Goal: Task Accomplishment & Management: Manage account settings

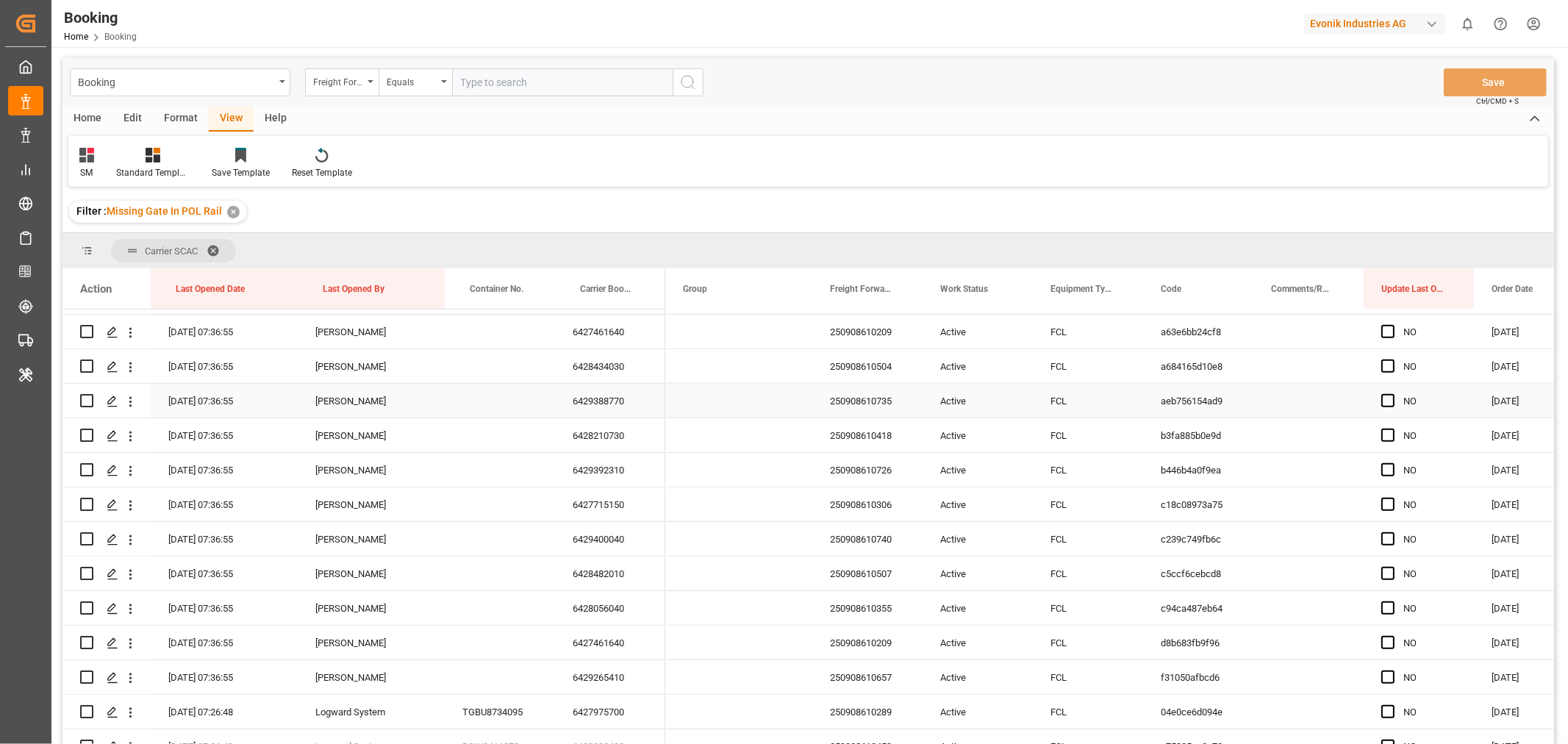
scroll to position [1224, 0]
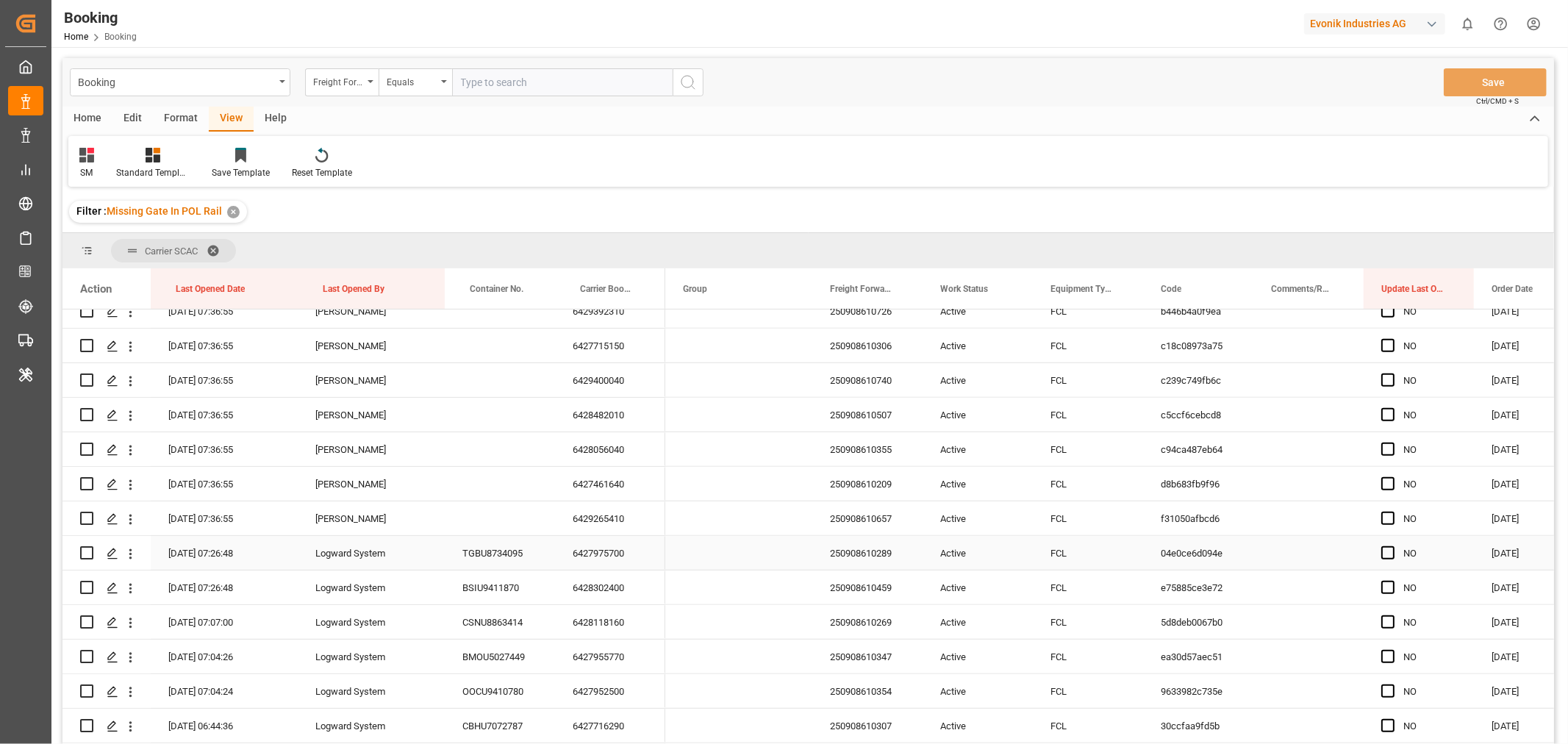
click at [601, 552] on div "6427975700" at bounding box center [610, 552] width 110 height 34
click at [600, 553] on div "6427975700" at bounding box center [610, 552] width 110 height 34
click at [606, 570] on div "6428302400" at bounding box center [610, 586] width 110 height 34
click at [610, 590] on div "6428302400" at bounding box center [610, 586] width 110 height 34
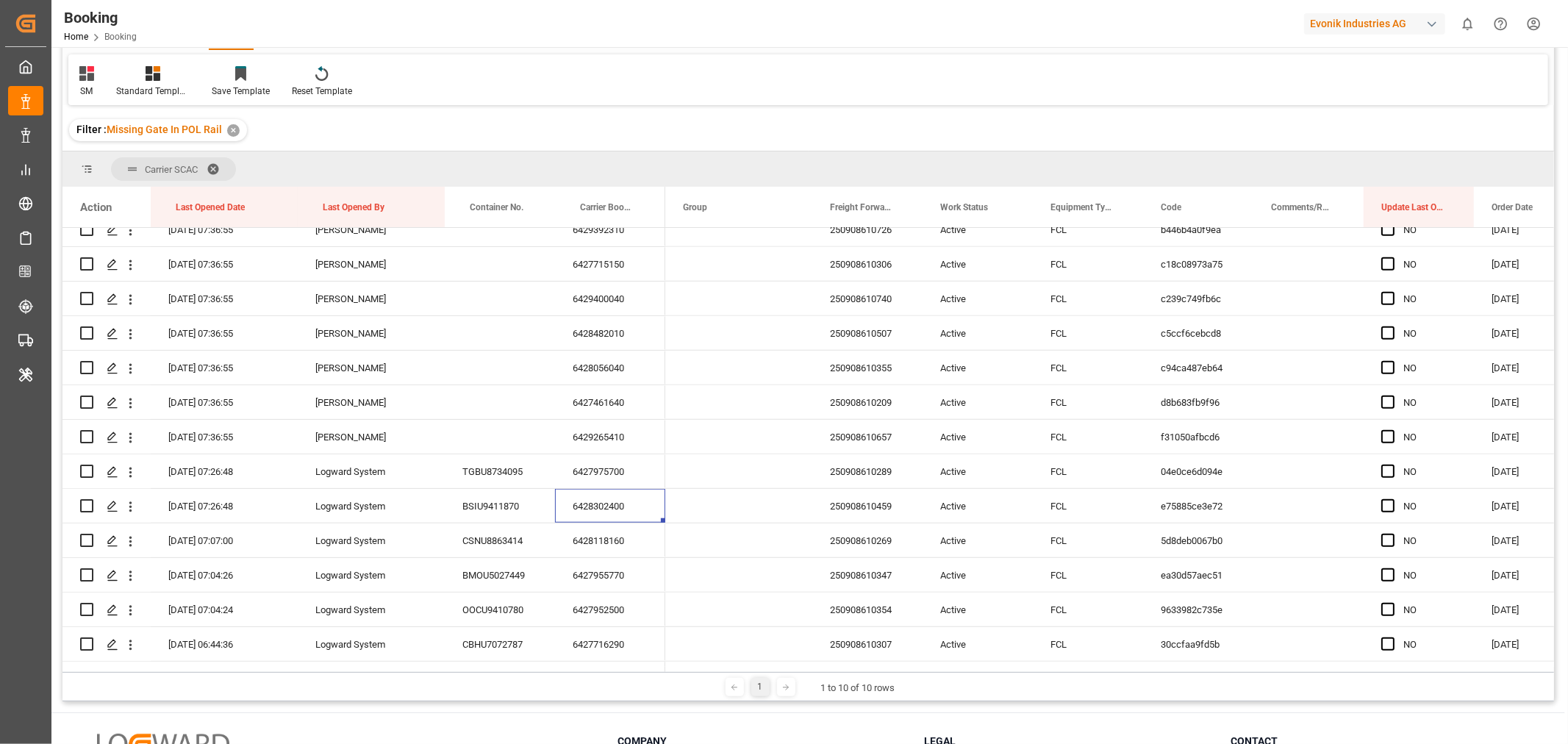
click at [1254, 65] on div "SM Standard Templates Save Template Reset Template" at bounding box center [808, 80] width 1480 height 51
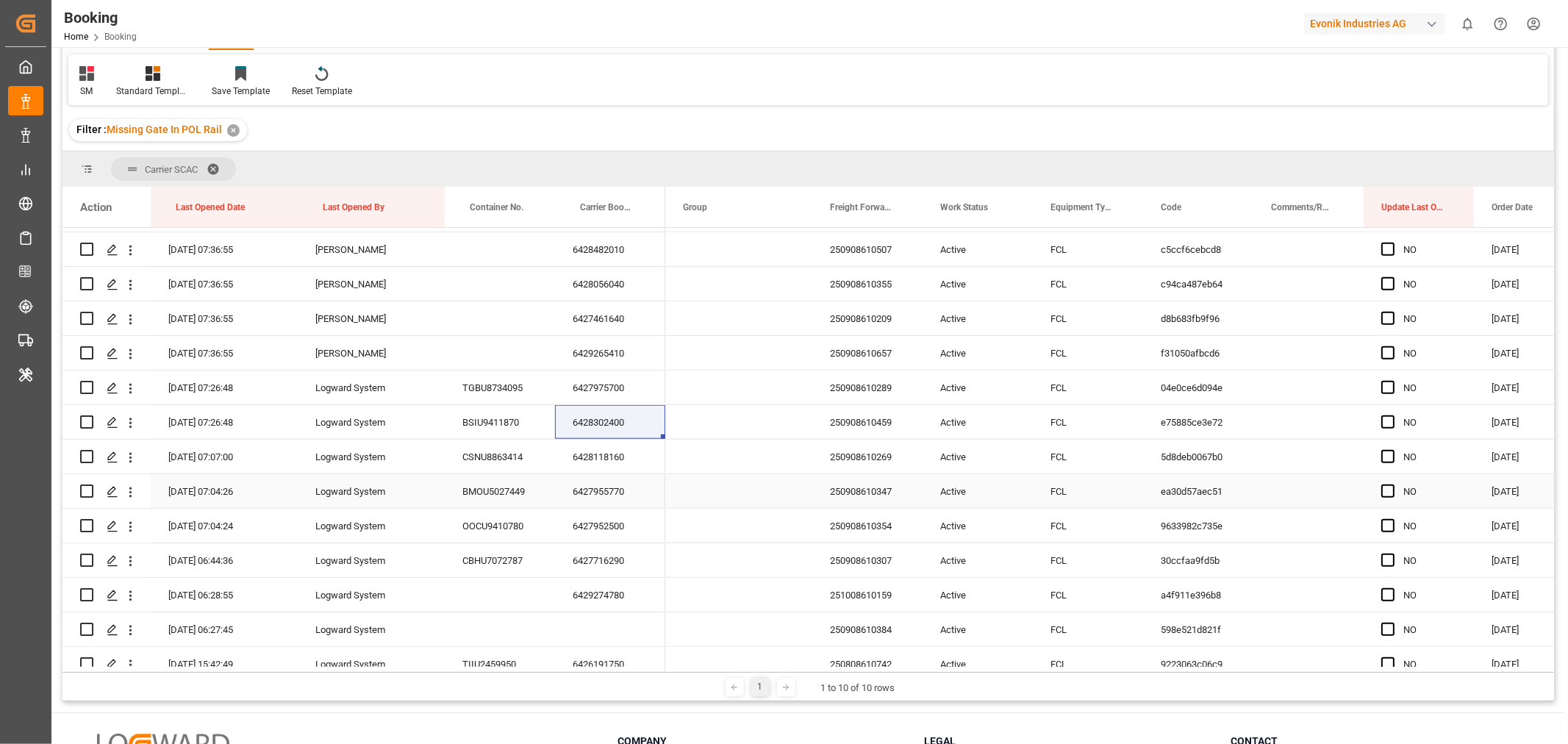
scroll to position [1306, 0]
click at [620, 465] on div "6428118160" at bounding box center [610, 458] width 110 height 34
click at [618, 497] on div "6427955770" at bounding box center [610, 492] width 110 height 34
click at [601, 518] on div "6427952500" at bounding box center [610, 527] width 110 height 34
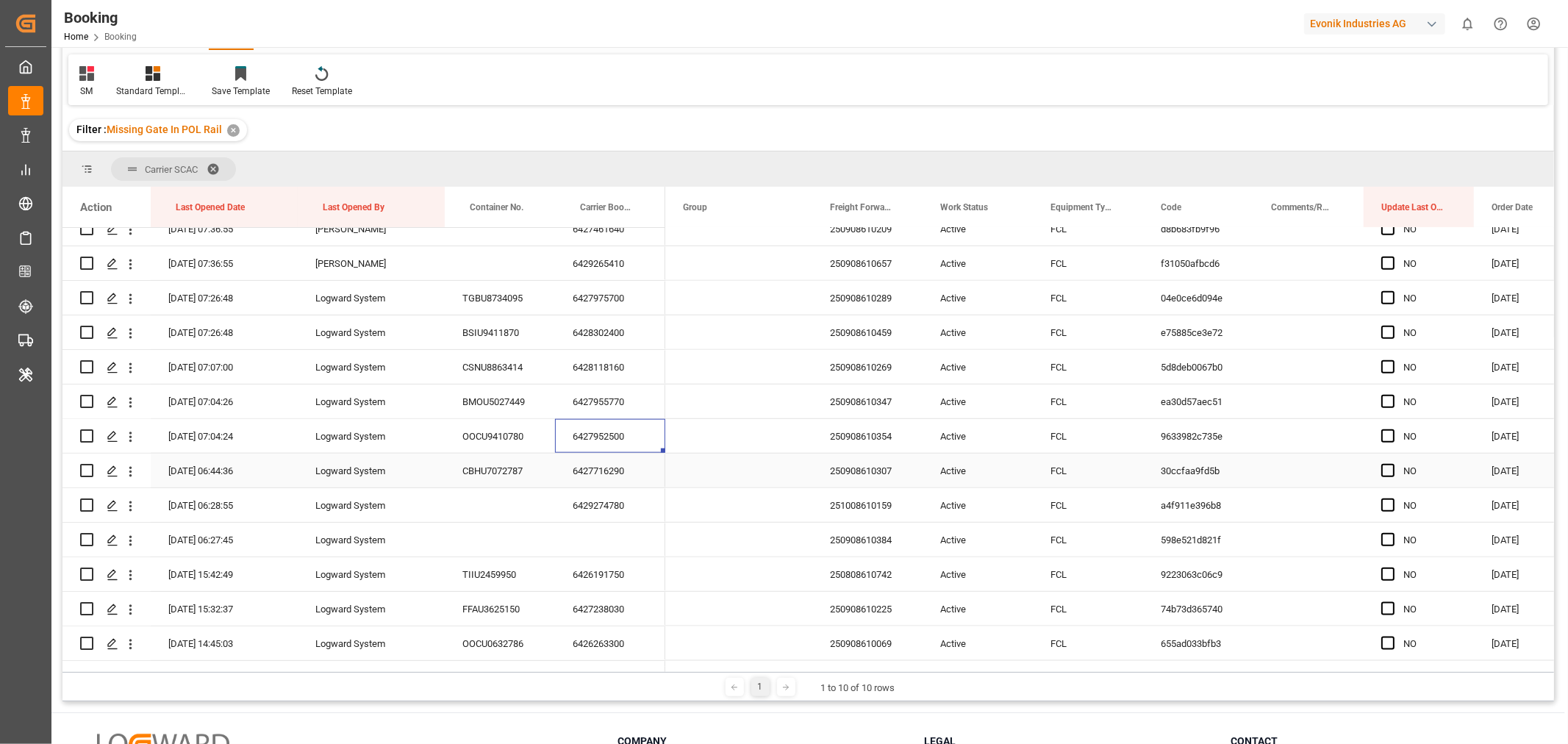
scroll to position [1470, 0]
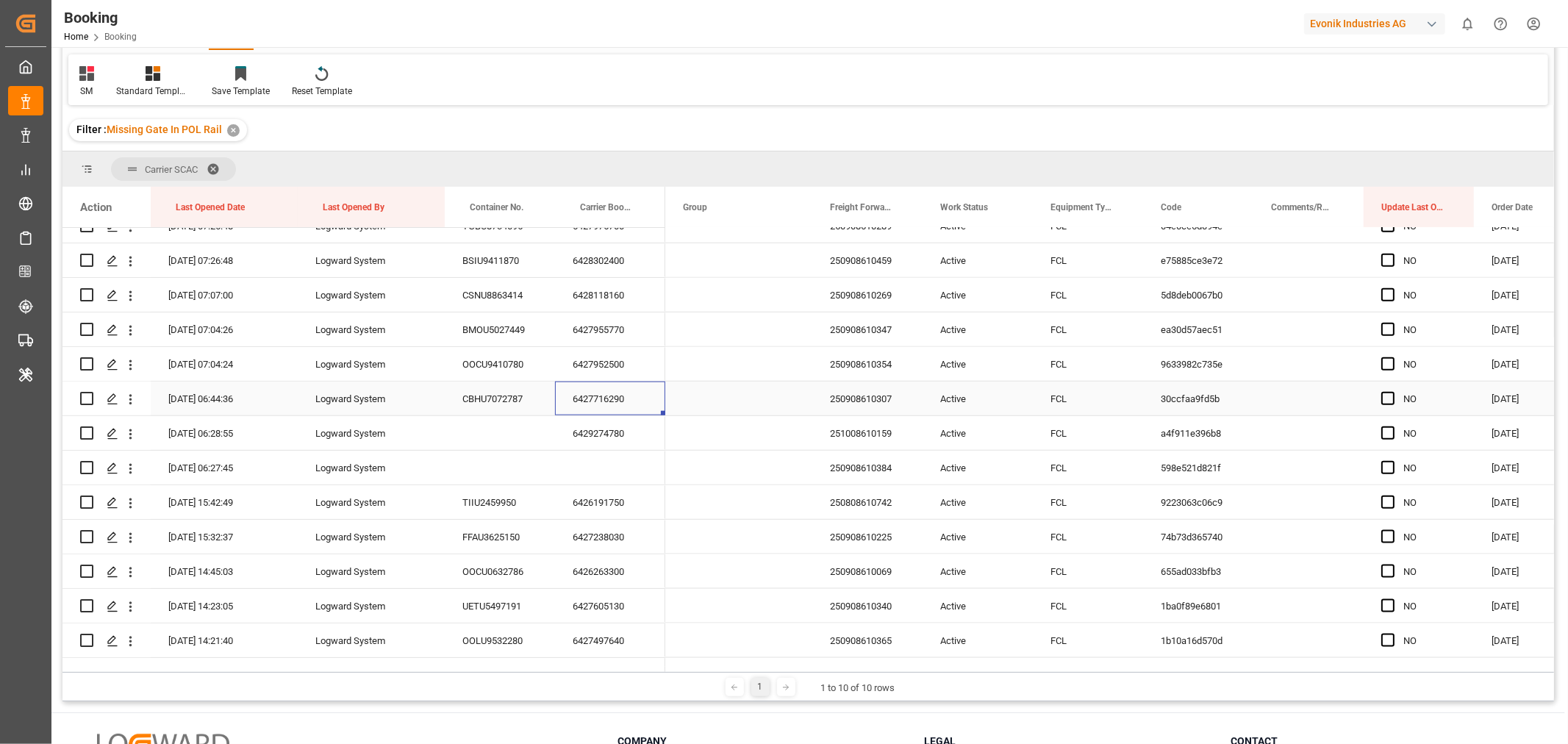
click at [599, 390] on div "6427716290" at bounding box center [610, 397] width 110 height 34
click at [606, 436] on div "6429274780" at bounding box center [610, 433] width 110 height 34
click at [883, 468] on div "250908610384" at bounding box center [867, 467] width 110 height 34
click at [123, 466] on div "Press SPACE to select this row." at bounding box center [121, 468] width 41 height 29
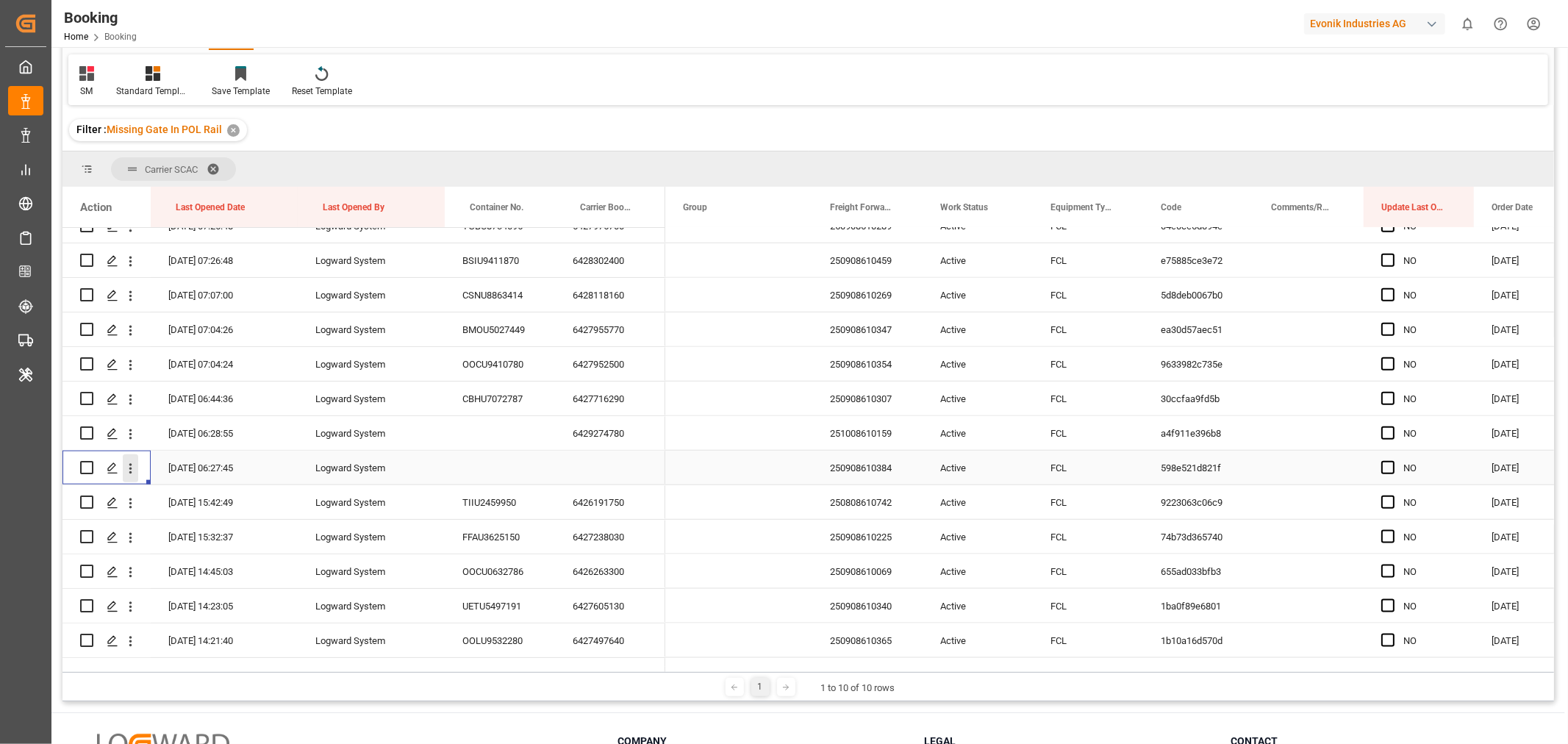
click at [133, 461] on icon "open menu" at bounding box center [130, 468] width 16 height 16
click at [190, 498] on span "Open in new tab" at bounding box center [227, 499] width 134 height 16
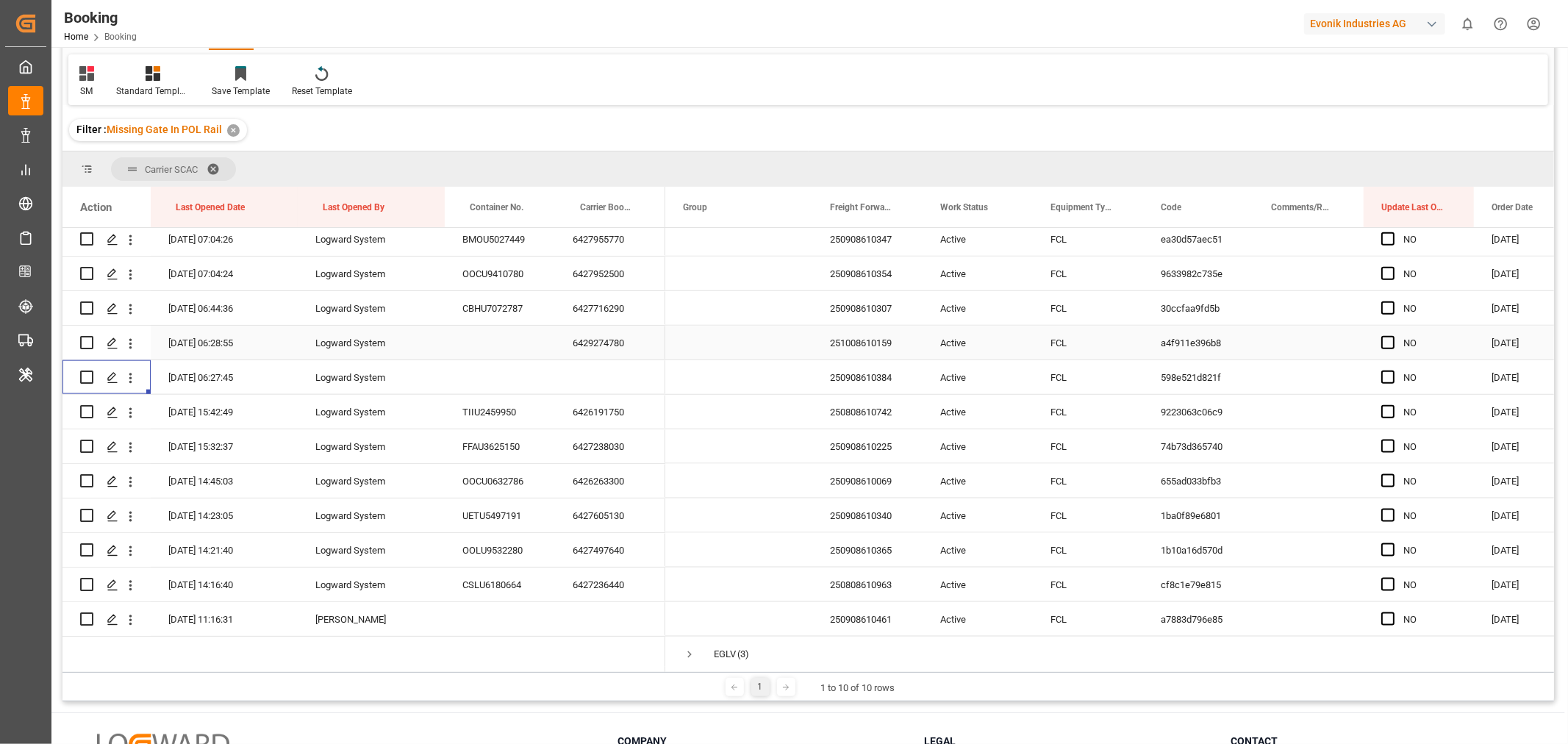
scroll to position [1633, 0]
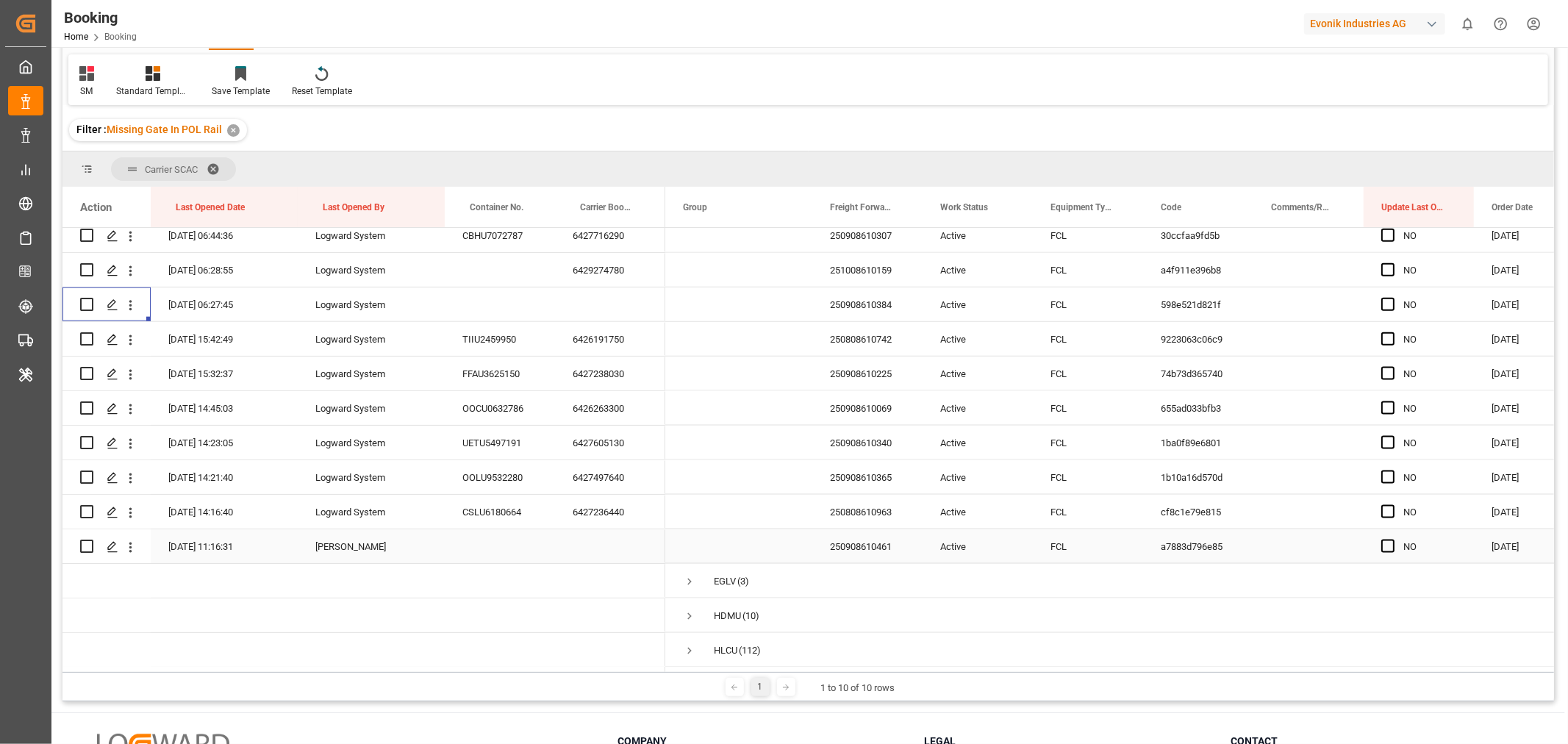
click at [855, 556] on div "250908610461" at bounding box center [867, 545] width 110 height 34
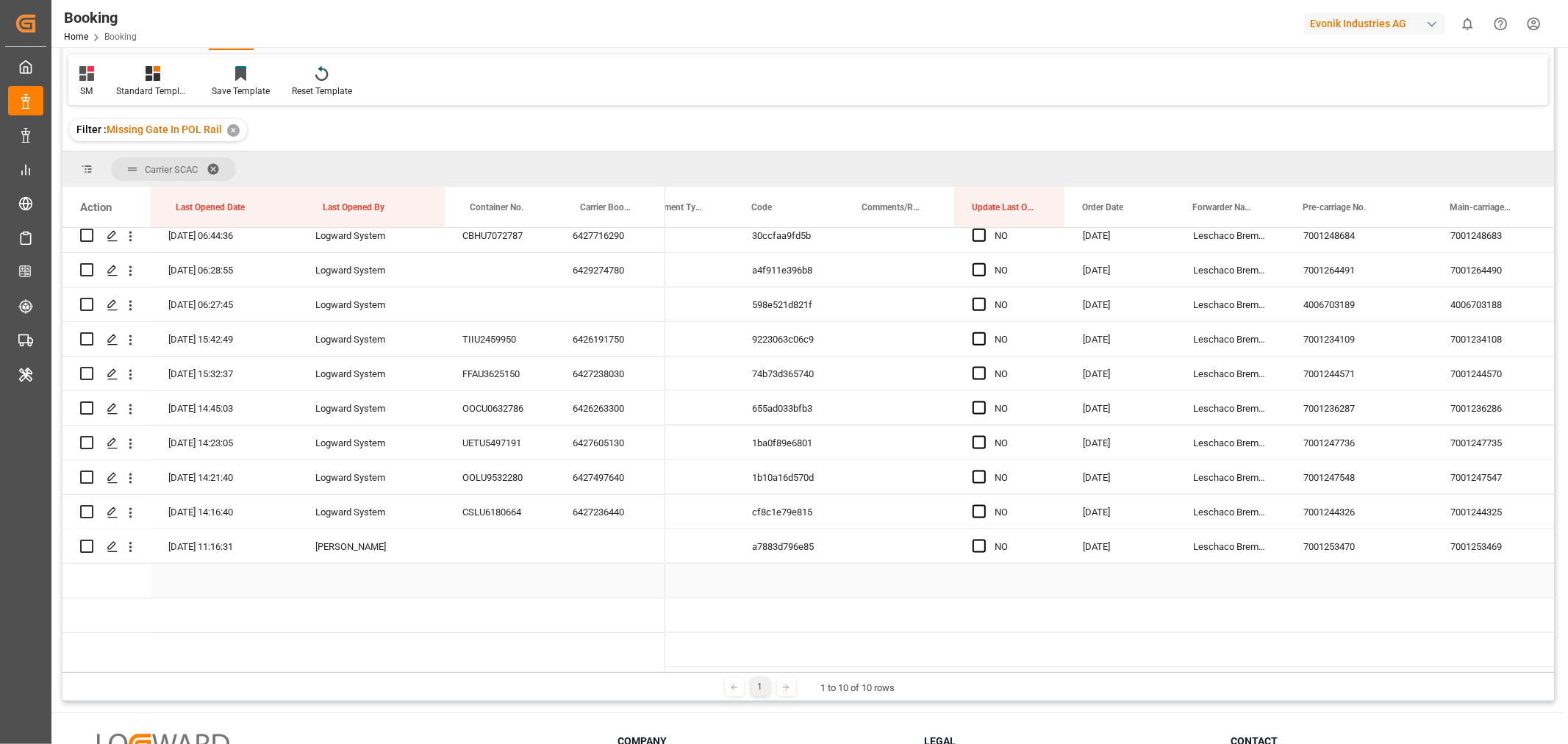
scroll to position [0, 410]
click at [978, 547] on span "Press SPACE to select this row." at bounding box center [978, 546] width 13 height 13
click at [983, 540] on input "Press SPACE to select this row." at bounding box center [983, 540] width 0 height 0
drag, startPoint x: 1061, startPoint y: 557, endPoint x: 1028, endPoint y: 160, distance: 398.4
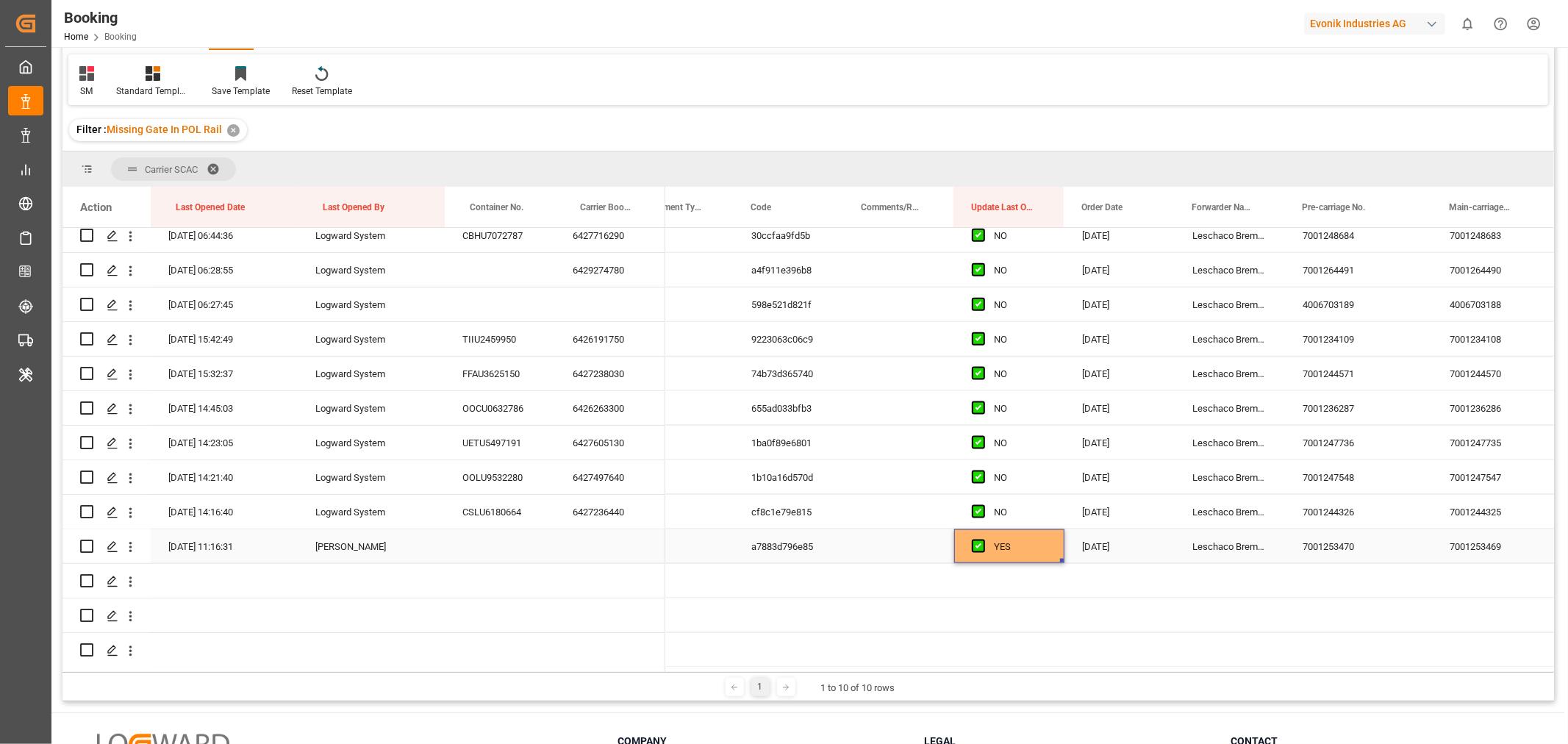
click at [1036, 188] on div "Action Last Opened Date Last Opened By Container No." at bounding box center [808, 428] width 1492 height 485
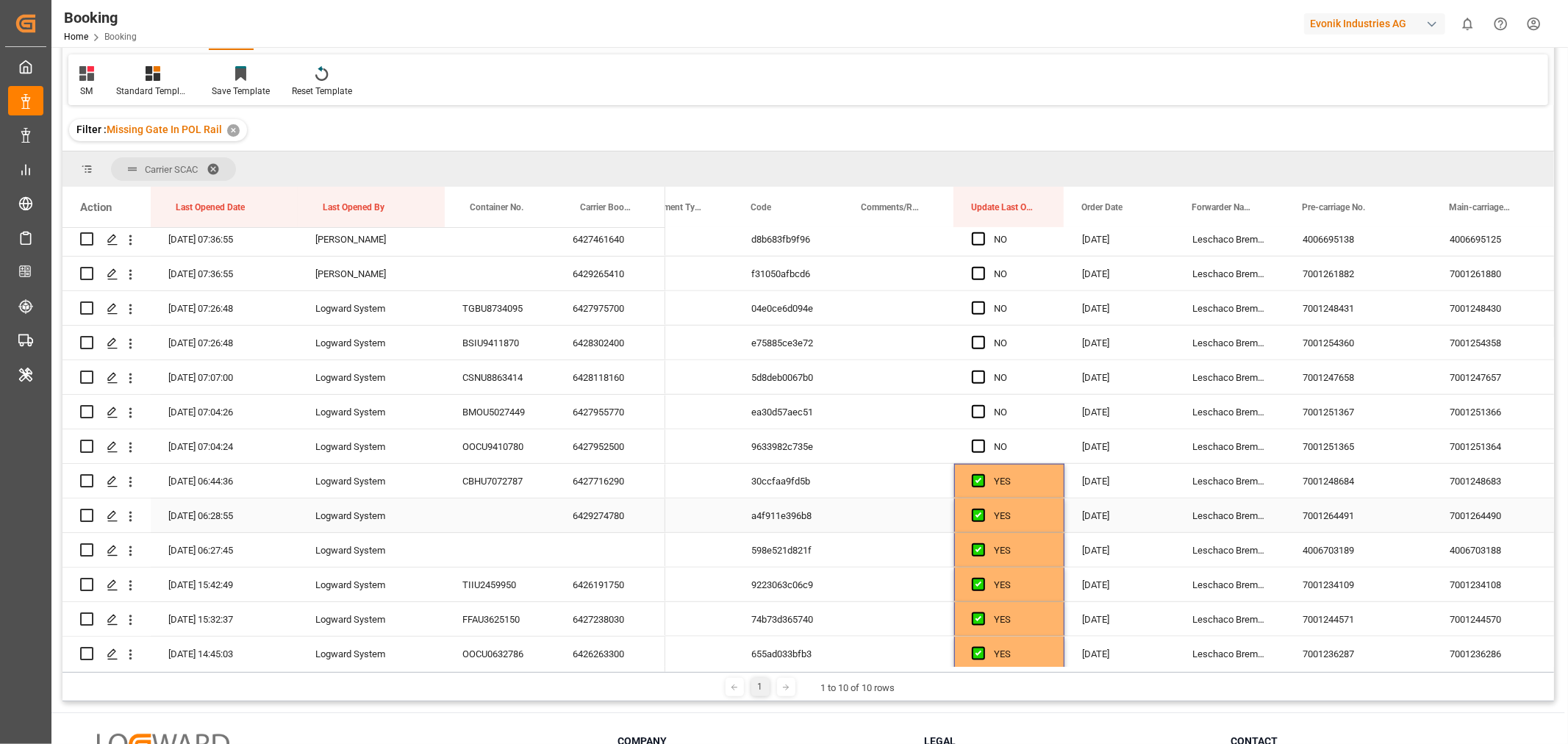
scroll to position [1306, 0]
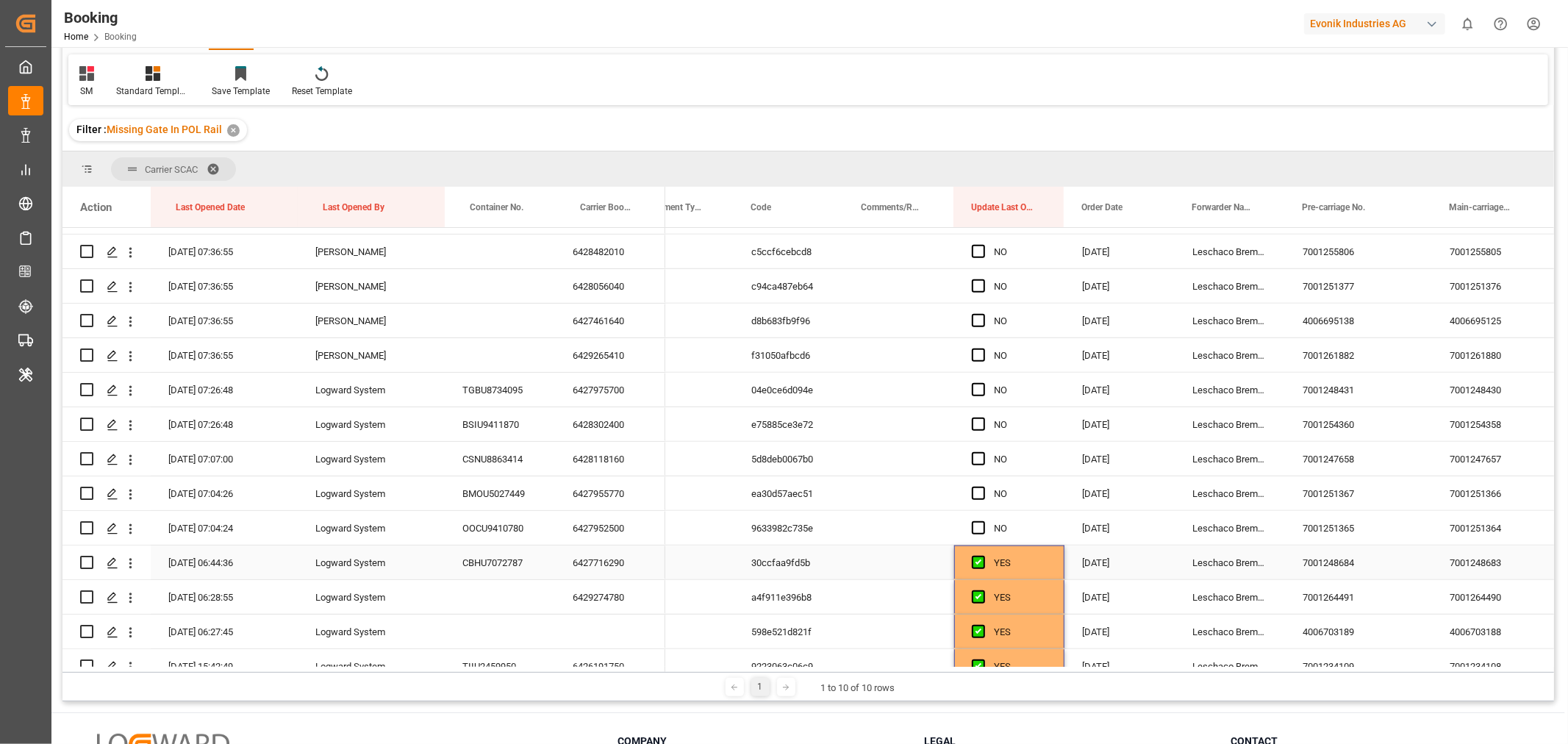
click at [1024, 564] on div "YES" at bounding box center [1020, 562] width 53 height 34
drag, startPoint x: 1062, startPoint y: 574, endPoint x: 1031, endPoint y: 390, distance: 186.6
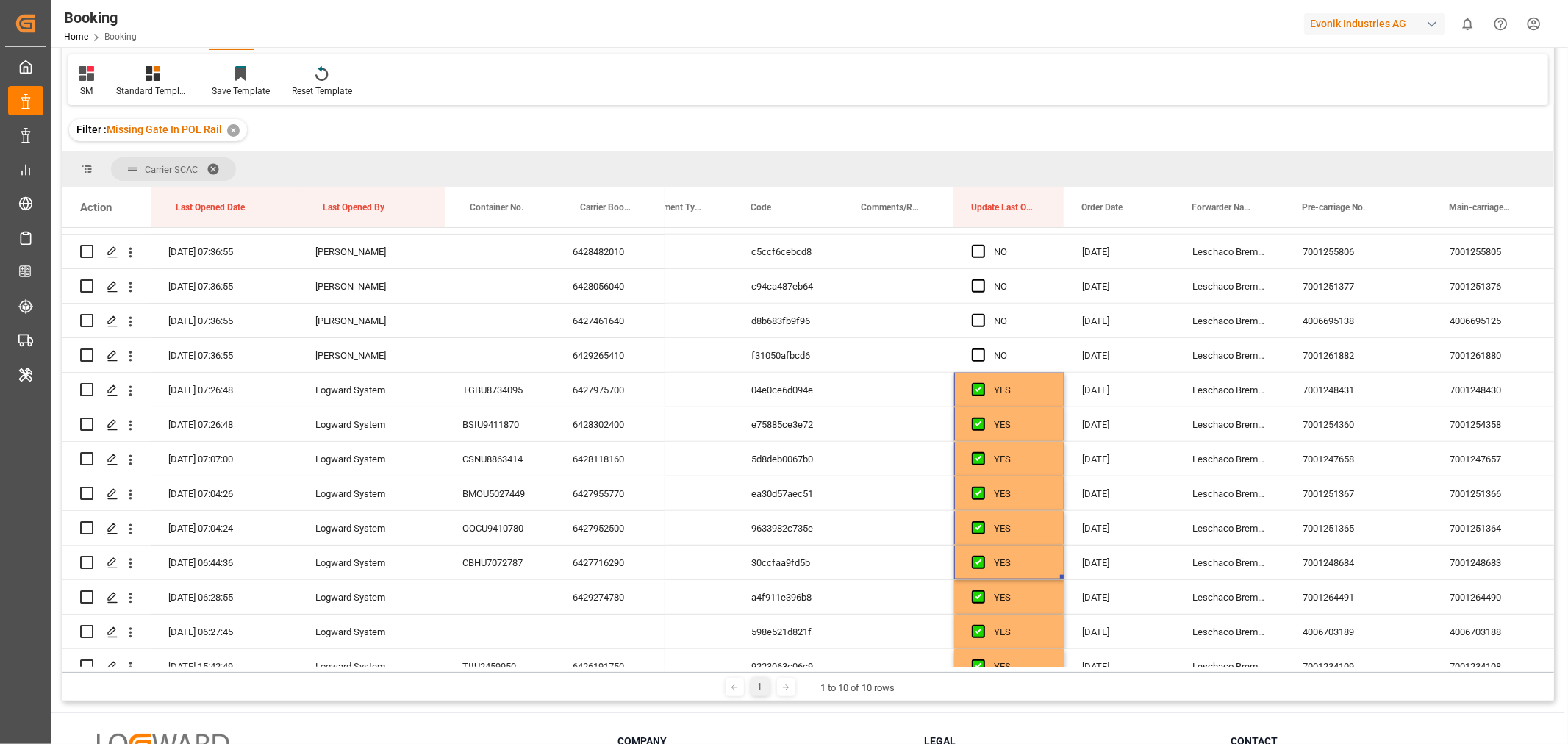
scroll to position [0, 0]
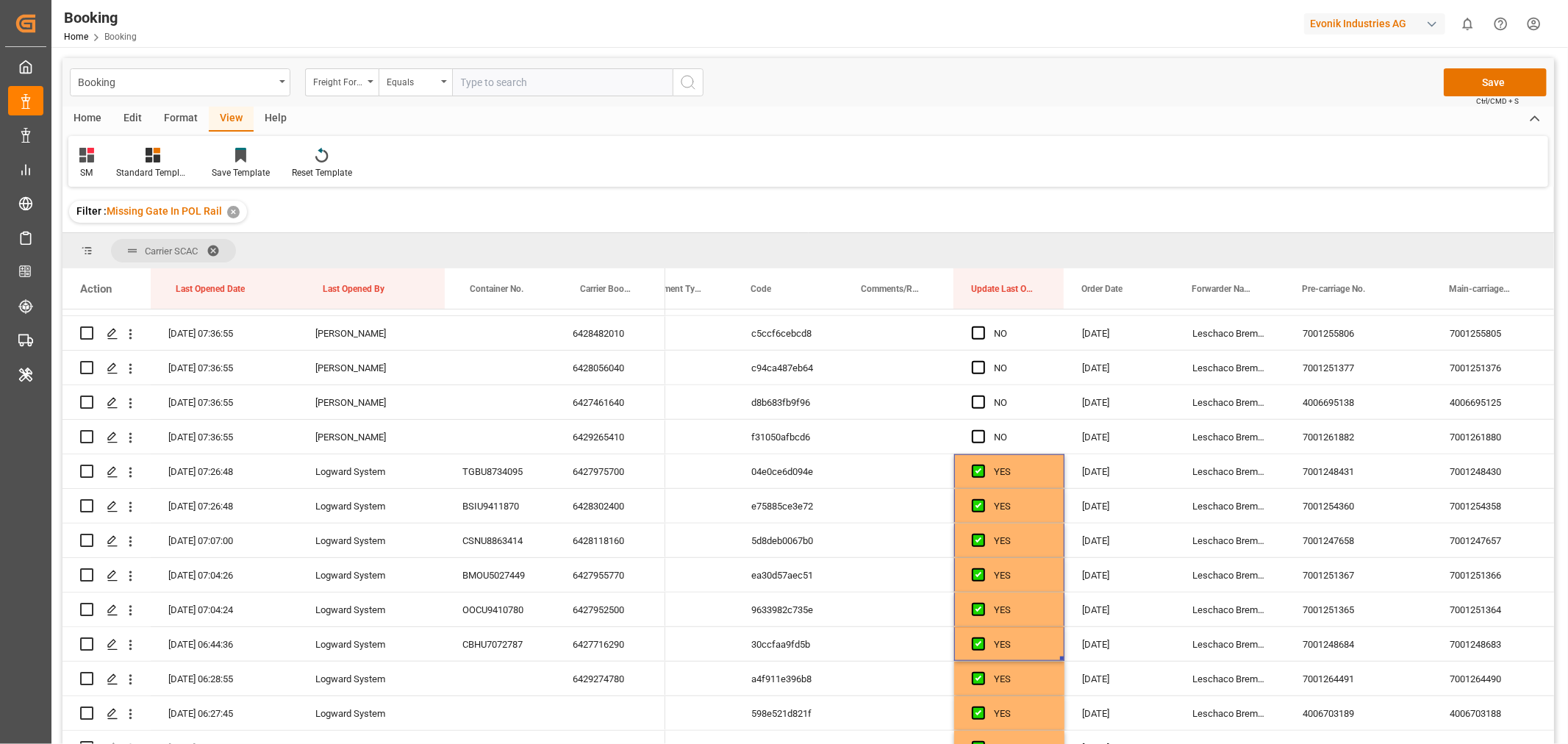
click at [1500, 63] on div "Booking Freight Forwarder's Reference No. Equals Save Ctrl/CMD + S" at bounding box center [808, 82] width 1492 height 48
click at [1494, 79] on button "Save" at bounding box center [1495, 83] width 103 height 28
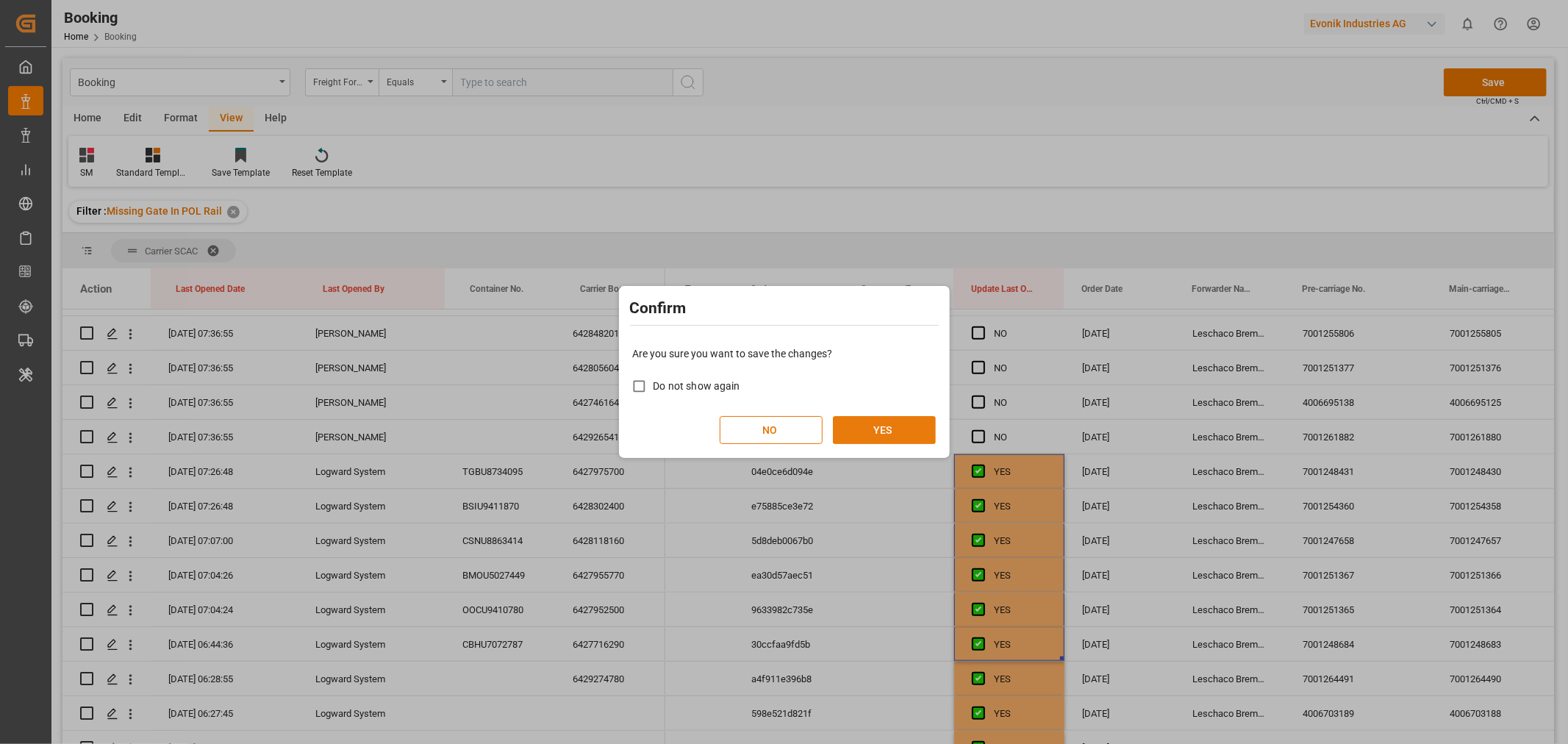
click at [893, 425] on button "YES" at bounding box center [884, 430] width 103 height 28
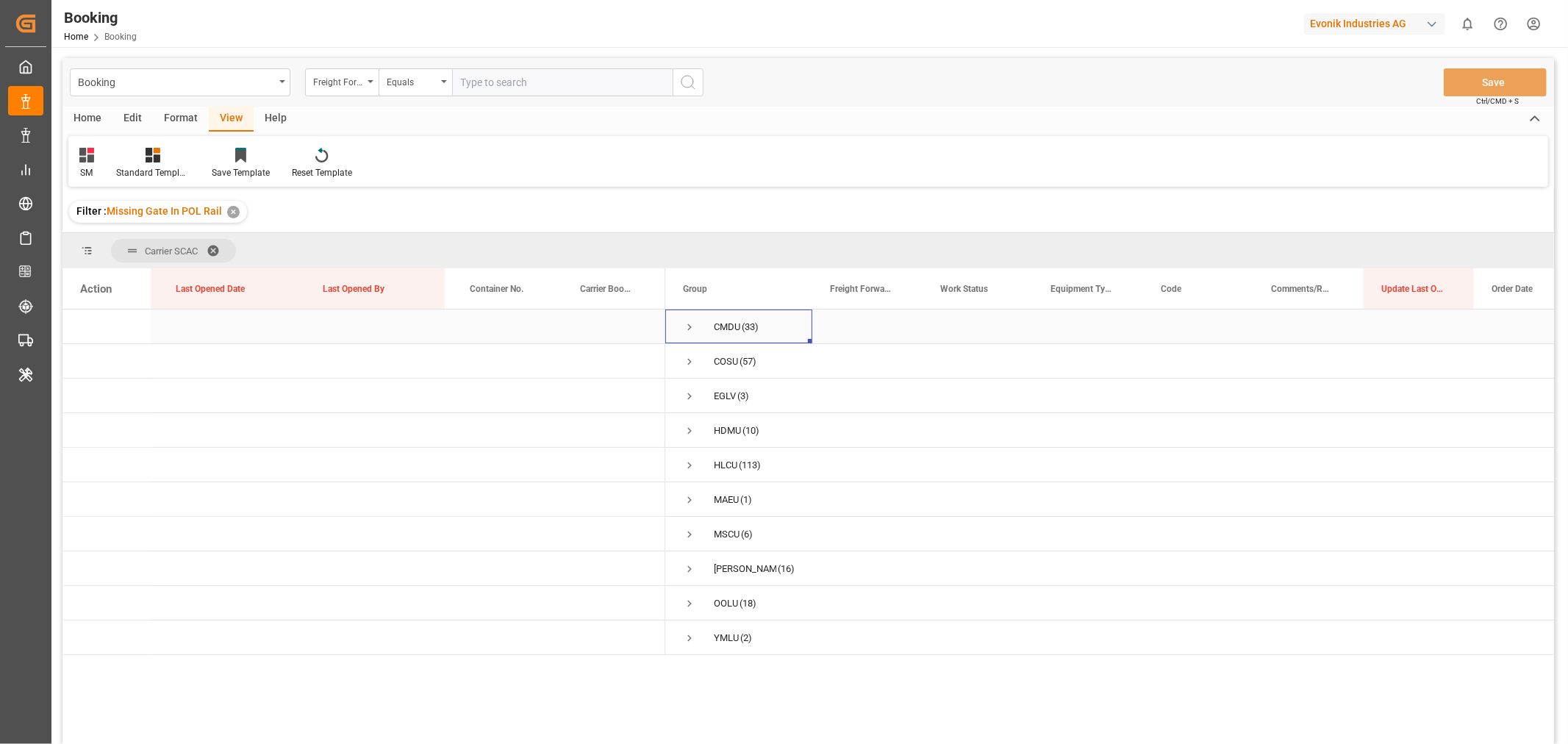
click at [690, 325] on span "Press SPACE to select this row." at bounding box center [690, 327] width 13 height 13
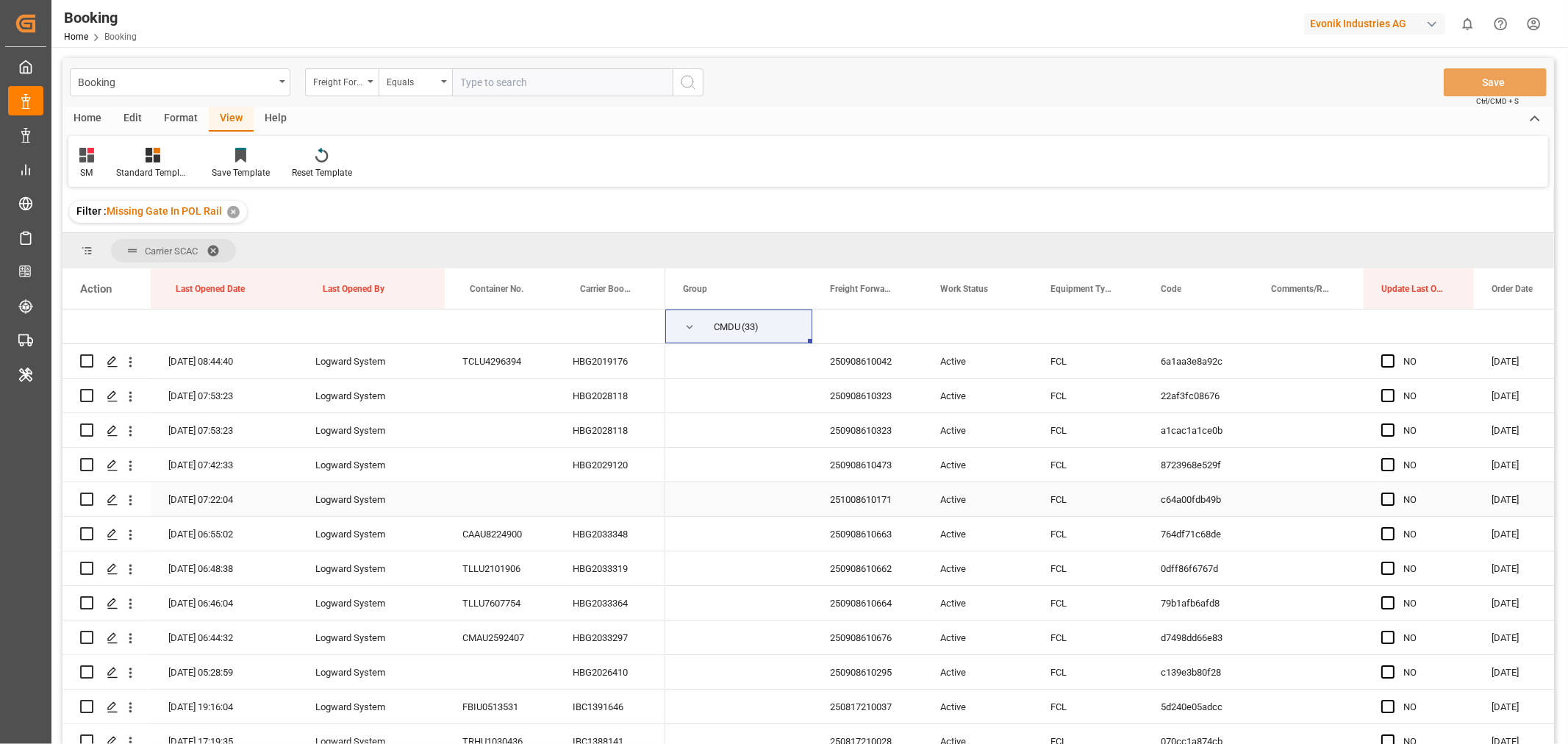
click at [868, 491] on div "251008610171" at bounding box center [867, 499] width 110 height 34
click at [129, 501] on icon "open menu" at bounding box center [130, 500] width 16 height 16
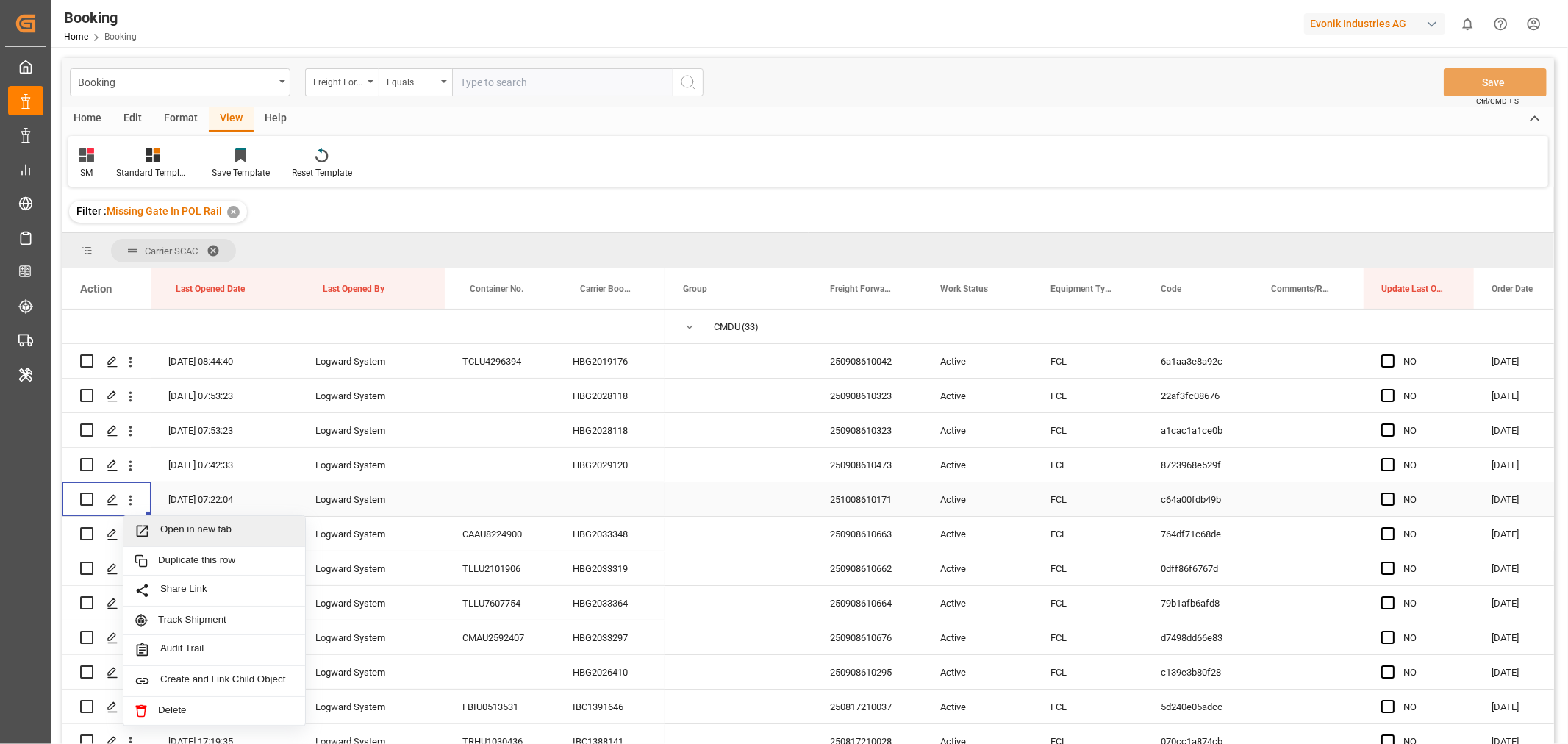
click at [182, 530] on span "Open in new tab" at bounding box center [227, 531] width 134 height 16
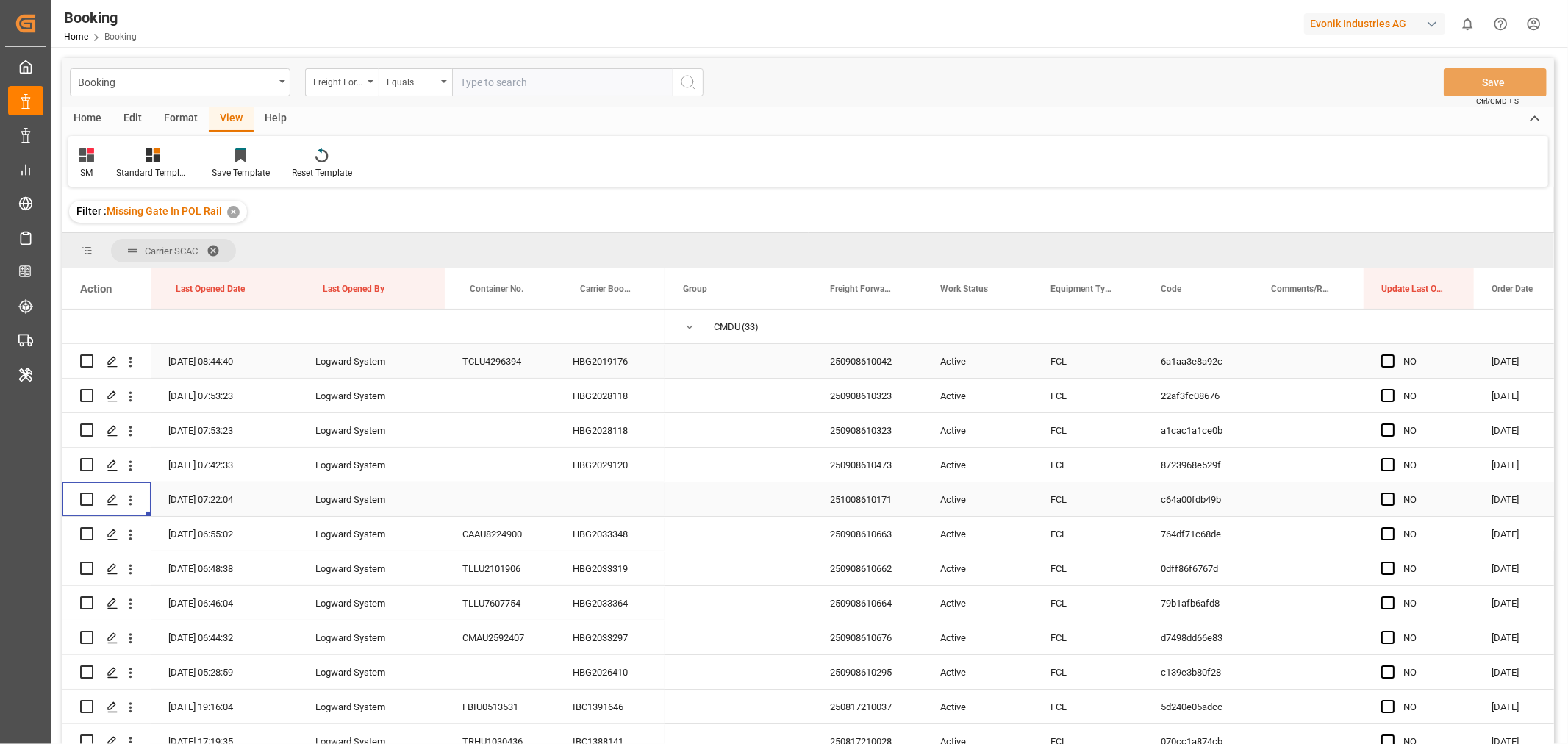
click at [592, 363] on div "HBG2019176" at bounding box center [610, 361] width 110 height 34
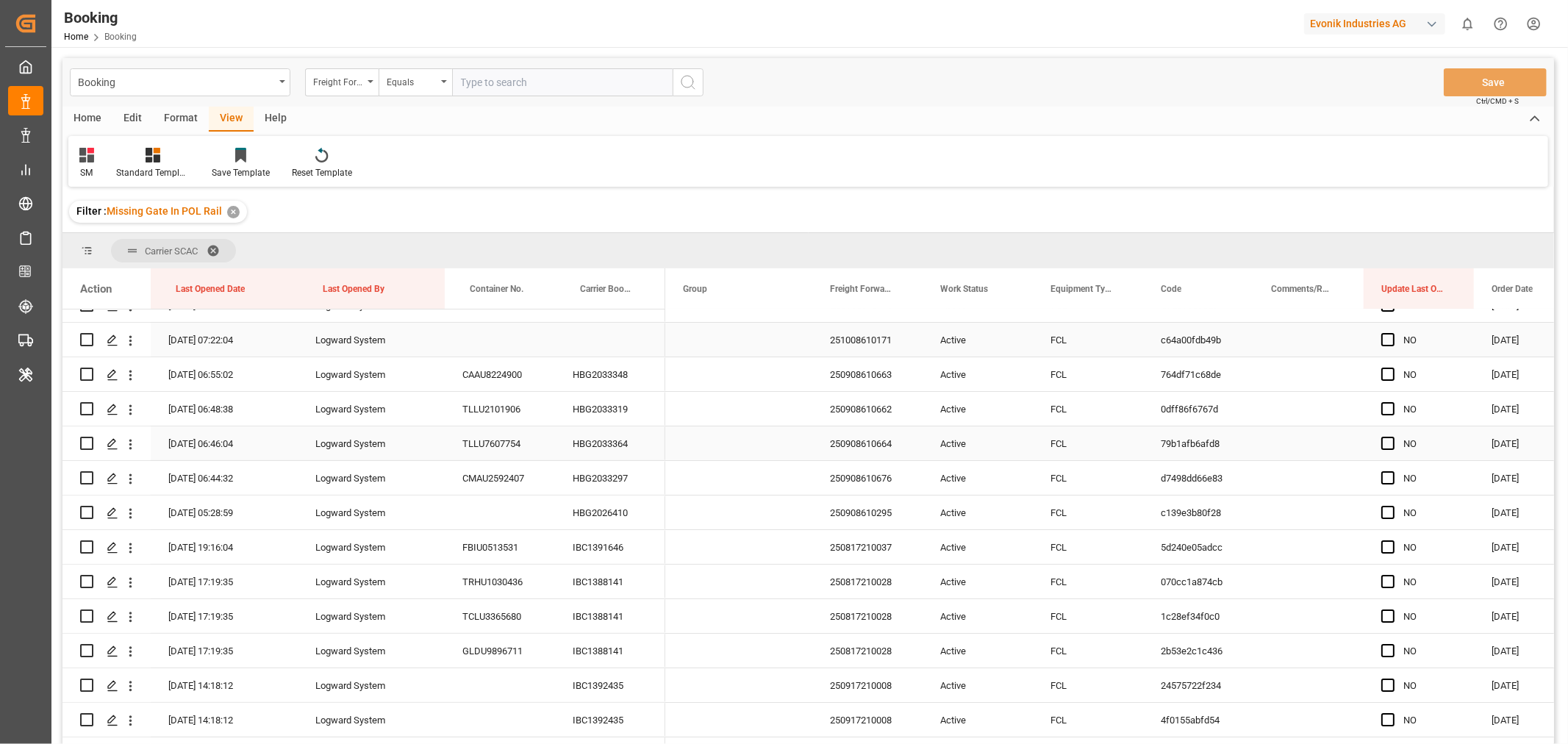
scroll to position [164, 0]
click at [630, 378] on div "HBG2033348" at bounding box center [610, 370] width 110 height 34
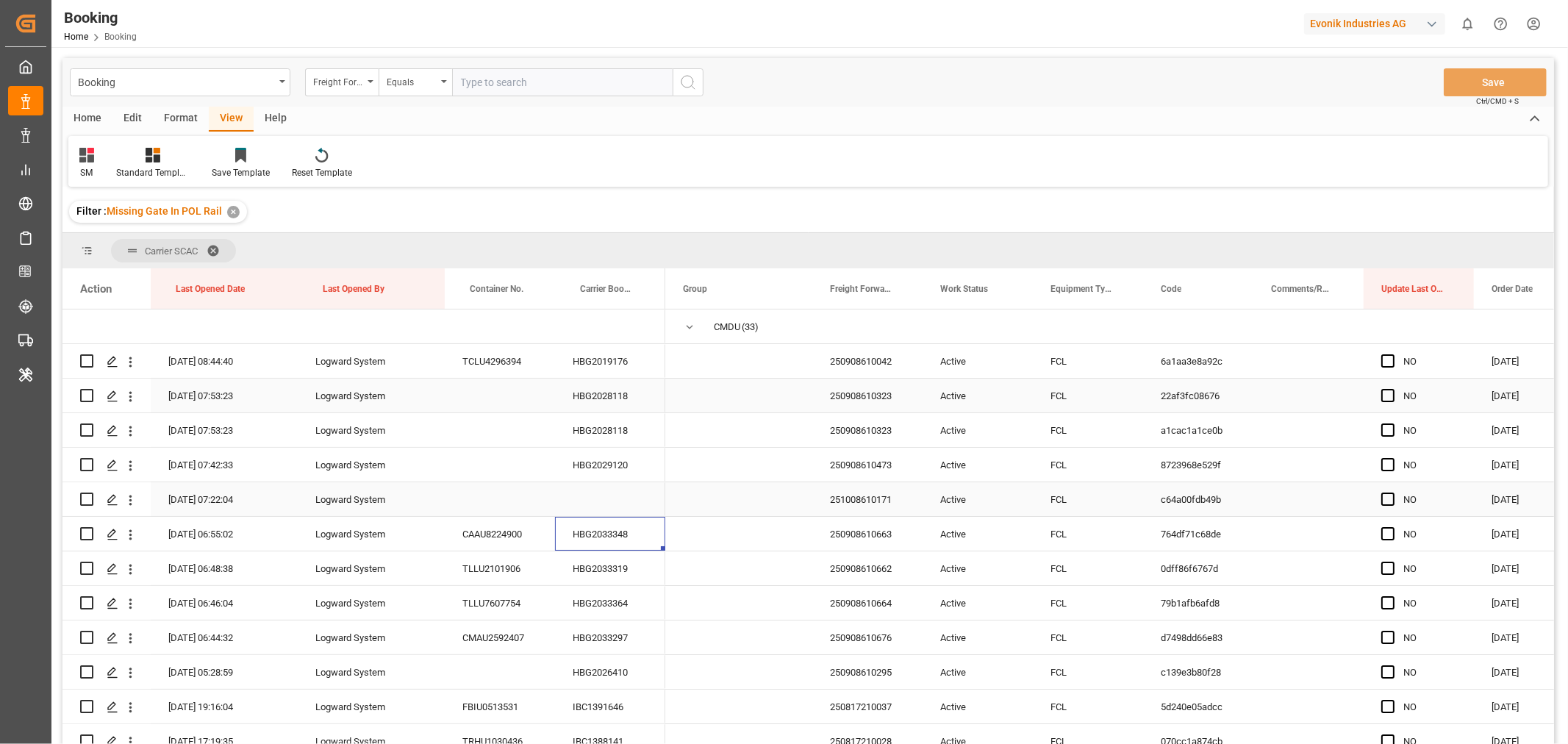
click at [620, 398] on div "HBG2028118" at bounding box center [610, 395] width 110 height 34
click at [877, 397] on div "250908610323" at bounding box center [867, 395] width 110 height 34
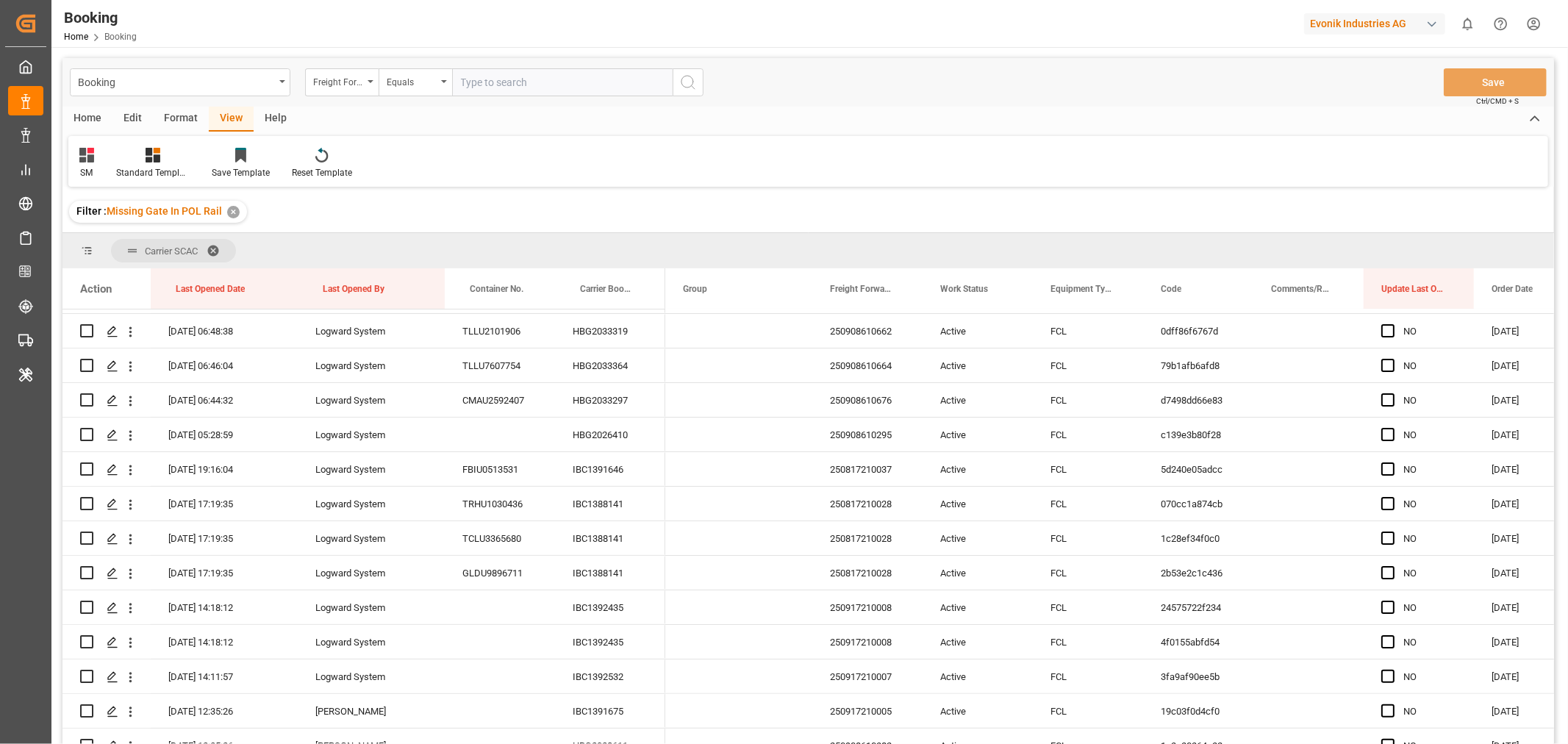
scroll to position [244, 0]
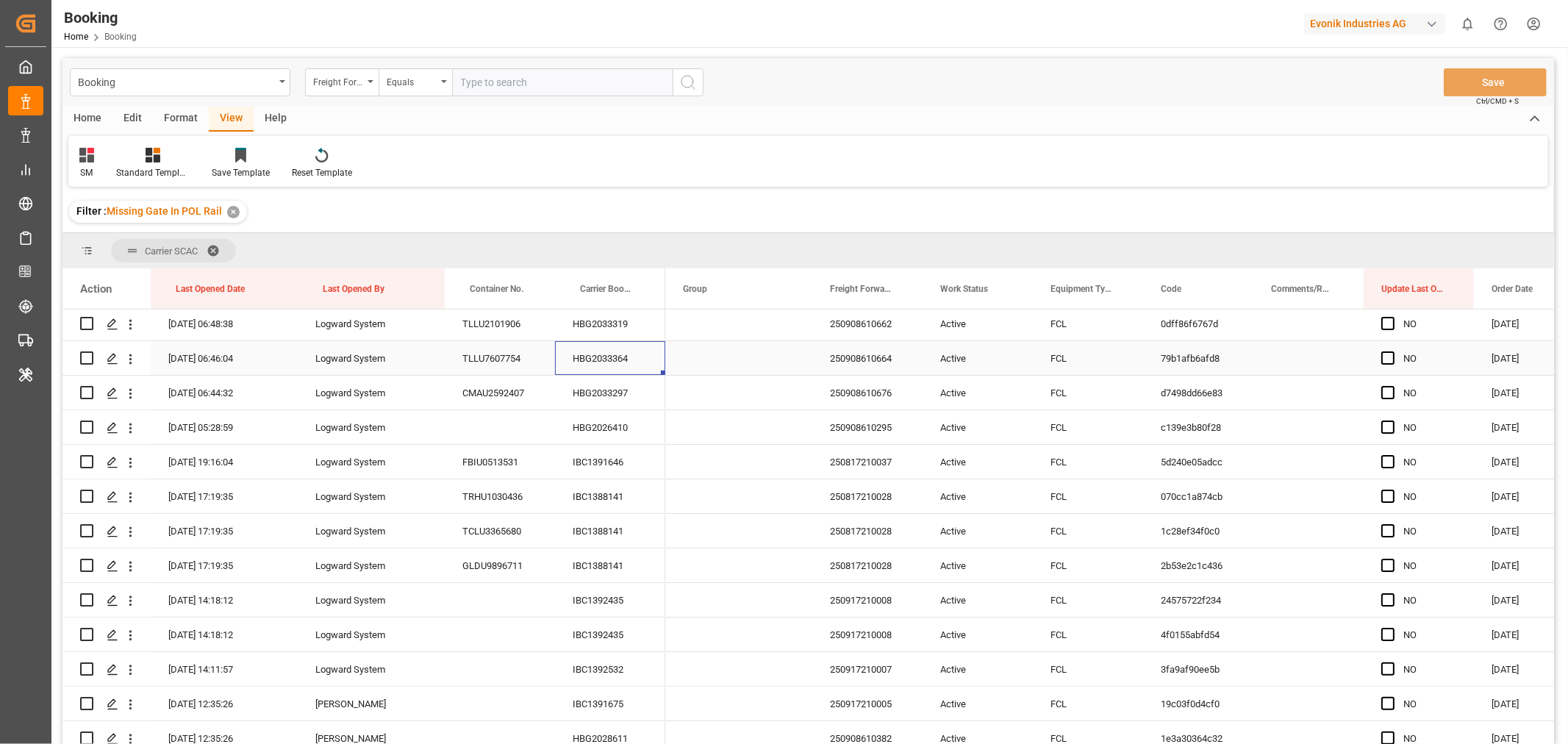
click at [615, 357] on div "HBG2033364" at bounding box center [610, 357] width 110 height 34
click at [636, 428] on div "HBG2026410" at bounding box center [610, 427] width 110 height 34
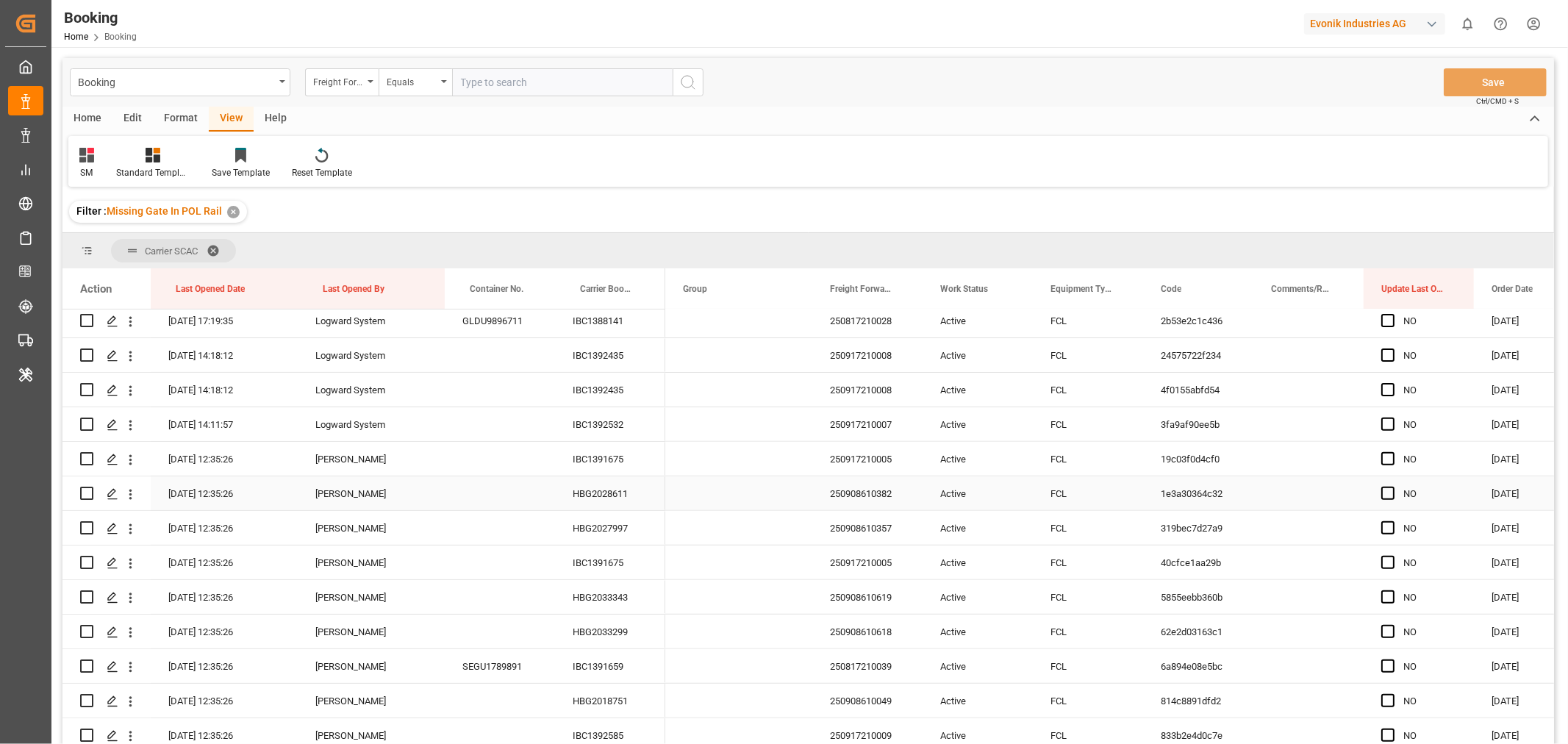
scroll to position [326, 0]
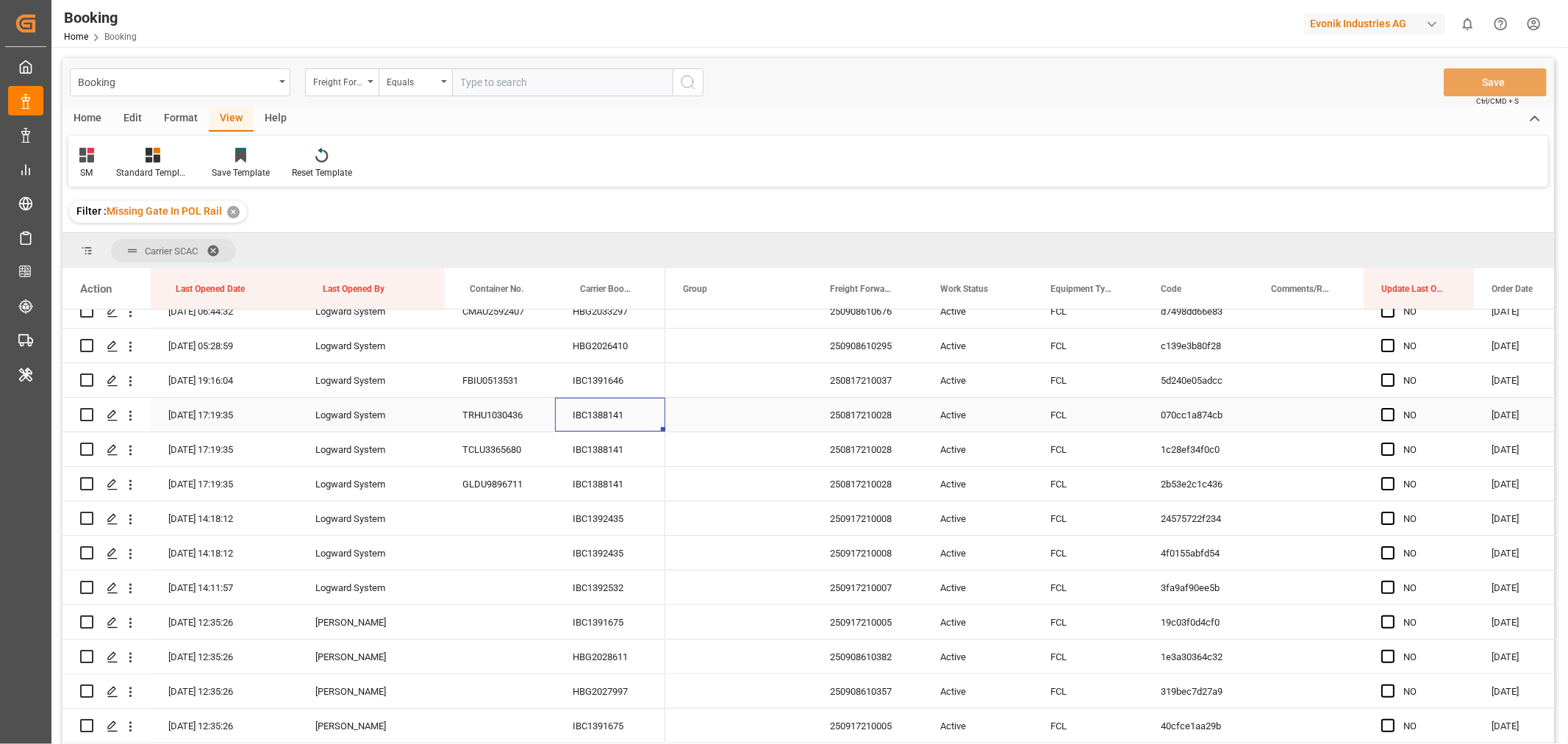
click at [625, 408] on div "IBC1388141" at bounding box center [610, 414] width 110 height 34
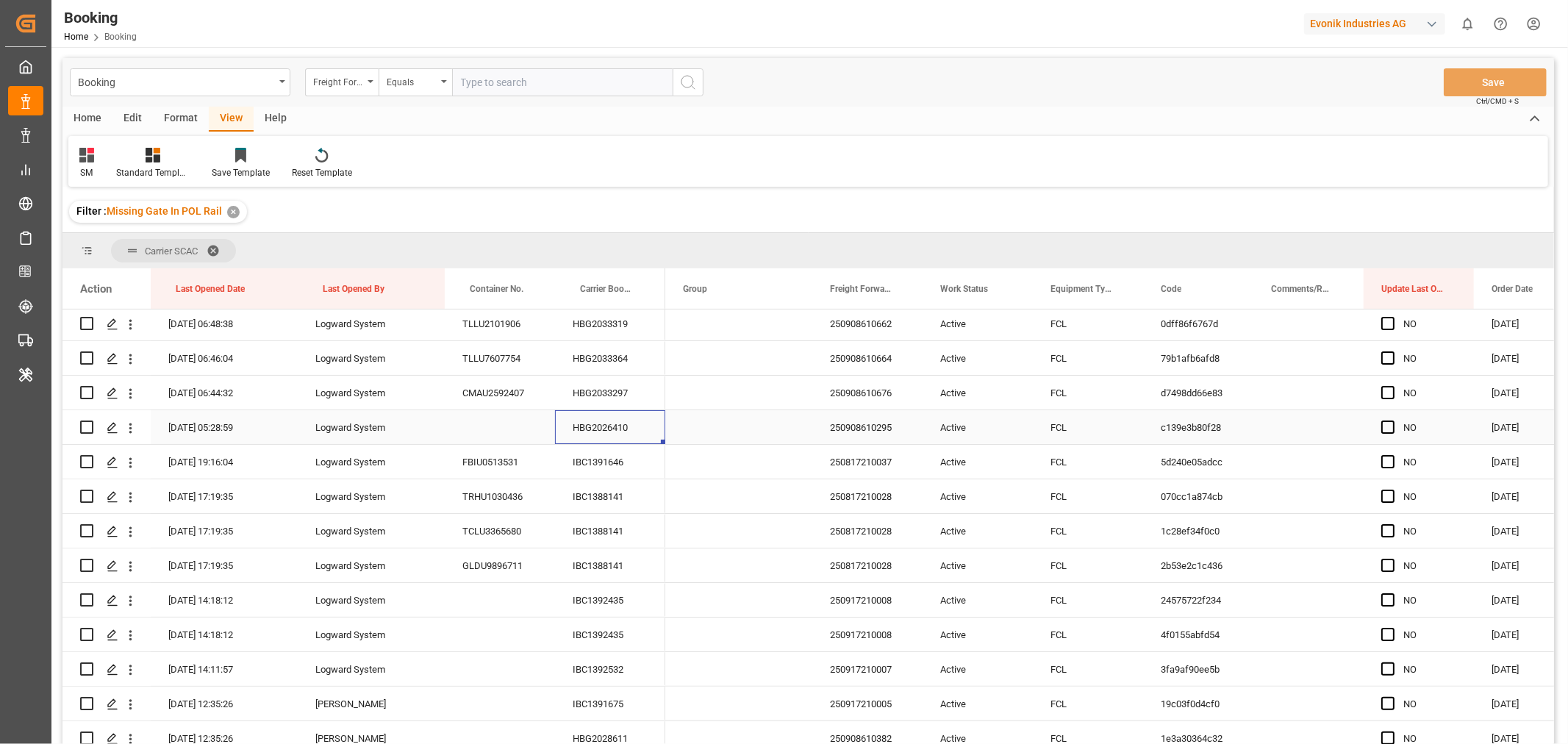
click at [613, 441] on div "HBG2026410" at bounding box center [610, 427] width 110 height 34
click at [625, 468] on div "IBC1391646" at bounding box center [610, 461] width 110 height 34
click at [133, 460] on icon "open menu" at bounding box center [130, 462] width 16 height 16
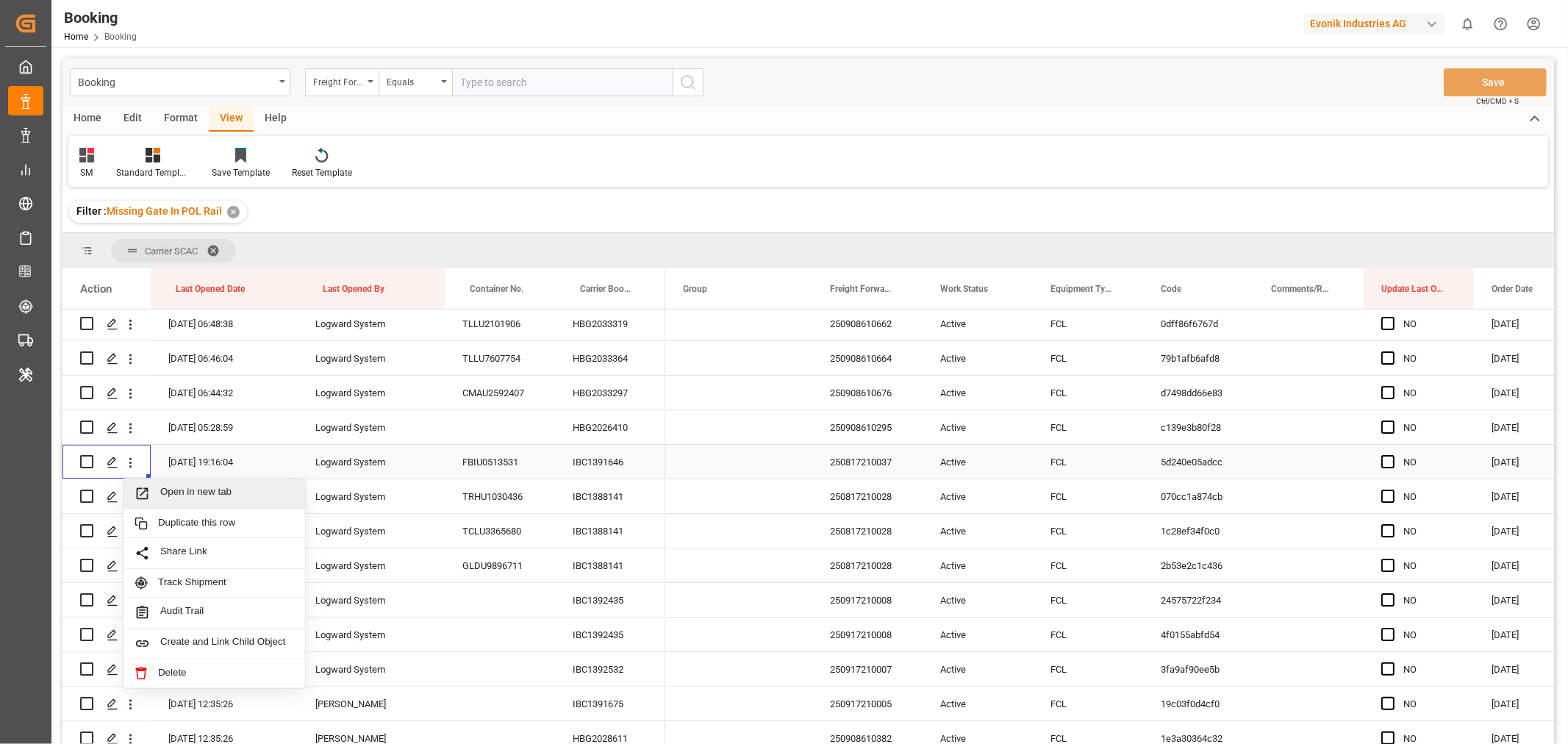
click at [223, 495] on span "Open in new tab" at bounding box center [227, 493] width 134 height 16
click at [610, 511] on div "IBC1388141" at bounding box center [610, 495] width 110 height 34
click at [613, 487] on div "IBC1388141" at bounding box center [610, 495] width 110 height 34
click at [620, 500] on div "IBC1388141" at bounding box center [610, 495] width 110 height 34
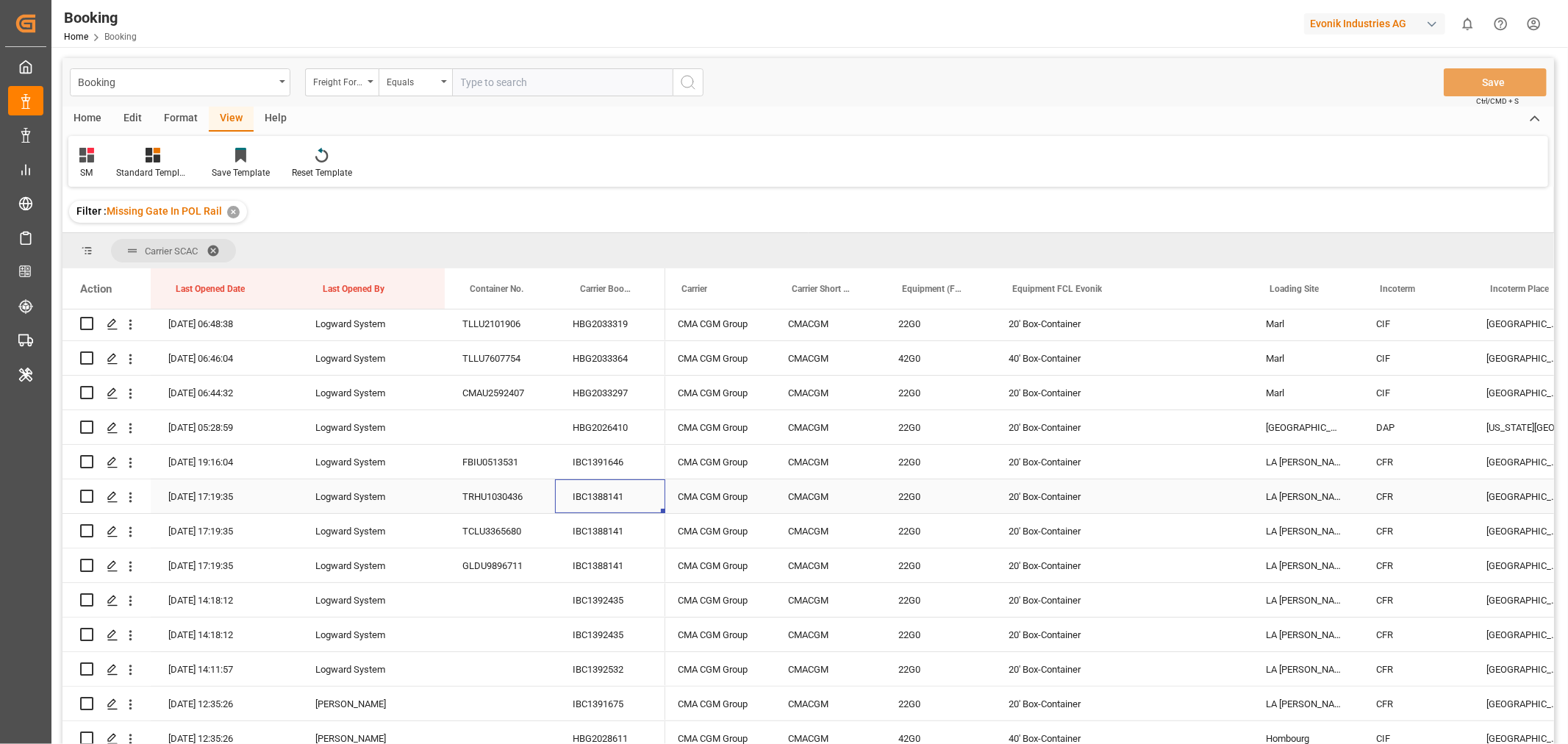
scroll to position [0, 1791]
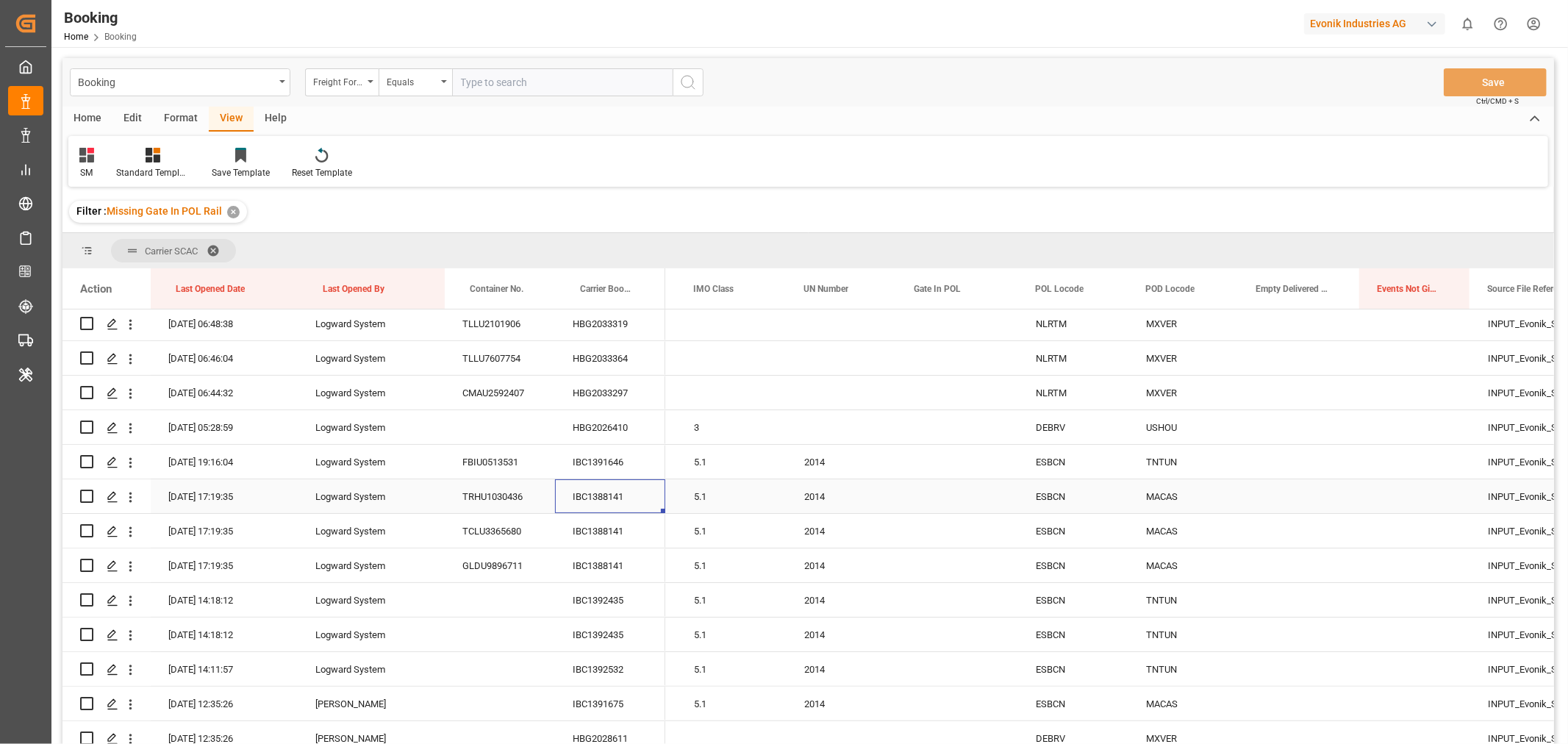
click at [947, 487] on div "Press SPACE to select this row." at bounding box center [958, 495] width 121 height 34
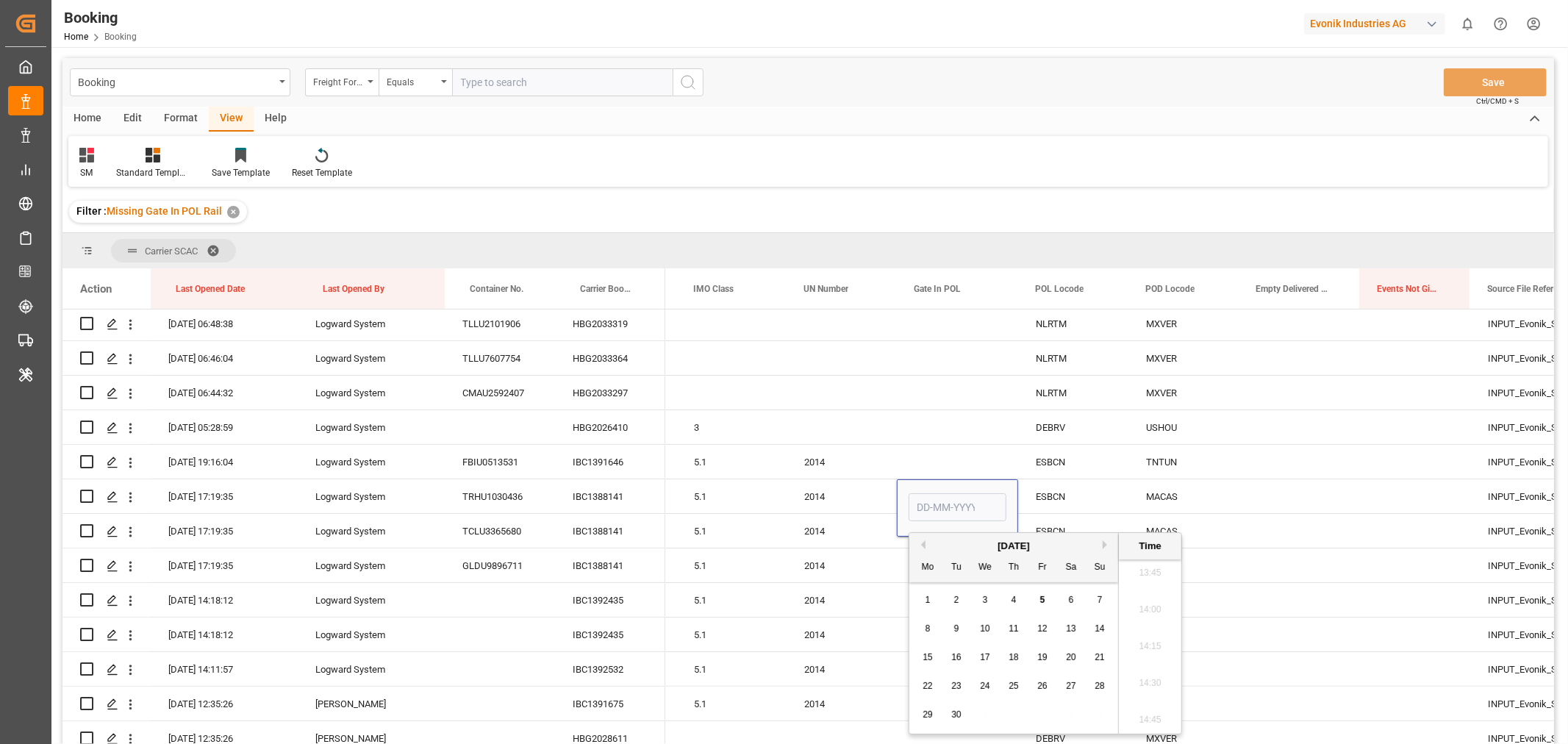
click at [1043, 599] on span "5" at bounding box center [1043, 599] width 5 height 11
type input "05-09-2025 00:00"
click at [1075, 498] on div "ESBCN" at bounding box center [1073, 495] width 110 height 34
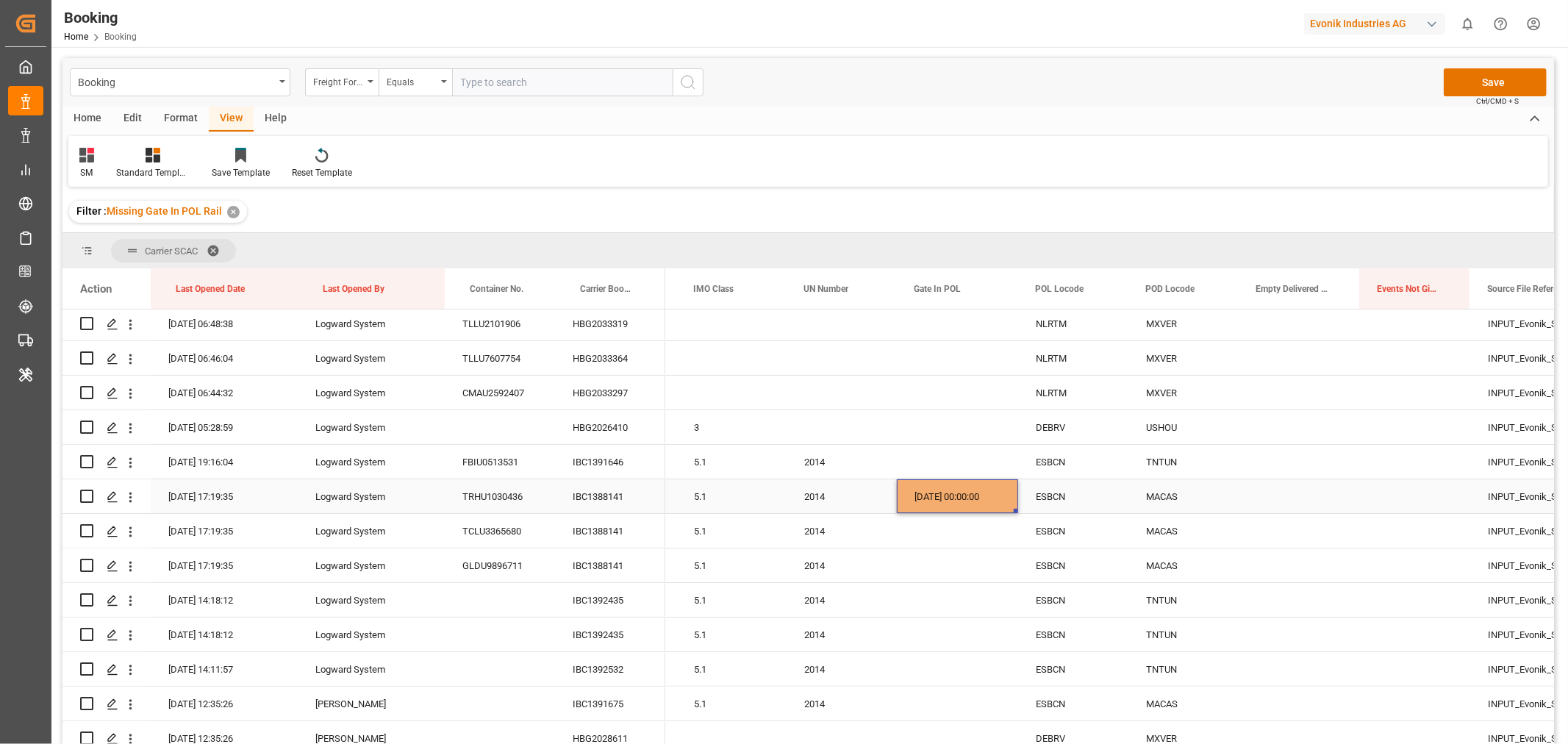
click at [955, 490] on div "05-09-2025 00:00:00" at bounding box center [958, 495] width 121 height 34
drag, startPoint x: 1016, startPoint y: 510, endPoint x: 1010, endPoint y: 564, distance: 54.3
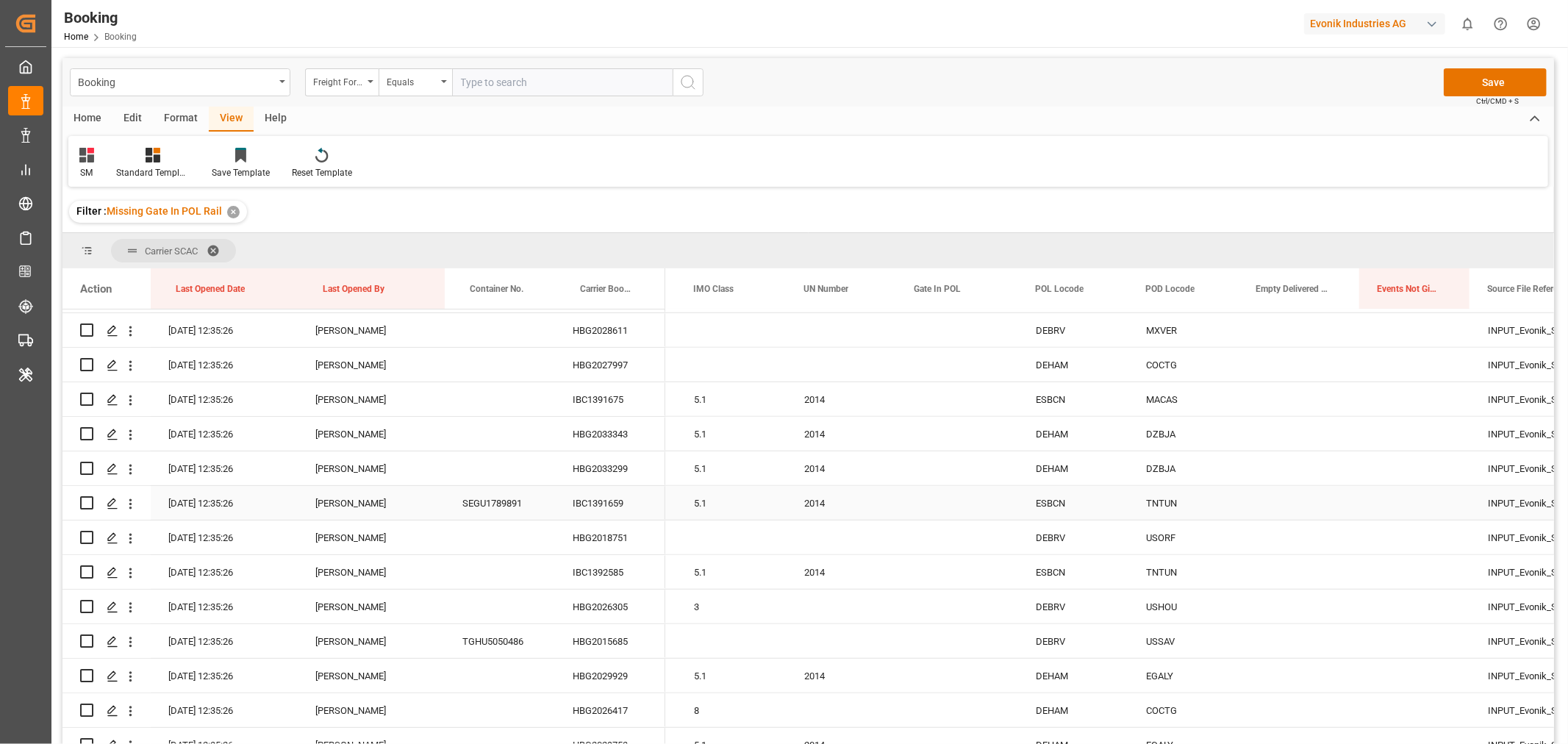
click at [599, 512] on div "IBC1391659" at bounding box center [610, 502] width 110 height 34
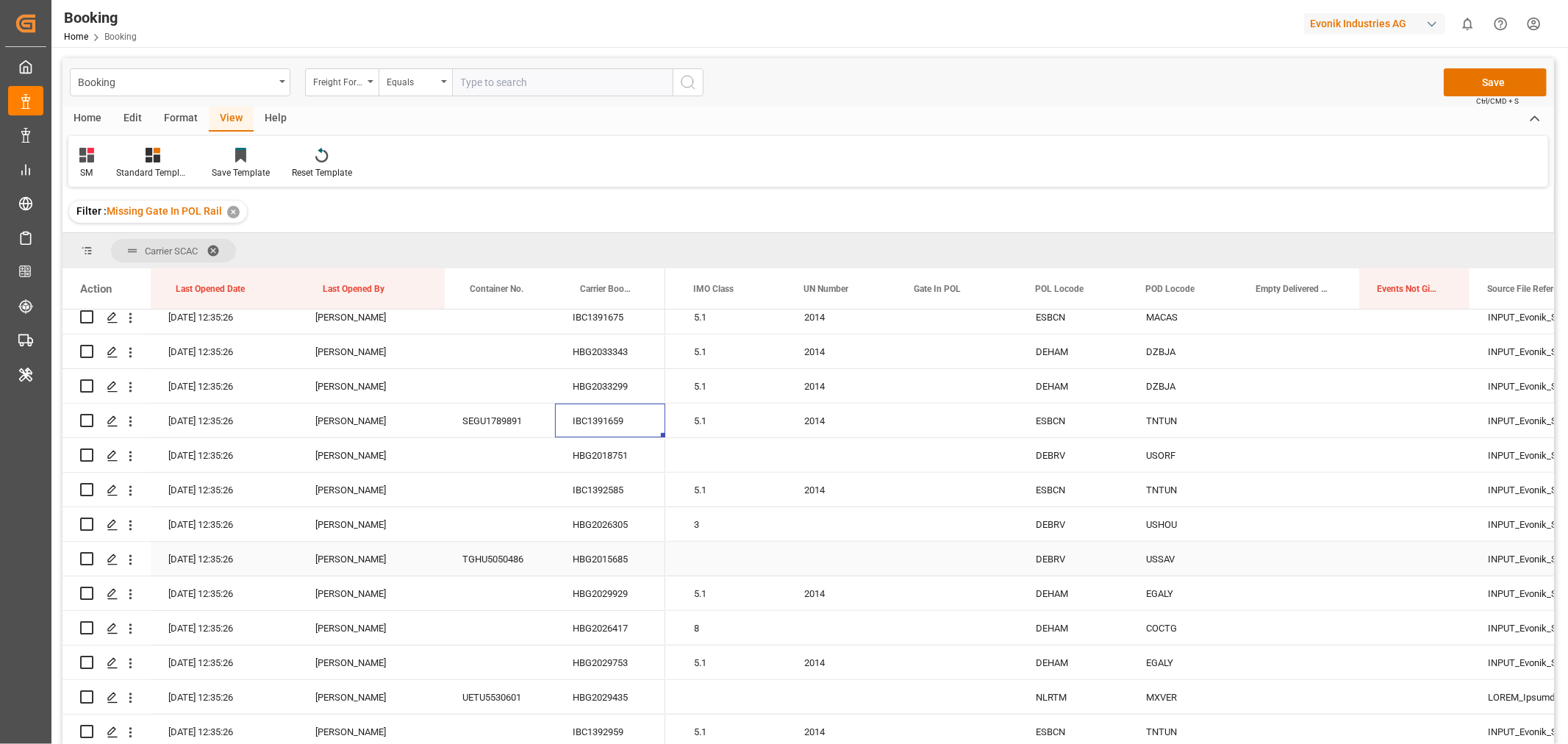
click at [607, 559] on div "HBG2015685" at bounding box center [610, 558] width 110 height 34
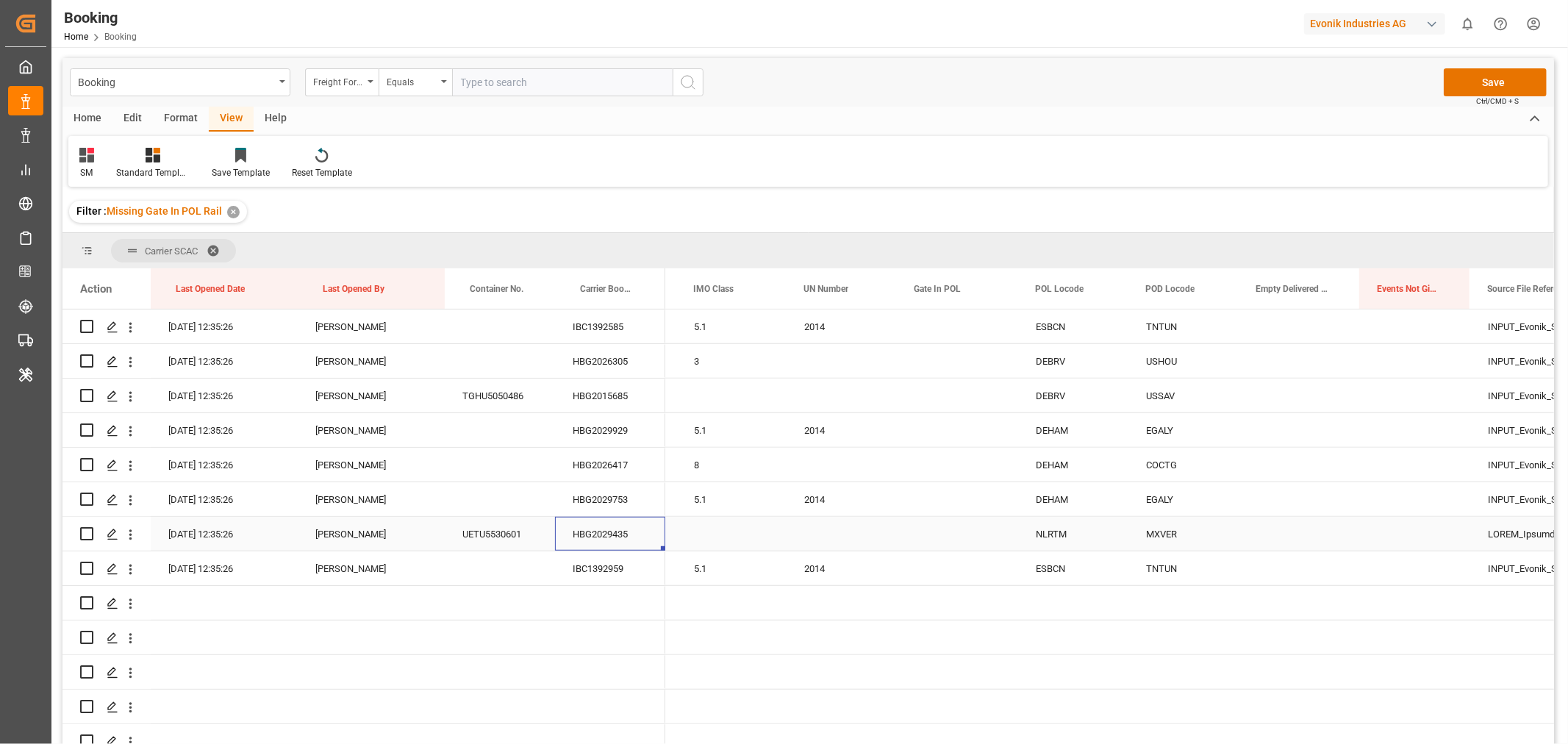
click at [611, 531] on div "HBG2029435" at bounding box center [610, 533] width 110 height 34
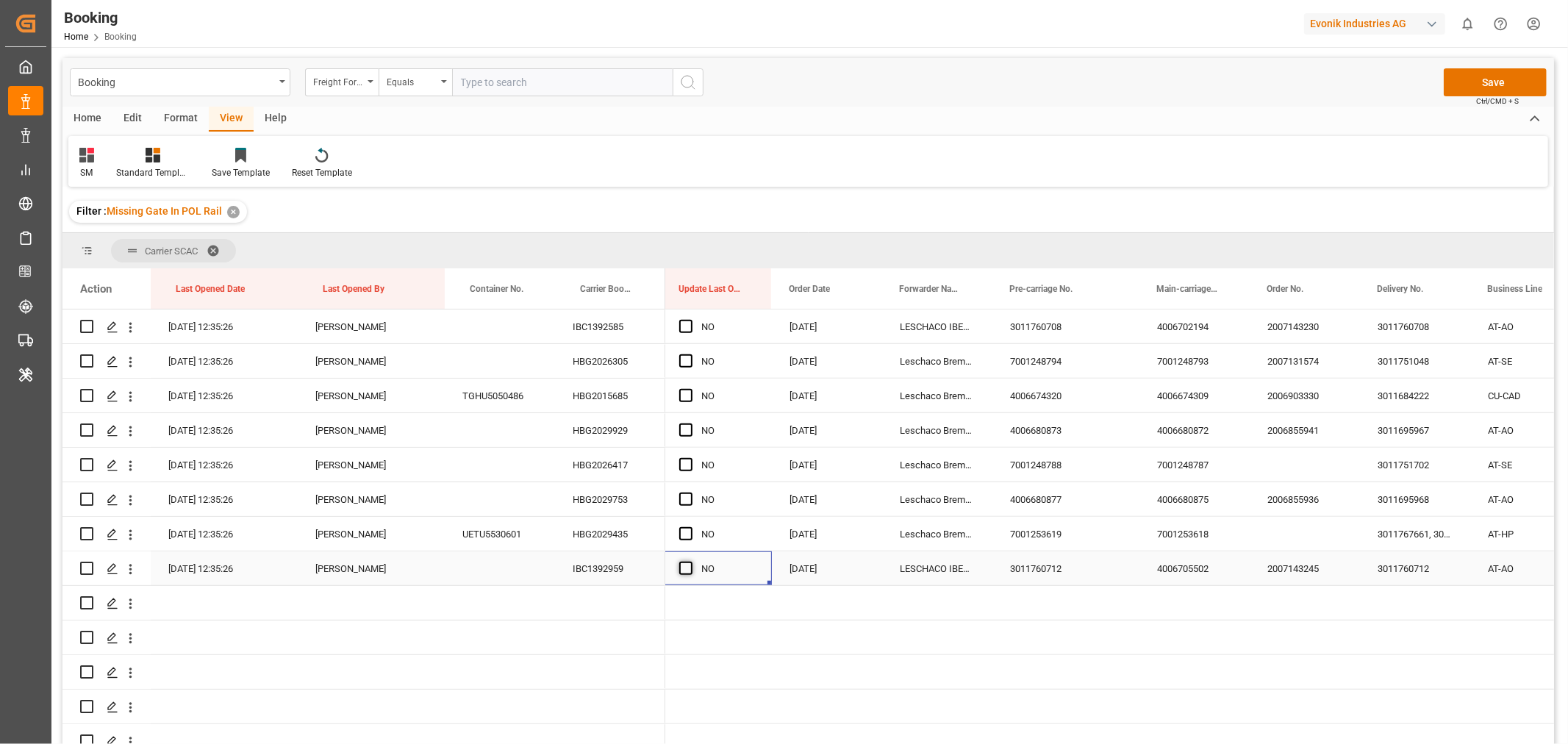
click at [689, 562] on span "Press SPACE to select this row." at bounding box center [686, 568] width 13 height 13
click at [690, 562] on input "Press SPACE to select this row." at bounding box center [690, 562] width 0 height 0
drag, startPoint x: 767, startPoint y: 579, endPoint x: 763, endPoint y: 278, distance: 301.0
click at [763, 284] on div "Action Last Opened Date Last Opened By Container No." at bounding box center [808, 510] width 1492 height 485
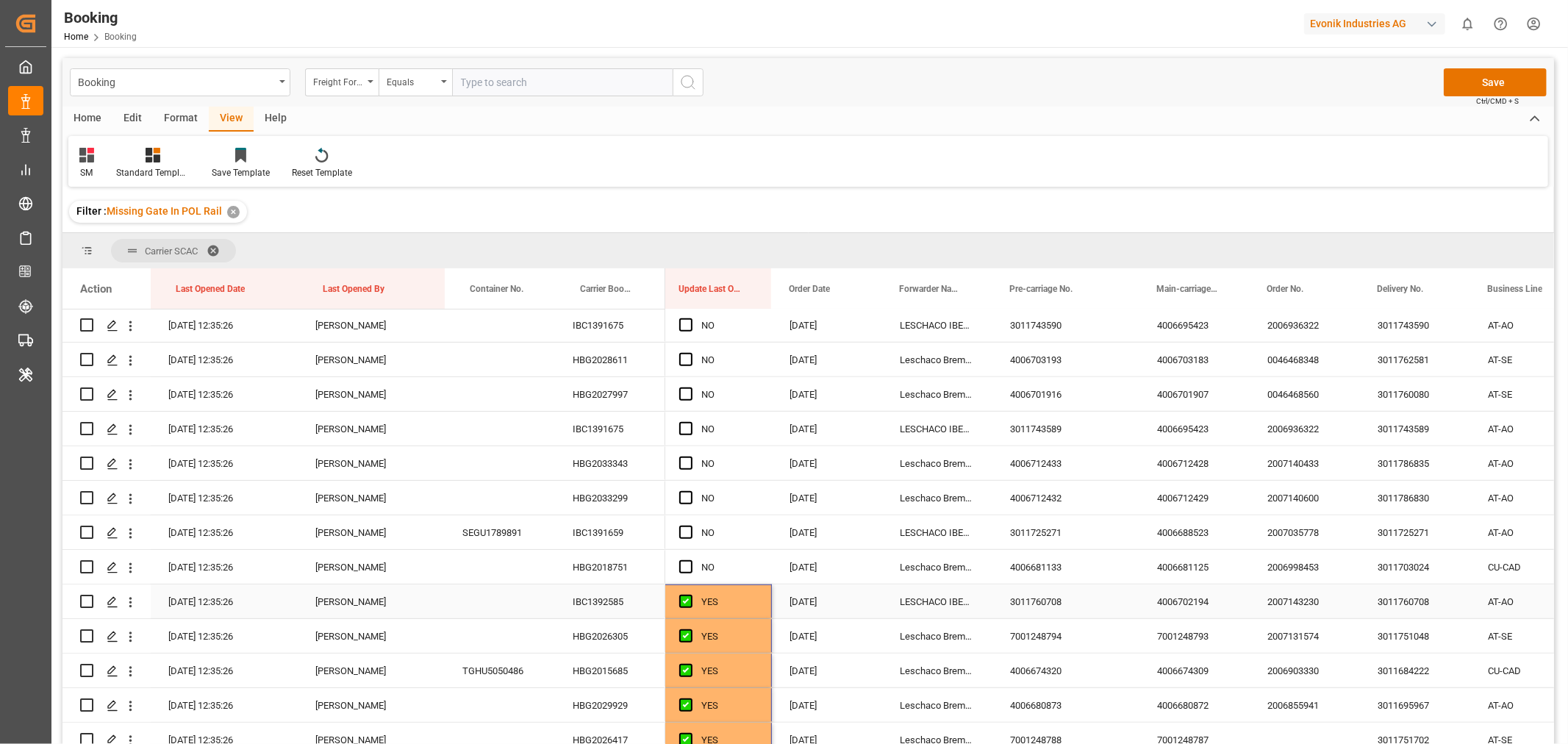
click at [750, 606] on div "YES" at bounding box center [727, 601] width 53 height 34
drag, startPoint x: 766, startPoint y: 614, endPoint x: 781, endPoint y: 381, distance: 233.5
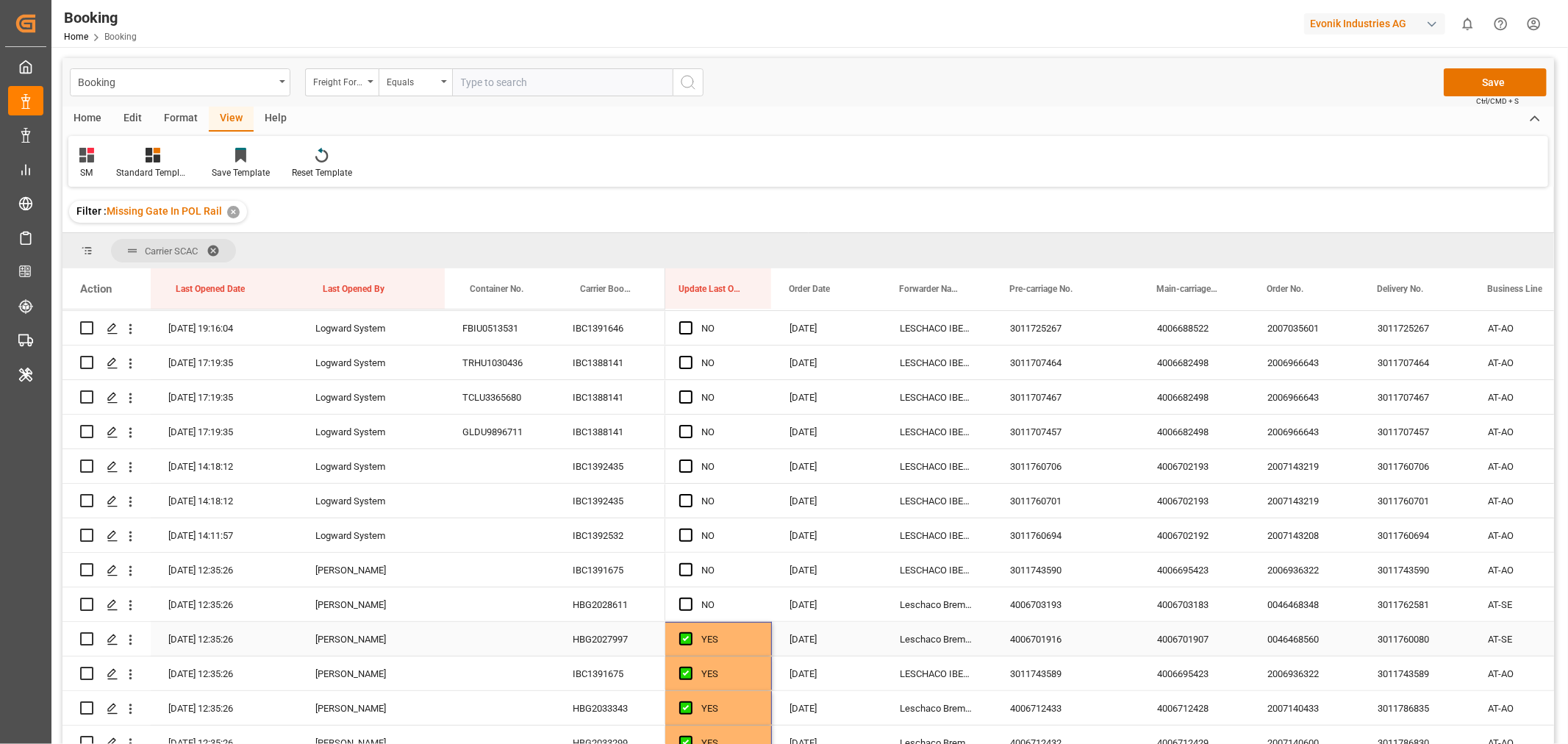
click at [752, 632] on div "YES" at bounding box center [727, 639] width 53 height 34
drag, startPoint x: 767, startPoint y: 654, endPoint x: 745, endPoint y: 345, distance: 309.8
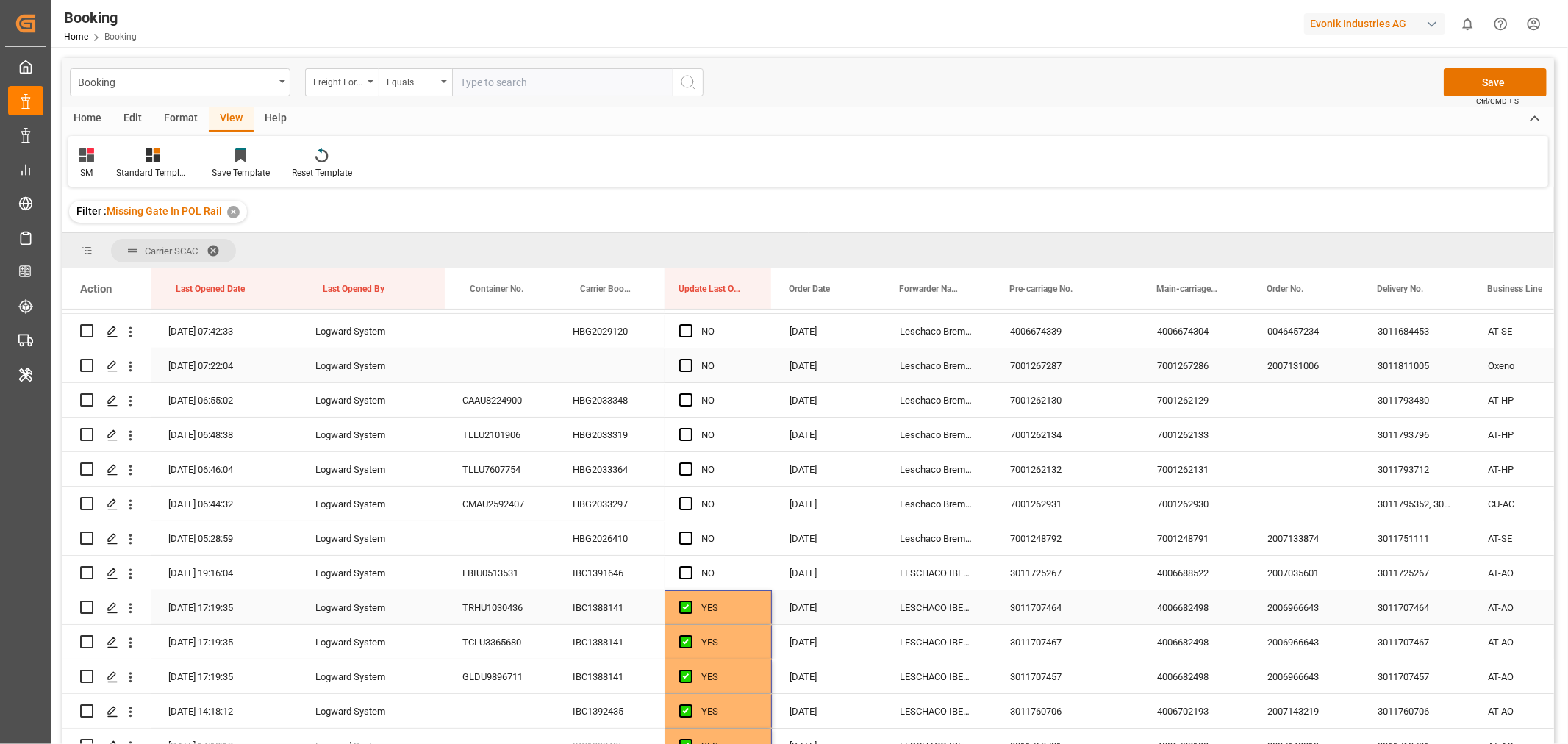
click at [758, 612] on div "YES" at bounding box center [717, 607] width 110 height 34
drag, startPoint x: 766, startPoint y: 620, endPoint x: 757, endPoint y: 252, distance: 368.1
click at [758, 259] on div "Carrier SCAC Drag here to set column labels Action Last Opened Date Last Opened…" at bounding box center [808, 493] width 1492 height 520
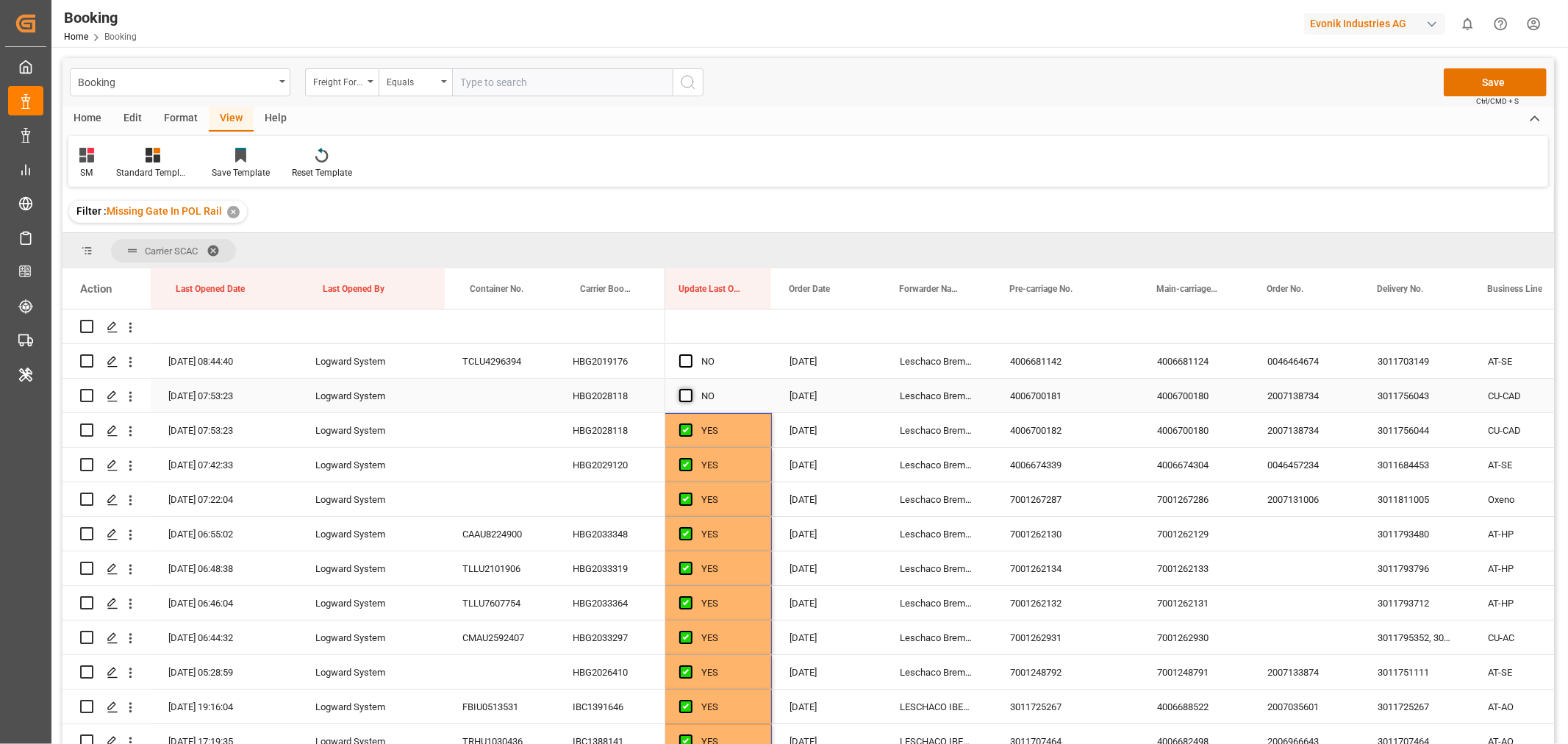
click at [684, 391] on span "Press SPACE to select this row." at bounding box center [686, 395] width 13 height 13
click at [690, 388] on input "Press SPACE to select this row." at bounding box center [690, 388] width 0 height 0
click at [680, 363] on span "Press SPACE to select this row." at bounding box center [686, 361] width 13 height 13
click at [690, 354] on input "Press SPACE to select this row." at bounding box center [690, 354] width 0 height 0
click at [1494, 78] on button "Save" at bounding box center [1495, 83] width 103 height 28
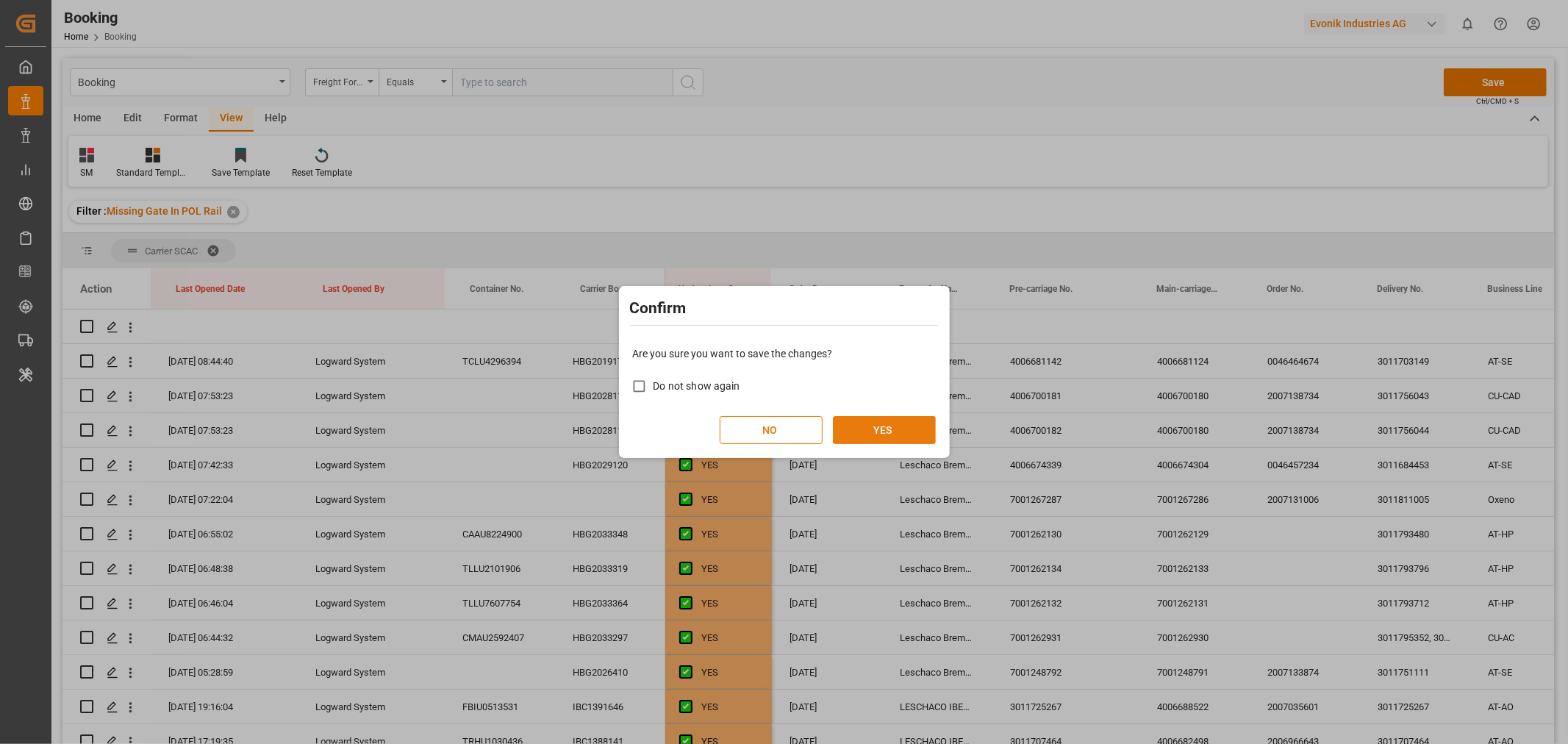
click at [875, 428] on button "YES" at bounding box center [884, 430] width 103 height 28
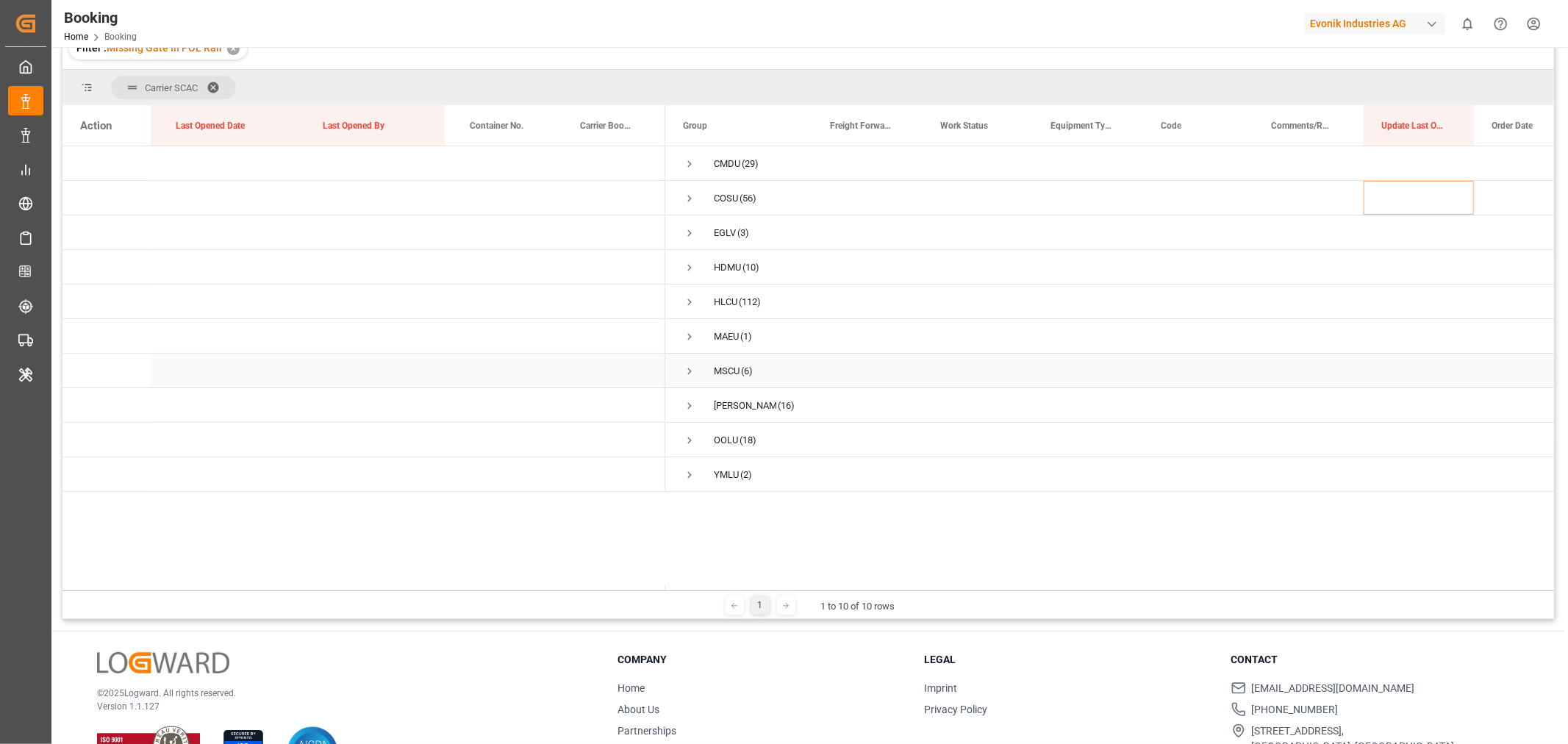
scroll to position [0, 0]
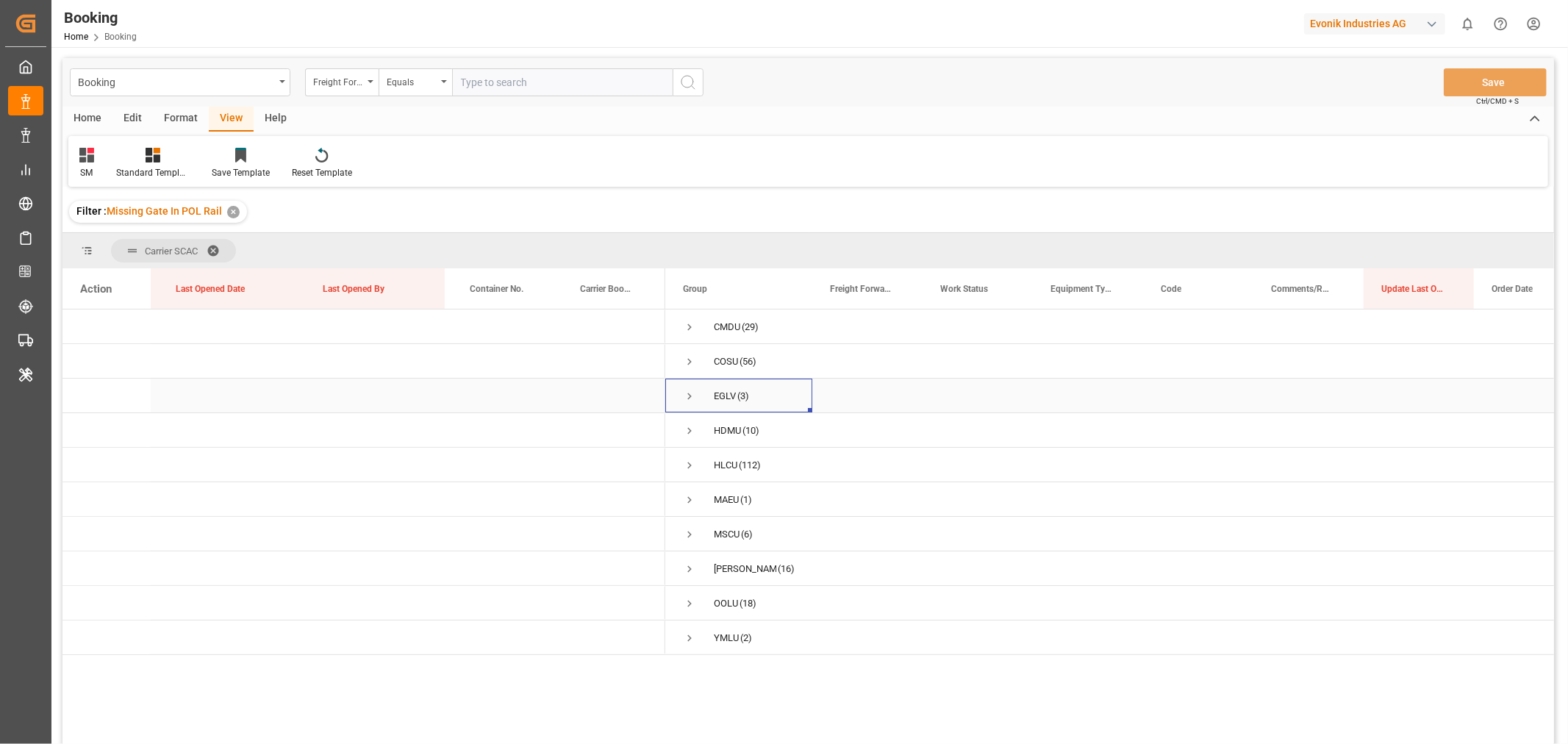
click at [694, 392] on span "Press SPACE to select this row." at bounding box center [690, 396] width 13 height 13
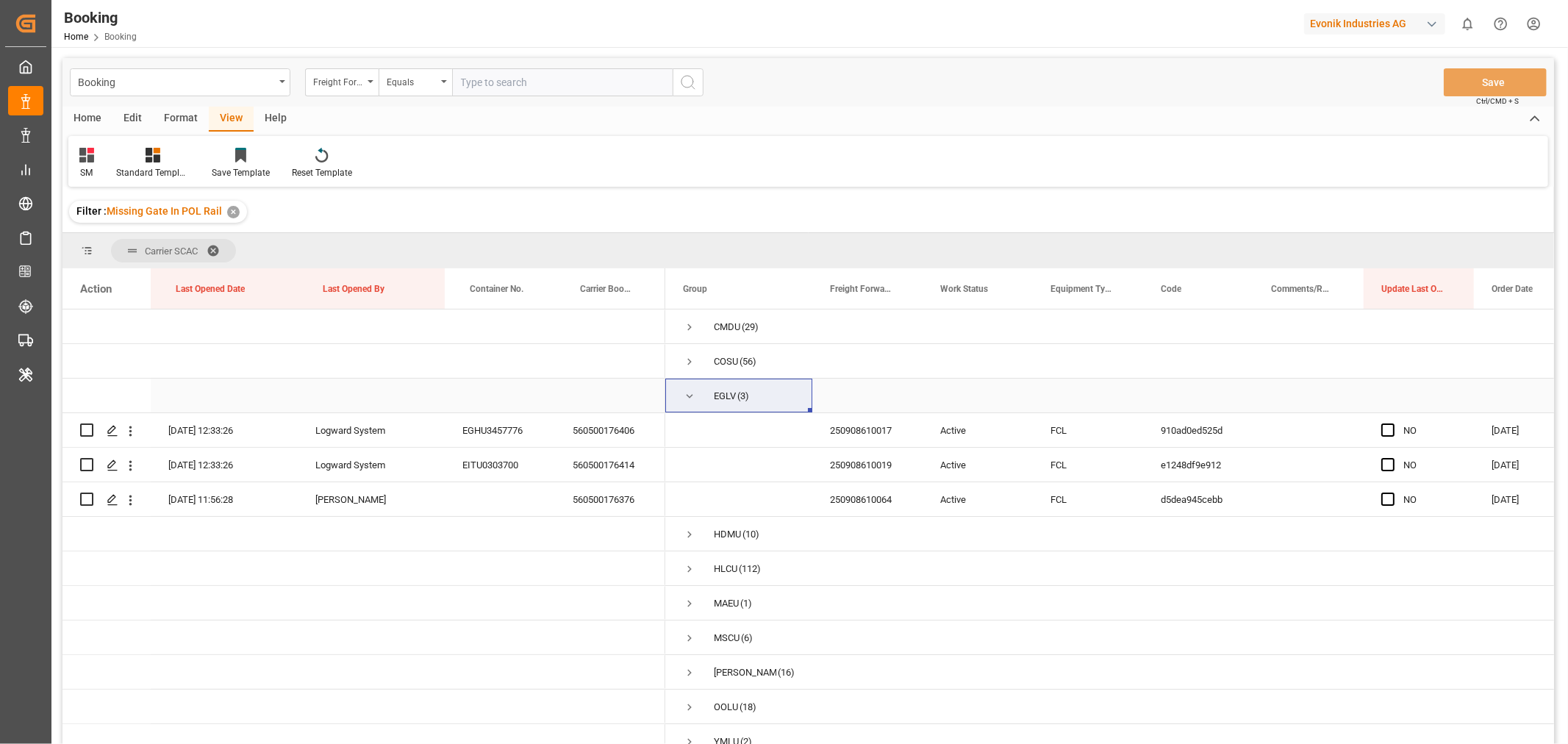
click at [692, 397] on span "Press SPACE to select this row." at bounding box center [690, 396] width 13 height 13
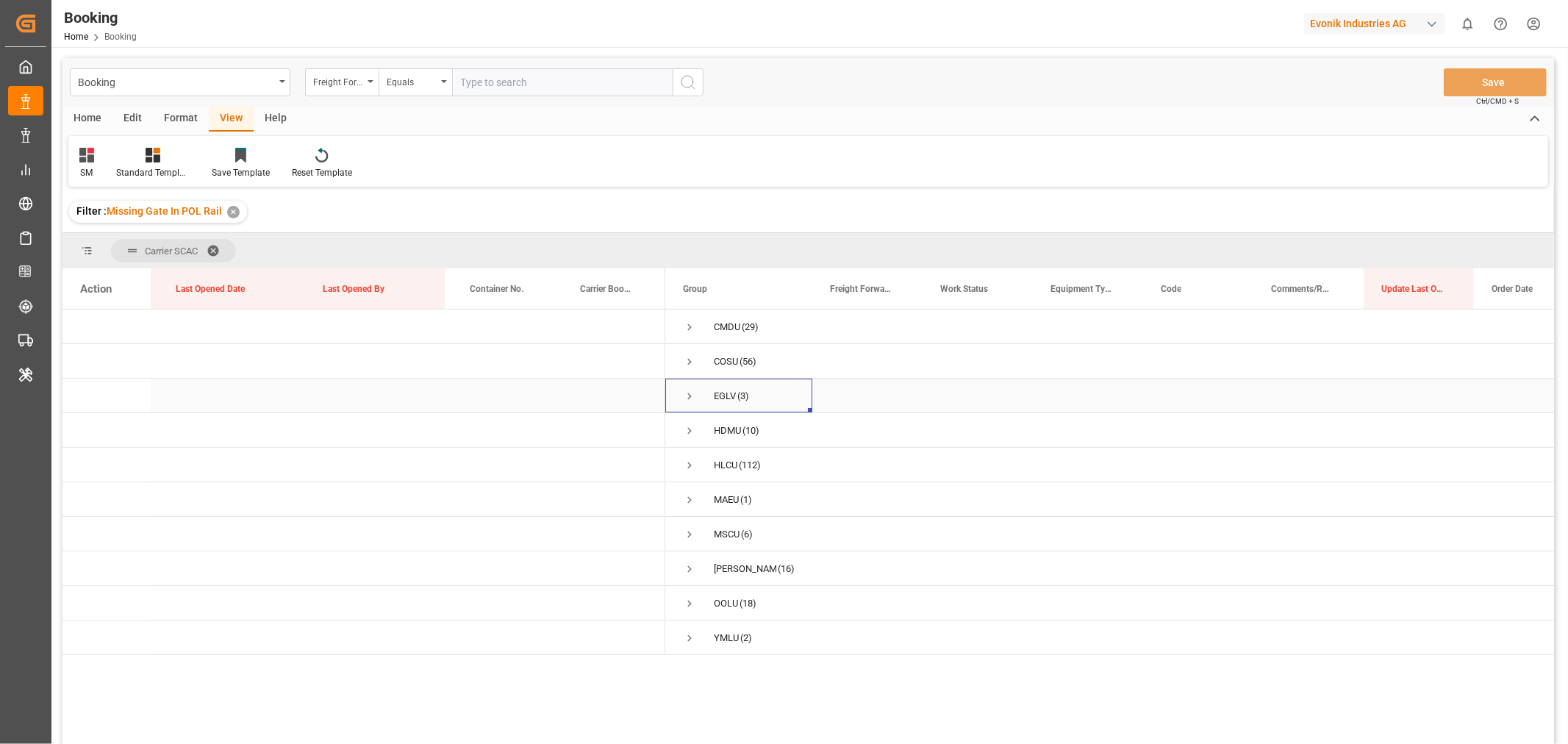
click at [692, 397] on span "Press SPACE to select this row." at bounding box center [690, 396] width 13 height 13
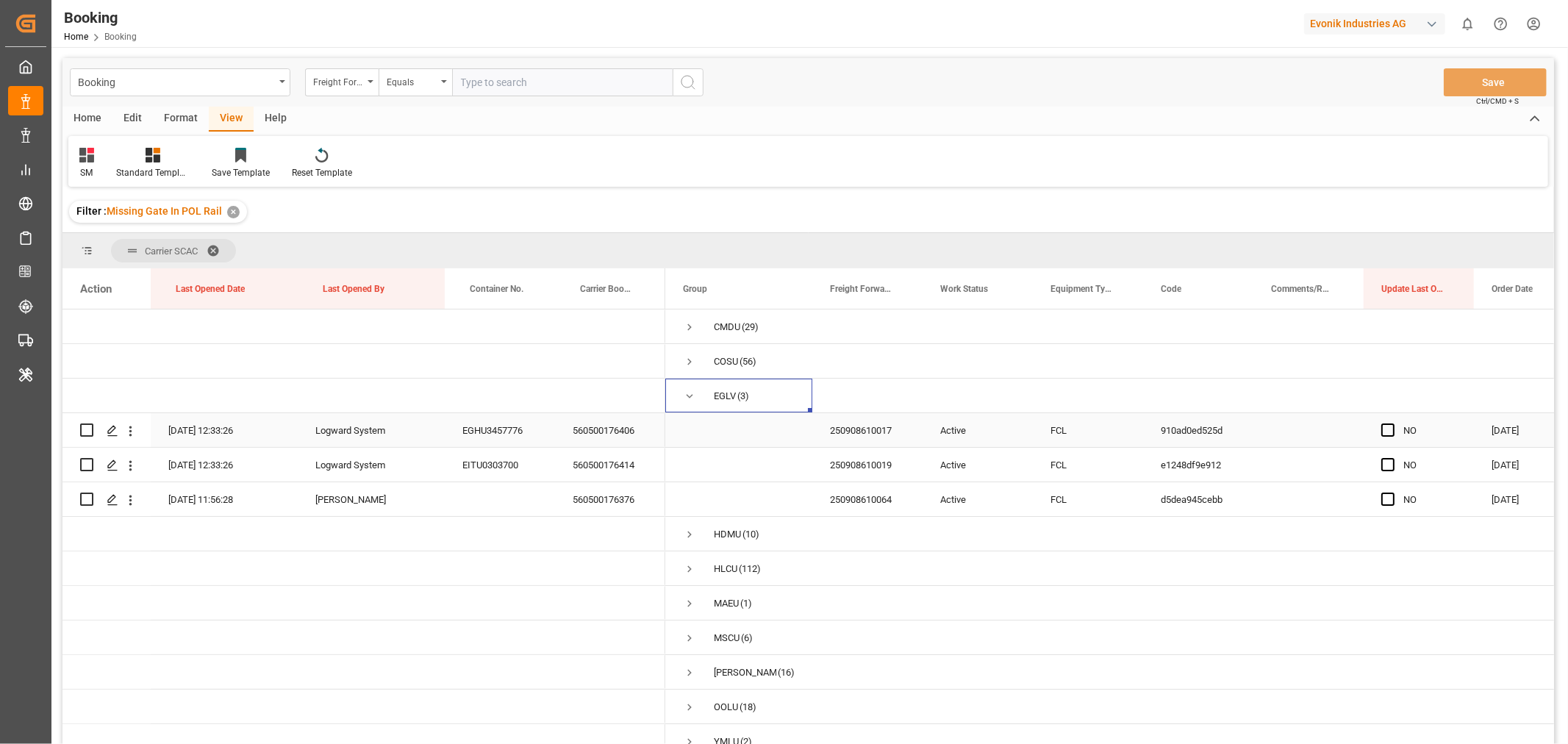
click at [600, 426] on div "560500176406" at bounding box center [610, 429] width 110 height 34
click at [578, 476] on div "560500176414" at bounding box center [610, 464] width 110 height 34
click at [584, 509] on div "560500176376" at bounding box center [610, 499] width 110 height 34
click at [1390, 430] on span "Press SPACE to select this row." at bounding box center [1388, 430] width 13 height 13
click at [1392, 424] on input "Press SPACE to select this row." at bounding box center [1392, 424] width 0 height 0
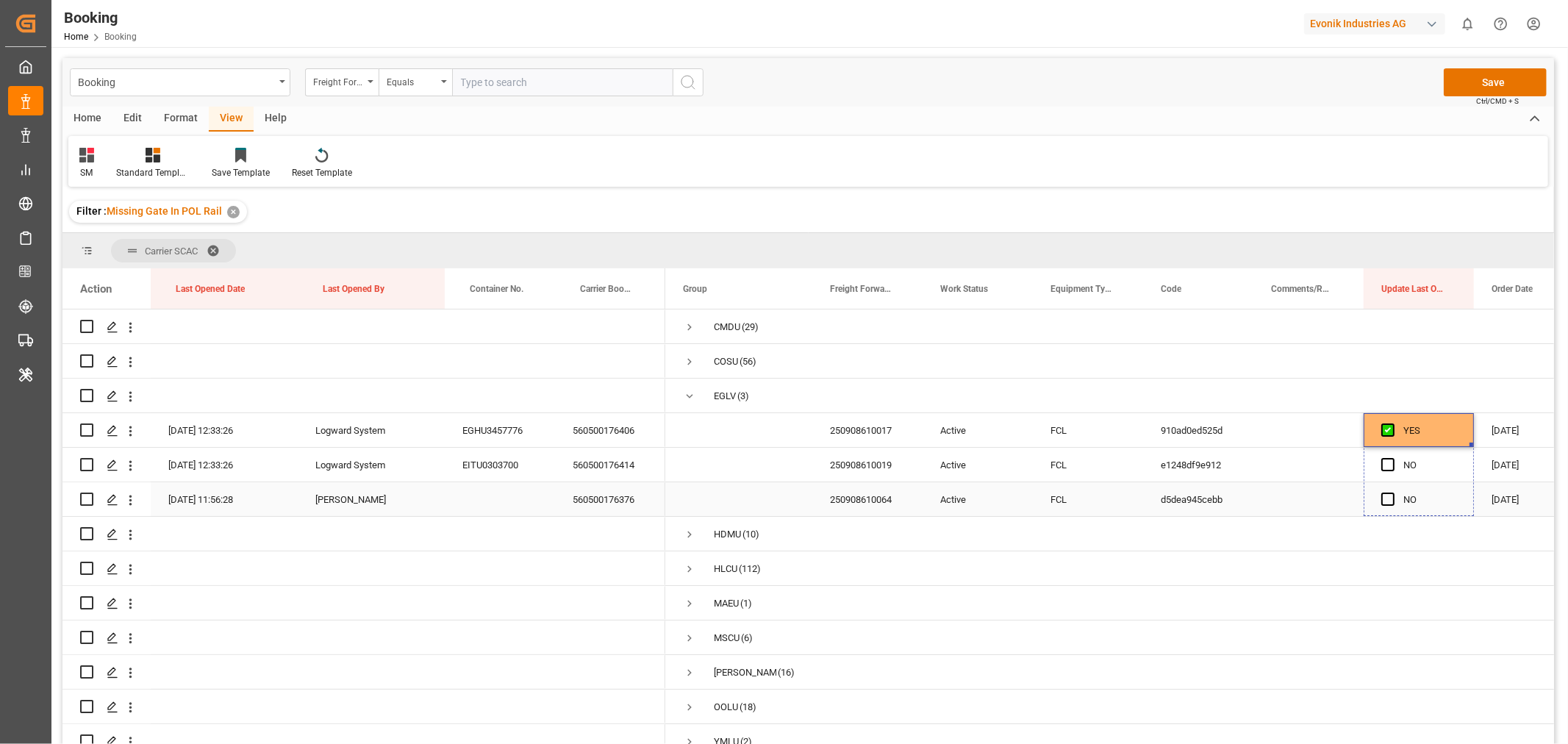
drag, startPoint x: 1471, startPoint y: 445, endPoint x: 1463, endPoint y: 504, distance: 59.5
click at [1501, 72] on button "Save" at bounding box center [1495, 83] width 103 height 28
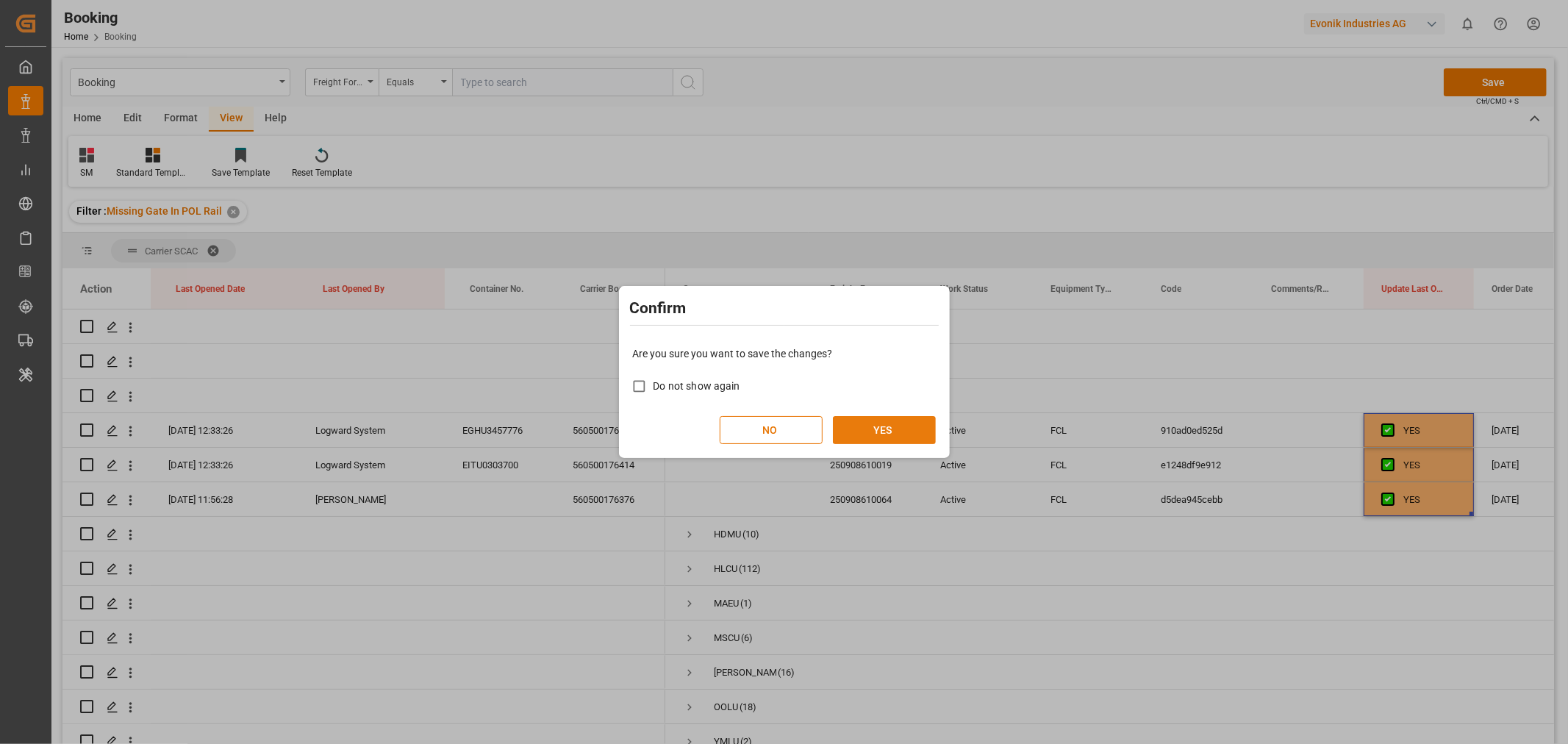
click at [898, 426] on button "YES" at bounding box center [884, 430] width 103 height 28
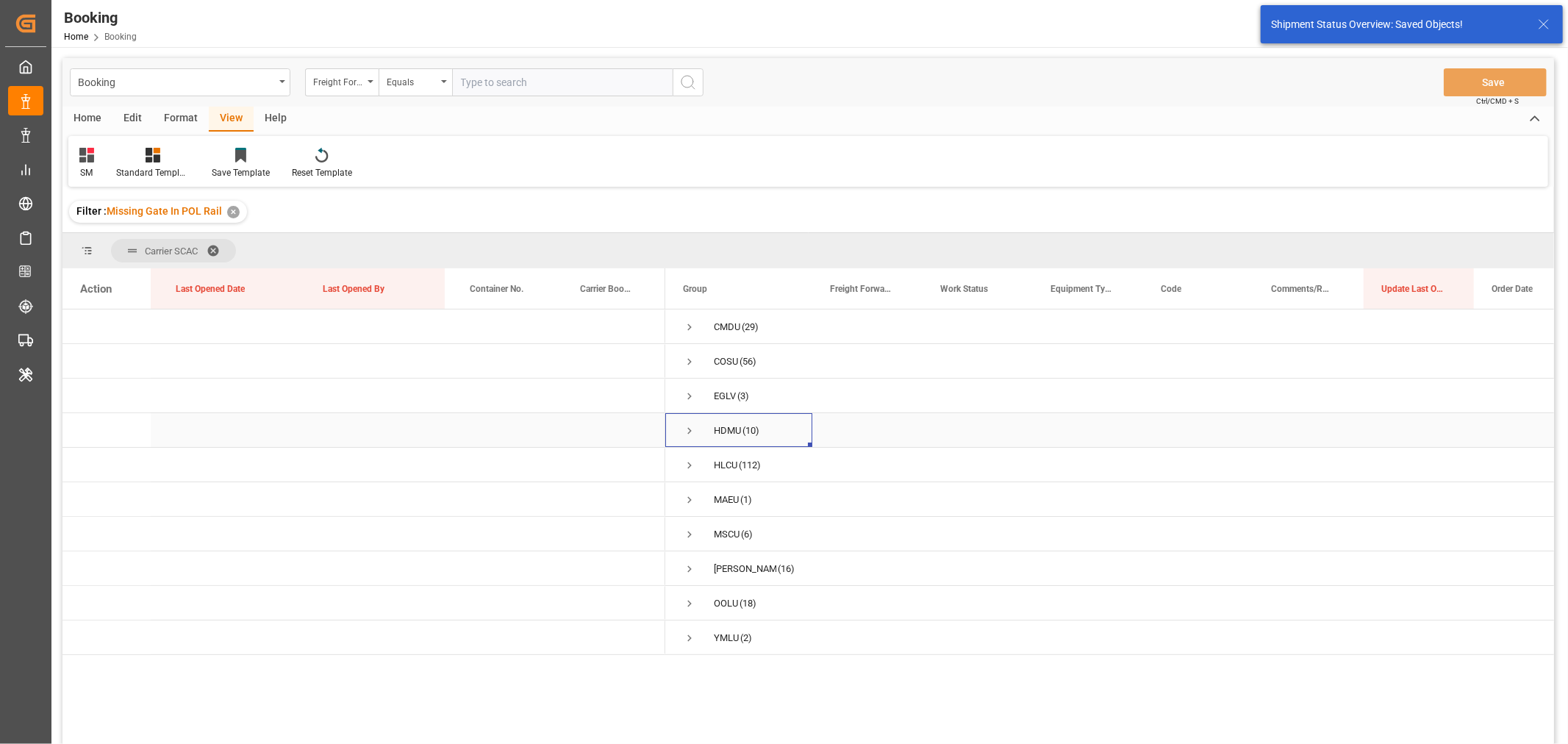
click at [692, 429] on span "Press SPACE to select this row." at bounding box center [690, 431] width 13 height 13
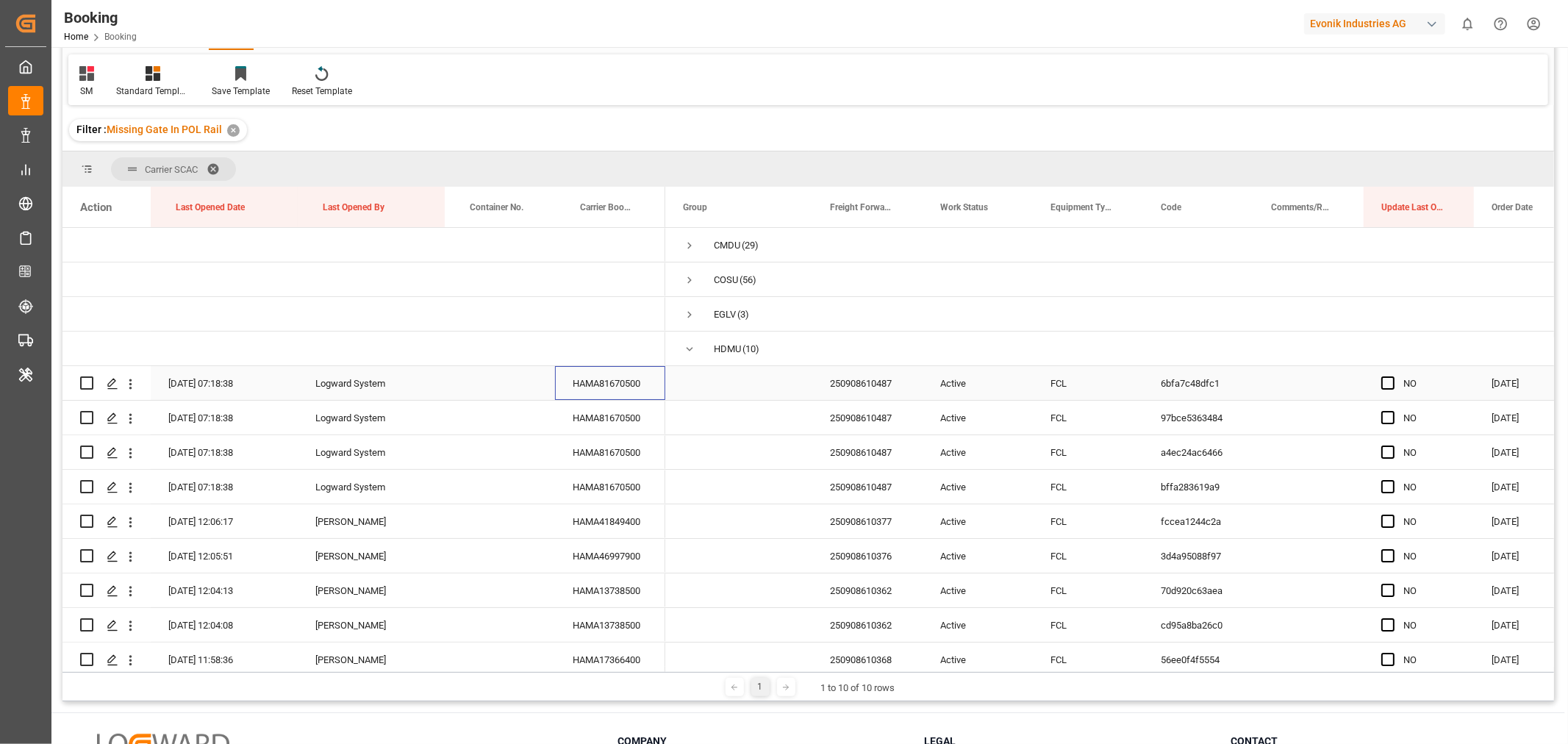
click at [657, 378] on div "HAMA81670500" at bounding box center [610, 383] width 110 height 34
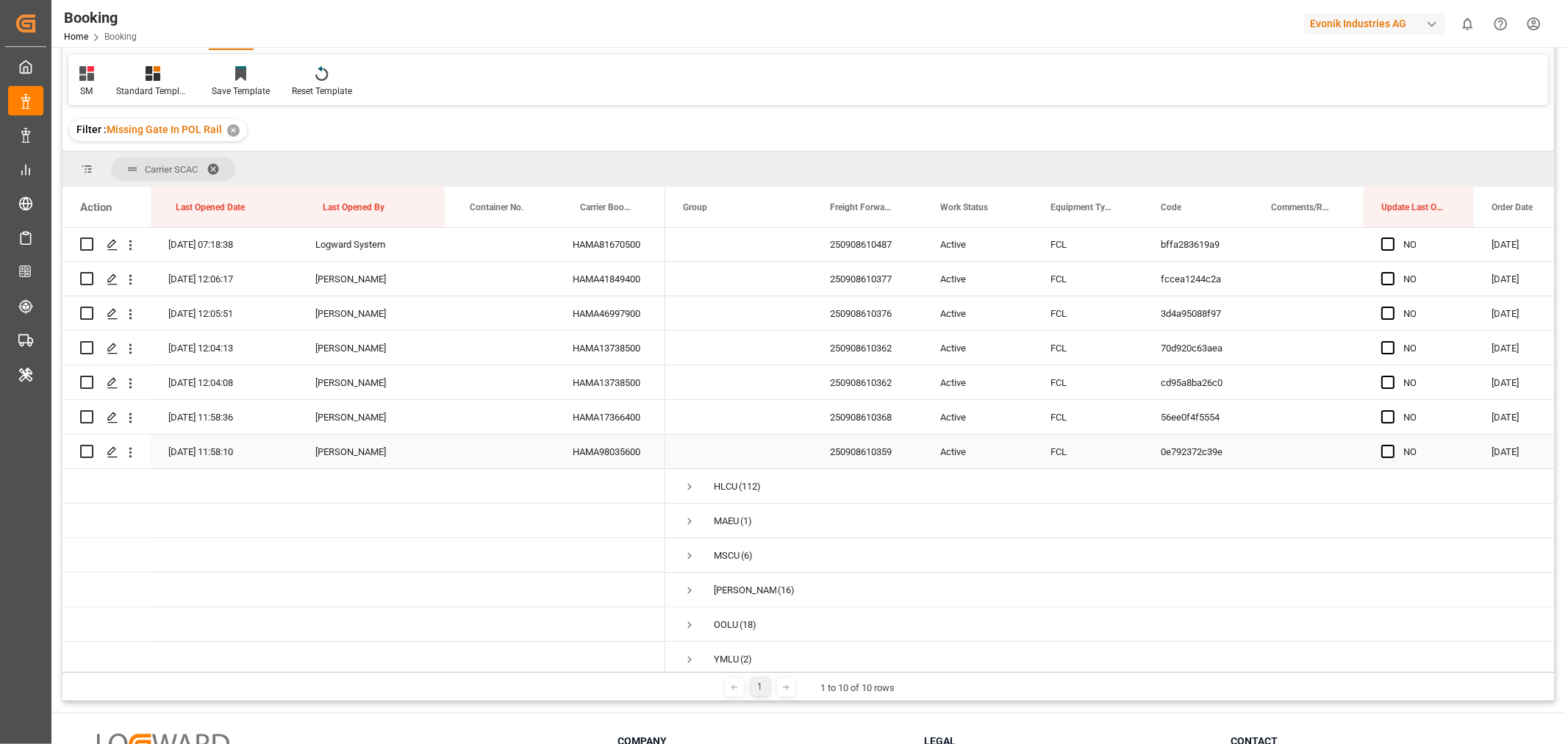
scroll to position [244, 0]
click at [636, 269] on div "HAMA41849400" at bounding box center [610, 276] width 110 height 34
click at [649, 278] on div "HAMA41849400" at bounding box center [610, 276] width 110 height 34
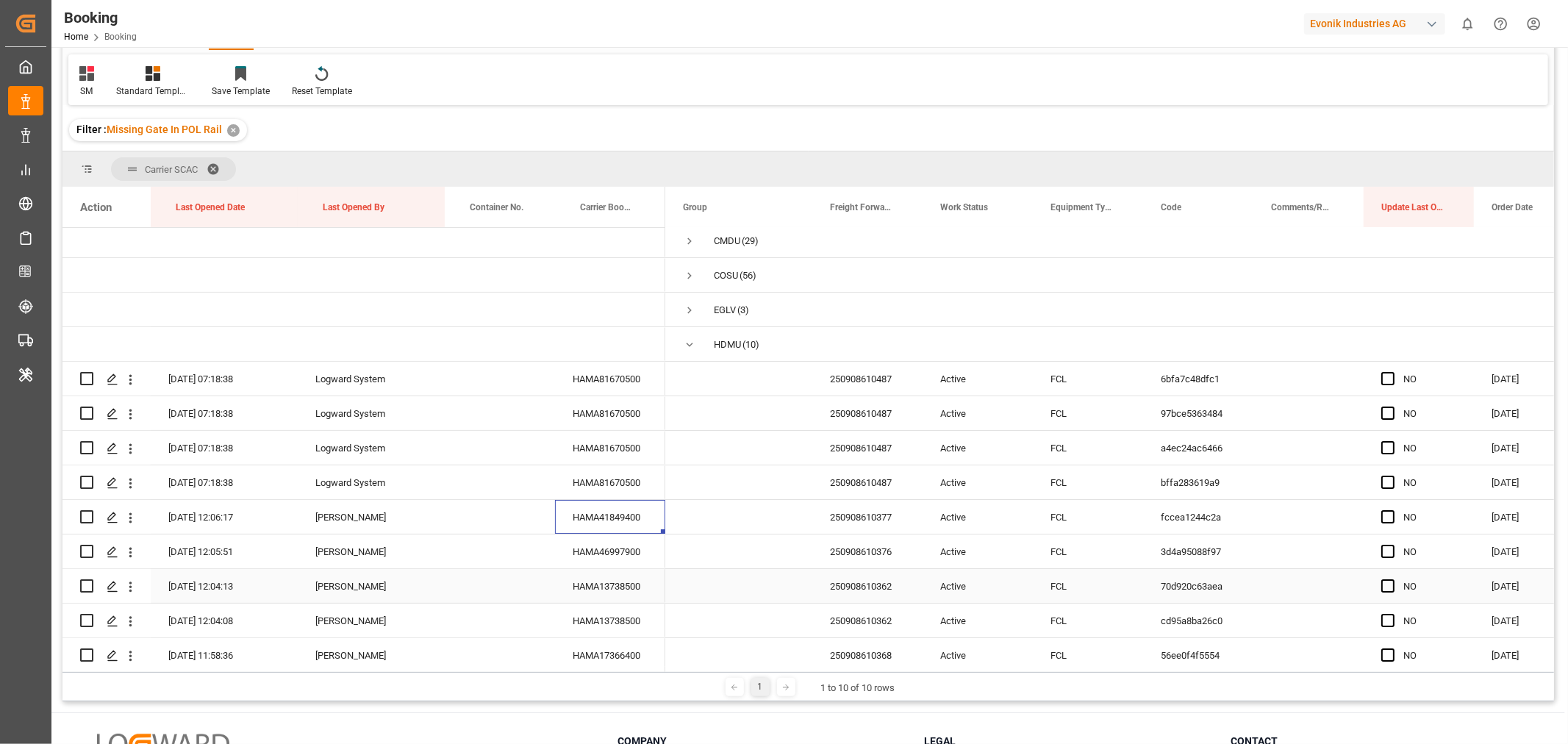
scroll to position [0, 0]
click at [628, 383] on div "HAMA81670500" at bounding box center [610, 383] width 110 height 34
click at [591, 513] on div "HAMA41849400" at bounding box center [610, 521] width 110 height 34
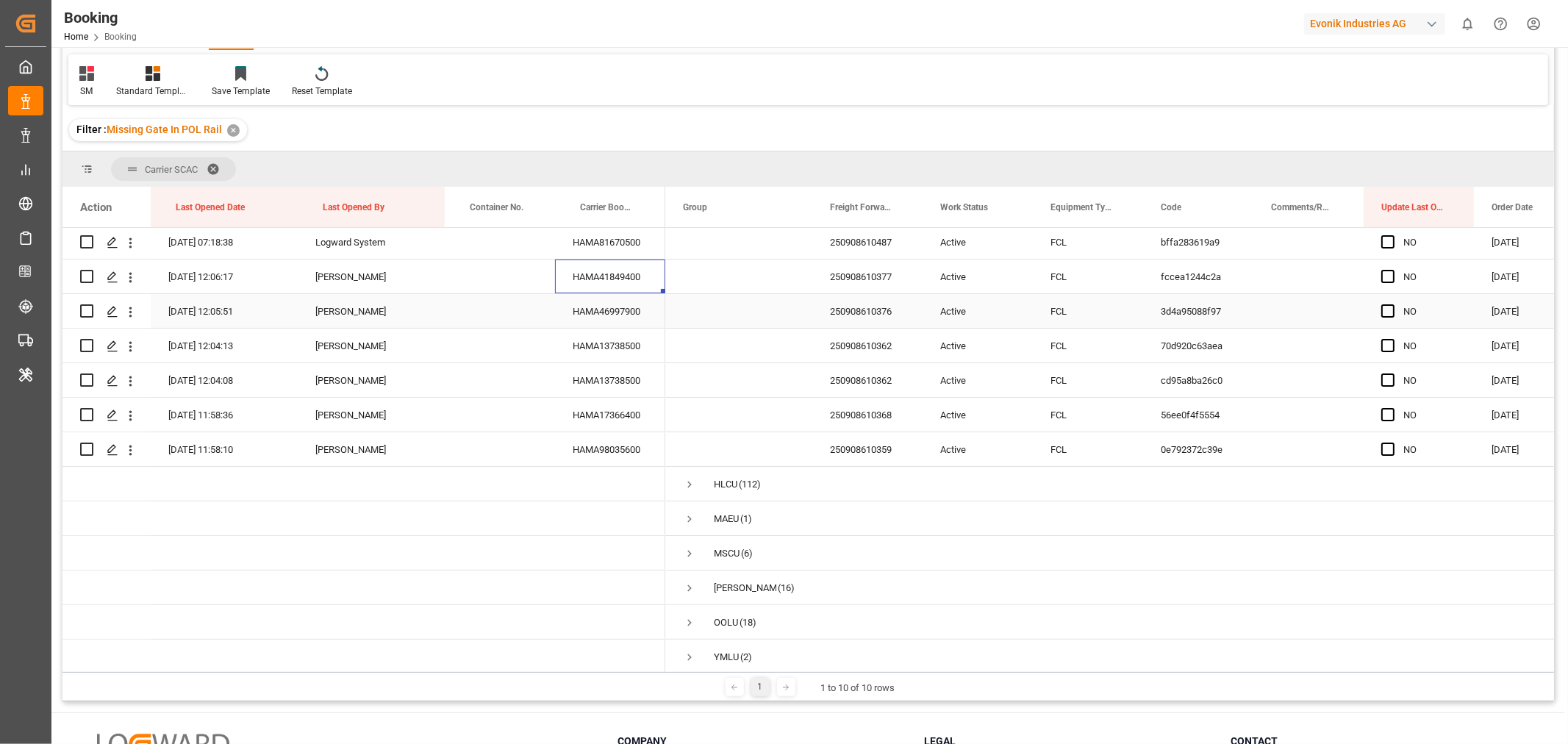
click at [636, 315] on div "HAMA46997900" at bounding box center [610, 311] width 110 height 34
click at [613, 357] on div "HAMA13738500" at bounding box center [610, 345] width 110 height 34
click at [631, 417] on div "HAMA17366400" at bounding box center [610, 414] width 110 height 34
click at [612, 450] on div "HAMA98035600" at bounding box center [610, 449] width 110 height 34
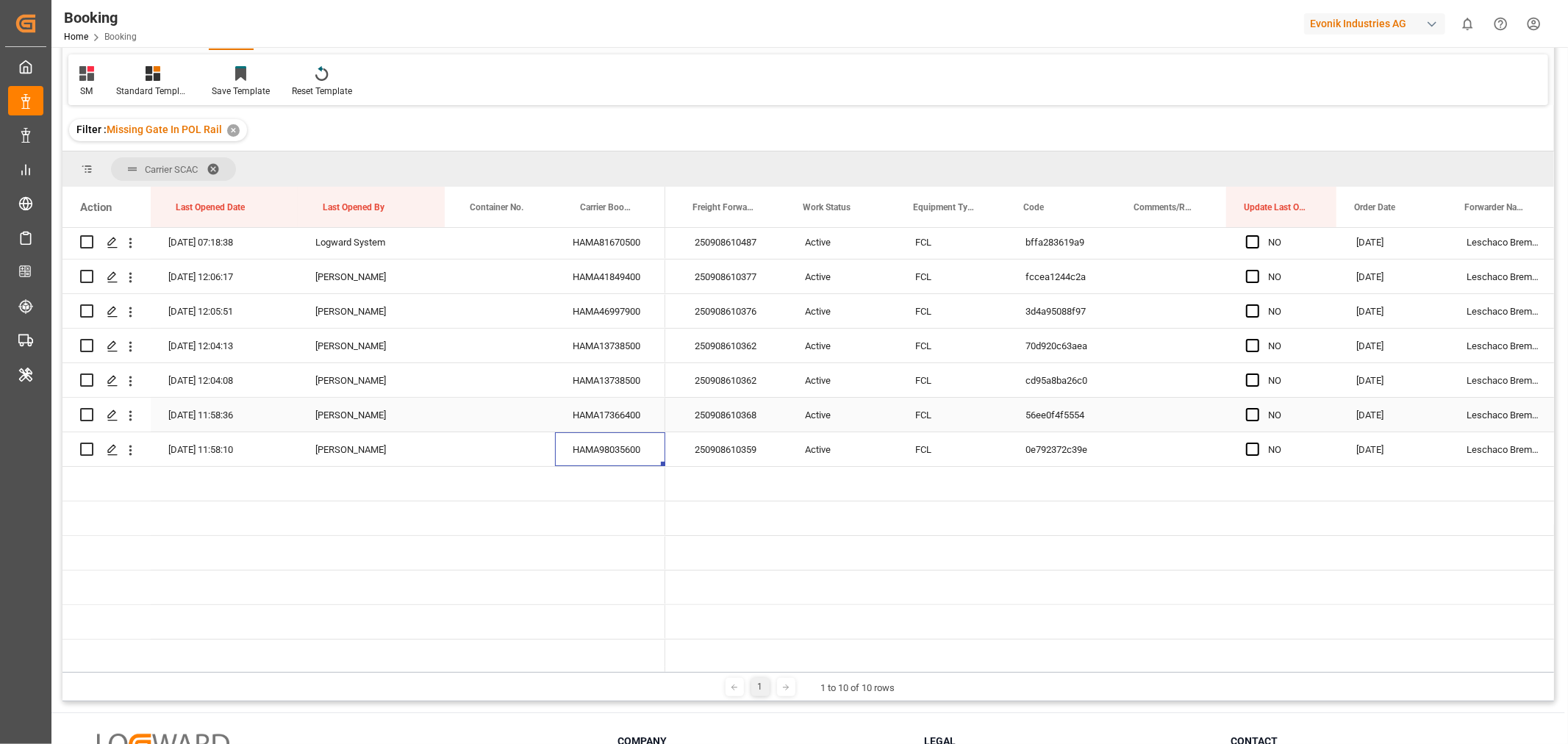
scroll to position [0, 137]
click at [1252, 453] on span "Press SPACE to select this row." at bounding box center [1251, 449] width 13 height 13
click at [1256, 442] on input "Press SPACE to select this row." at bounding box center [1256, 442] width 0 height 0
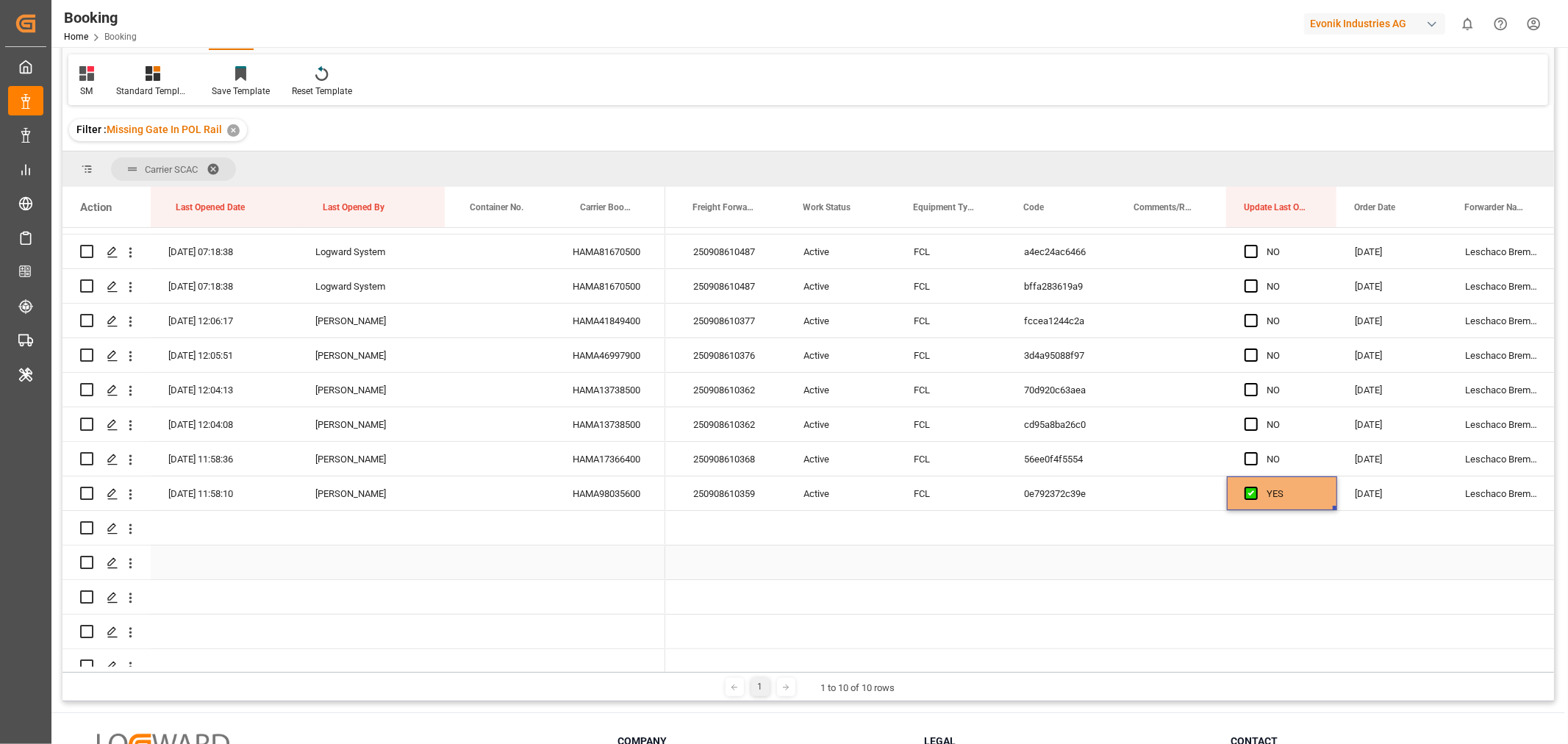
scroll to position [164, 0]
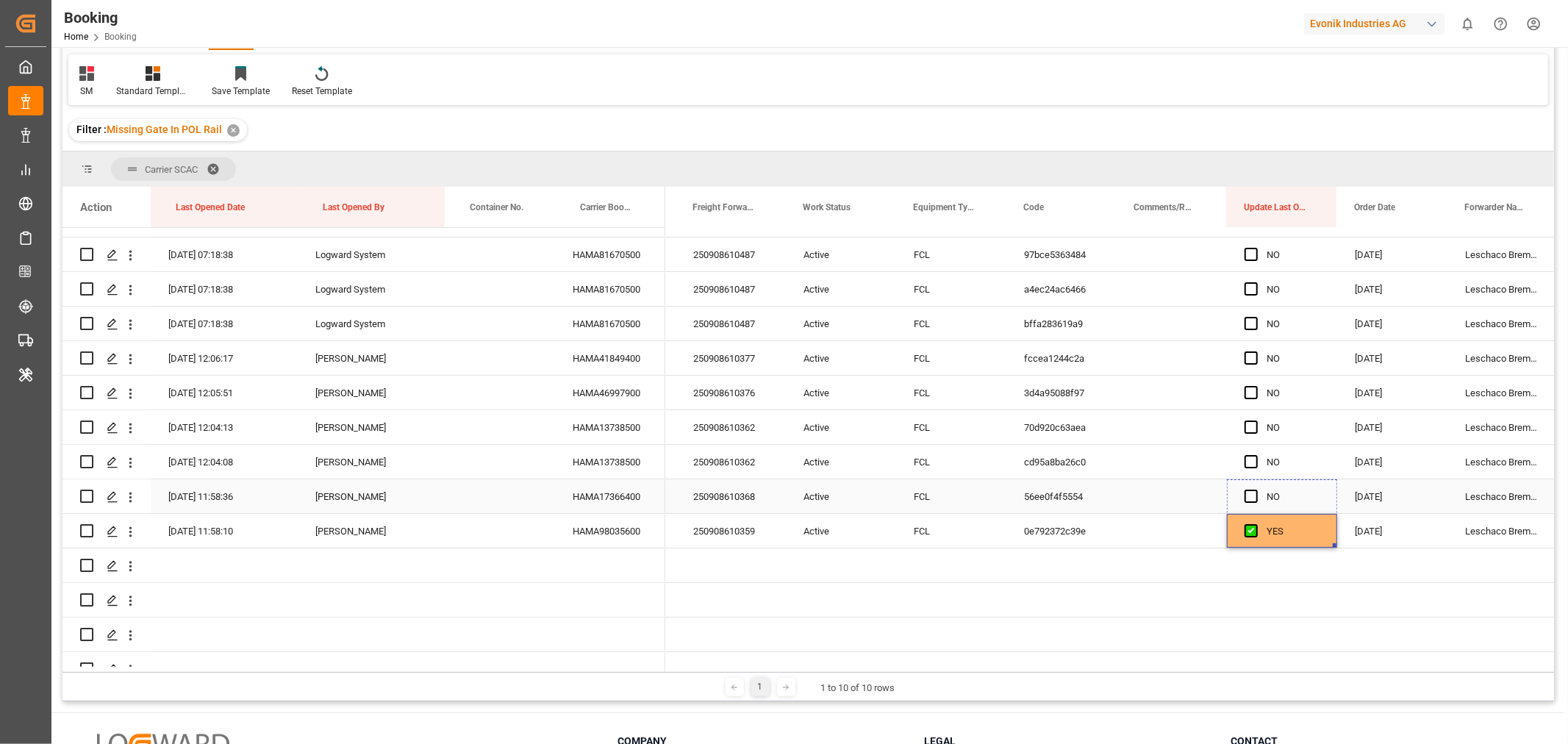
drag, startPoint x: 1332, startPoint y: 545, endPoint x: 1316, endPoint y: 239, distance: 306.4
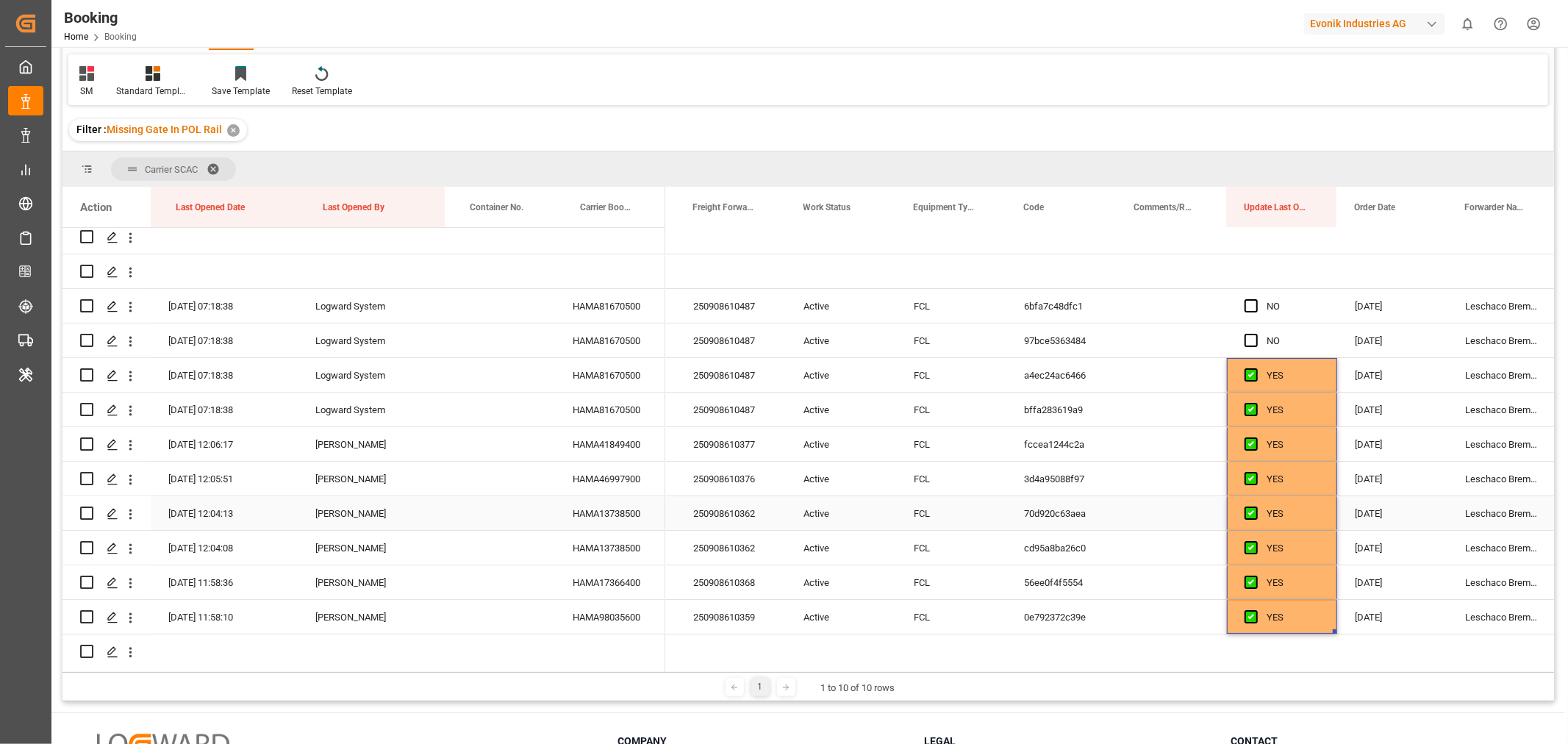
scroll to position [0, 0]
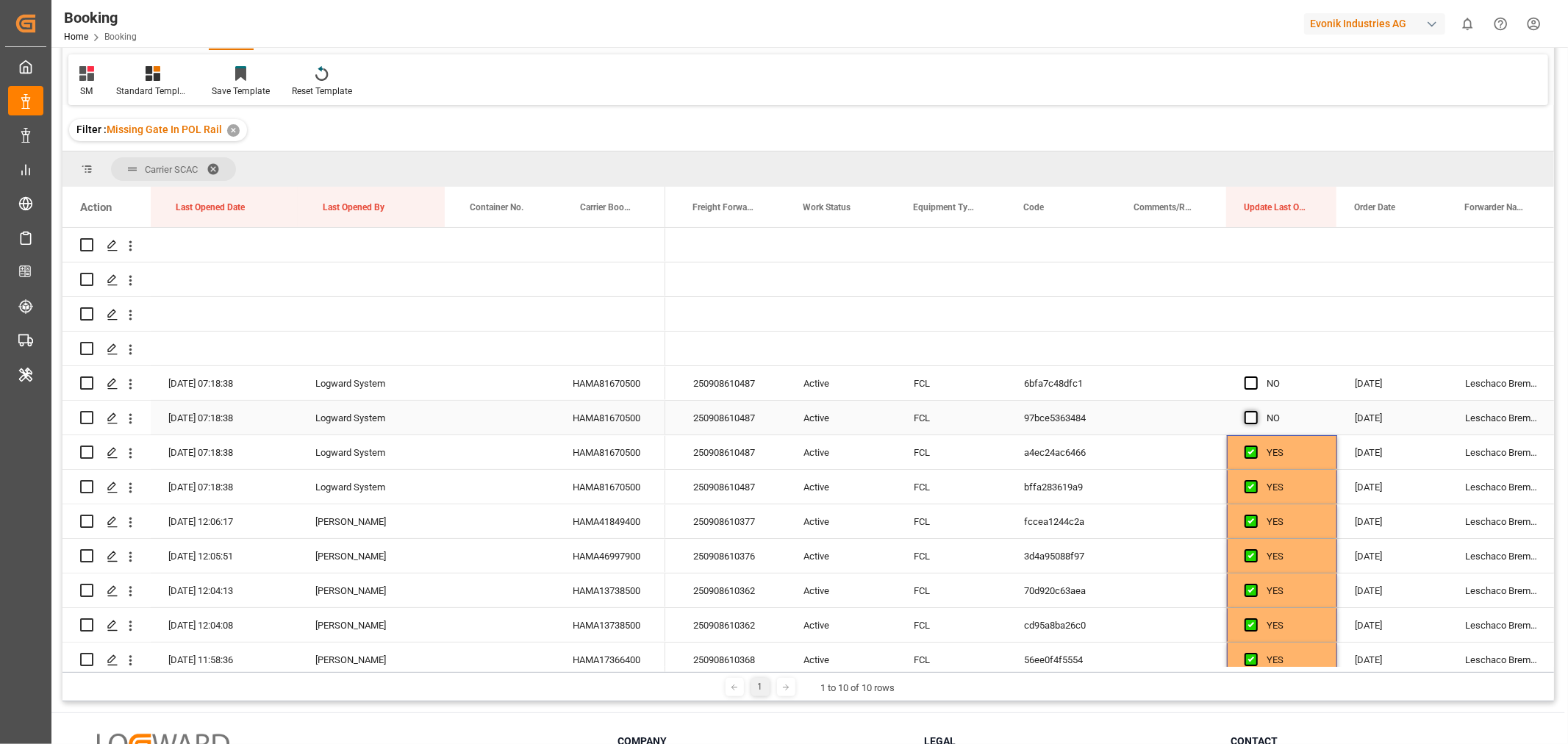
click at [1250, 414] on span "Press SPACE to select this row." at bounding box center [1251, 417] width 13 height 13
click at [1256, 410] on input "Press SPACE to select this row." at bounding box center [1256, 410] width 0 height 0
click at [1254, 379] on span "Press SPACE to select this row." at bounding box center [1251, 383] width 13 height 13
click at [1256, 376] on input "Press SPACE to select this row." at bounding box center [1256, 376] width 0 height 0
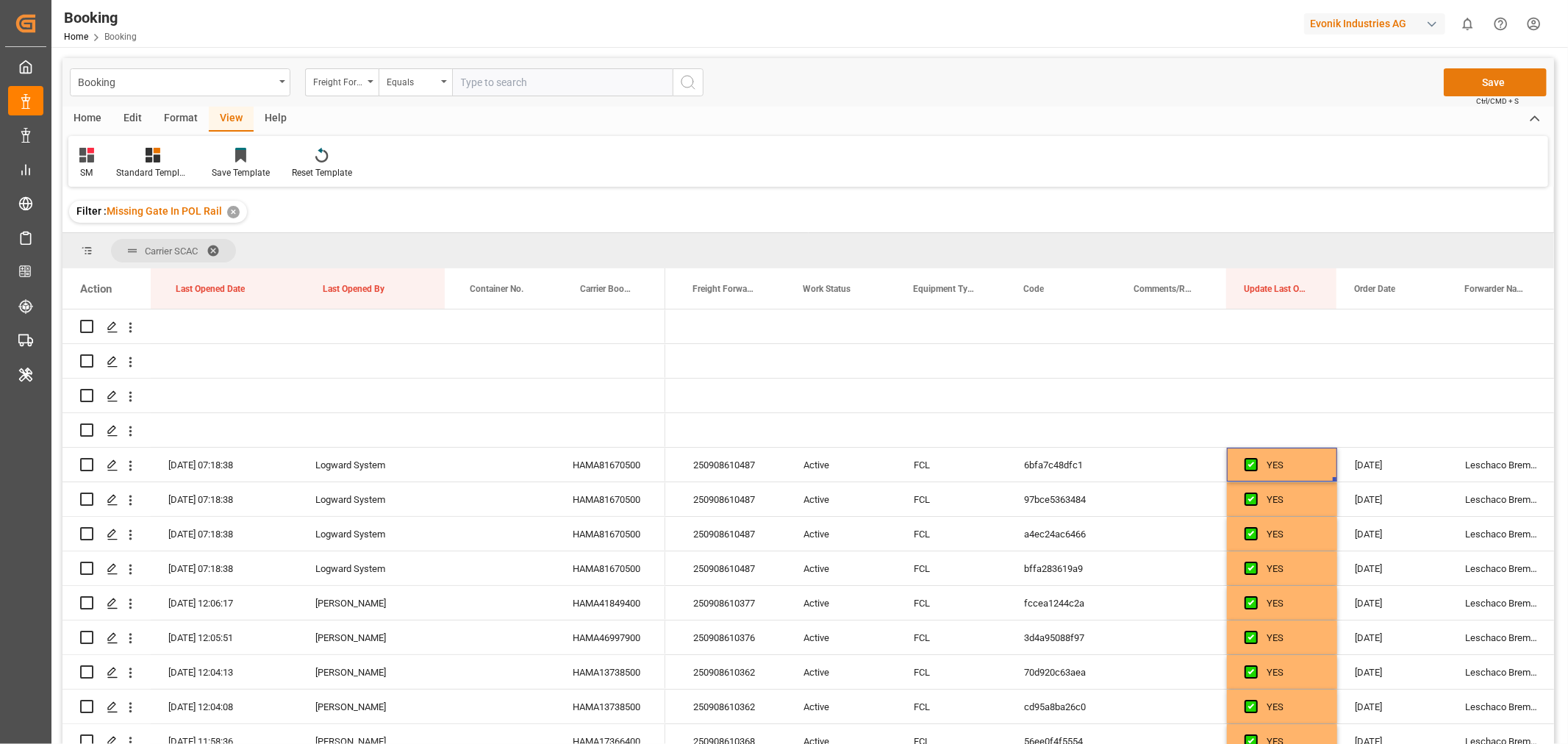
click at [1486, 79] on button "Save" at bounding box center [1495, 83] width 103 height 28
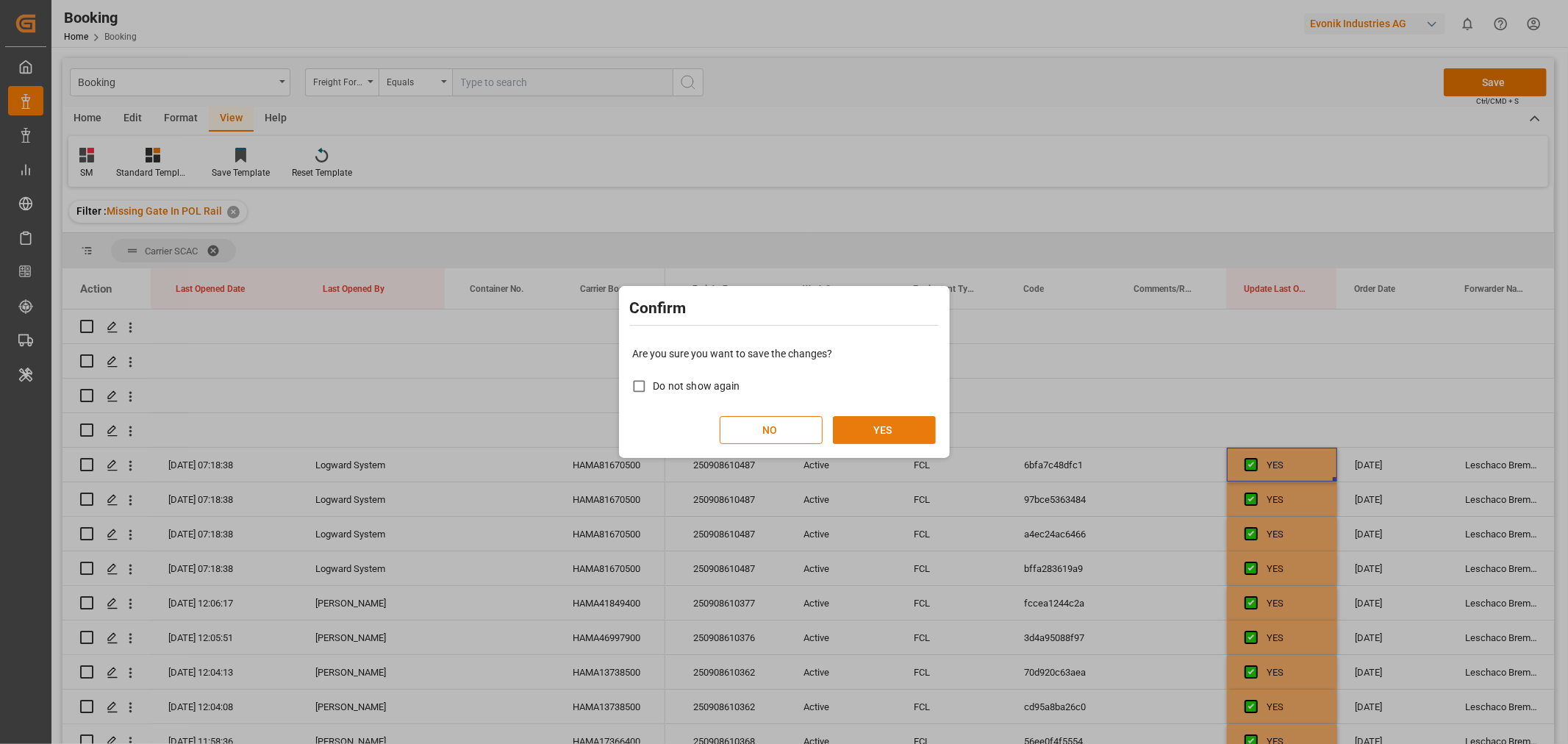
click at [892, 421] on button "YES" at bounding box center [884, 430] width 103 height 28
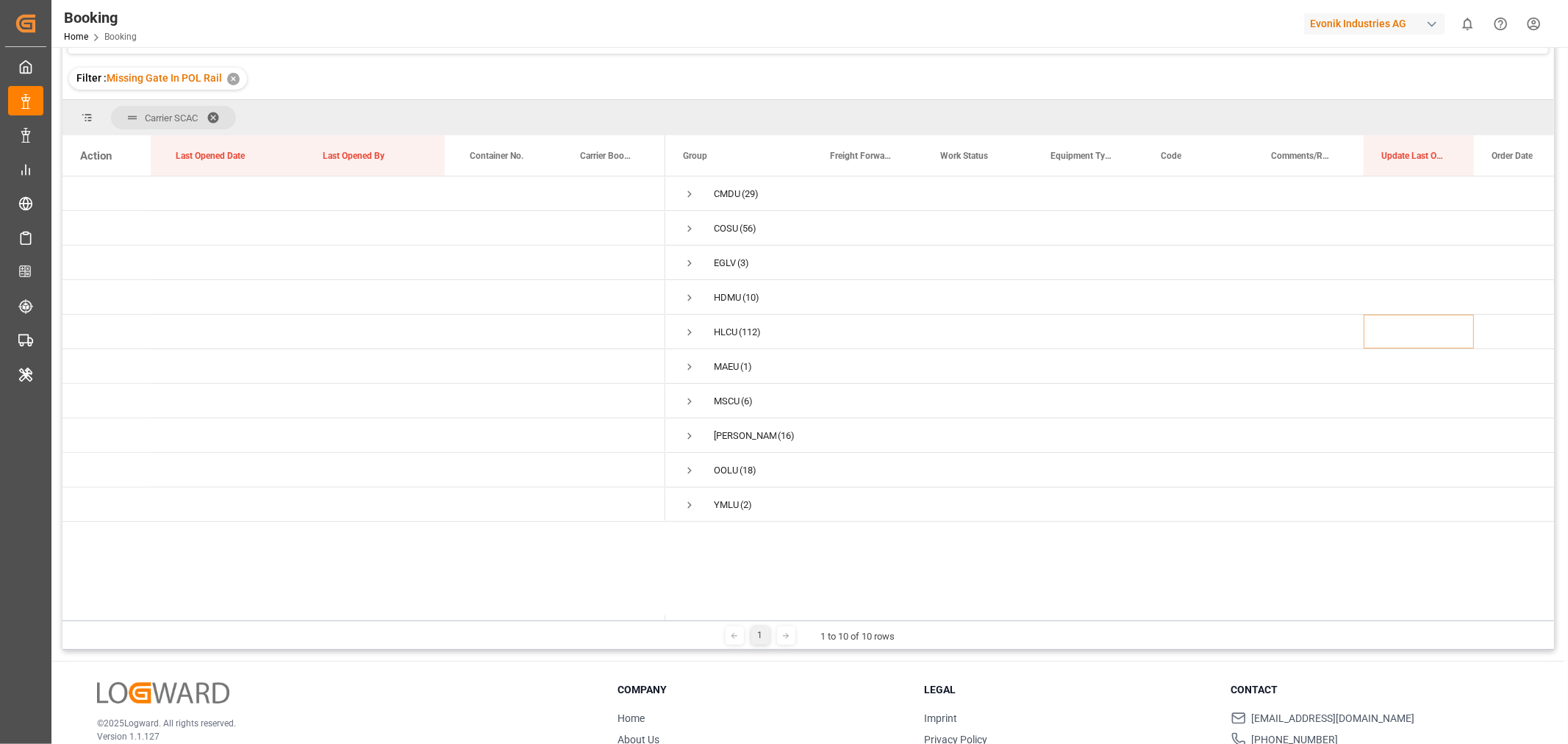
scroll to position [82, 0]
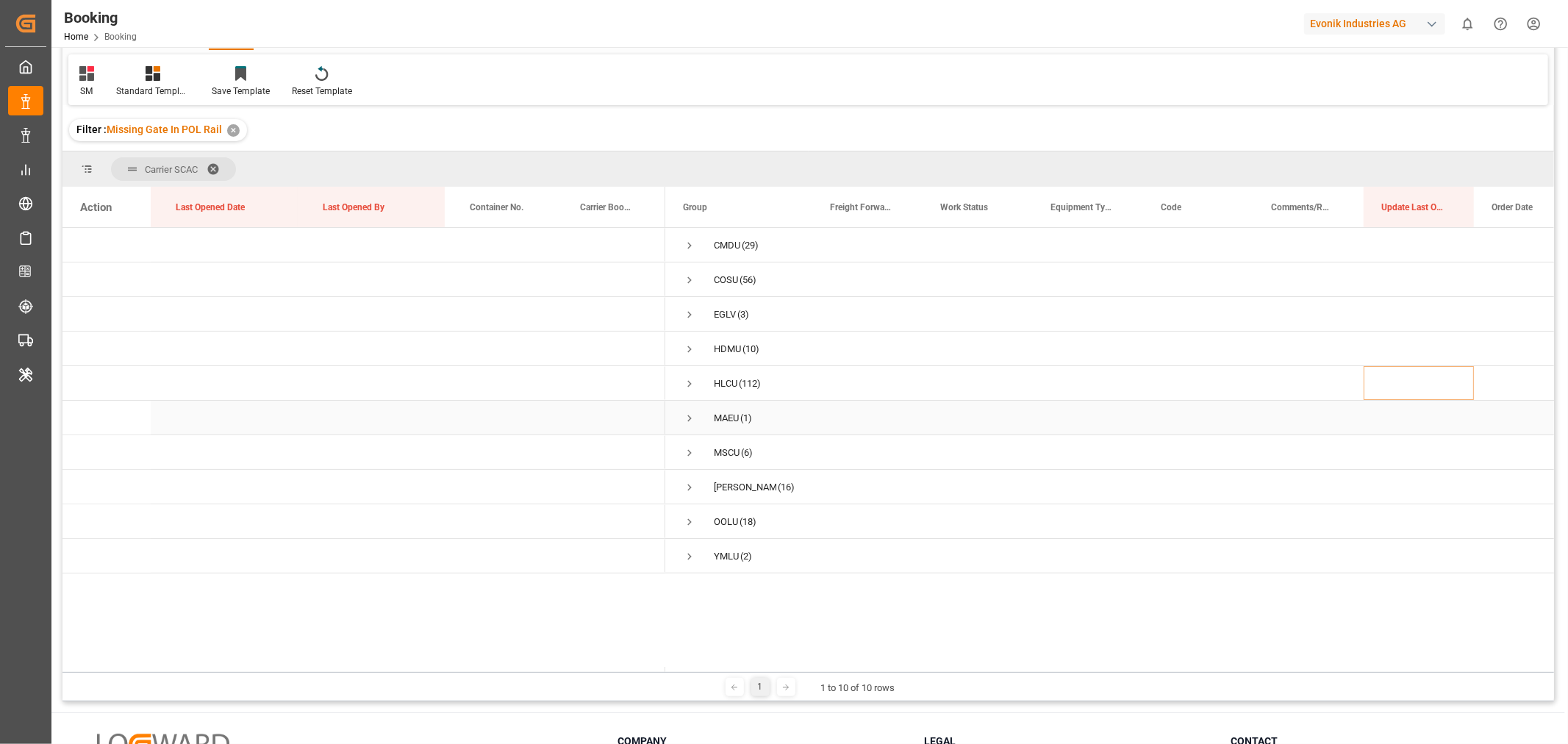
click at [689, 421] on span "Press SPACE to select this row." at bounding box center [690, 418] width 13 height 13
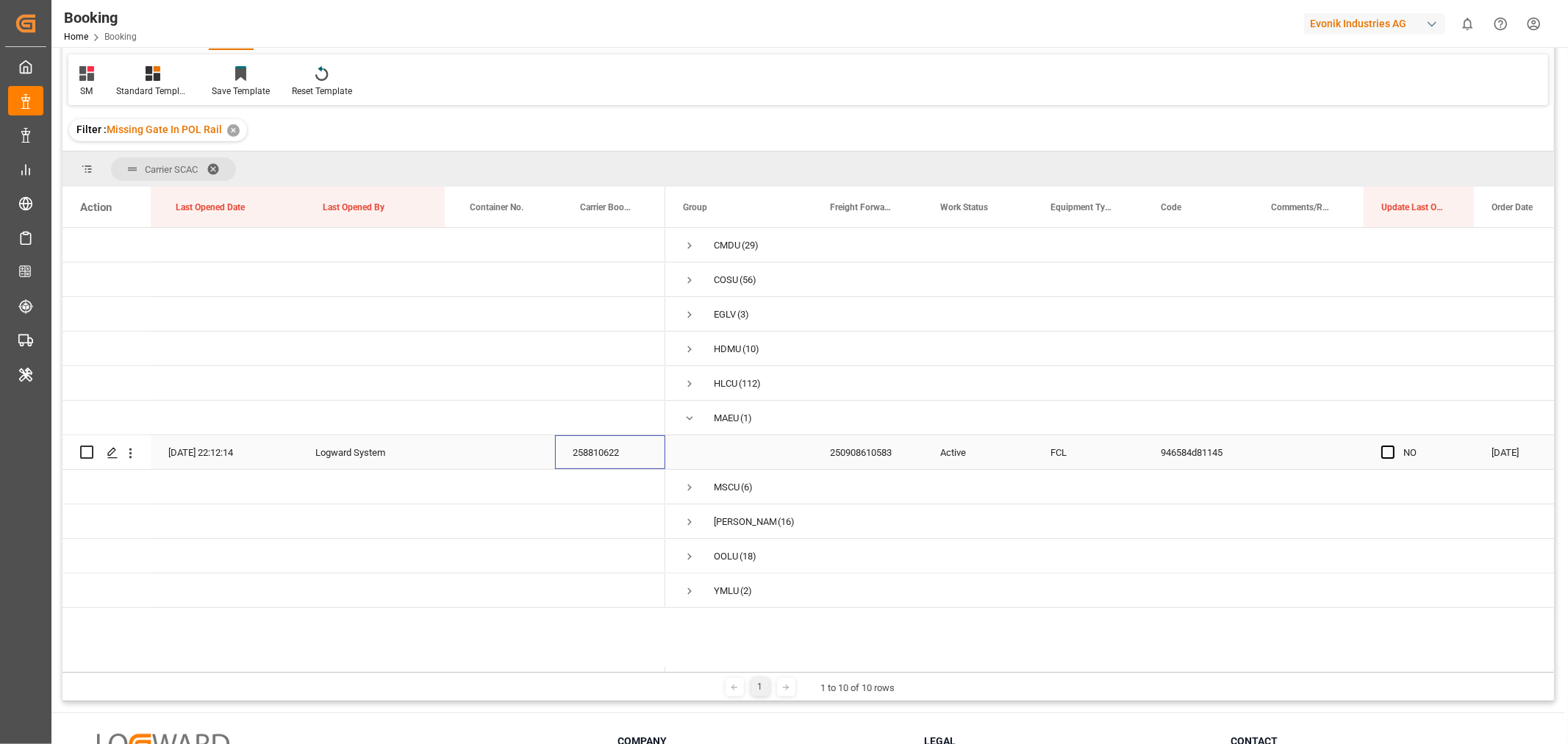
click at [594, 452] on div "258810622" at bounding box center [610, 451] width 110 height 34
click at [1386, 450] on span "Press SPACE to select this row." at bounding box center [1388, 452] width 13 height 13
click at [1392, 446] on input "Press SPACE to select this row." at bounding box center [1392, 446] width 0 height 0
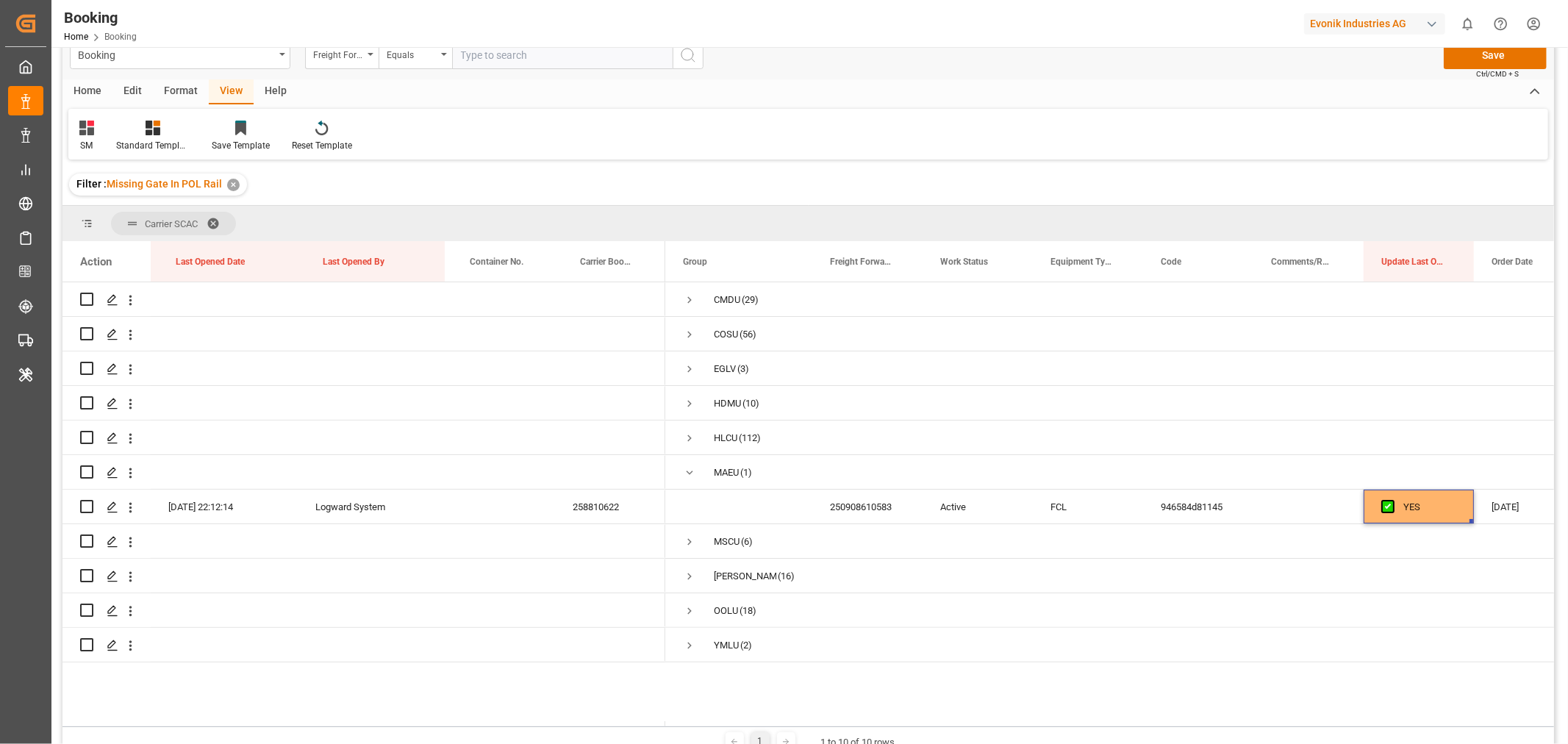
scroll to position [0, 0]
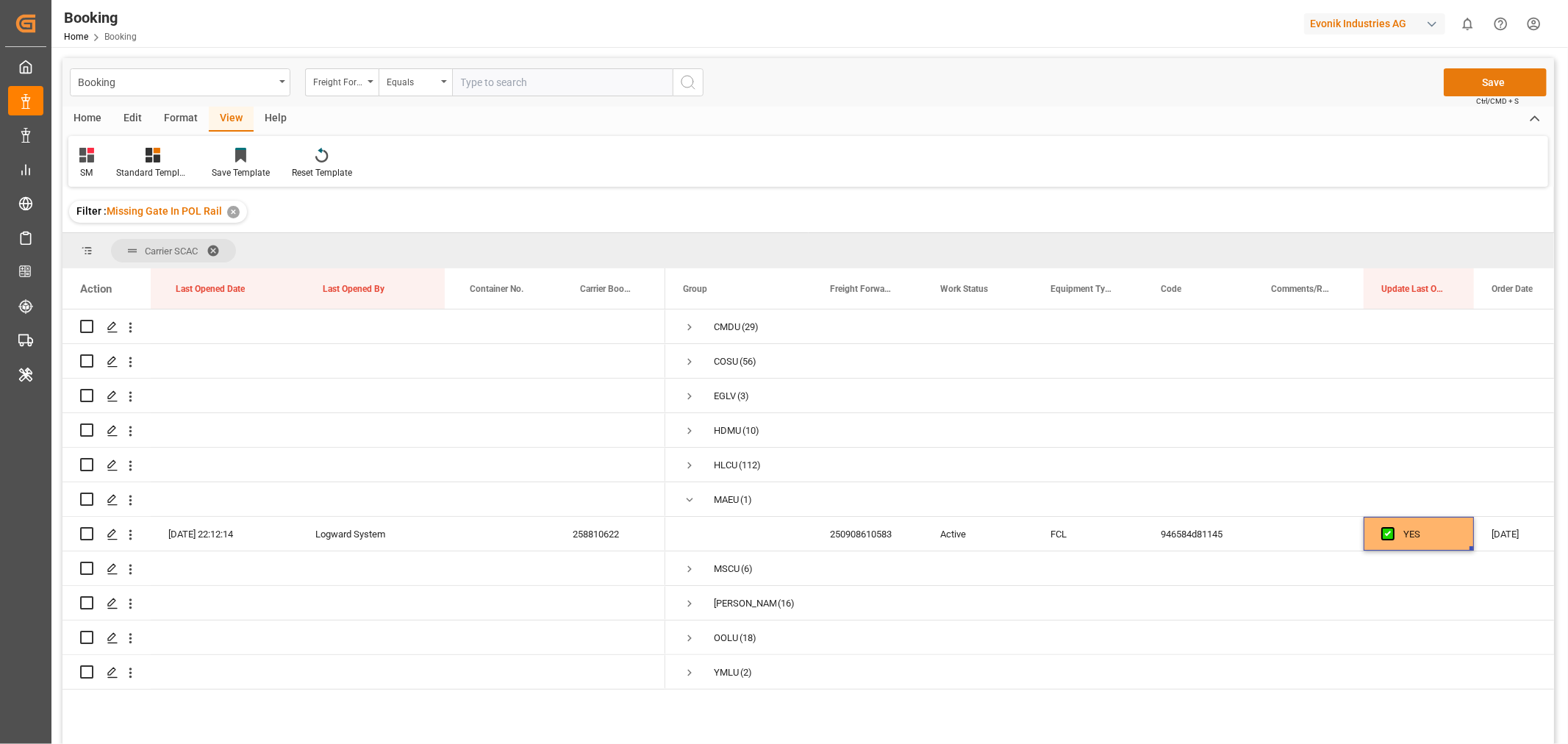
click at [1480, 91] on button "Save" at bounding box center [1495, 83] width 103 height 28
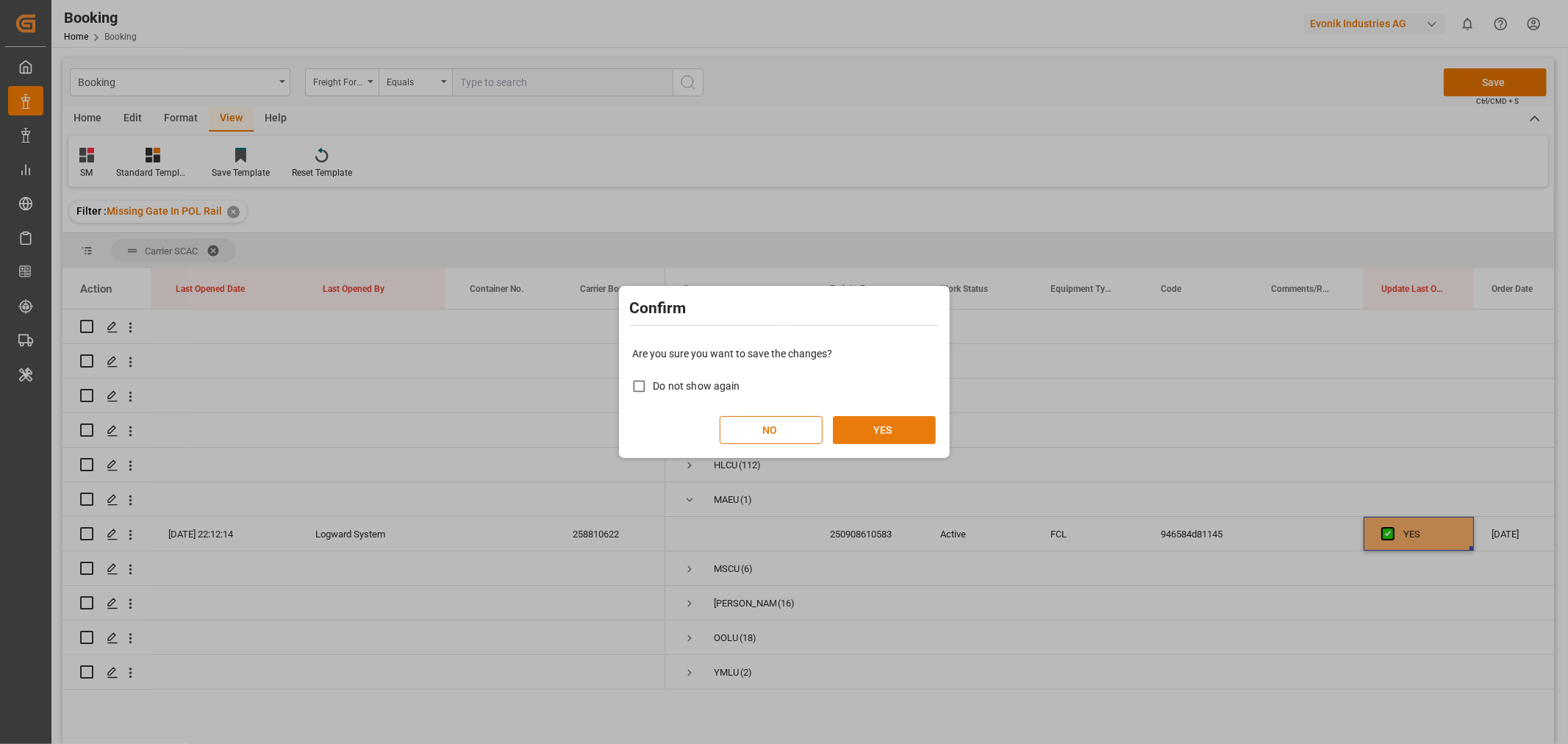
click at [861, 436] on button "YES" at bounding box center [884, 430] width 103 height 28
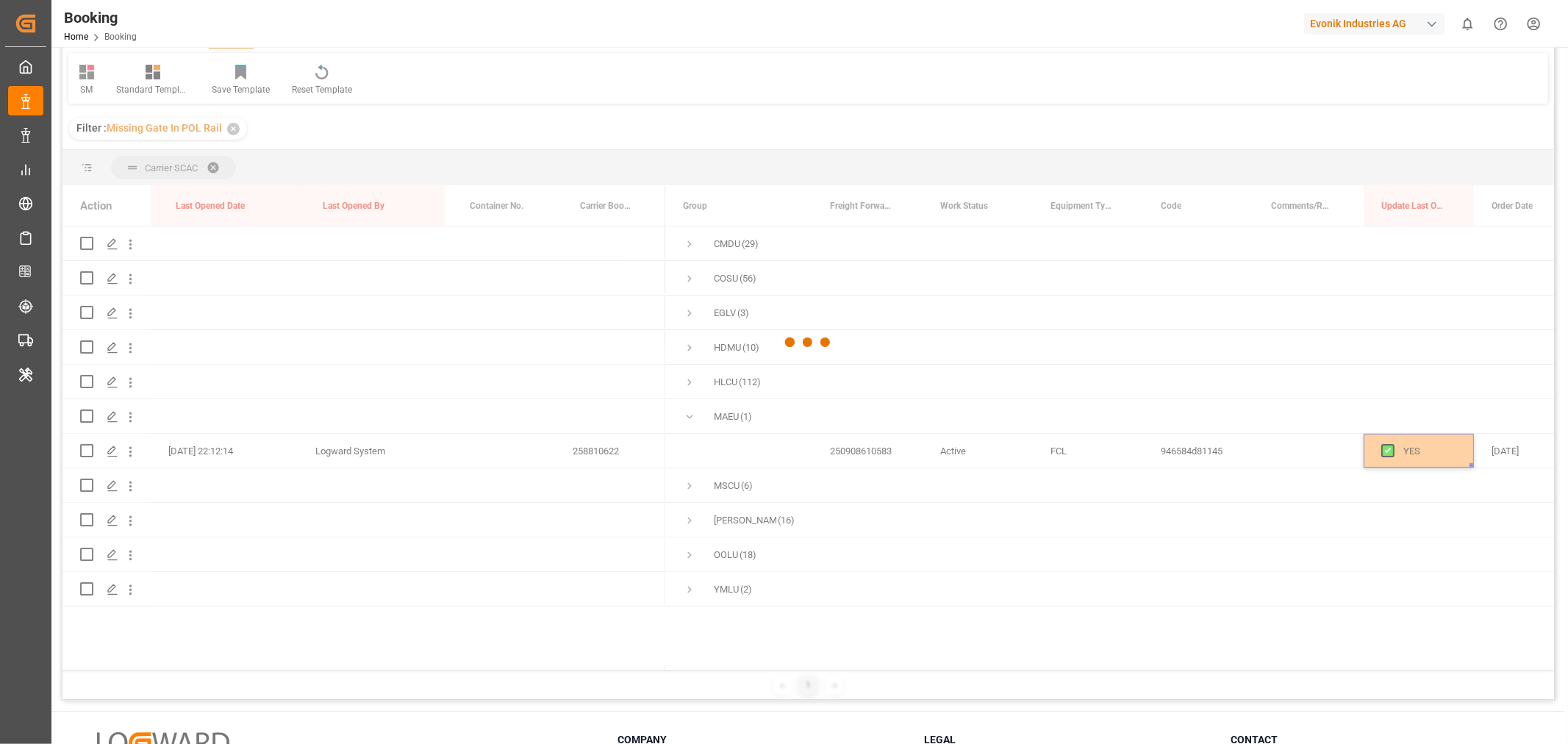
scroll to position [164, 0]
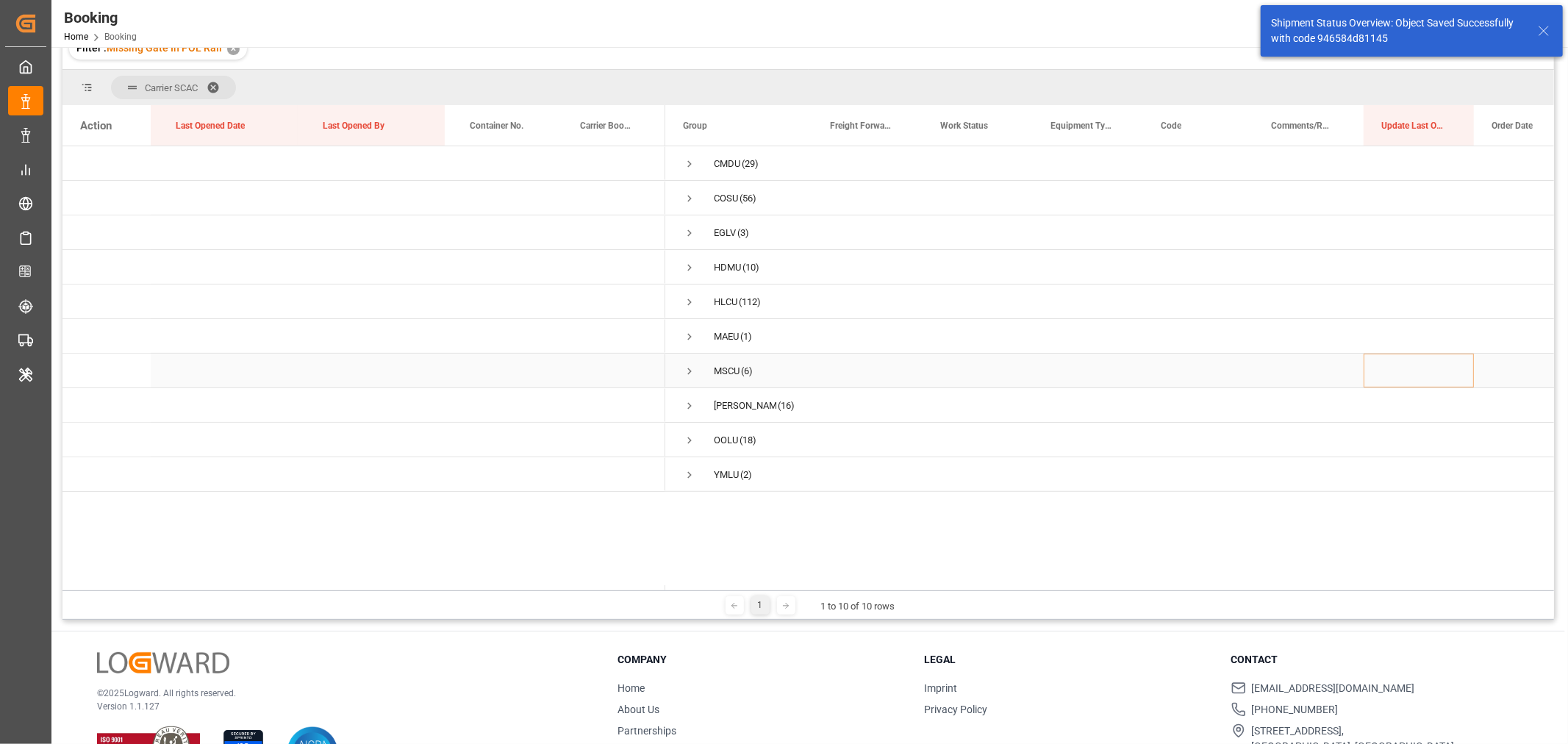
click at [693, 369] on span "Press SPACE to select this row." at bounding box center [690, 371] width 13 height 13
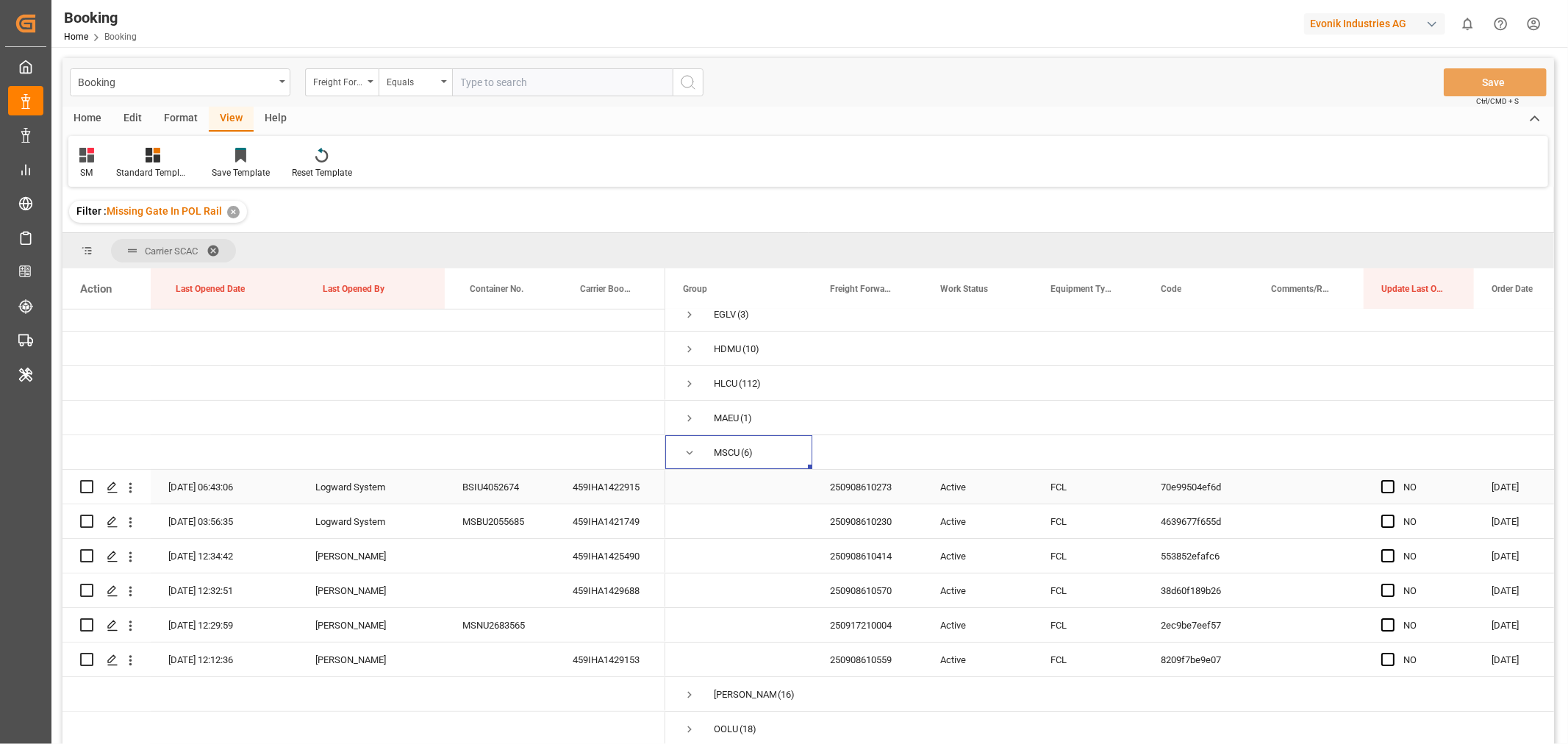
scroll to position [119, 0]
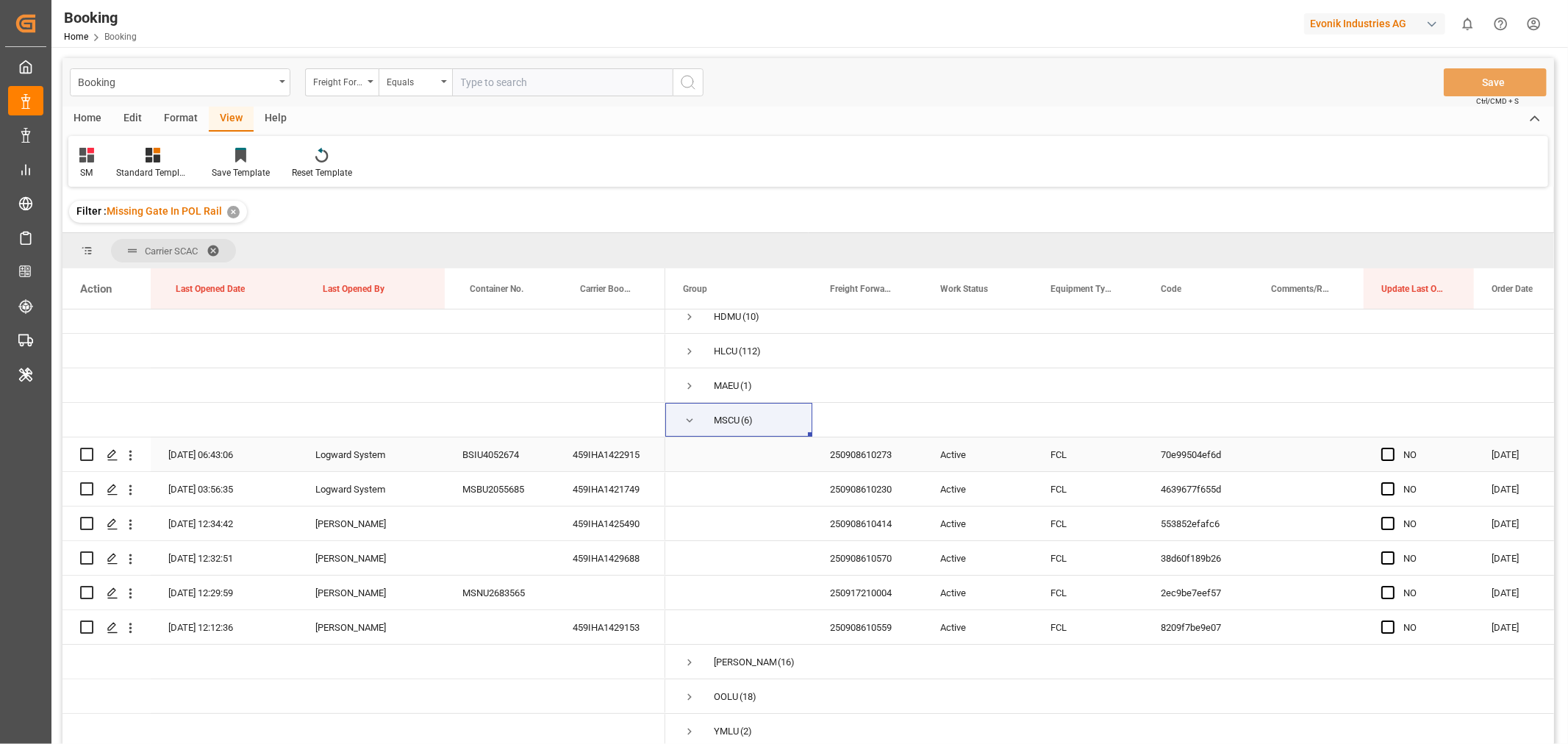
click at [613, 454] on div "459IHA1422915" at bounding box center [610, 454] width 110 height 34
click at [635, 493] on div "459IHA1421749" at bounding box center [610, 488] width 110 height 34
click at [633, 525] on div "459IHA1425490" at bounding box center [610, 522] width 110 height 34
click at [625, 546] on div "459IHA1429688" at bounding box center [610, 558] width 110 height 34
click at [603, 628] on div "459IHA1429153" at bounding box center [610, 626] width 110 height 34
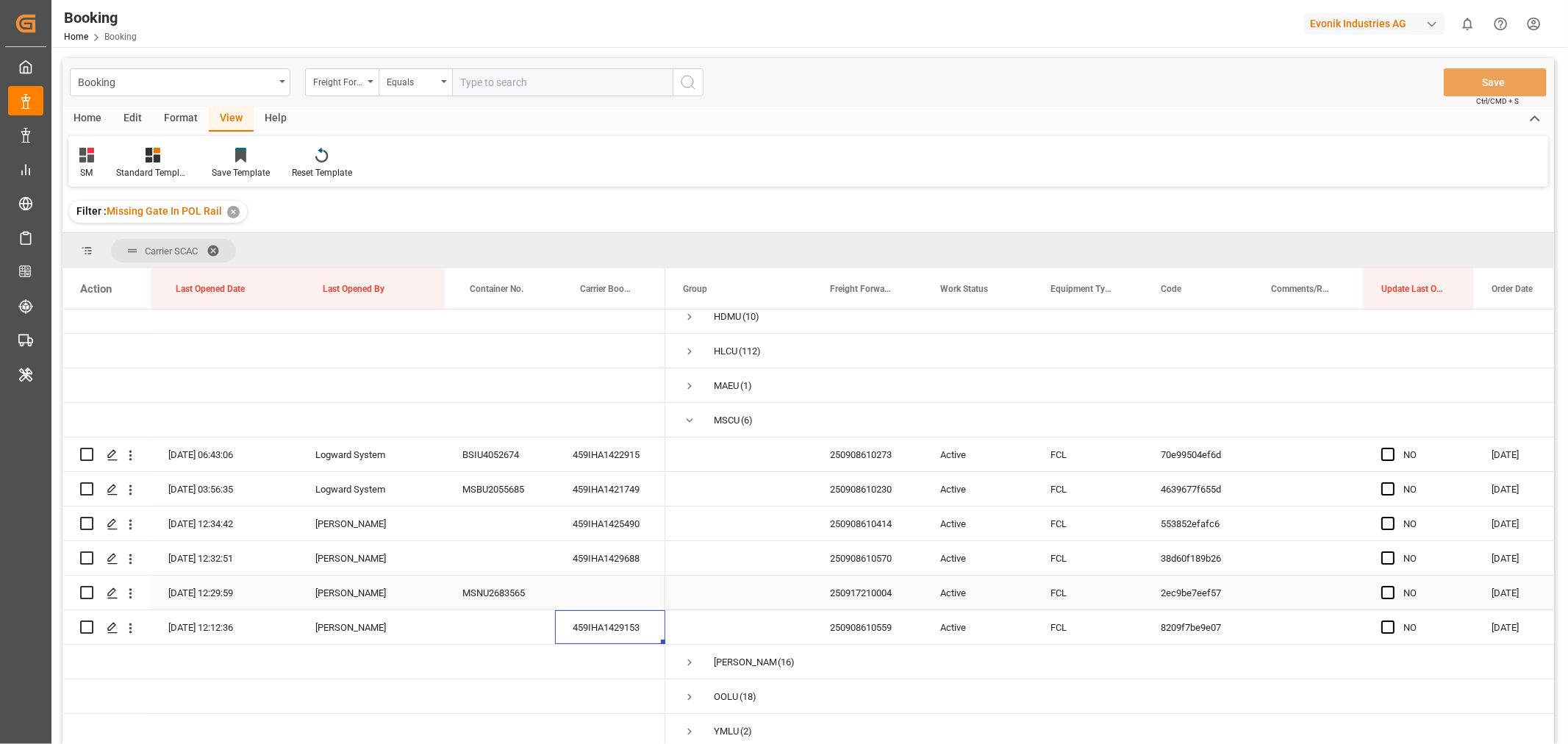
click at [887, 584] on div "250917210004" at bounding box center [867, 592] width 110 height 34
click at [135, 596] on icon "open menu" at bounding box center [130, 593] width 16 height 16
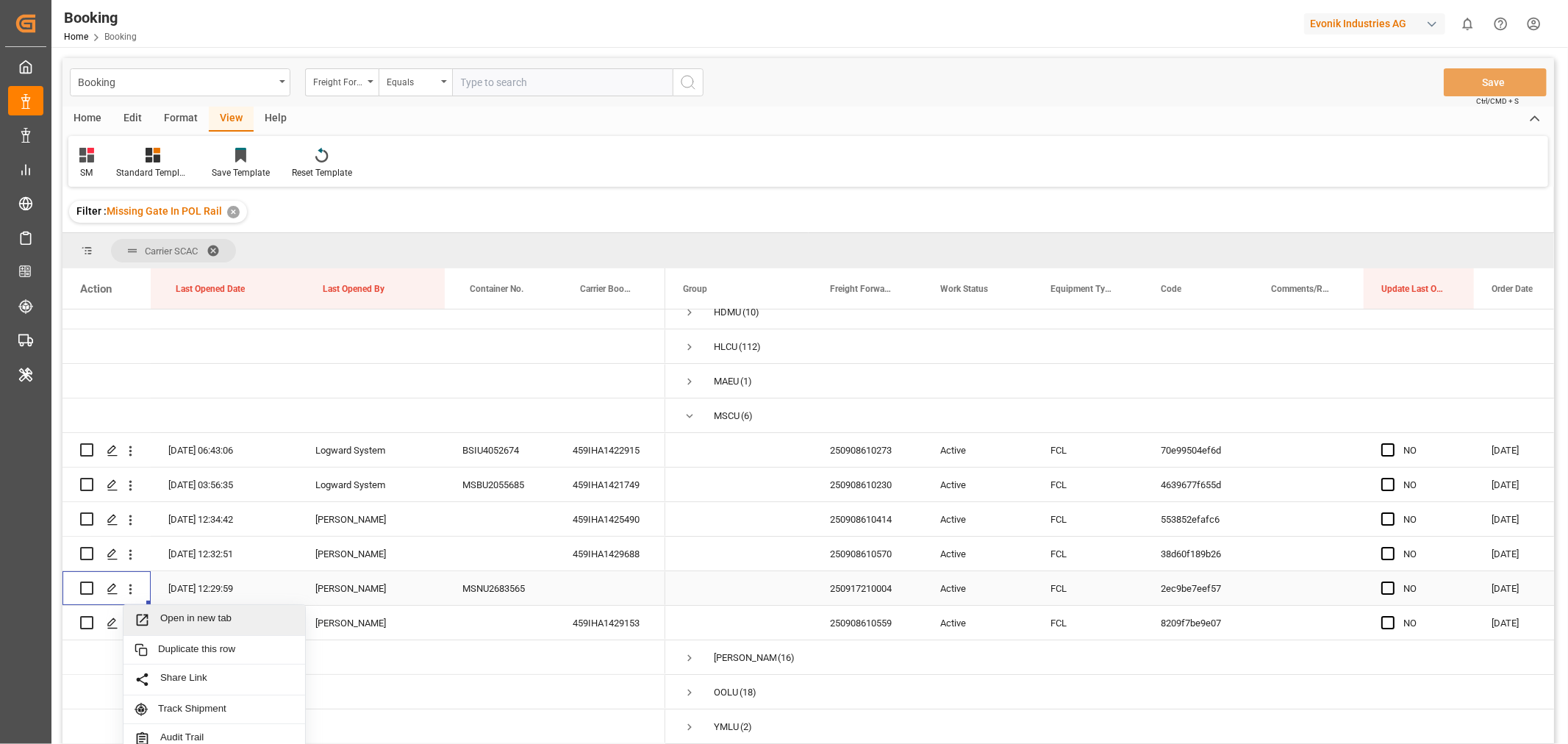
click at [206, 623] on span "Open in new tab" at bounding box center [227, 620] width 134 height 16
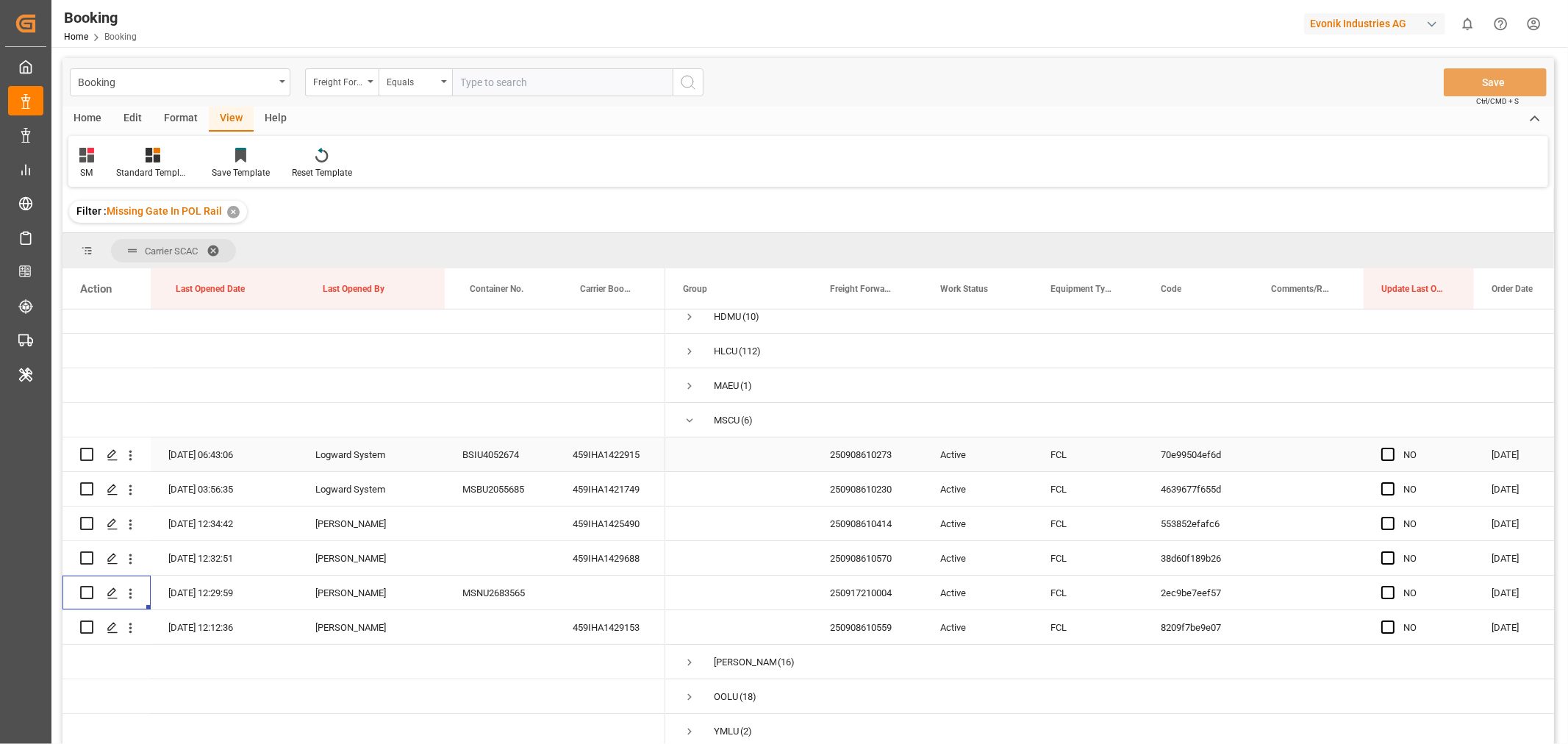
click at [1386, 459] on div "Press SPACE to select this row." at bounding box center [1392, 455] width 22 height 34
click at [1392, 450] on span "Press SPACE to select this row." at bounding box center [1388, 454] width 13 height 13
click at [1392, 447] on input "Press SPACE to select this row." at bounding box center [1392, 447] width 0 height 0
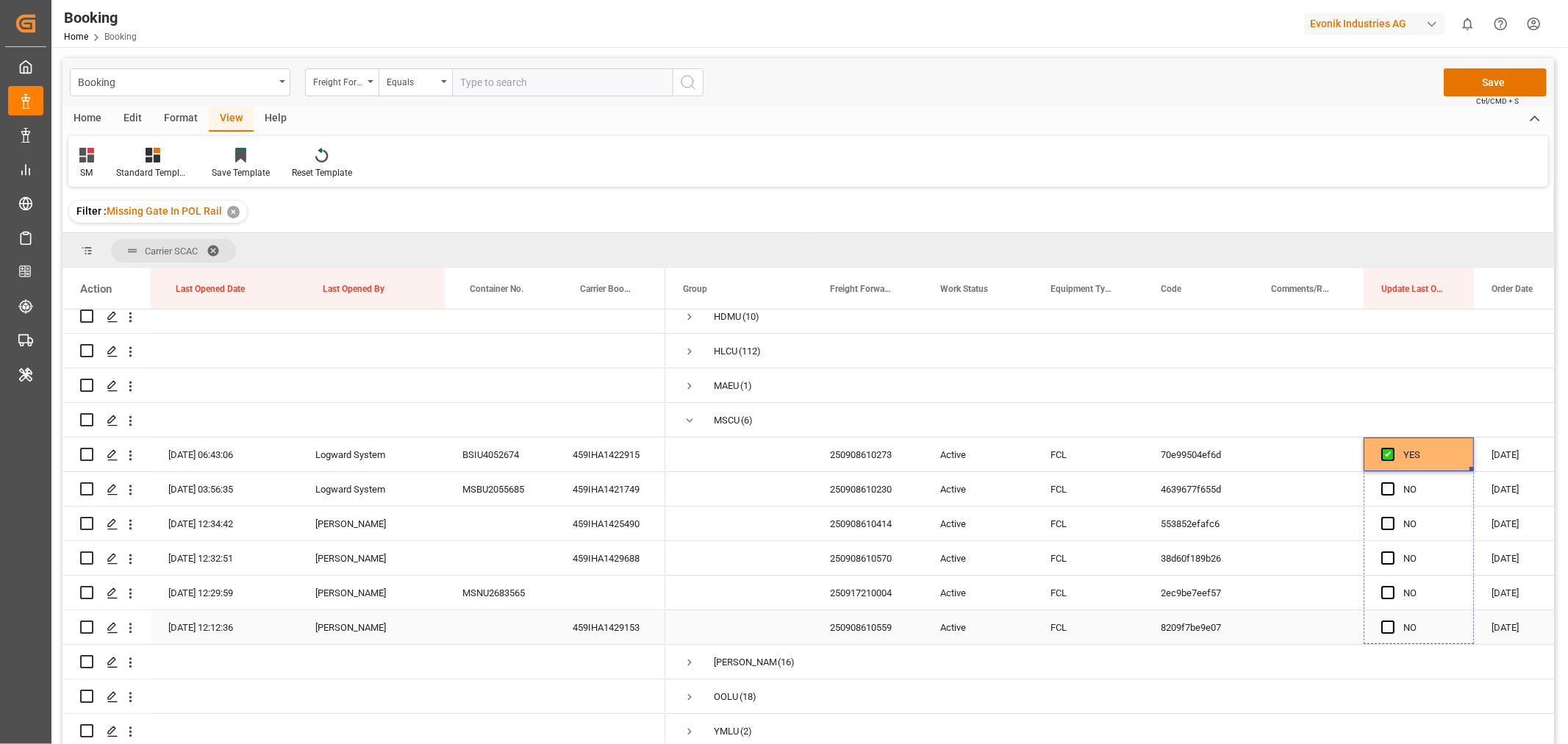
drag, startPoint x: 1471, startPoint y: 463, endPoint x: 1439, endPoint y: 614, distance: 154.4
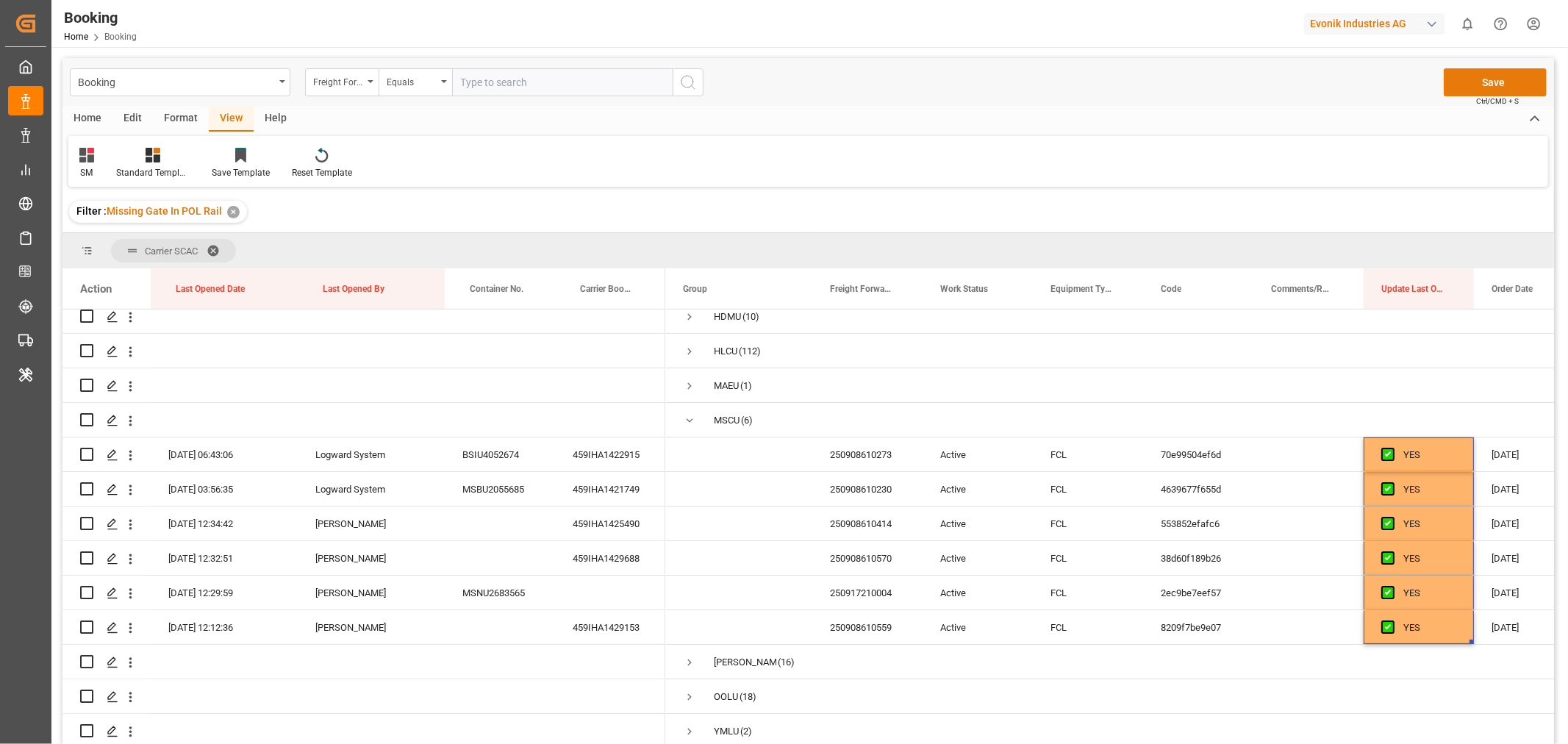
click at [1498, 77] on button "Save" at bounding box center [1495, 83] width 103 height 28
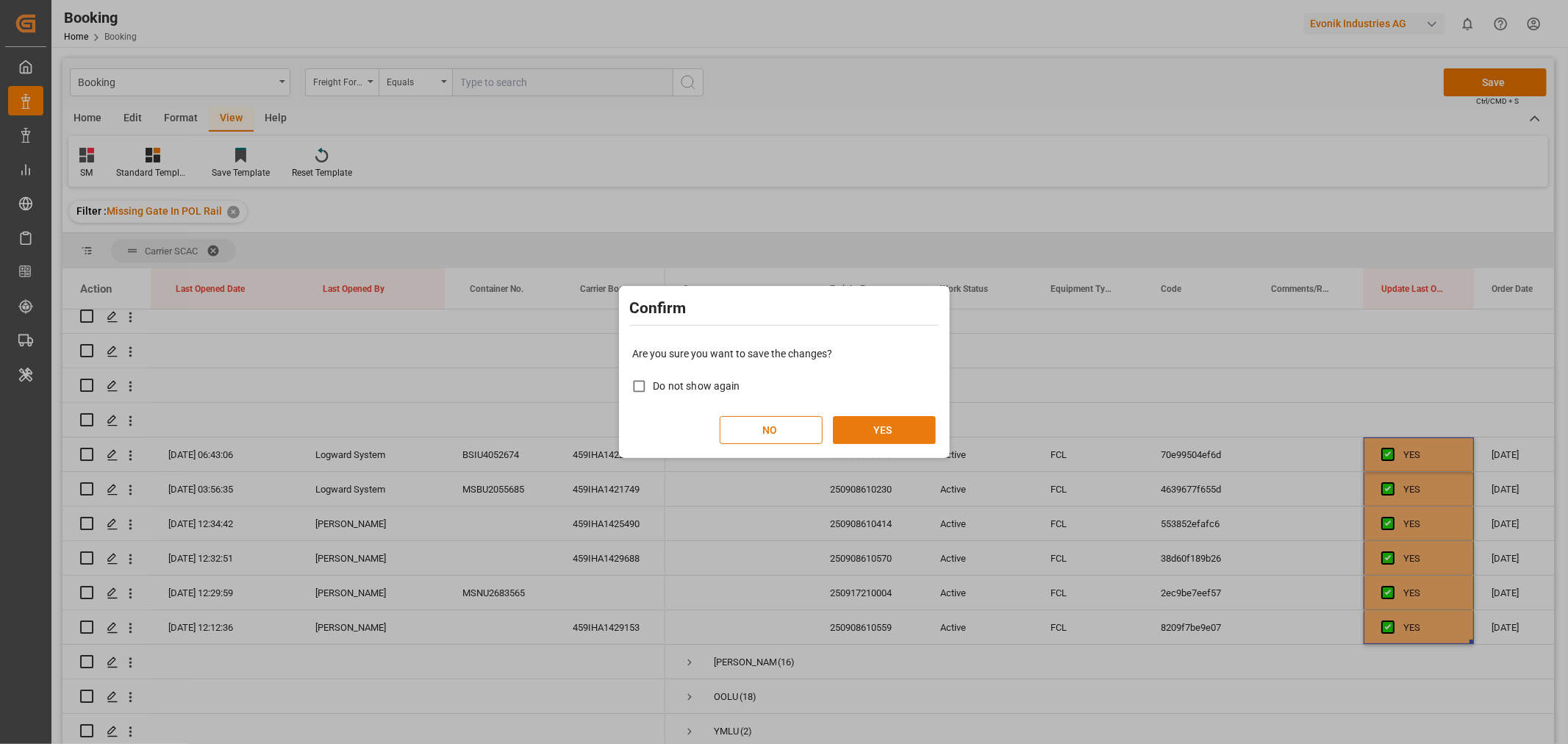
click at [876, 436] on button "YES" at bounding box center [884, 430] width 103 height 28
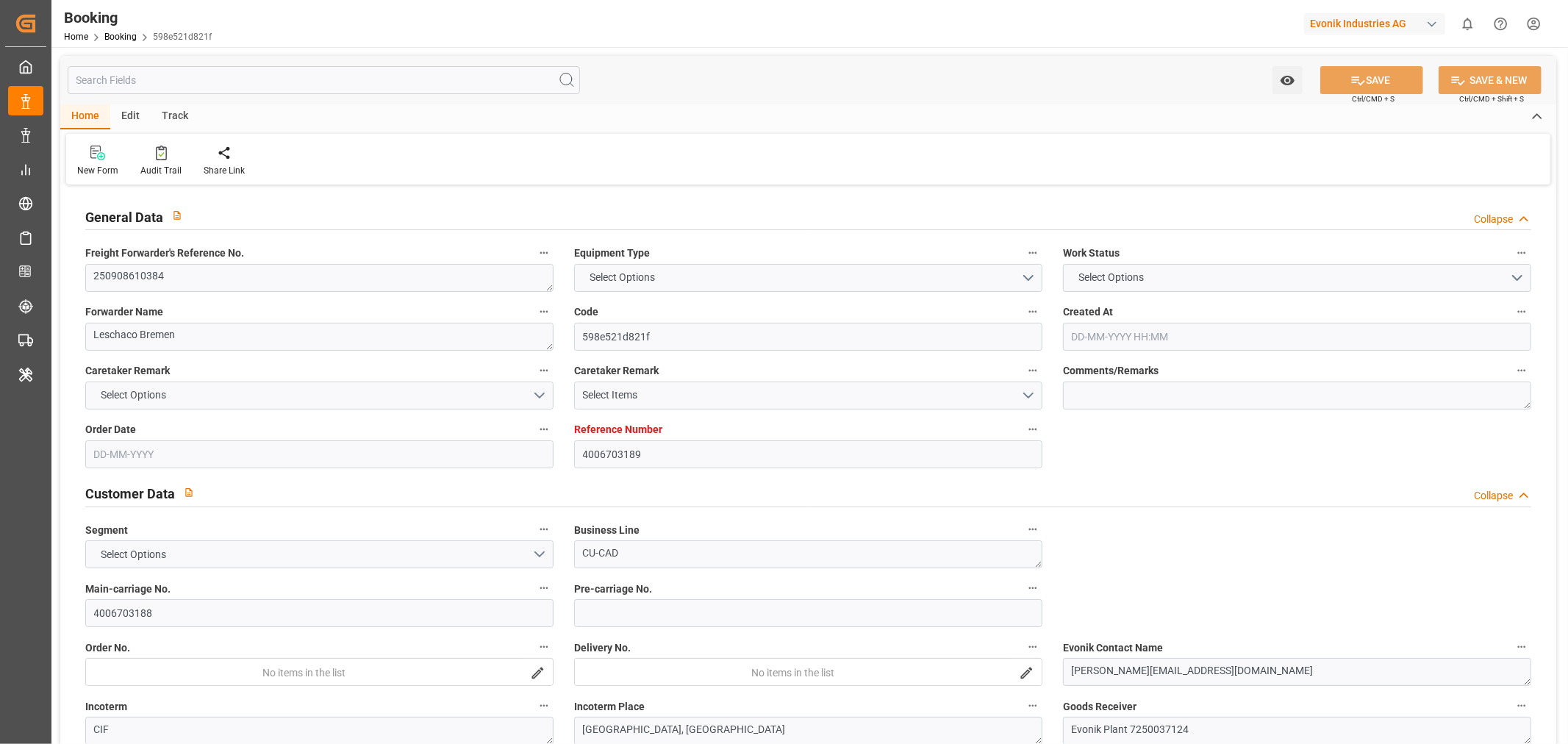
type input "4006703189"
type input "9789635"
type input "Cosco"
type input "COSCO Shipping Co. Ltd."
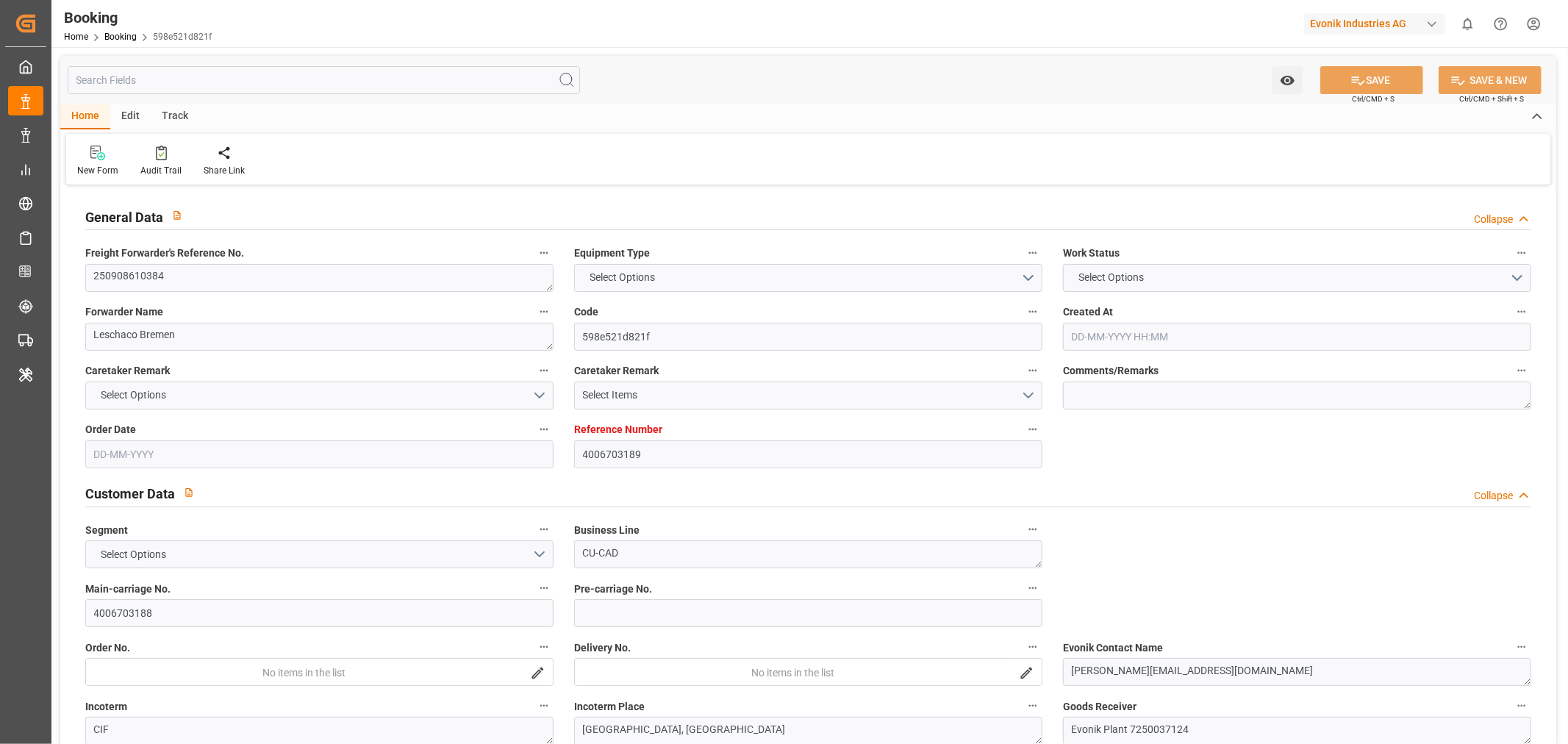
type input "DEHAM"
type input "CNSGH"
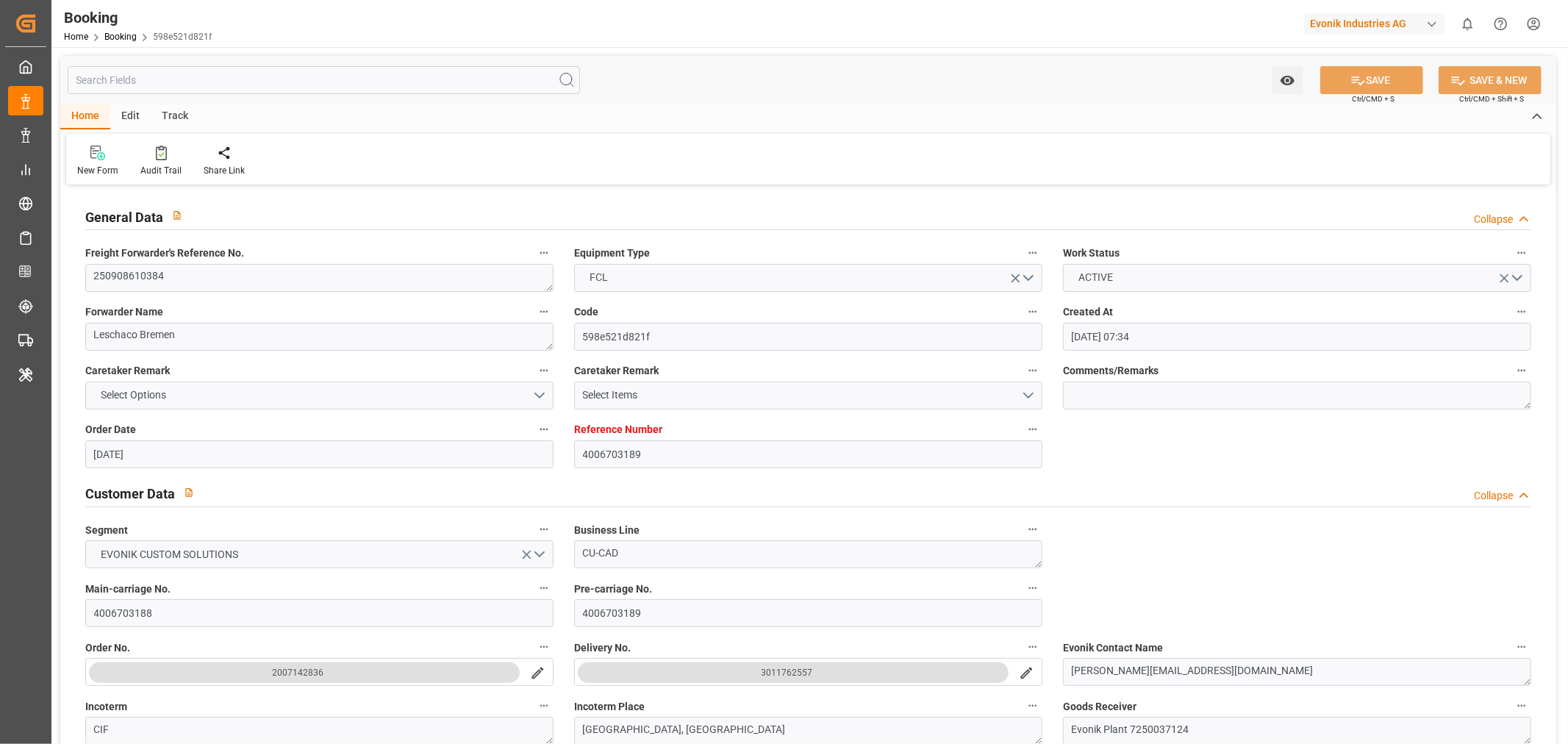
type input "25-08-2025 07:34"
type input "[DATE]"
type input "03-11-2025"
type input "[DATE]"
type input "03-09-2025 00:00"
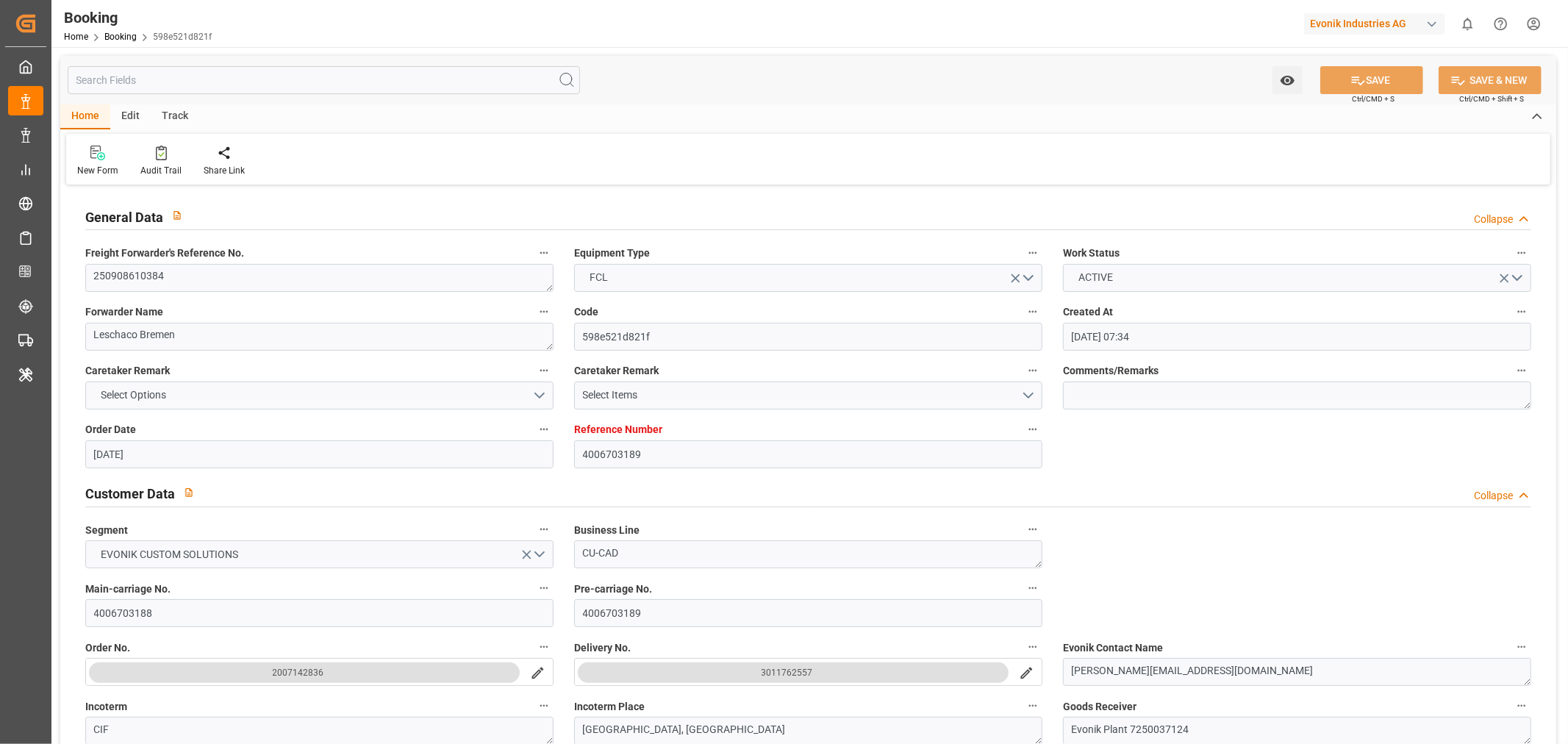
type input "[DATE]"
type input "[DATE] 00:00"
type input "04-11-2025 00:00"
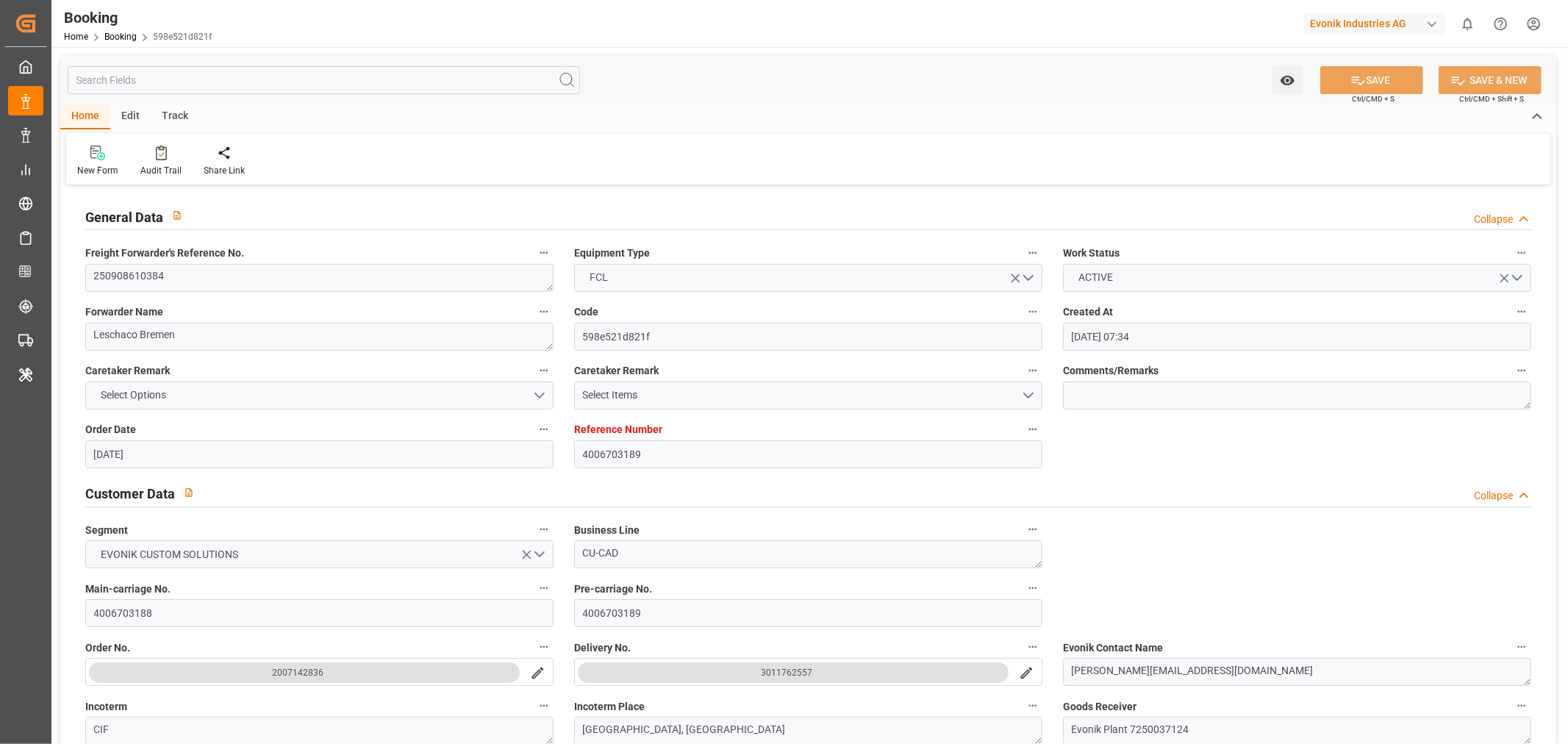
type input "04-11-2025 00:00"
type input "05-09-2025 08:07"
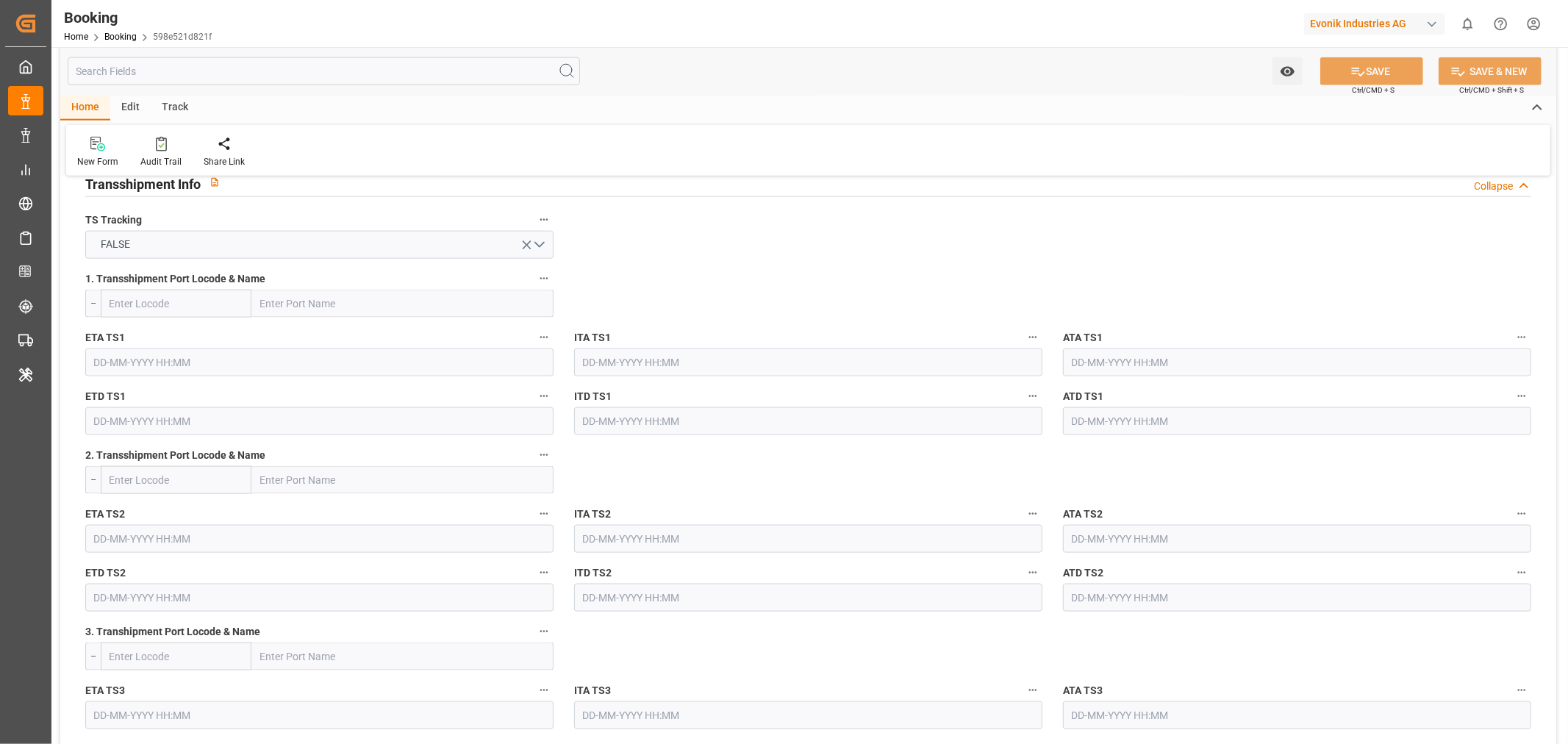
scroll to position [1224, 0]
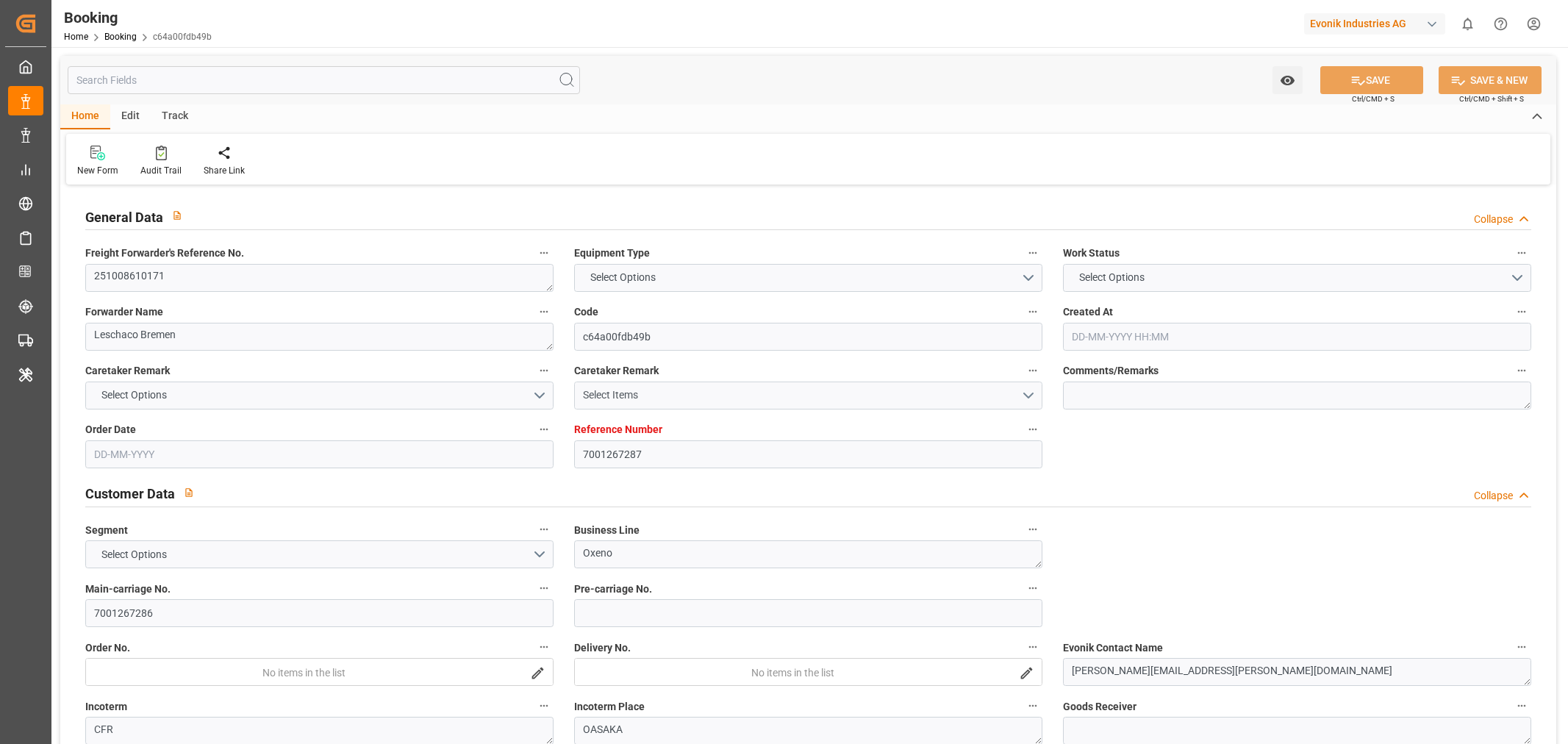
type input "7001267287"
type input "9839210"
type input "CMACGM"
type input "CMA CGM Group"
type input "EUNWC"
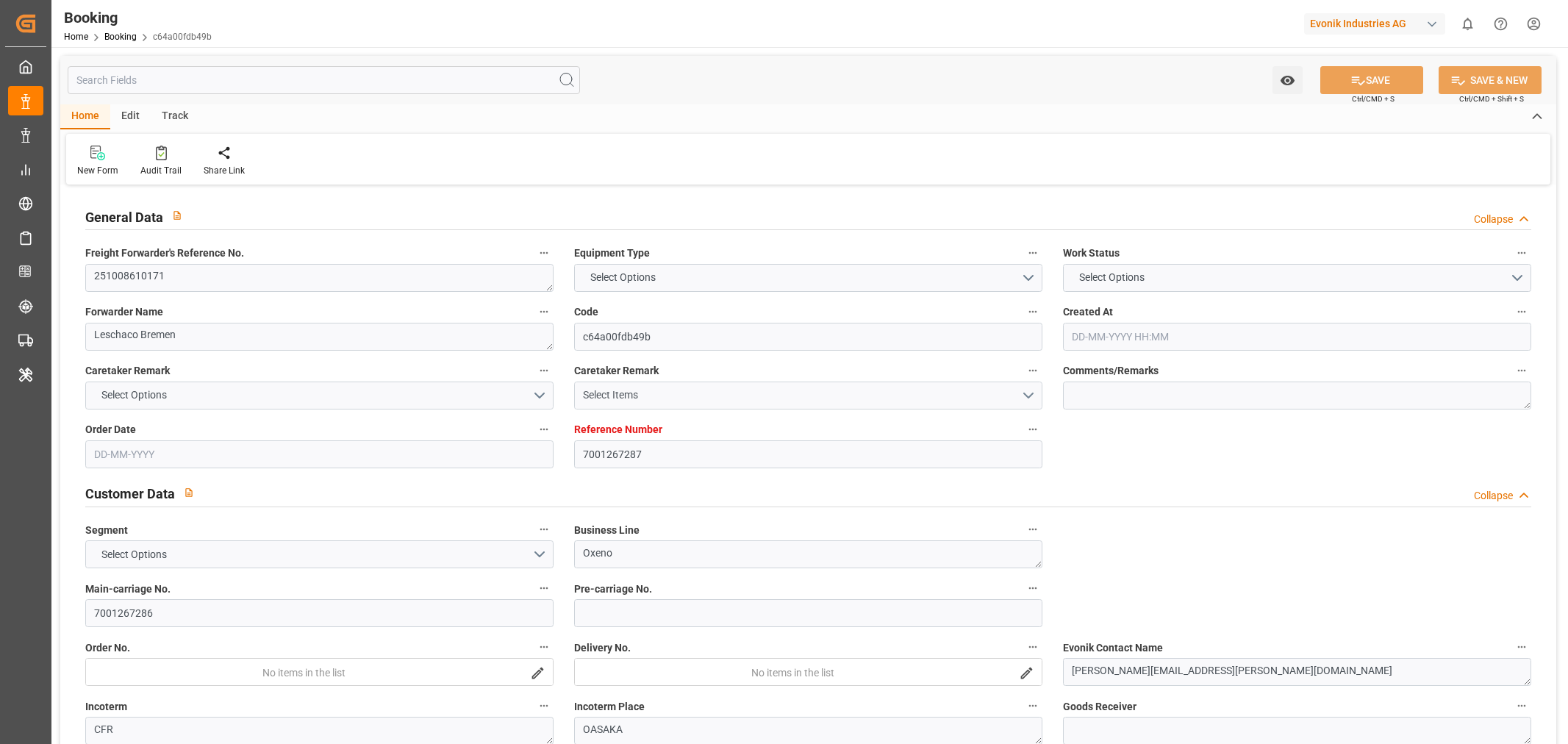
type input "JPOSA"
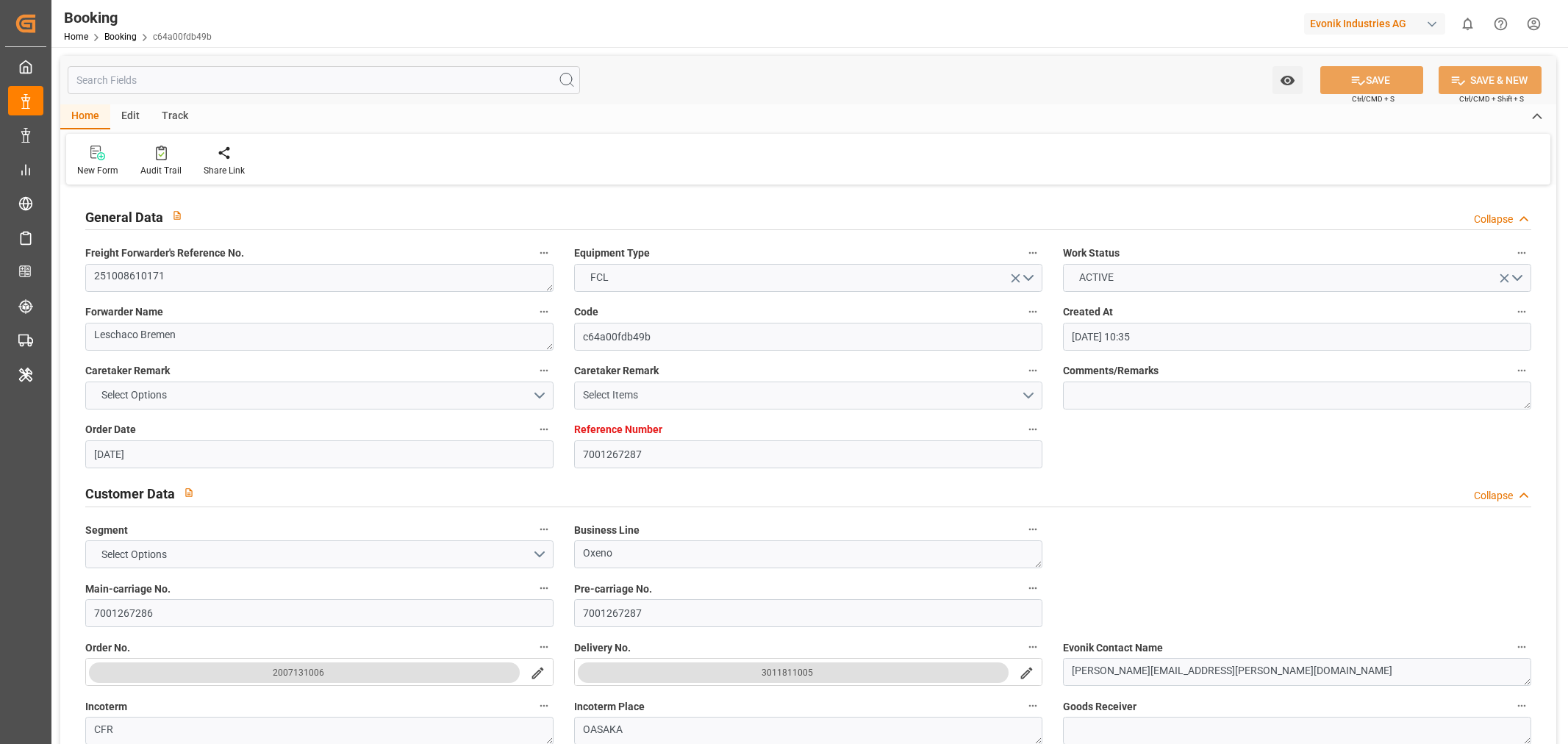
type input "04-09-2025 10:35"
type input "[DATE]"
type input "26-11-2025"
type input "[DATE]"
type input "24-09-2025 00:00"
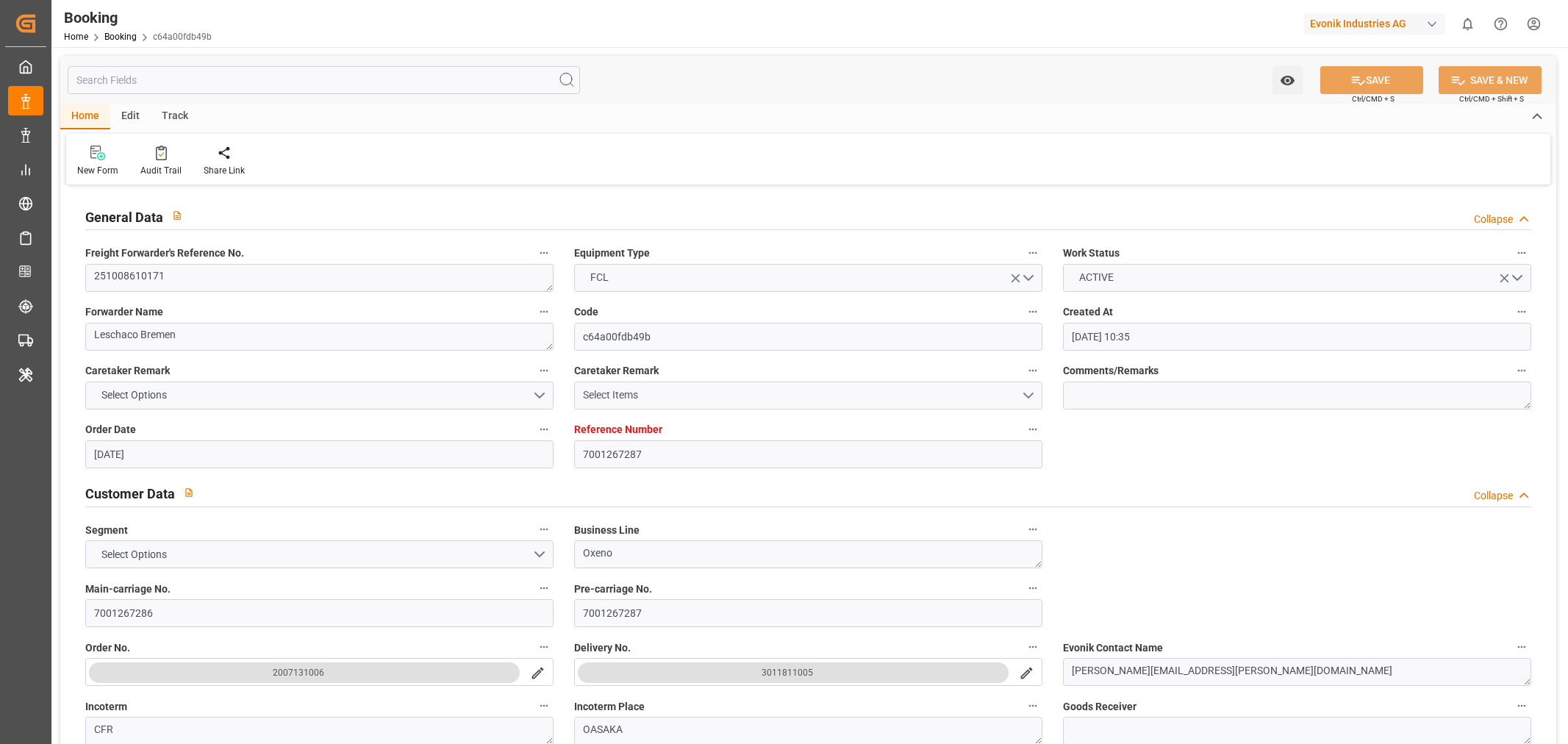
type input "24-09-2025 00:00"
type input "[DATE]"
type input "07-10-2025 00:00"
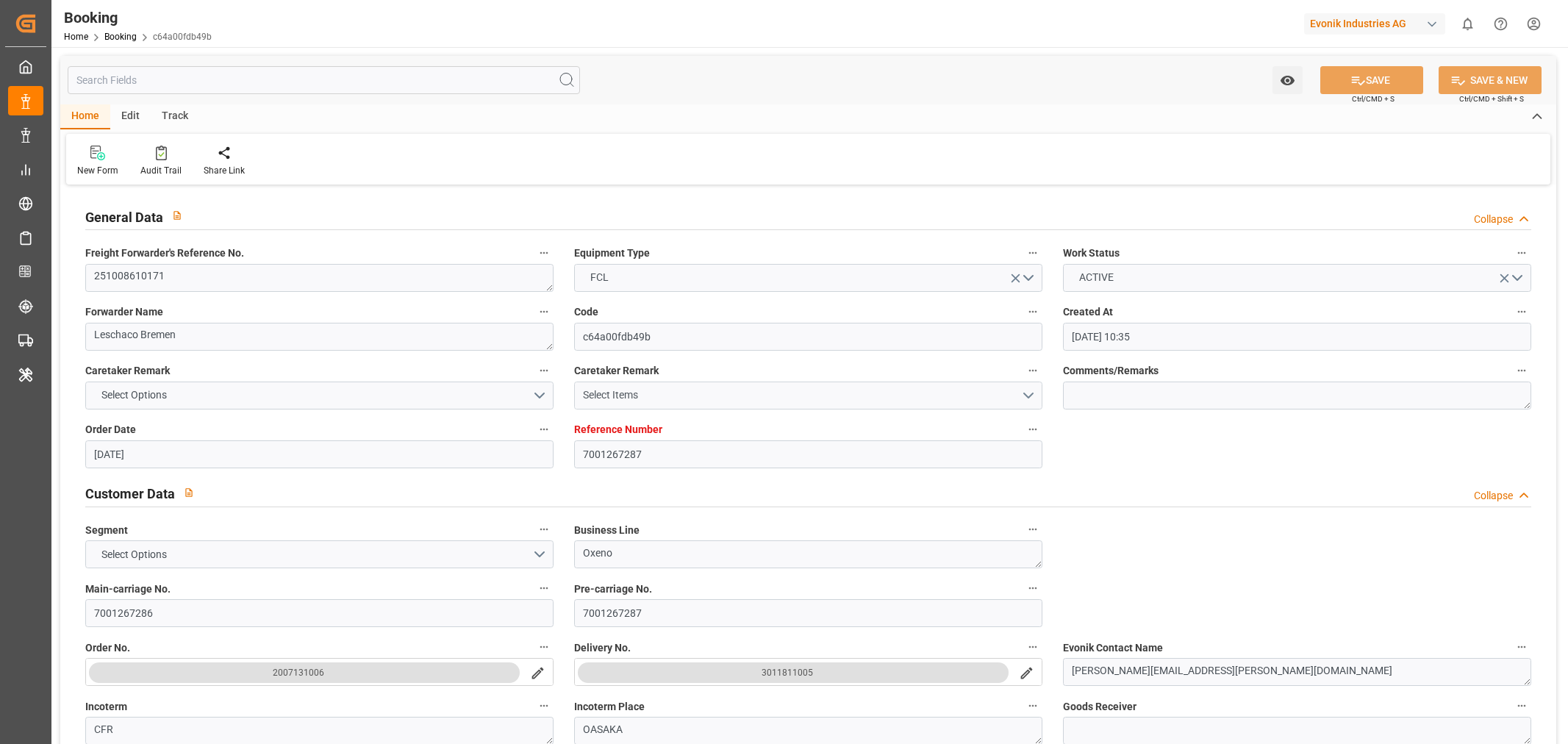
type input "15-12-2025 00:00"
type input "26-11-2025 00:00"
type input "05-09-2025 07:22"
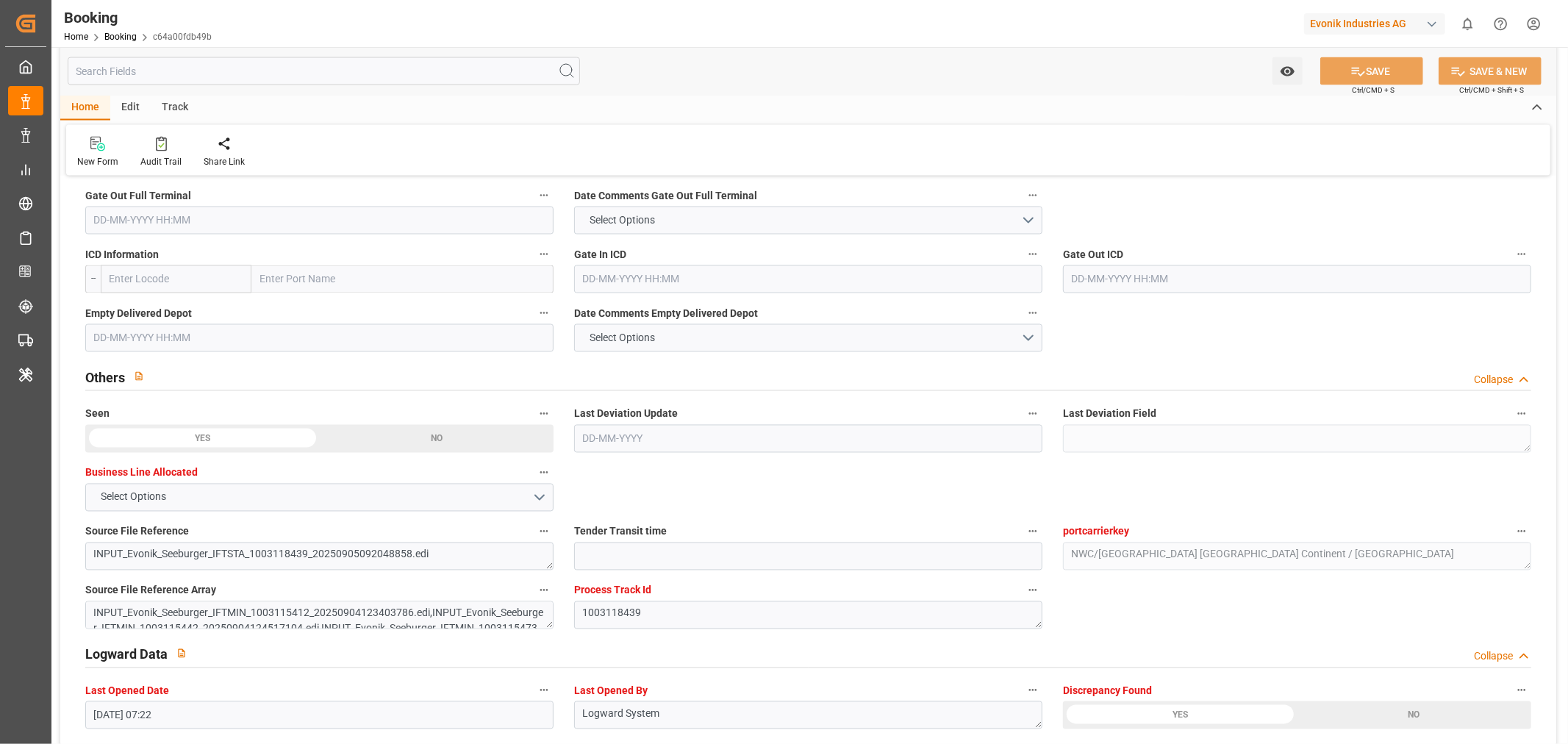
scroll to position [2776, 0]
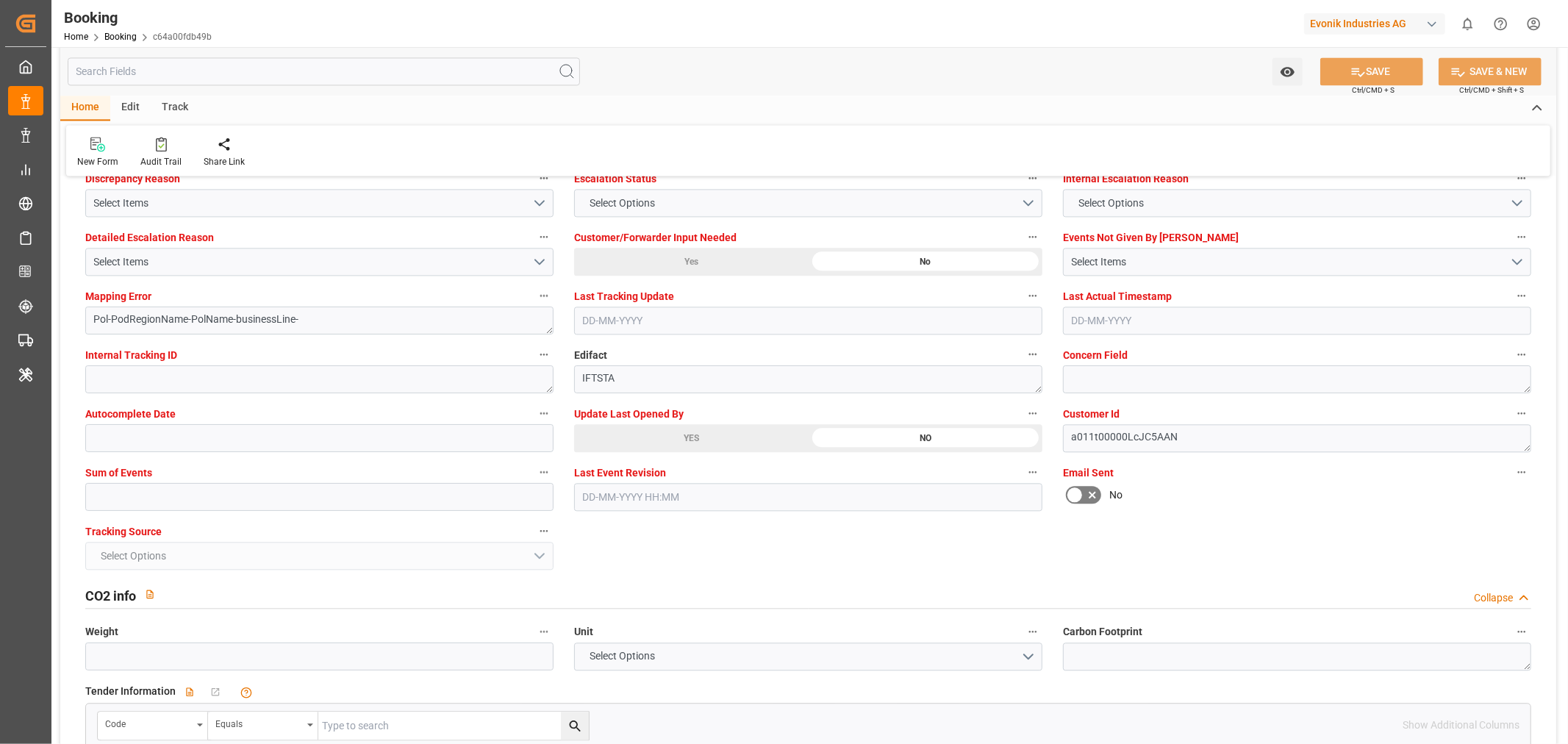
click at [695, 437] on div "YES" at bounding box center [691, 438] width 235 height 28
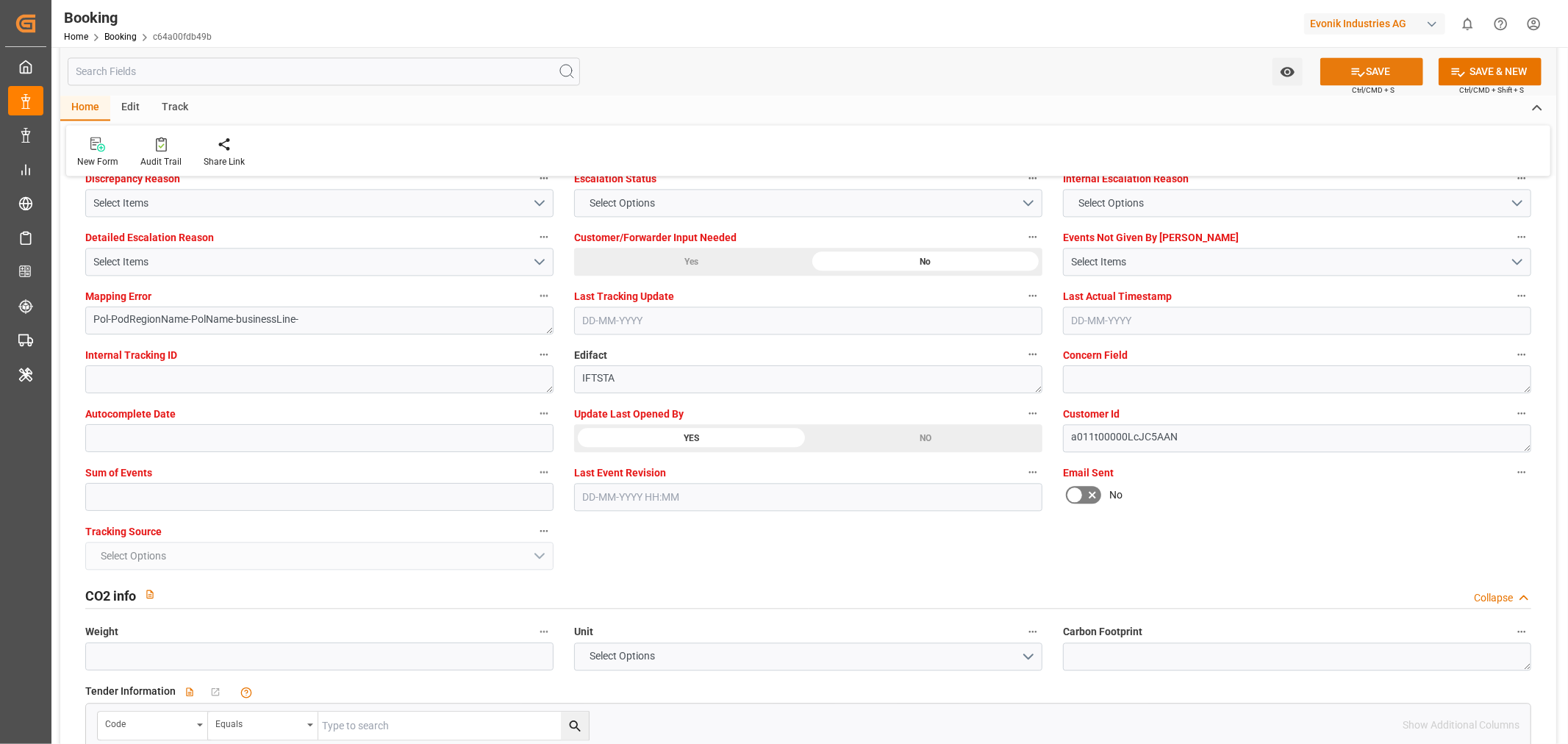
click at [1364, 70] on button "SAVE" at bounding box center [1372, 71] width 103 height 28
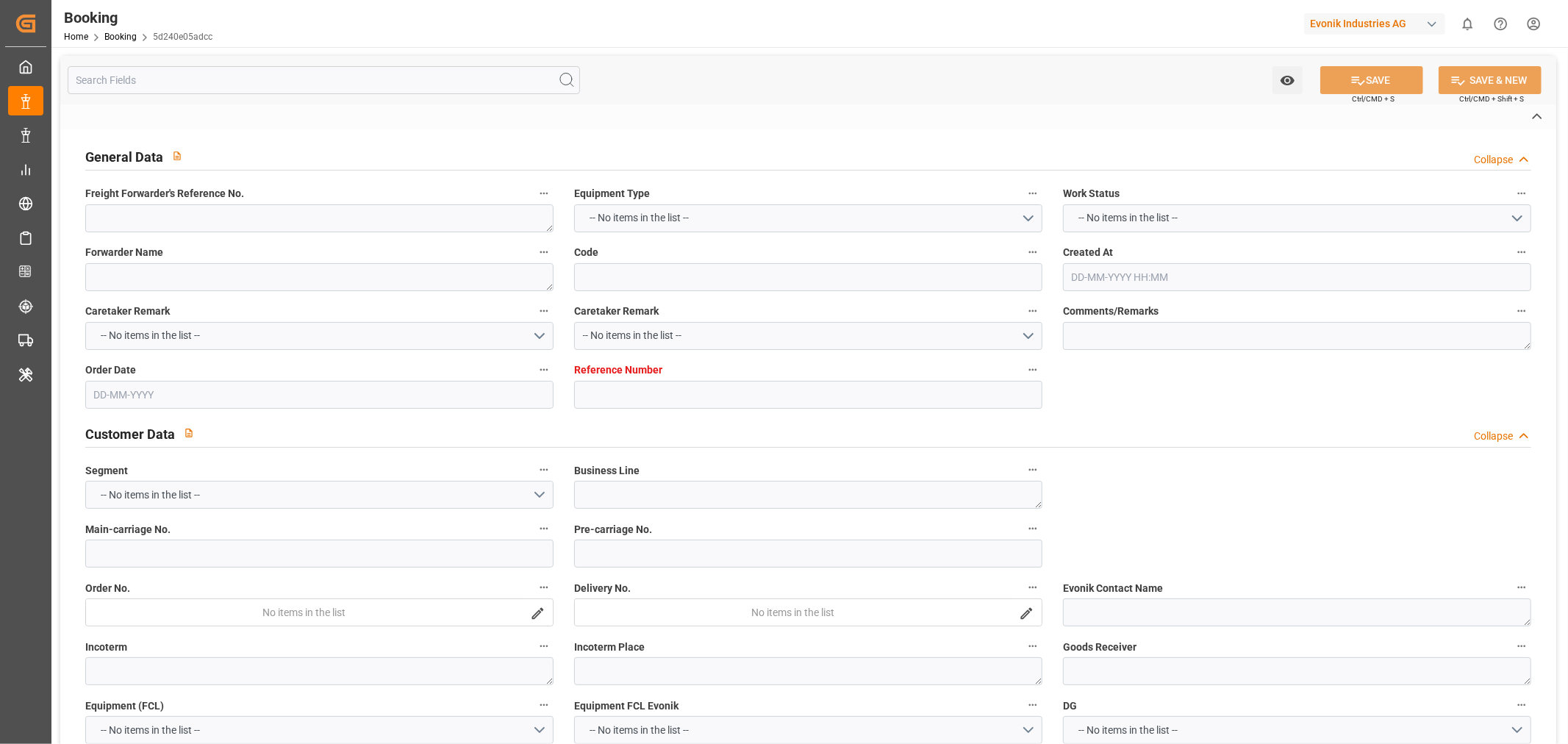
type textarea "250817210037"
type textarea "LESCHACO IBERIA SL [STREET_ADDRESS]. OF. C EDIFICIO MUNTADASII PARQUE EMPRESARI…"
type input "5d240e05adcc"
type input "3011725267"
type textarea "AT-AO"
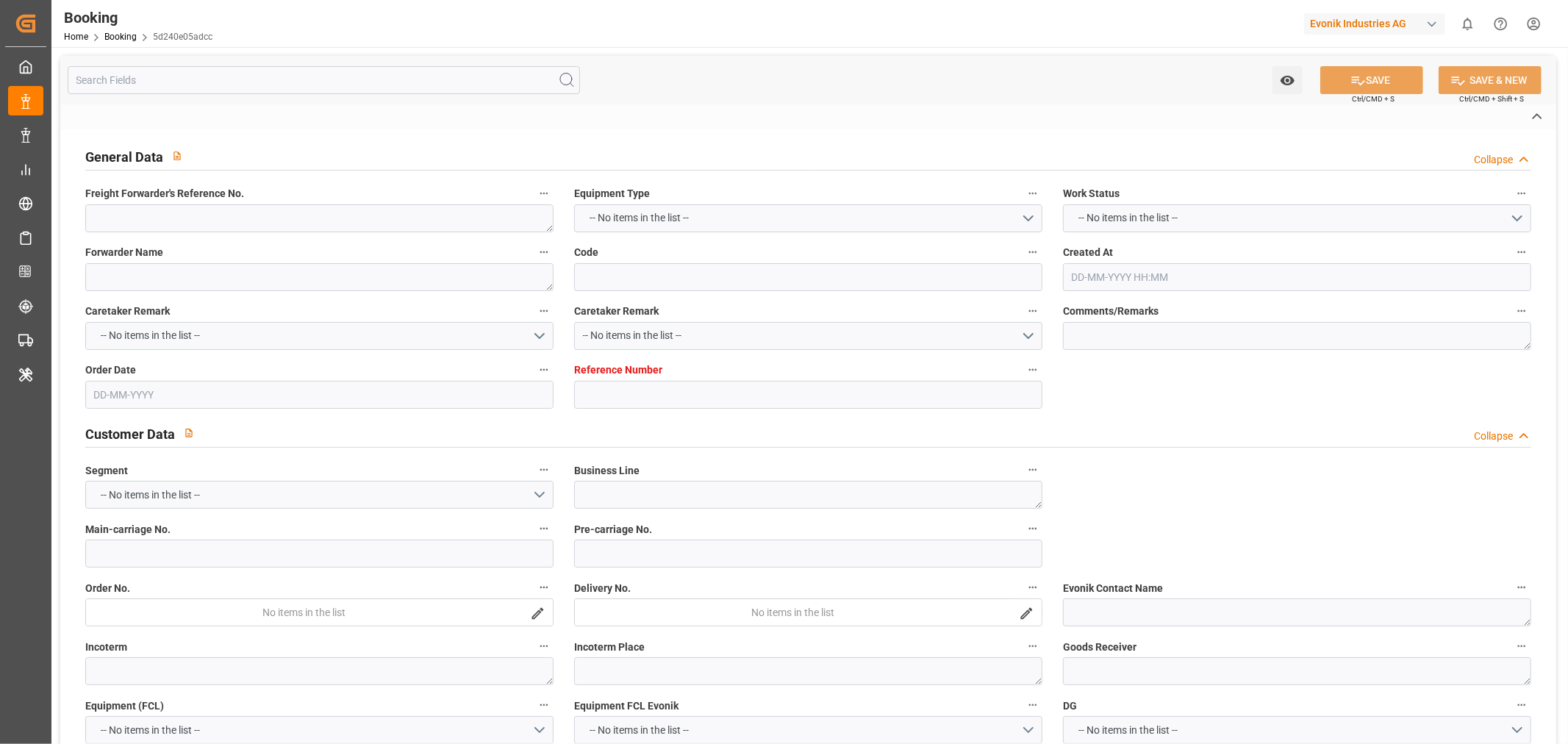
type input "4006688522"
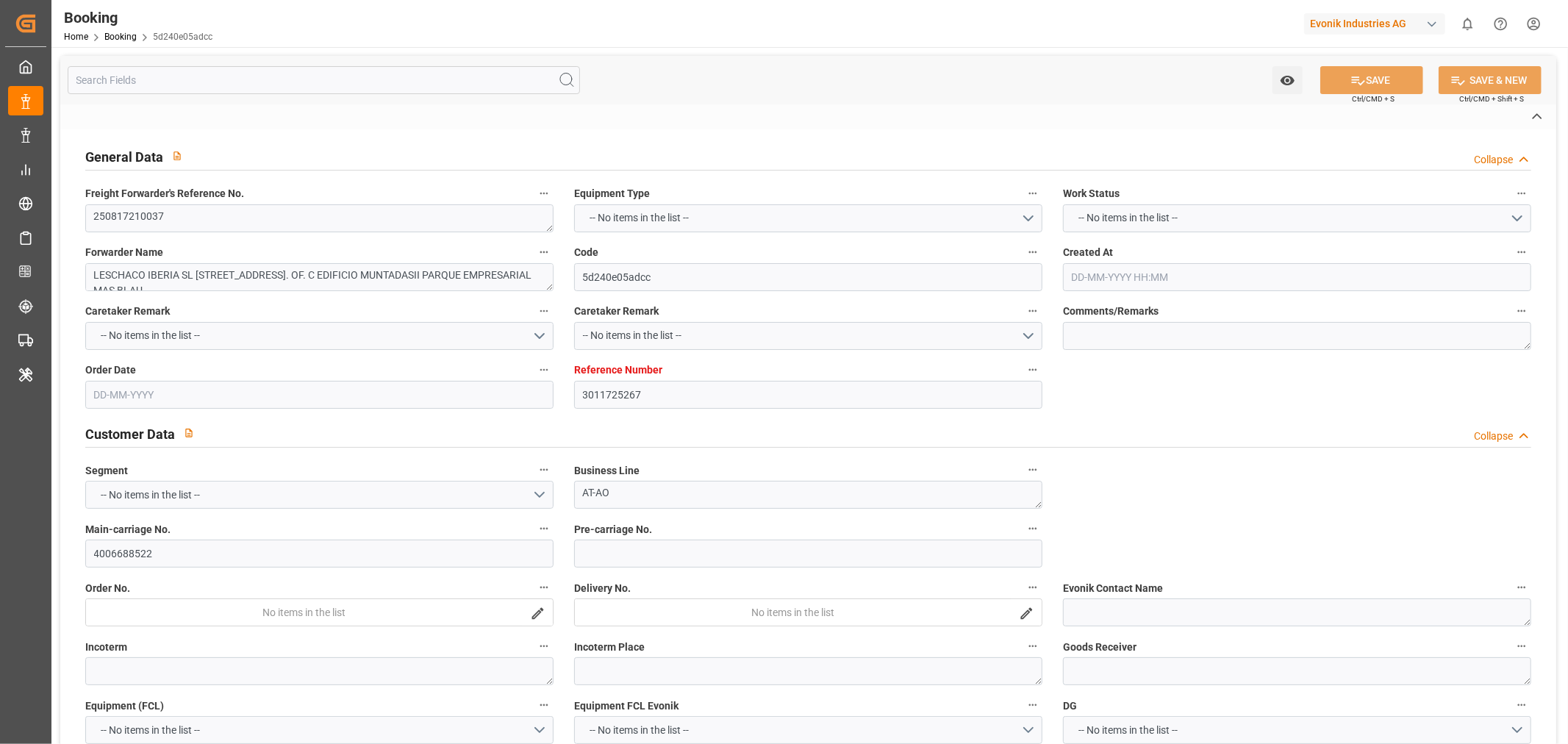
type textarea "[EMAIL_ADDRESS][PERSON_NAME][DOMAIN_NAME]"
type textarea "CFR"
type textarea "[GEOGRAPHIC_DATA]"
type textarea "Evonik Plant 7000162551"
type textarea "5.1"
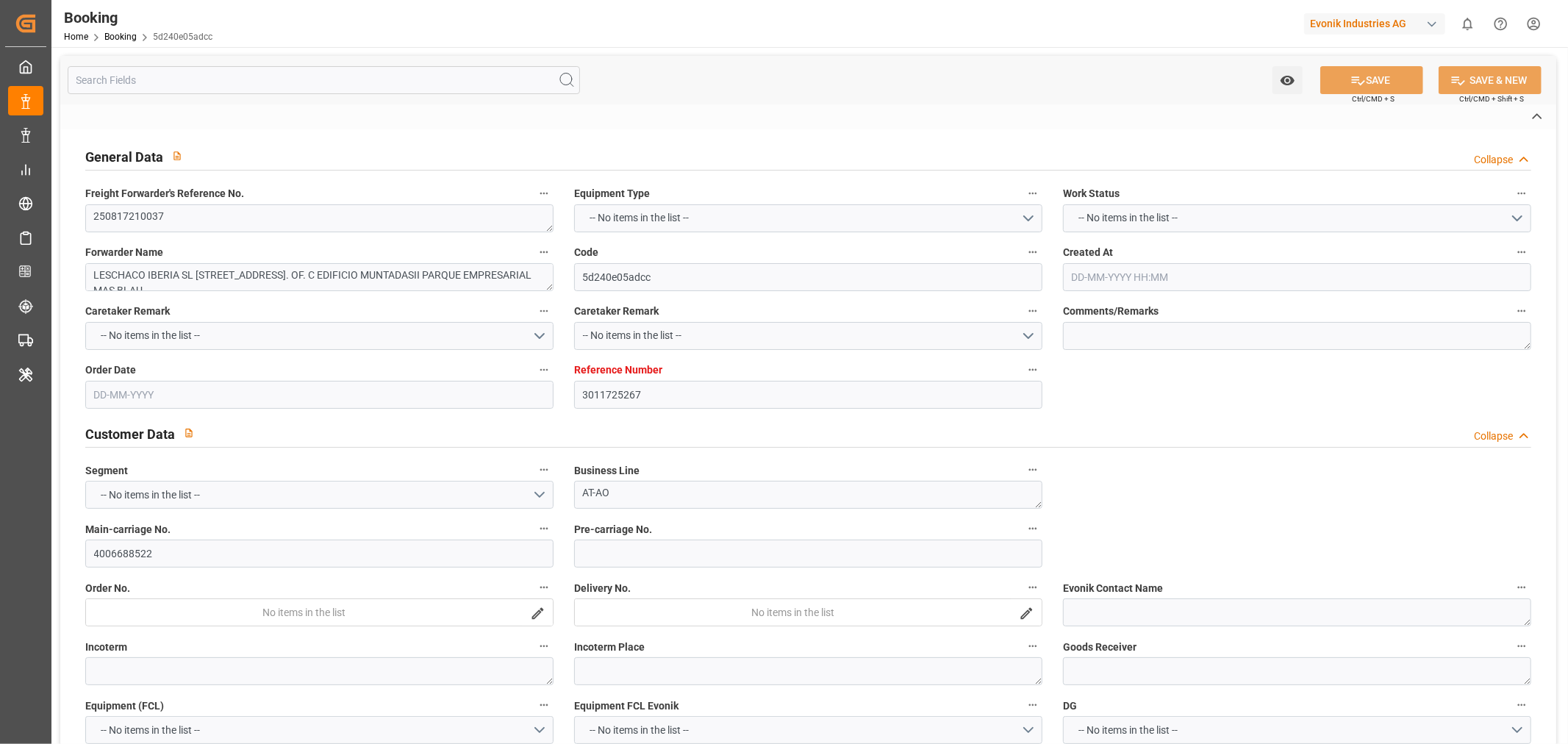
type textarea "2014"
type textarea "LA [PERSON_NAME] ([GEOGRAPHIC_DATA])"
type textarea "FBIU0513531"
type input "CMA CGM UNITY"
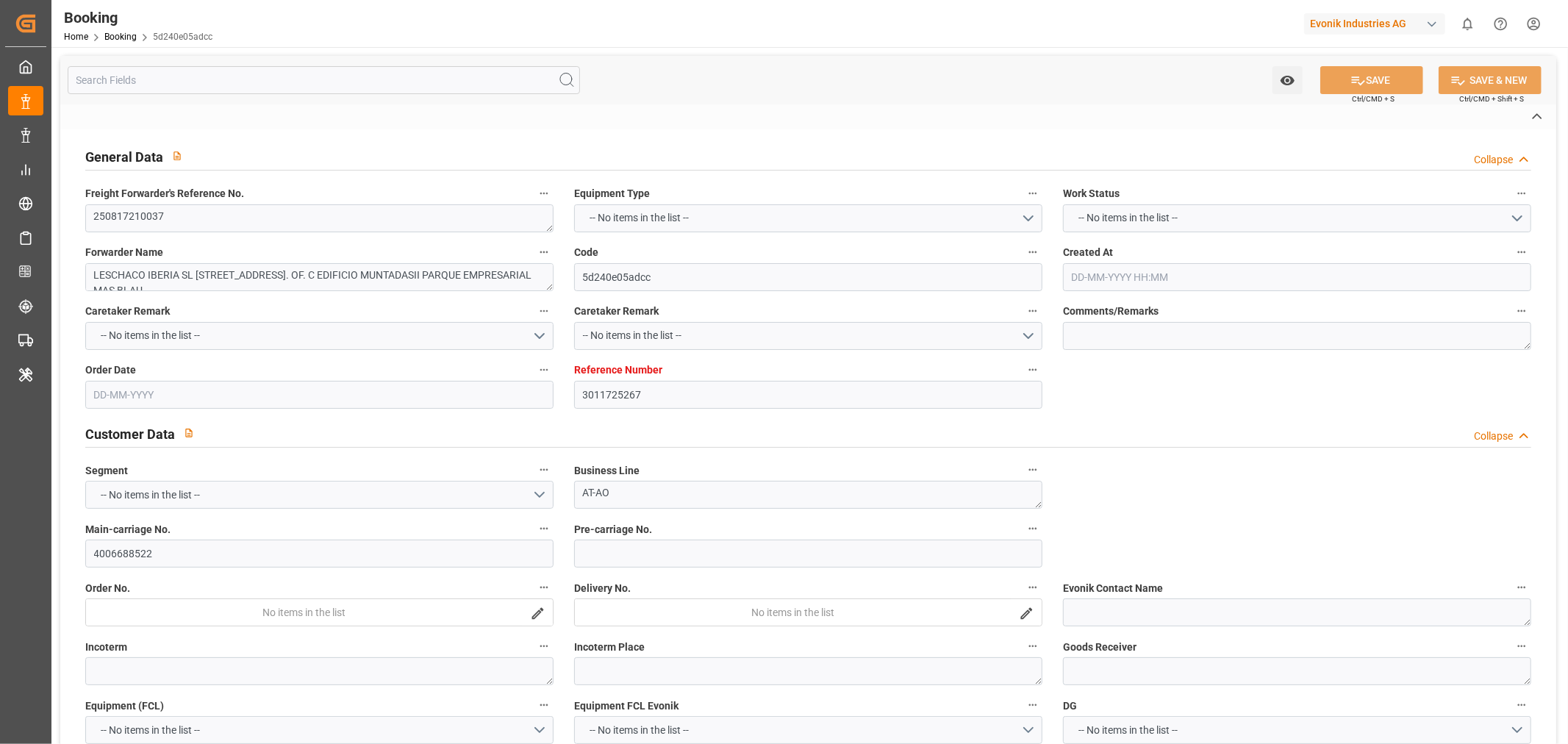
type input "CMDU"
type textarea "IBC1391646"
type input "[GEOGRAPHIC_DATA]"
type input "Tunis"
type input "MALTA FREEPORT DISTRIPARK"
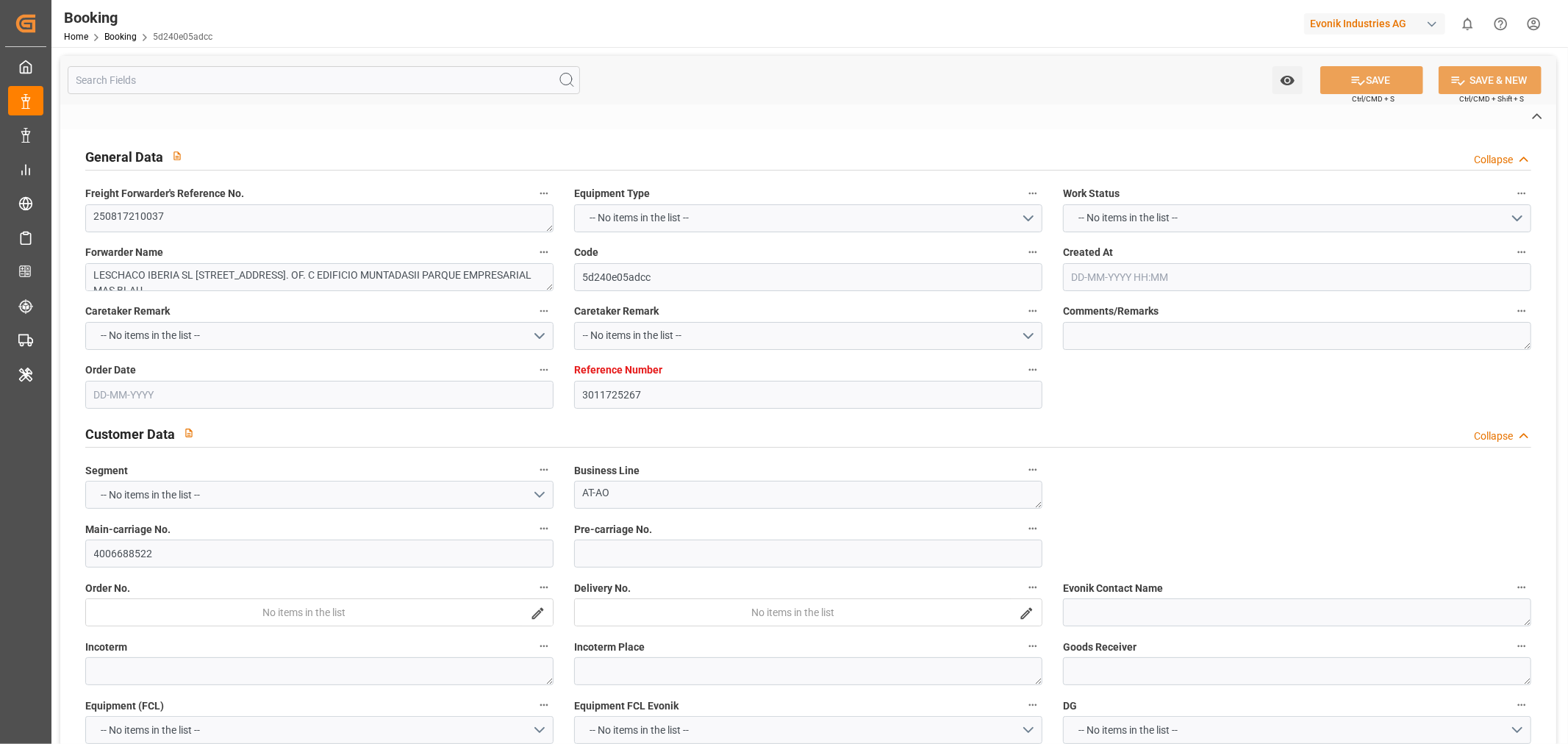
type textarea "INPUT_Evonik_Seeburger_LoadTenderOcean_1003115692_20250904140809489.xml"
type textarea "West Mediterranean_TNTUN_CMDU_AT-AO"
type textarea "INPUT_Evonik_Seeburger_LoadTenderOcean_1003033394_20250808093912117.xml,INPUT_E…"
type textarea "1003115692"
type textarea "Logward System"
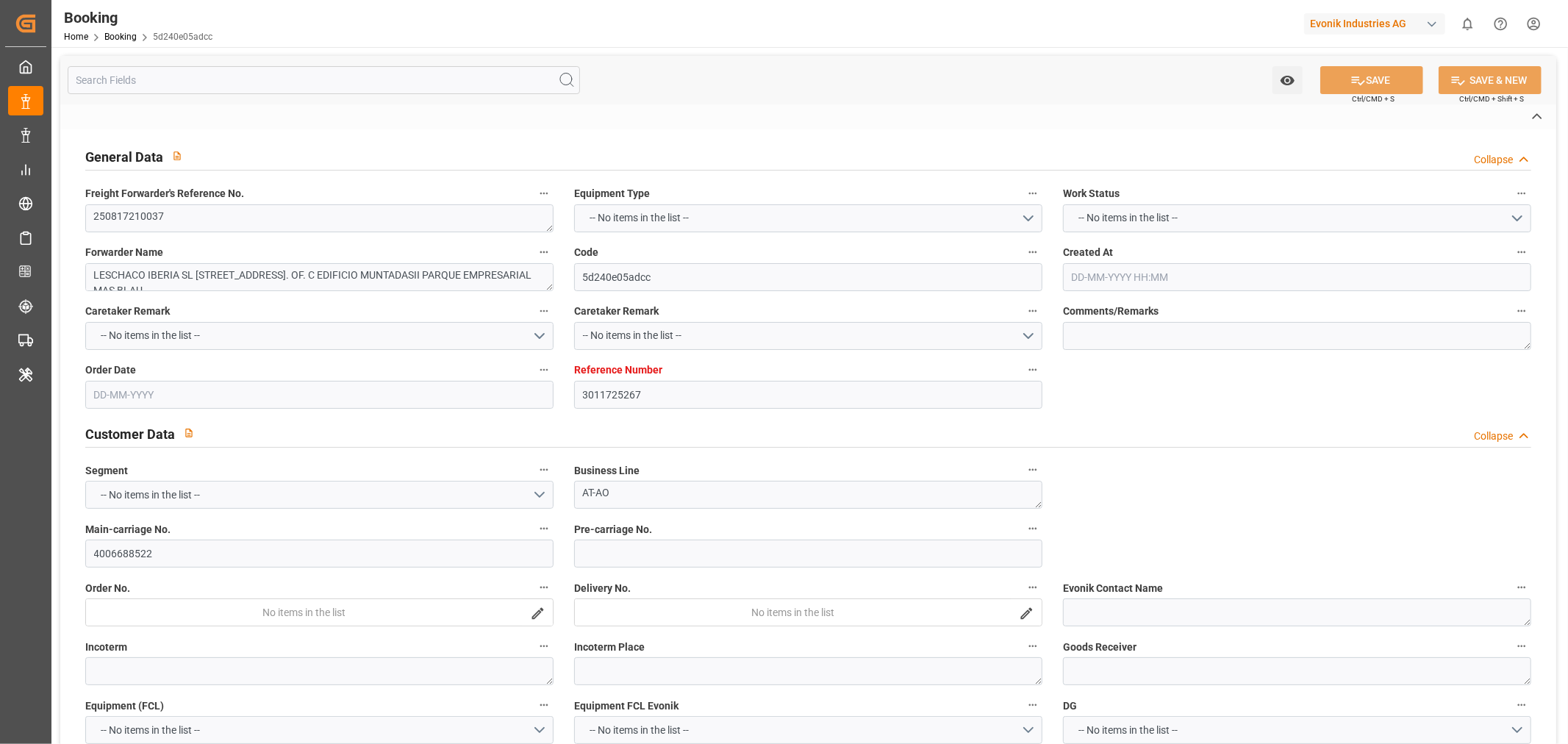
type textarea "Pol-businessDivision-businessLine-"
type textarea "IFTSTA"
type textarea "a011t00000LcJC5AAN"
type textarea "Yes"
type input "BARCELONA"
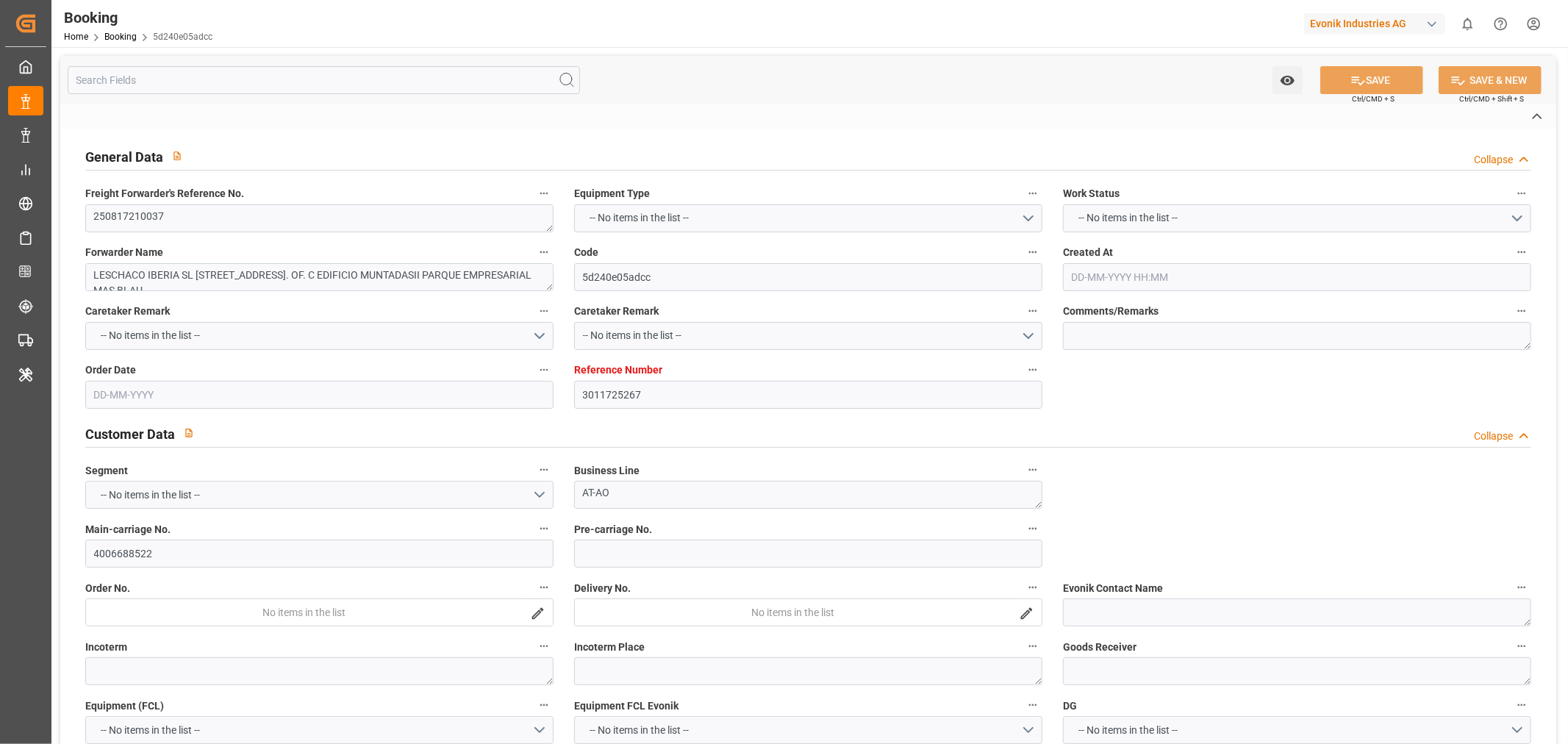
type input "TUNIS"
type input "0MELGE1MA"
type input "VESSEL"
type input "TBN NAF MALTA 3"
type input "9VZ8SS1MA"
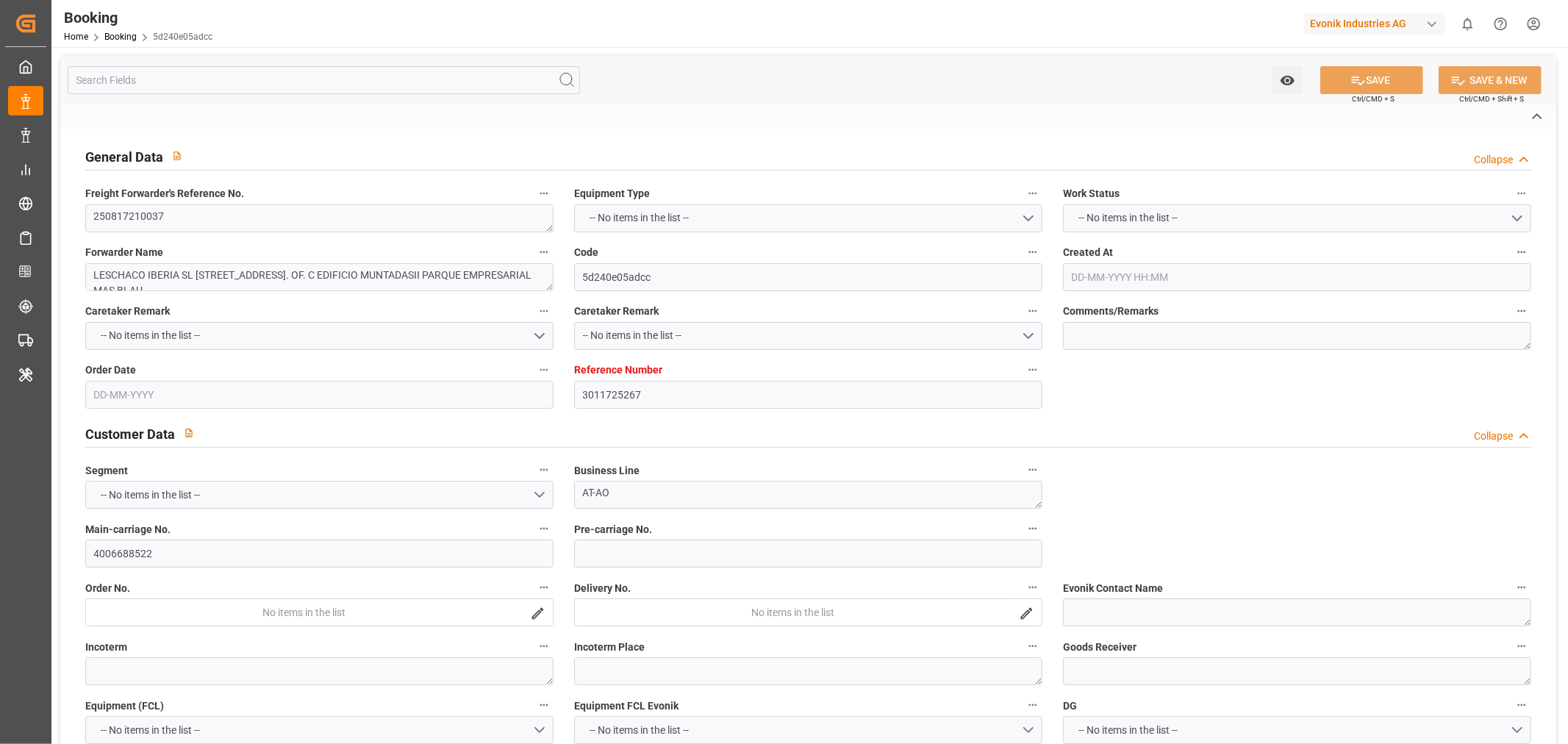
type input "TBN NAF MALTA 3"
type input "TRUCK"
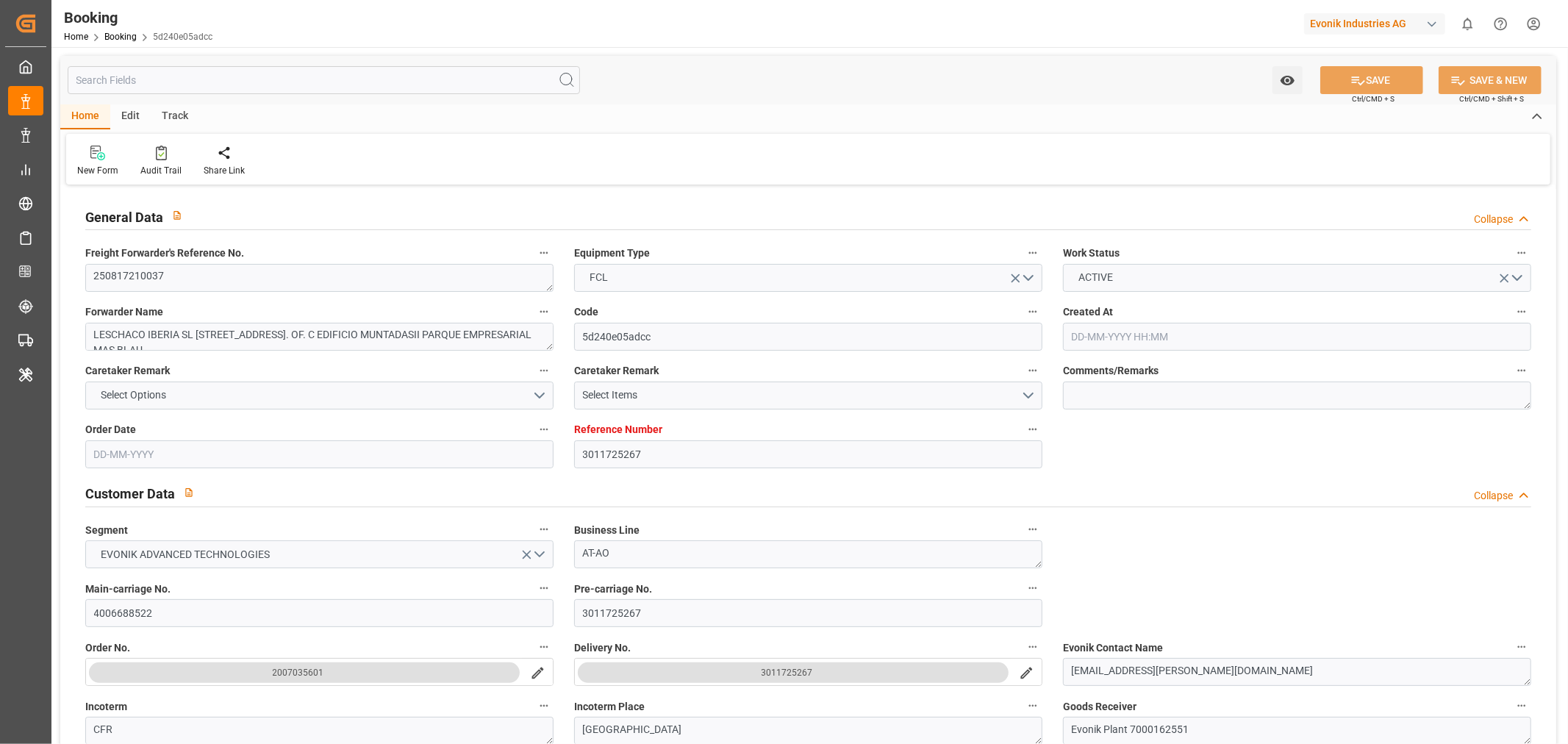
type input "3011725267"
type input "9897767"
type input "CMACGM"
type input "CMA CGM Group"
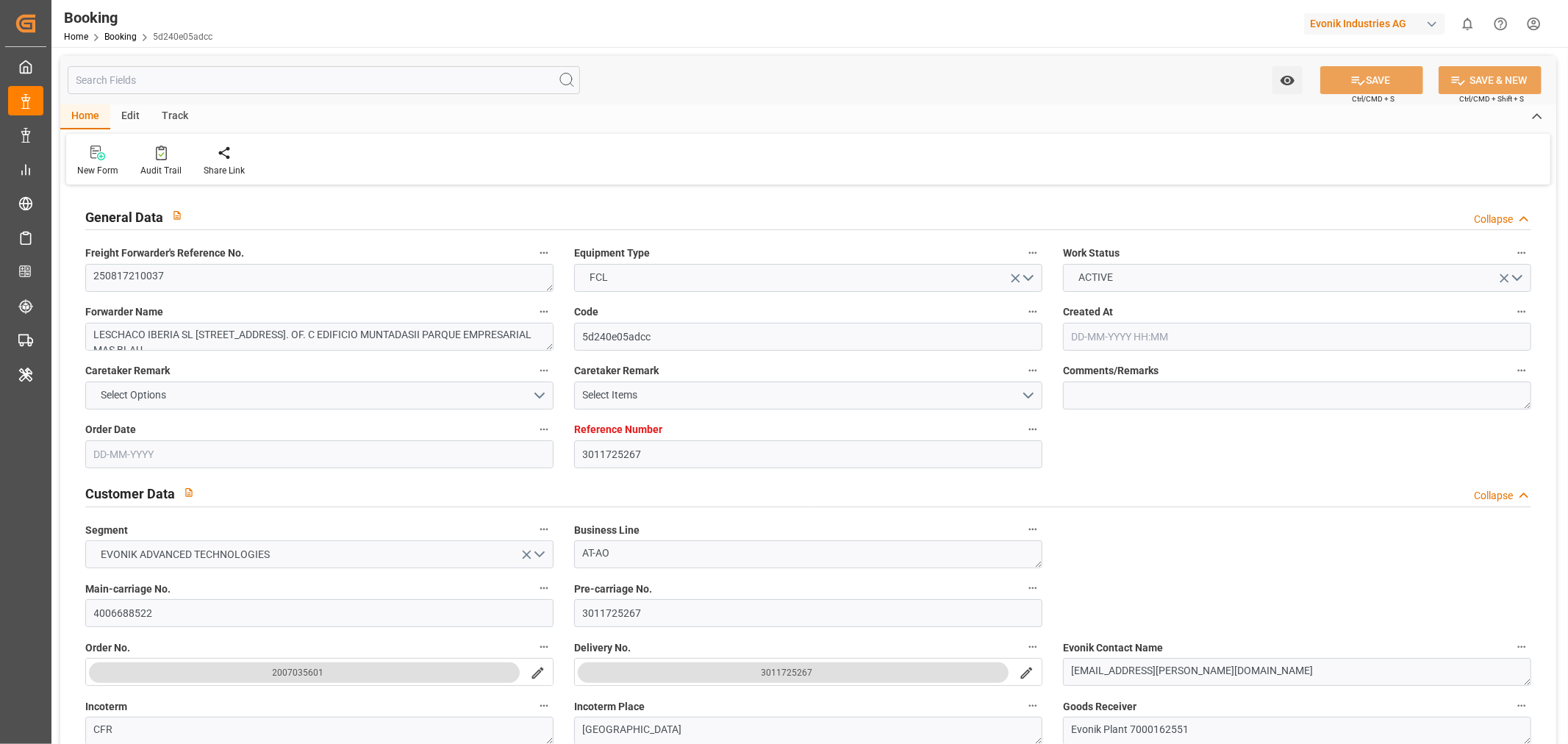
type input "ESBCN"
type input "TNTUN"
type input "MTDIS"
type input "0"
type input "ESBCN"
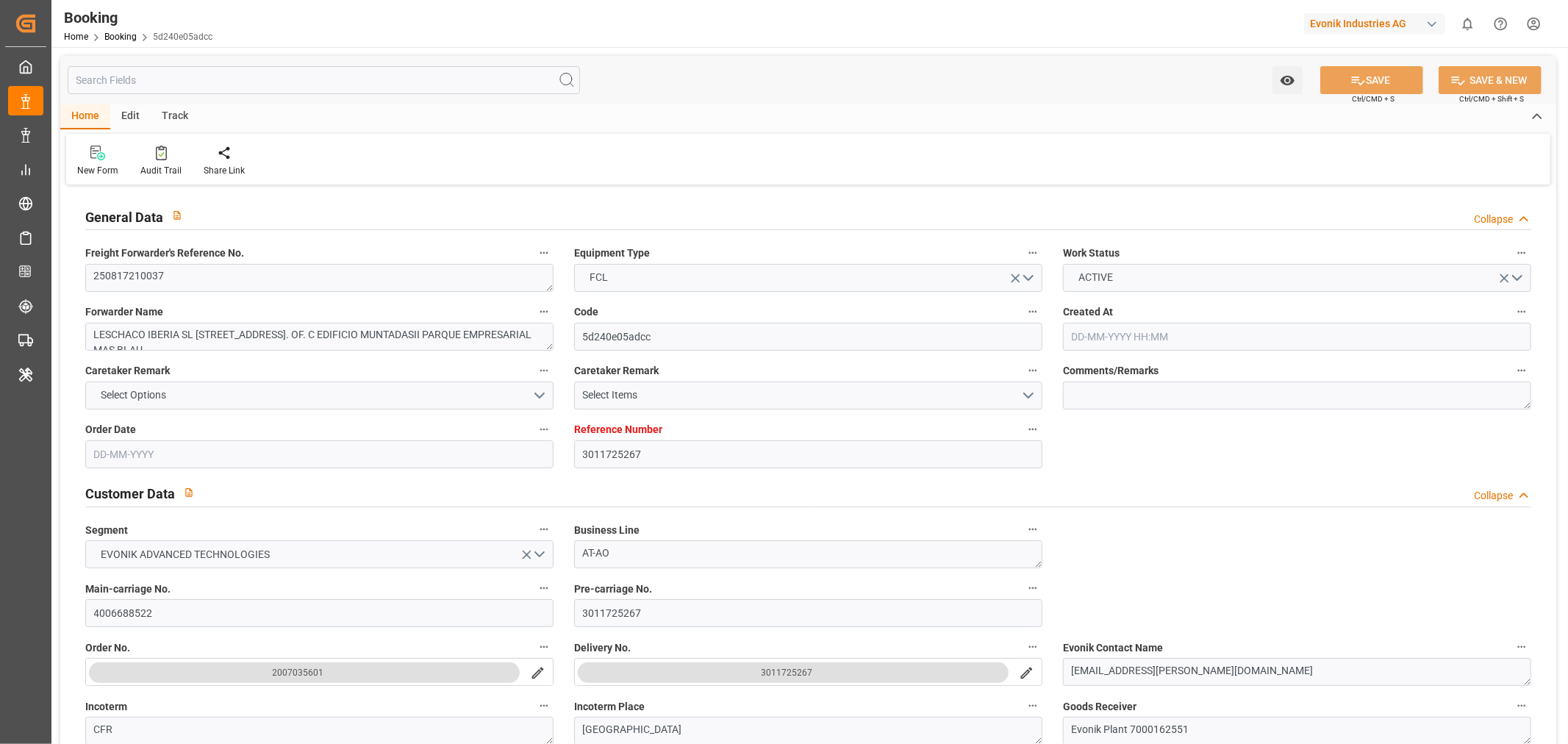
type input "TNTUN"
type input "9129586"
type input "08-08-2025 07:41"
type input "08-08-2025"
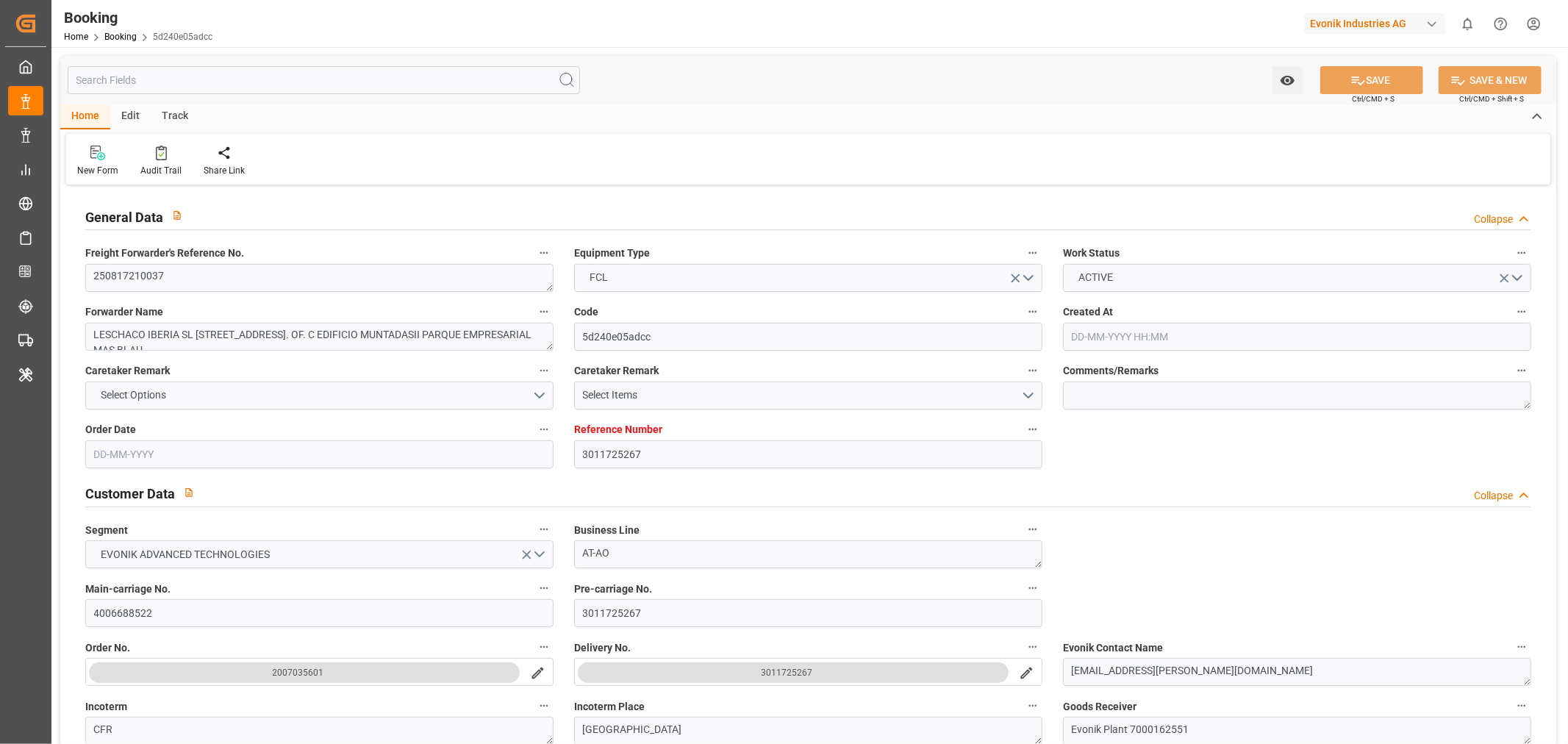
type input "04-09-2025"
type input "27-08-2025"
type input "20-08-2025"
type input "27-08-2025"
type input "10-09-2025 02:00"
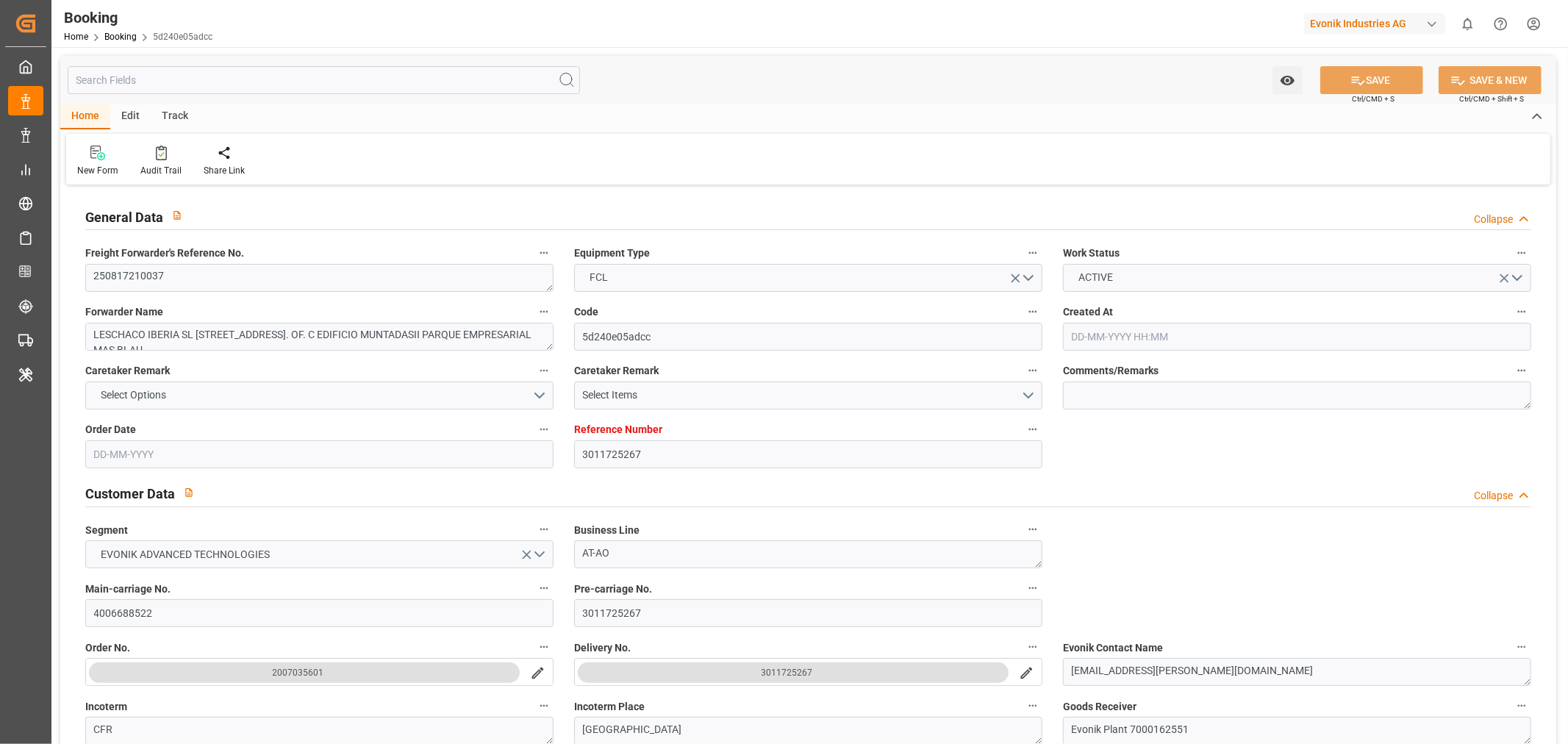
type input "31-08-2025 00:00"
type input "19-09-2025 03:00"
type input "07-09-2025 00:00"
type input "14-09-2025 16:00"
type input "05-09-2025 00:00"
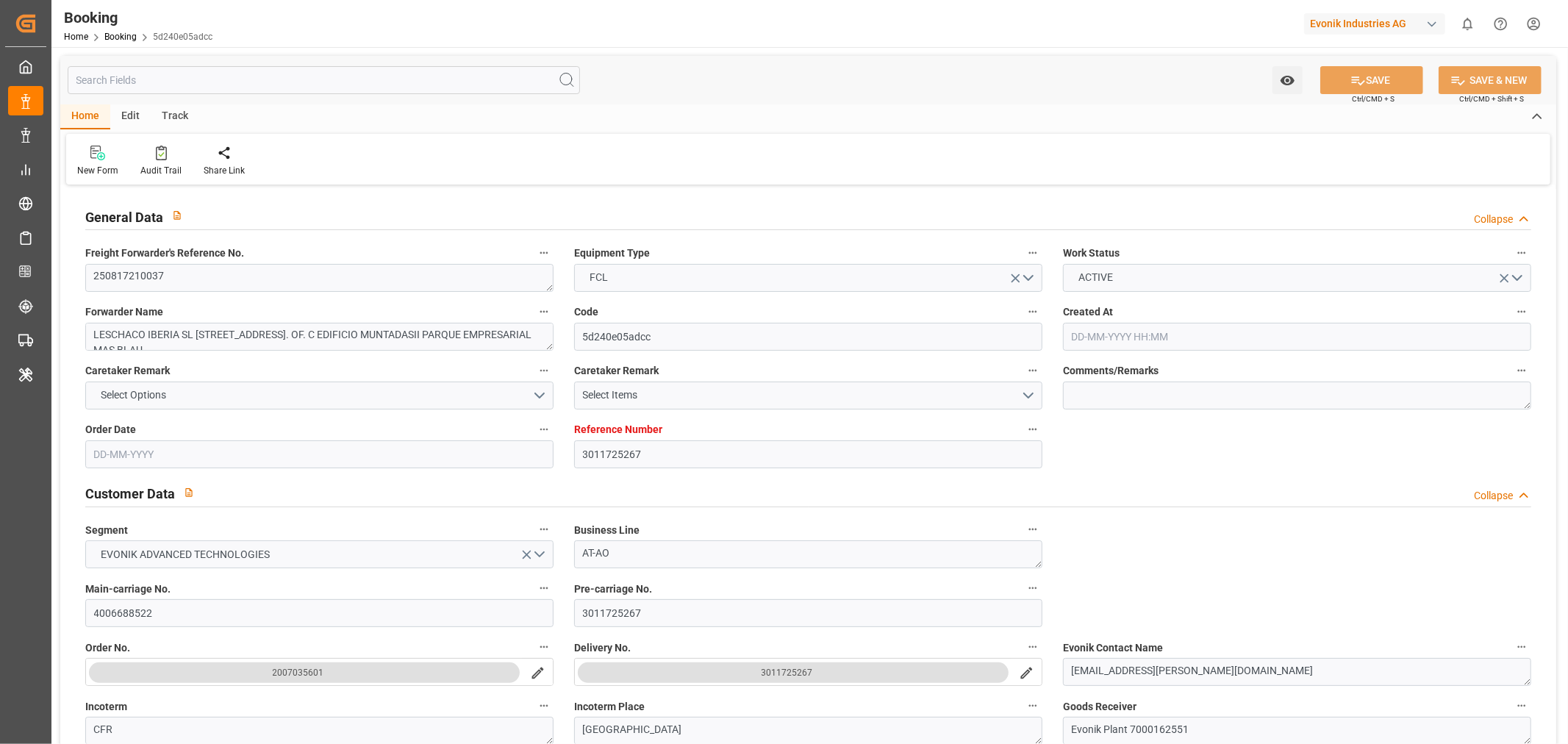
type input "16-09-2025 14:00"
type input "08-09-2025 00:00"
type input "04-09-2025 19:16"
type input "04-09-2025"
type input "10-09-2025 02:00"
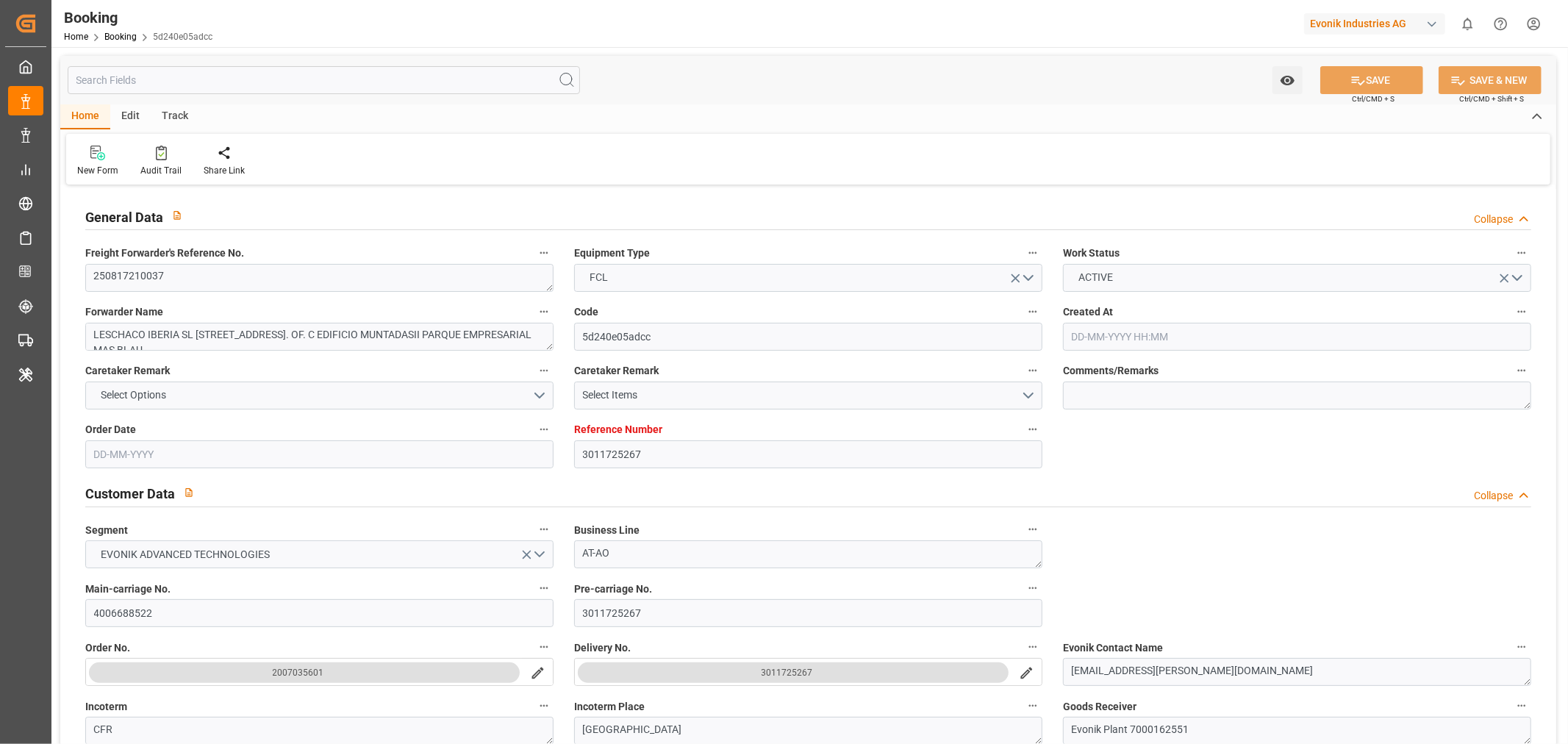
type input "14-09-2025 16:00"
type input "15-09-2025 09:13"
type input "16-09-2025 14:00"
type input "19-09-2025 03:00"
type input "19-09-2025 11:20"
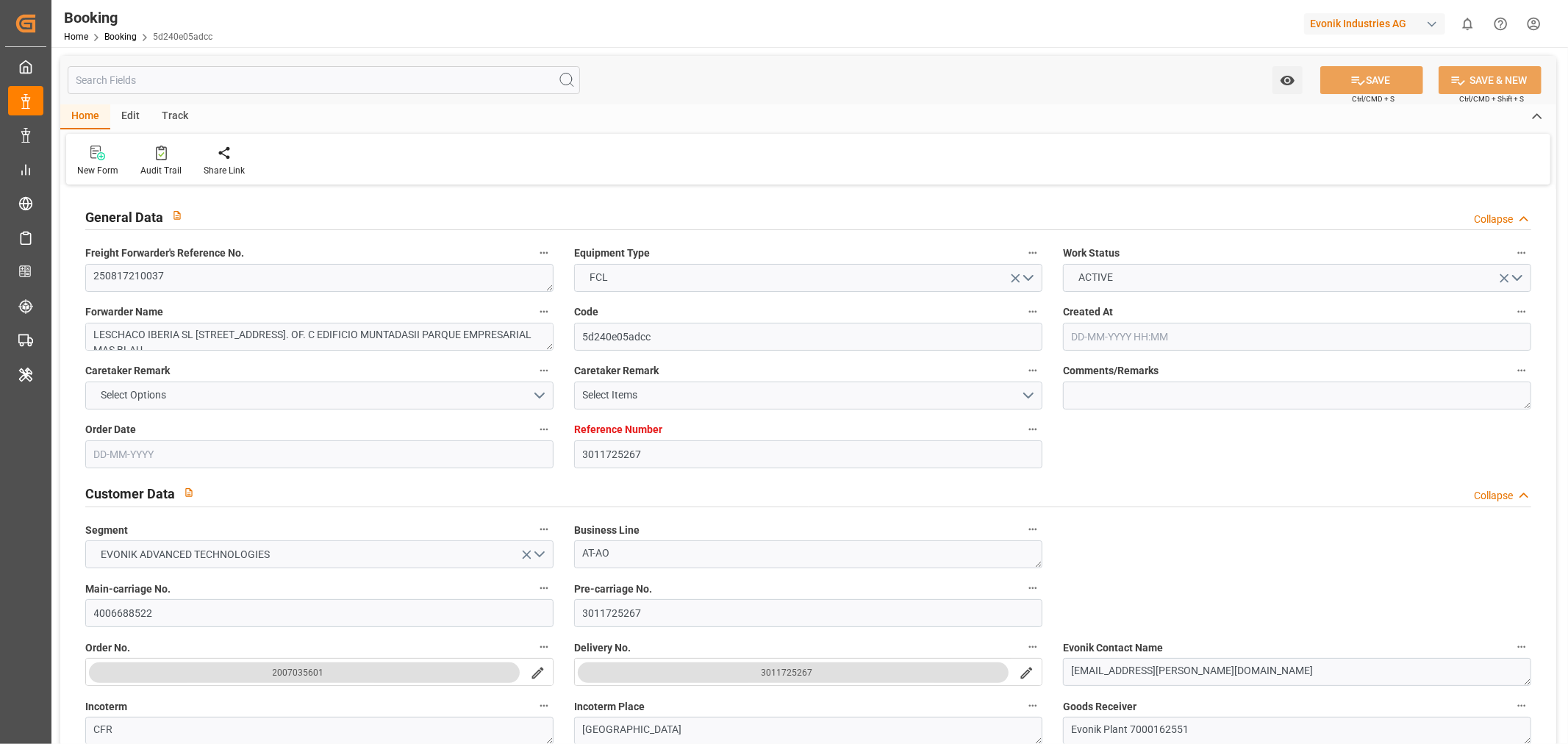
type input "23-09-2025 11:20"
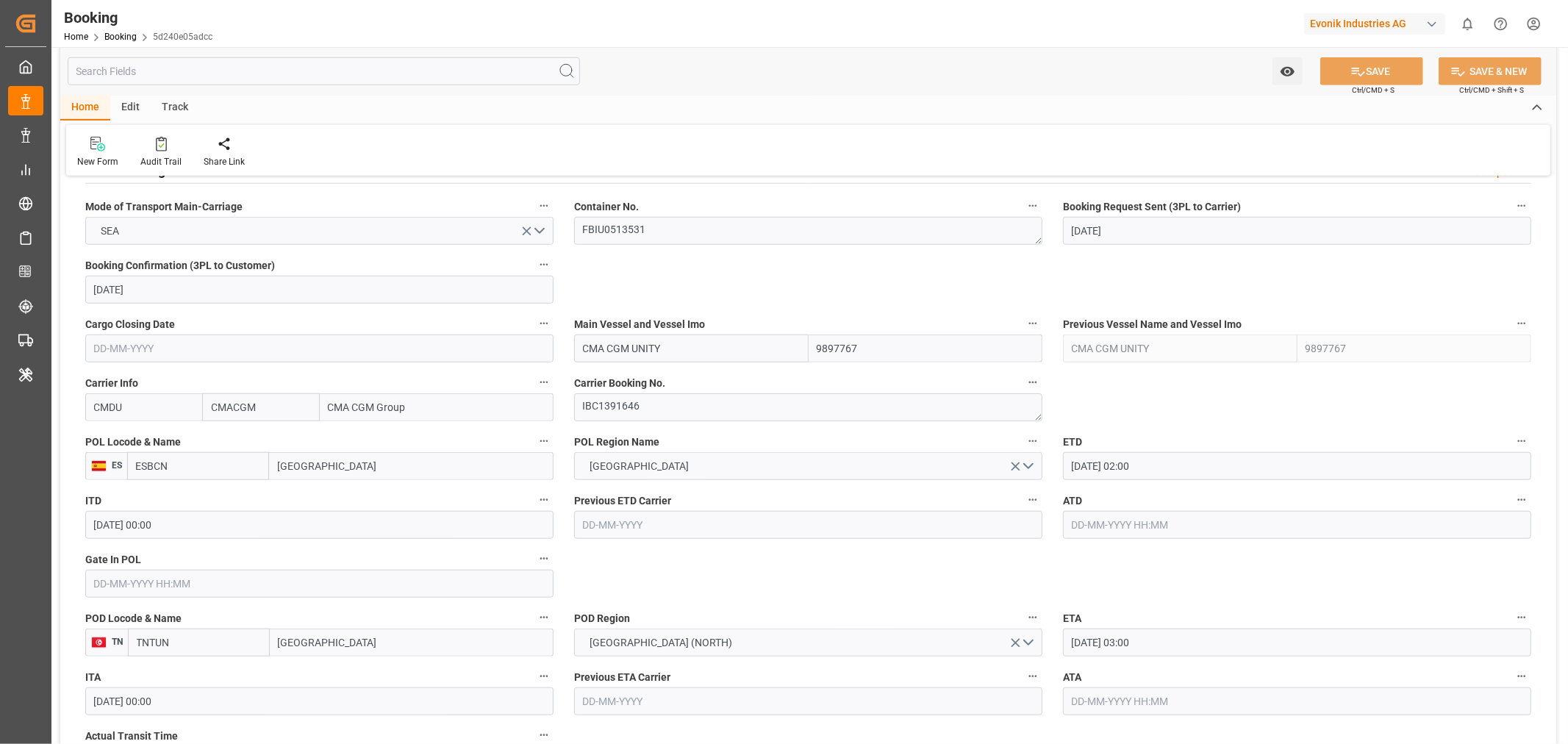
scroll to position [1143, 0]
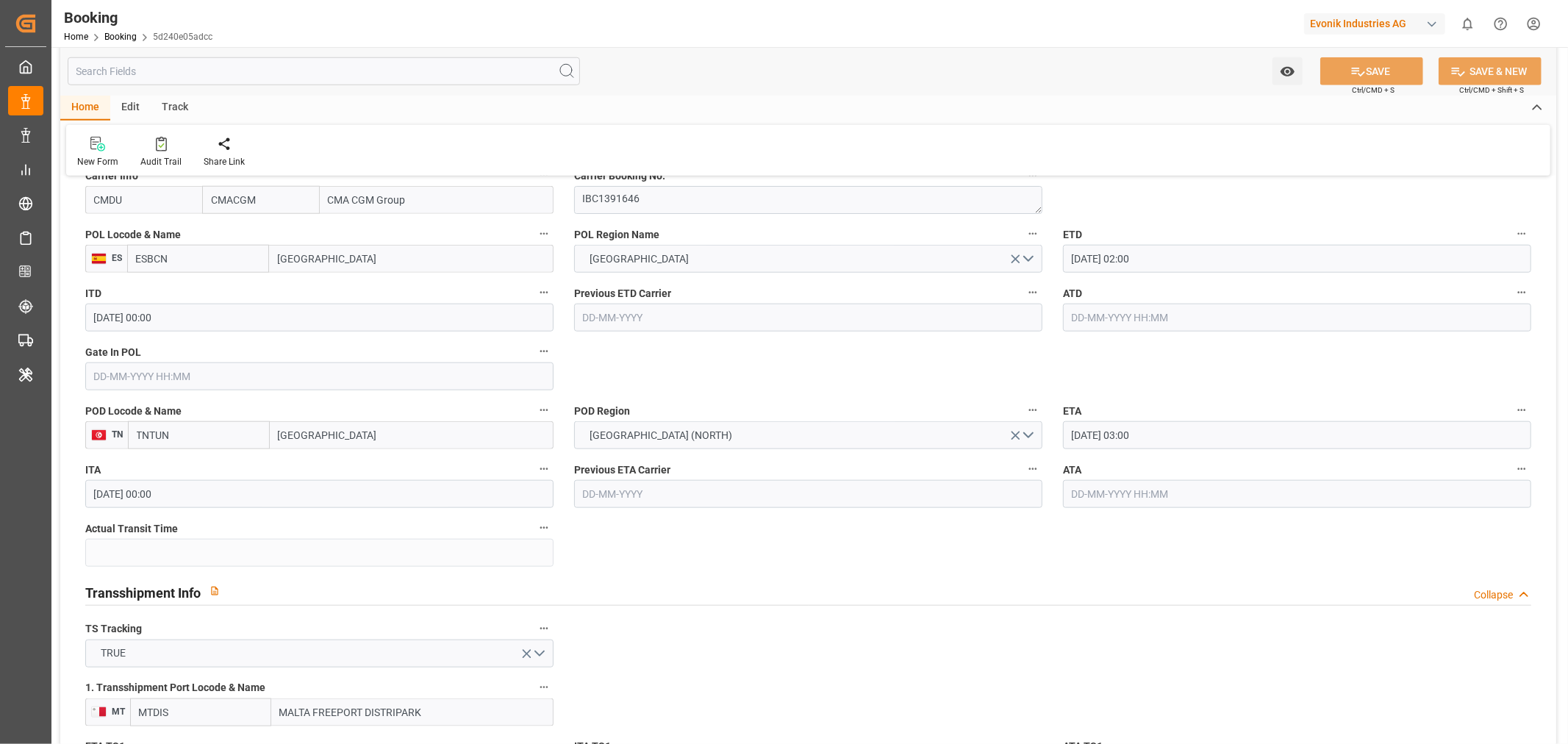
click at [120, 369] on input "text" at bounding box center [319, 376] width 469 height 28
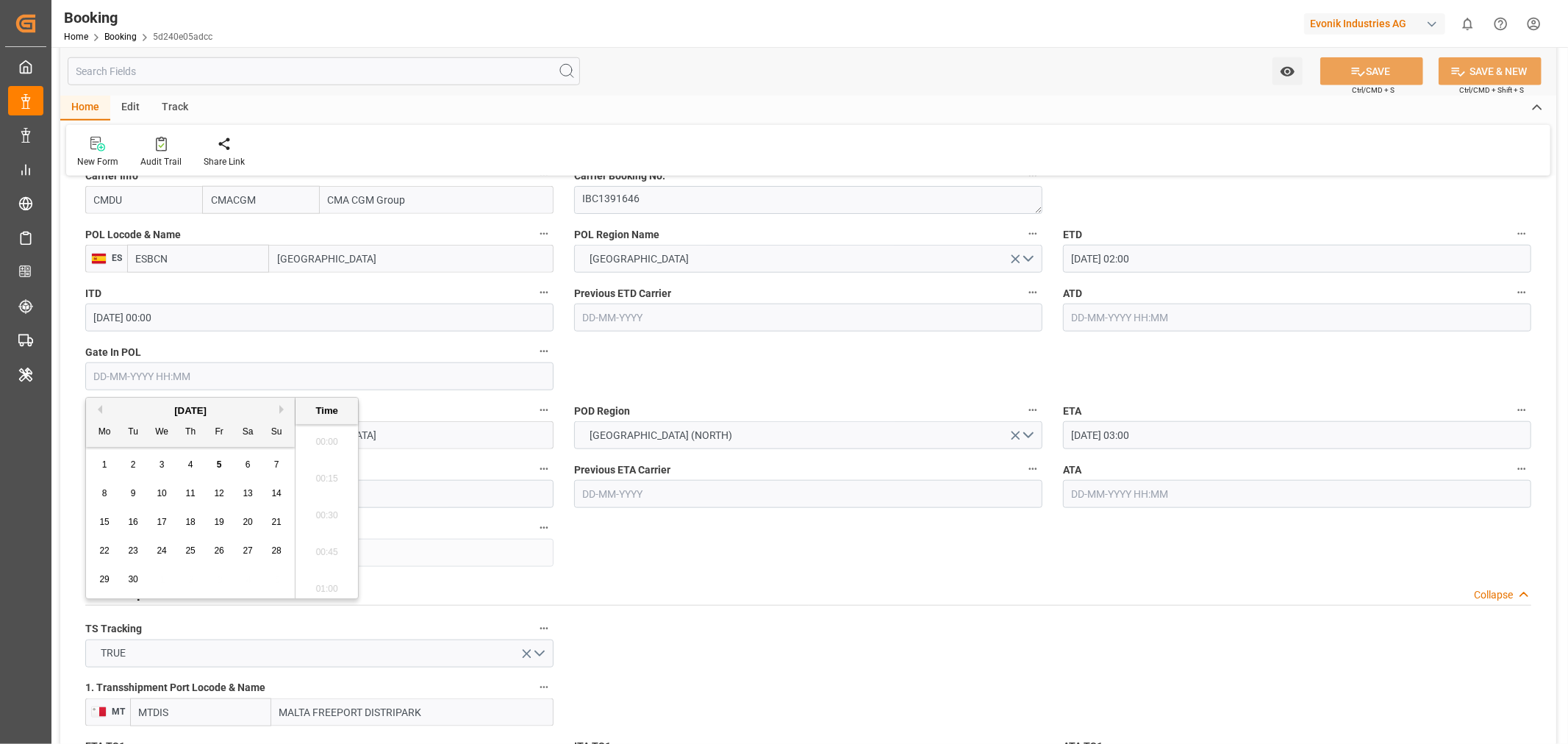
scroll to position [2025, 0]
click at [221, 464] on span "5" at bounding box center [219, 464] width 5 height 11
type input "05-09-2025 00:00"
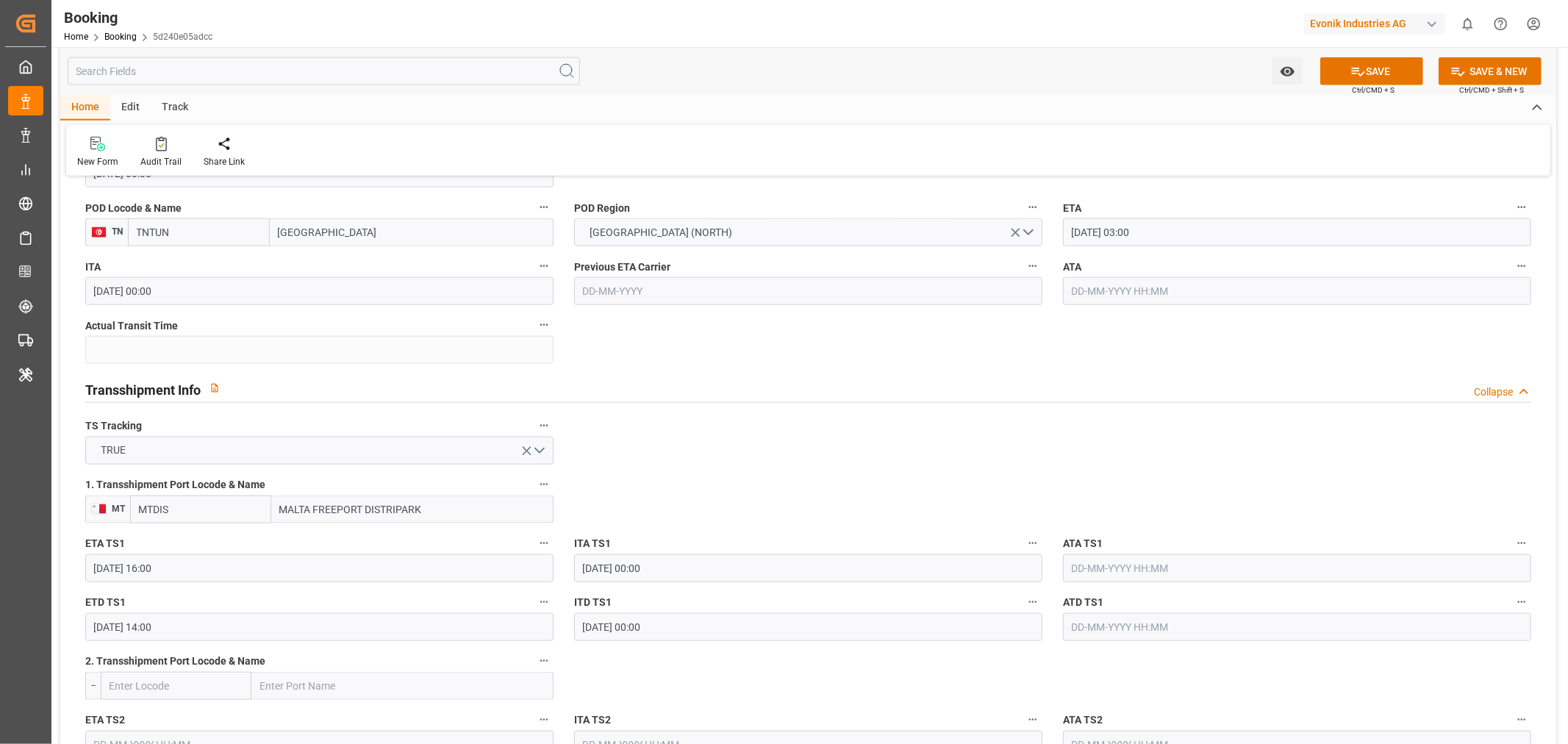
scroll to position [1633, 0]
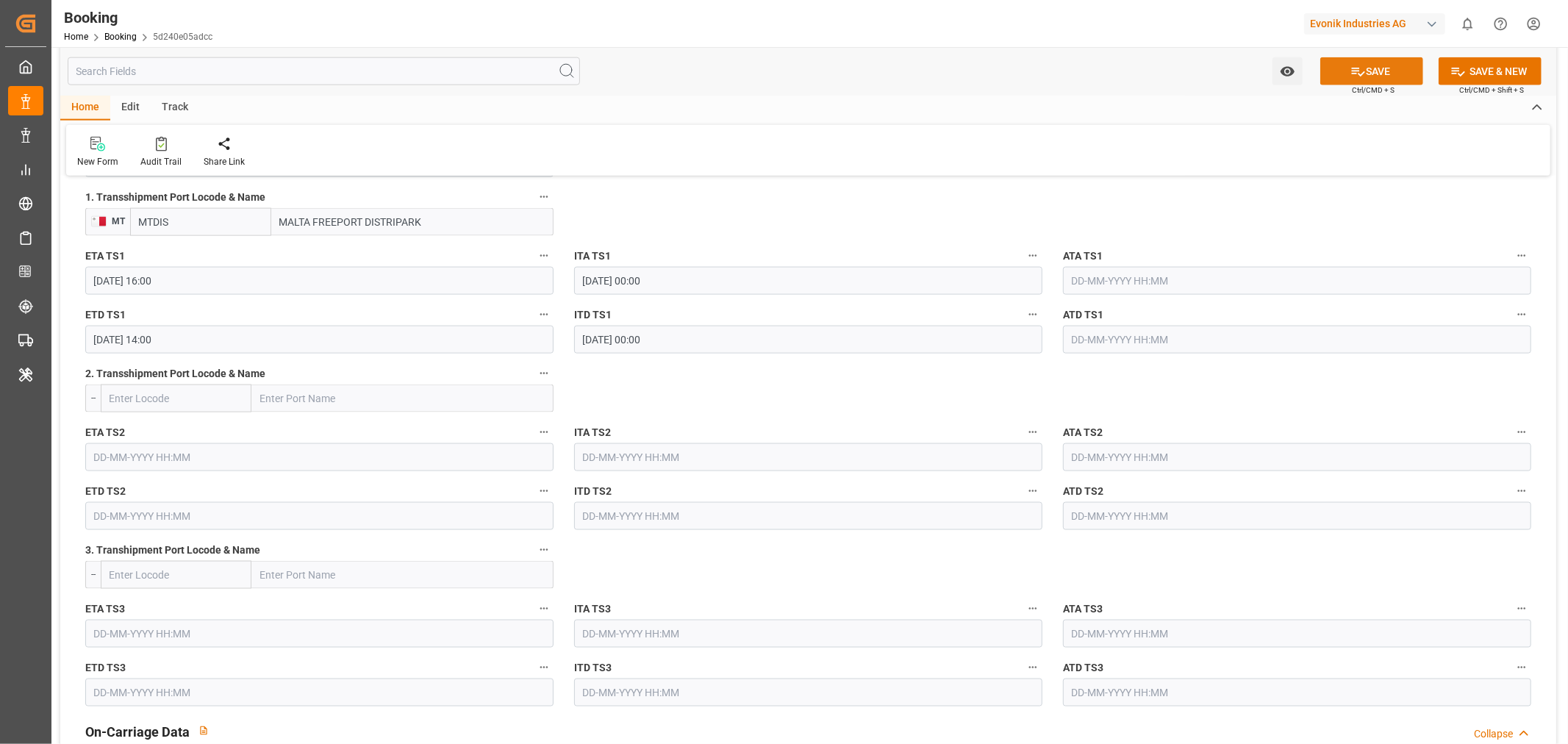
click at [1386, 69] on button "SAVE" at bounding box center [1372, 71] width 103 height 28
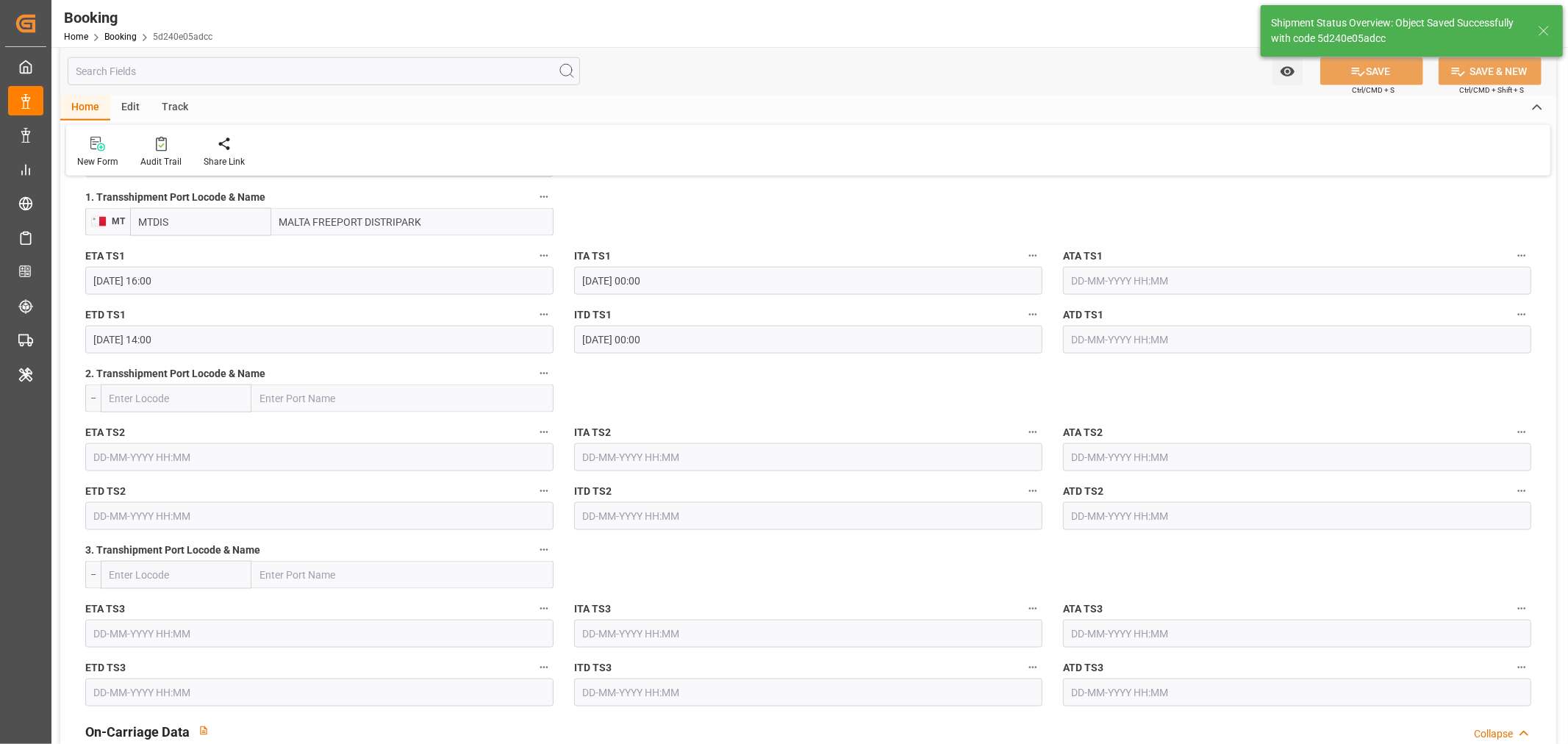
type textarea "Shashidhar Mm"
type input "05-09-2025 08:51"
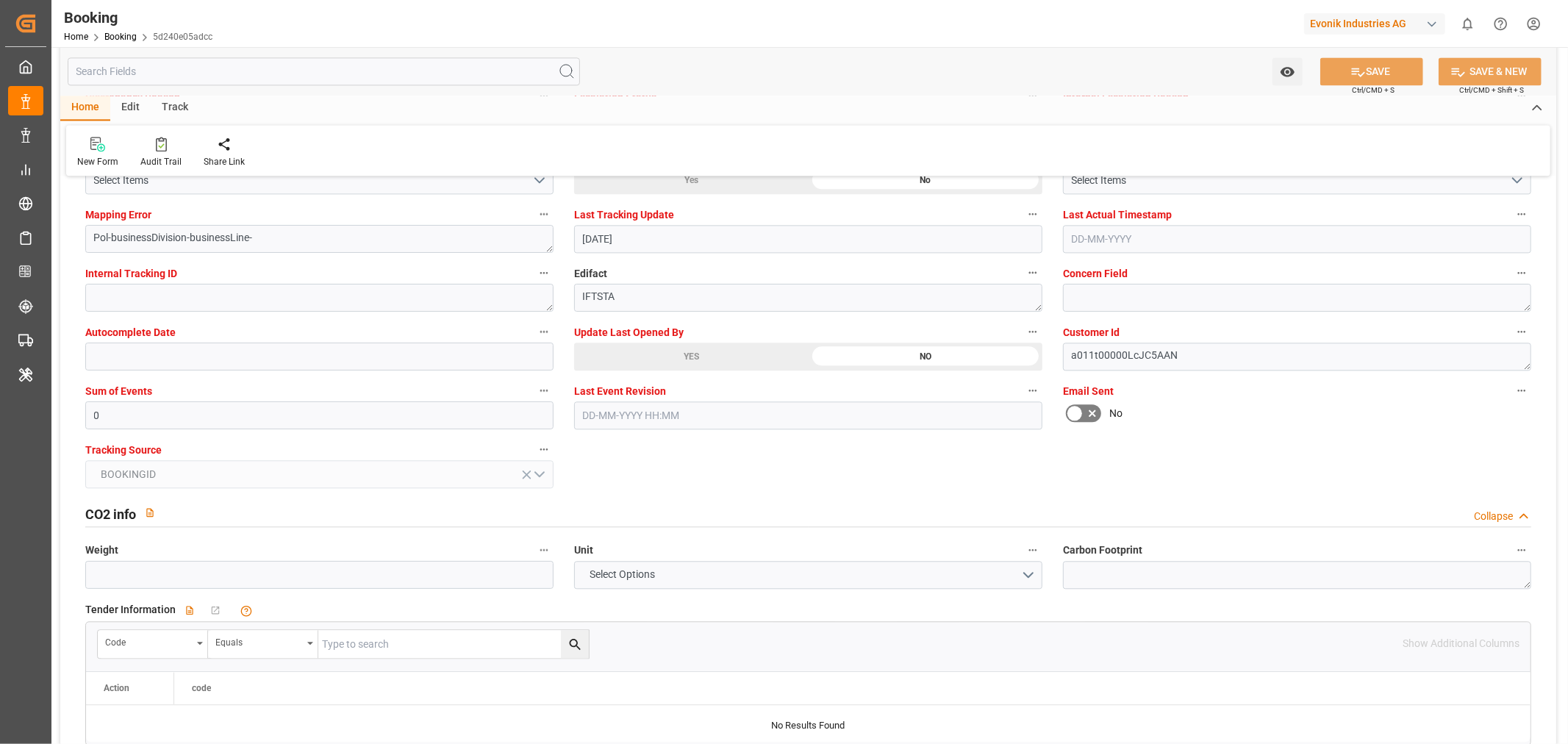
scroll to position [2694, 0]
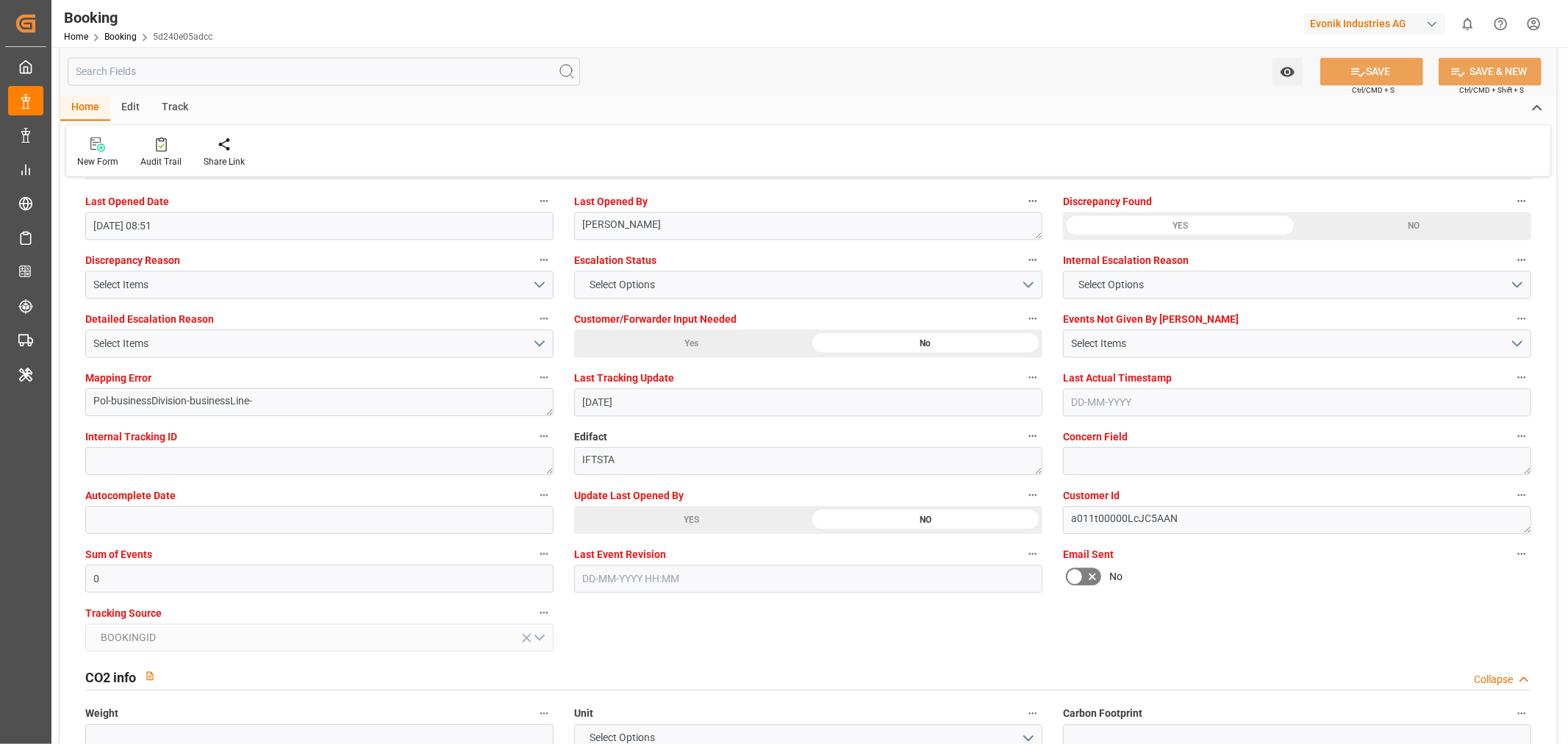
click at [672, 518] on div "YES" at bounding box center [691, 519] width 235 height 28
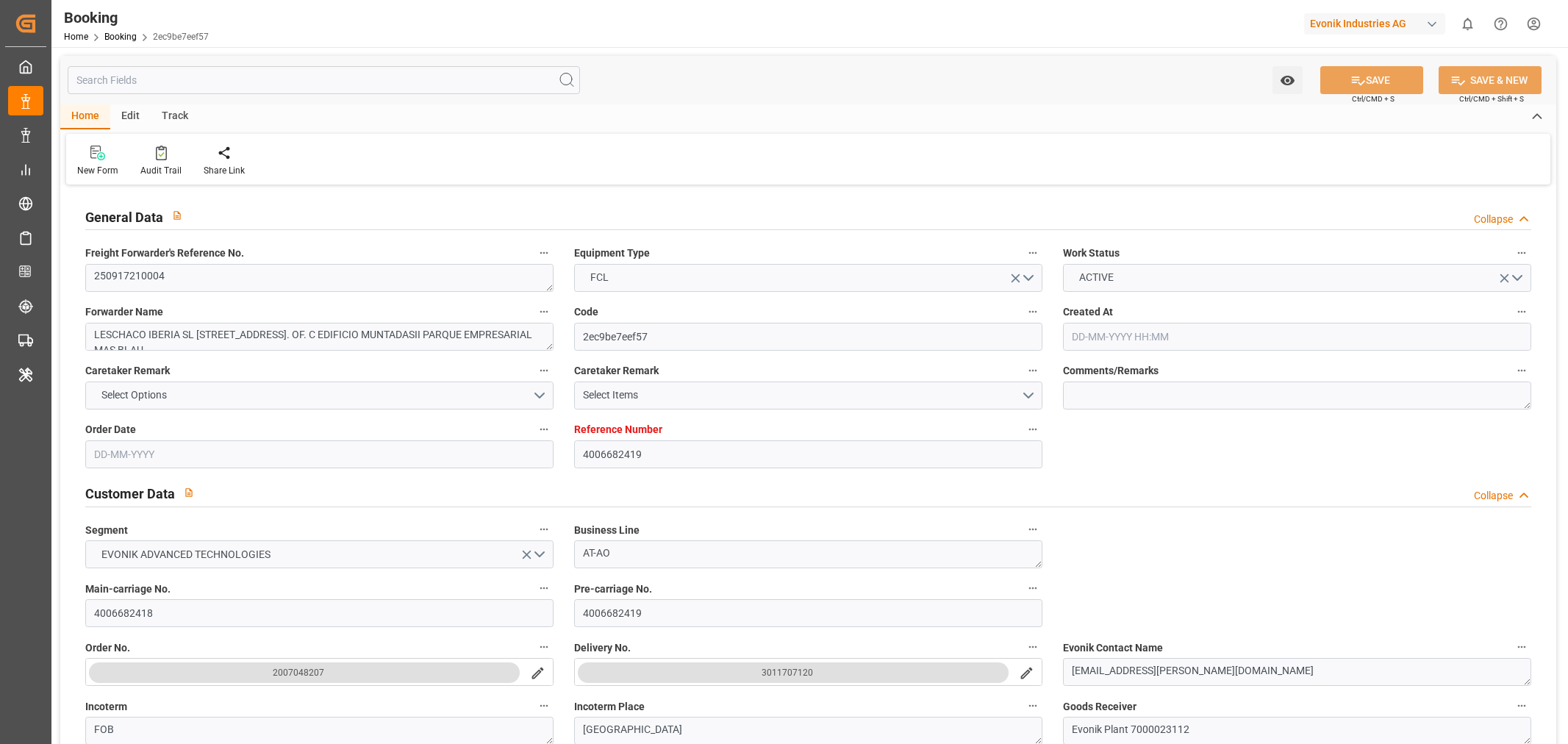
type input "4006682419"
type input "9169122"
type input "MSC"
type input "Mediterranean Shipping Company"
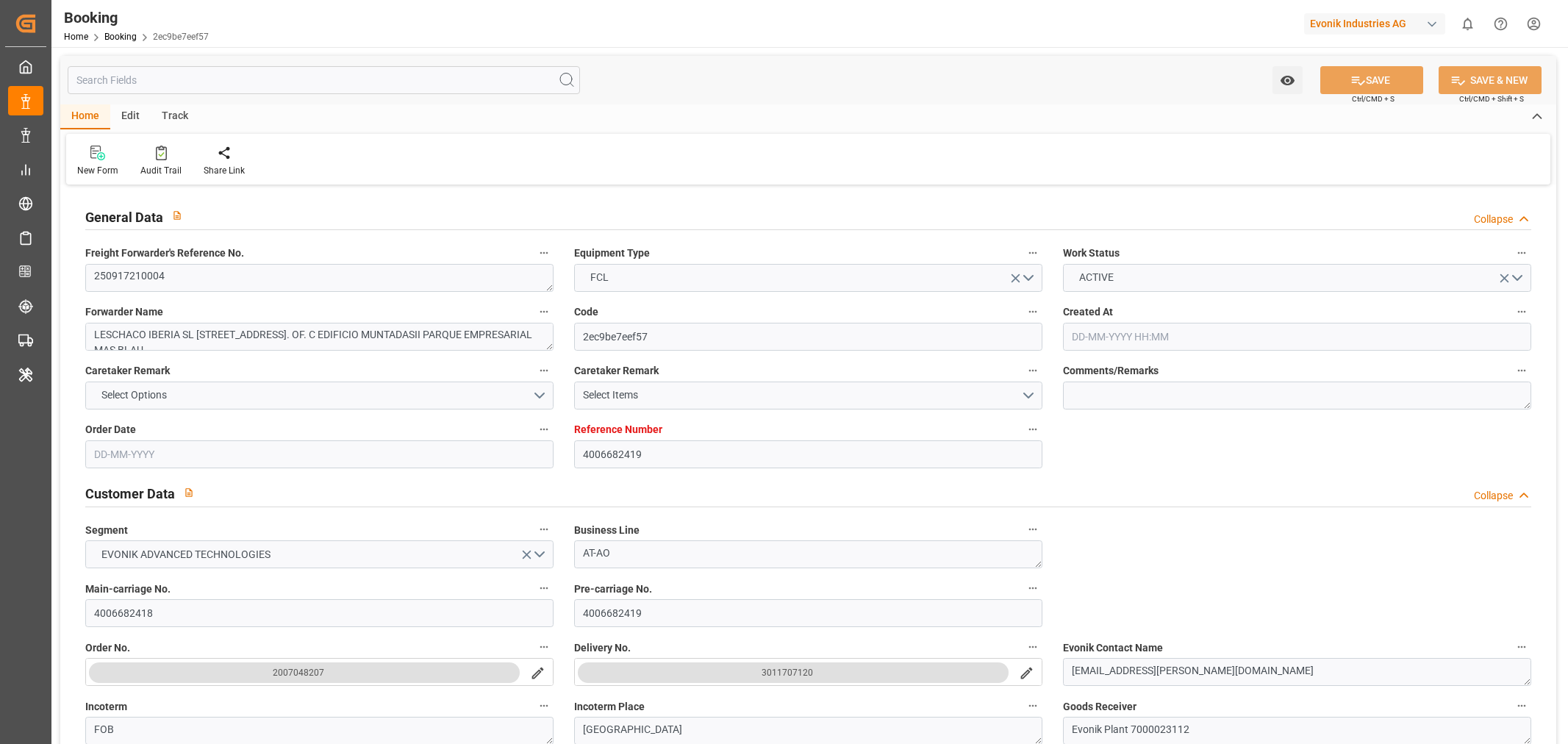
type input "ESBCN"
type input "ILASH"
type input "GRPIR"
type input "0"
type input "[DATE] 10:13"
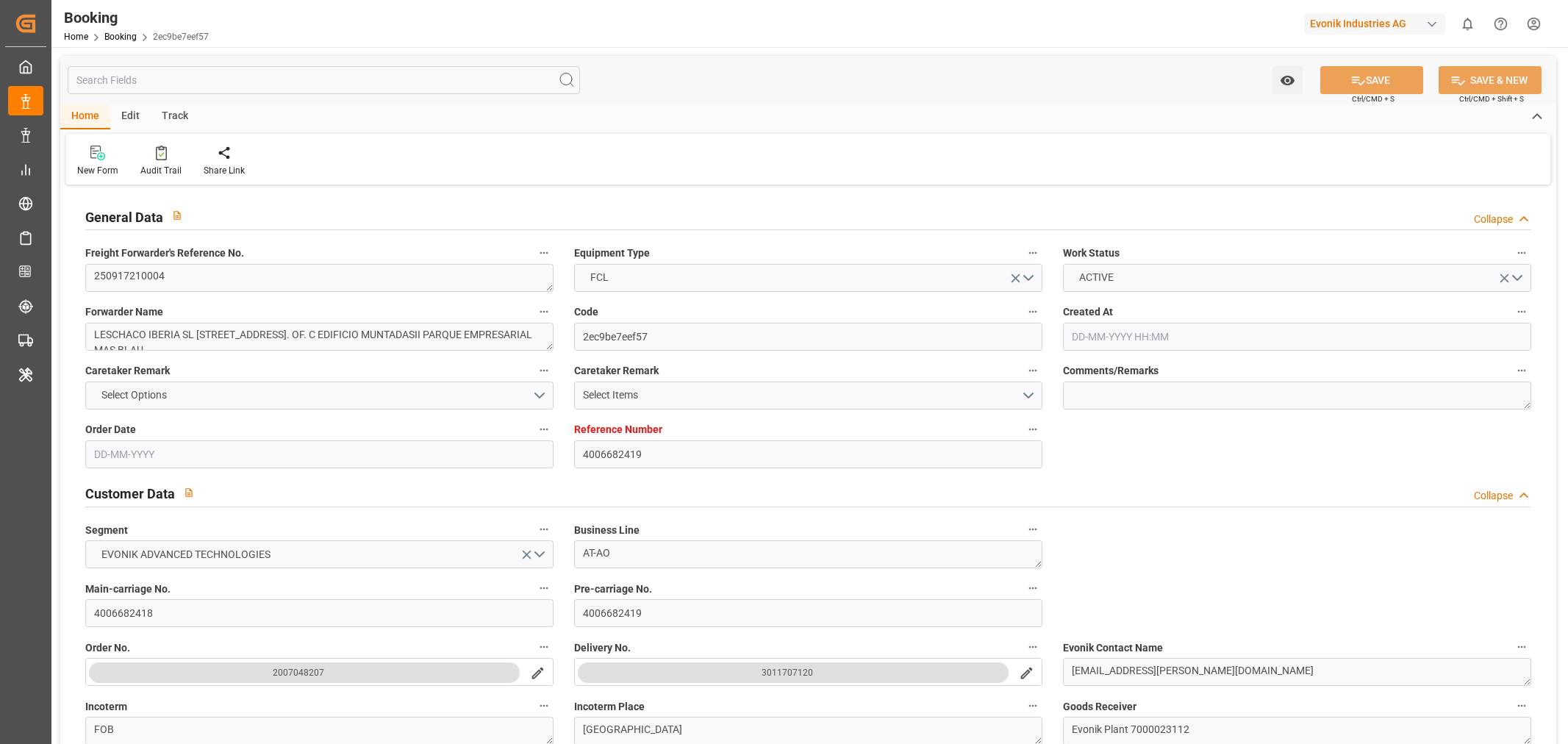
type input "[DATE]"
type input "[DATE] 00:00"
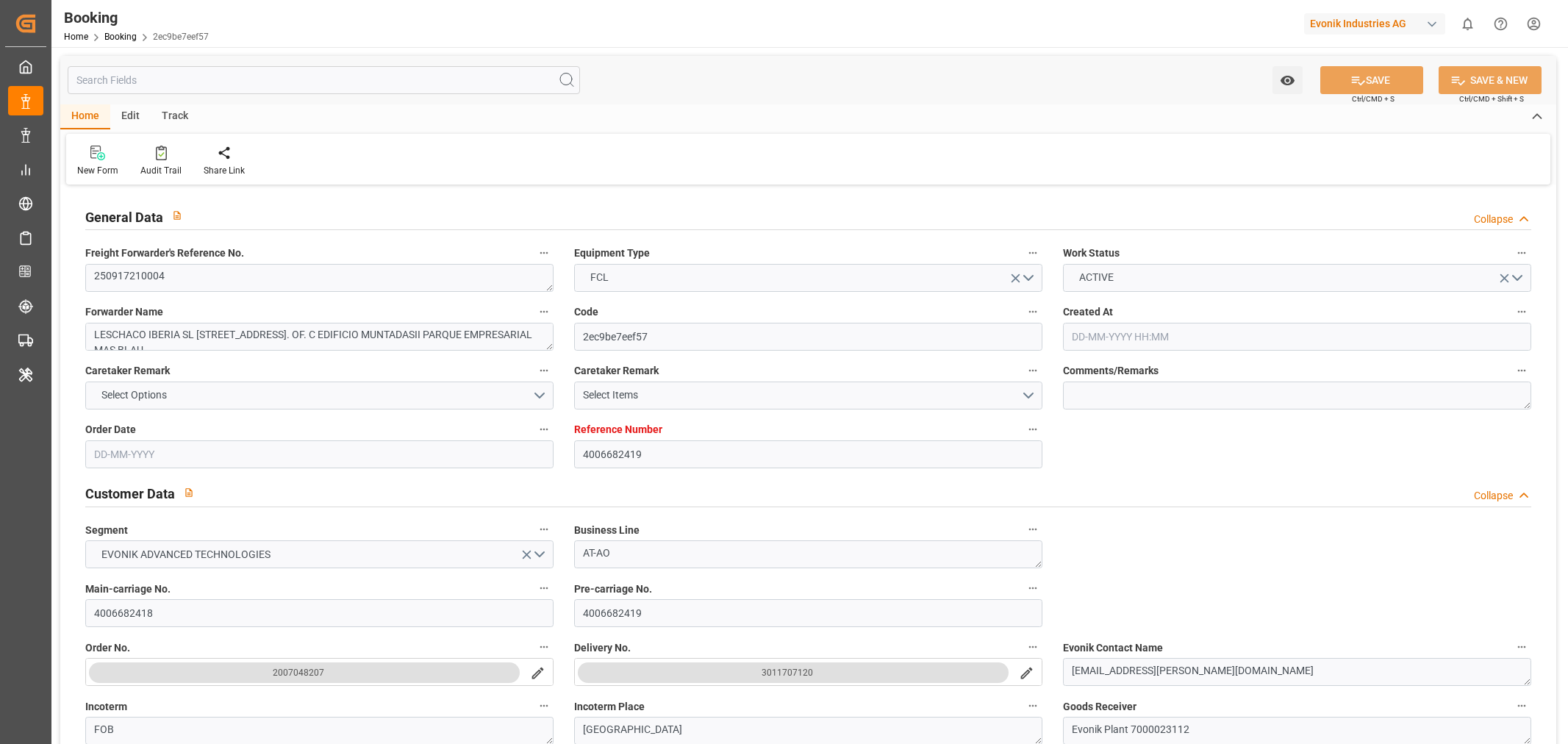
type input "[DATE] 00:00"
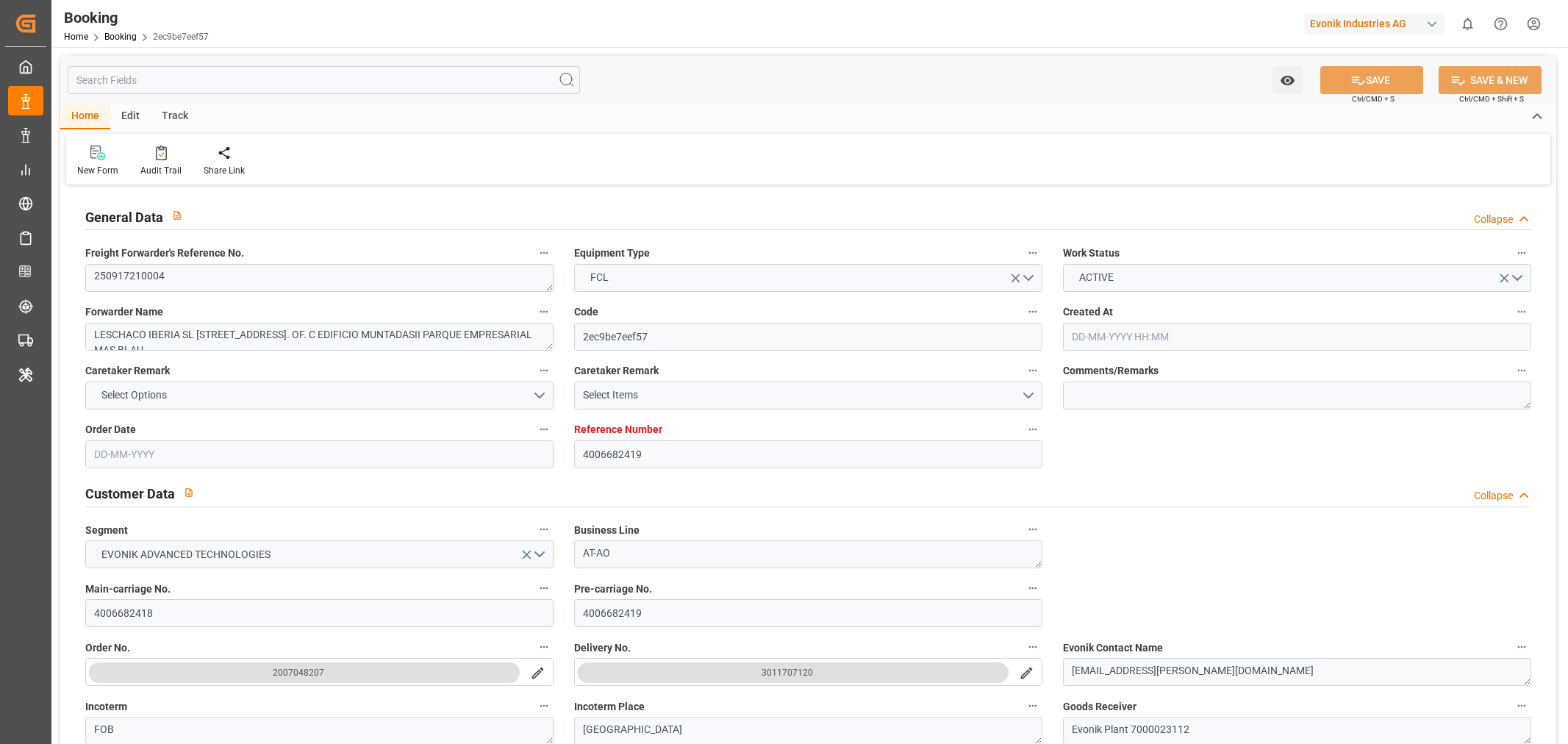
type input "[DATE] 00:00"
type input "[DATE] 12:29"
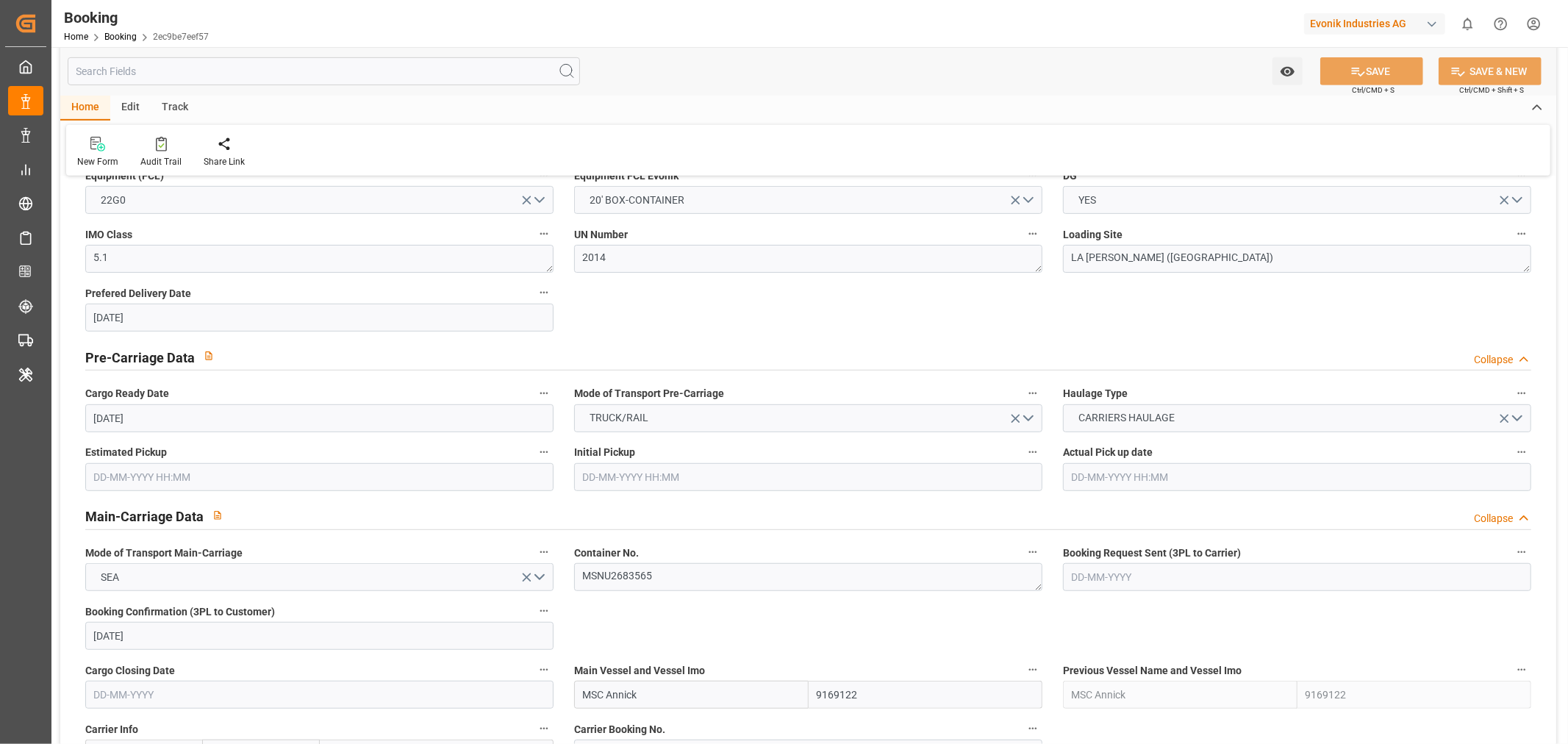
scroll to position [735, 0]
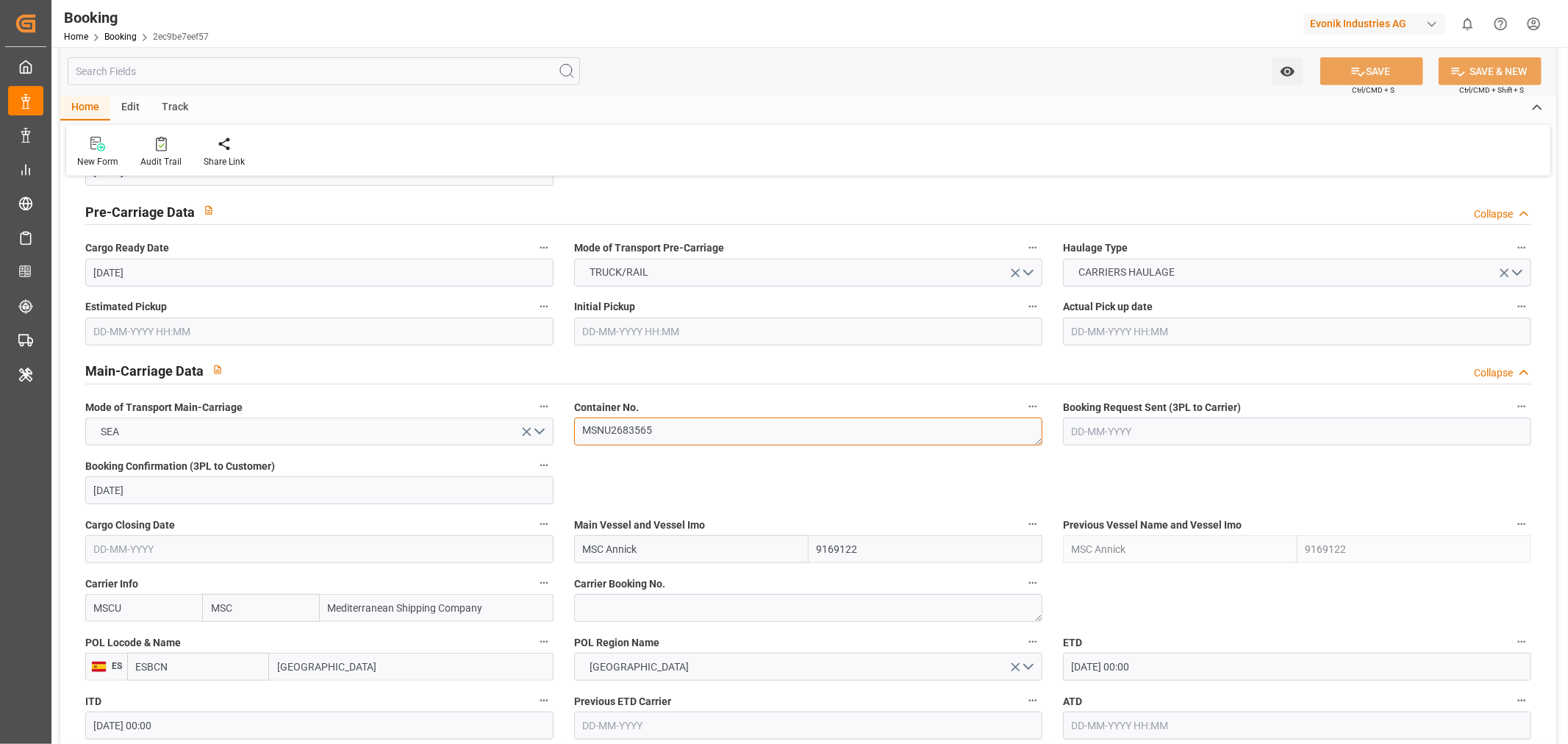
click at [612, 443] on textarea "MSNU2683565" at bounding box center [808, 432] width 469 height 28
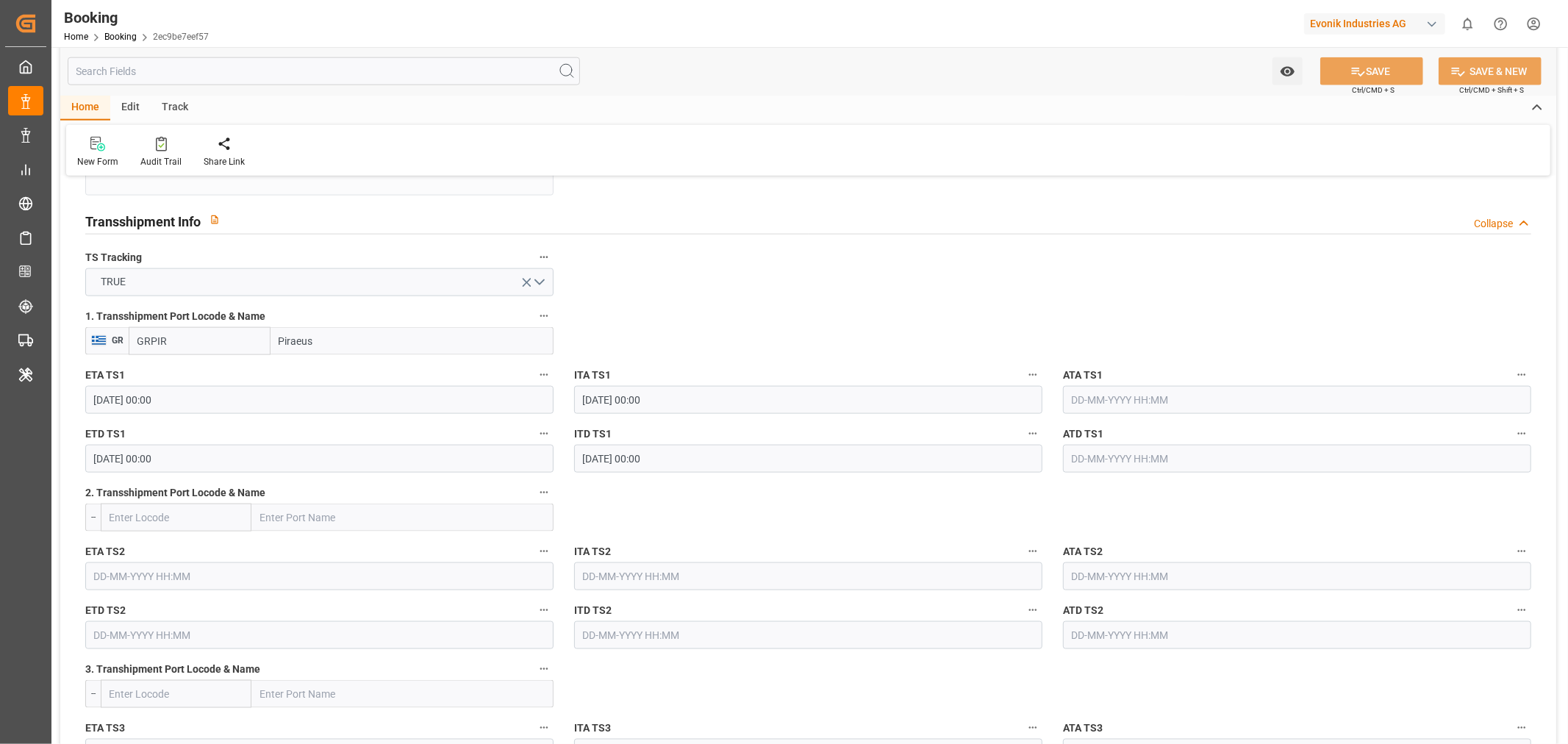
scroll to position [1796, 0]
